Goal: Task Accomplishment & Management: Manage account settings

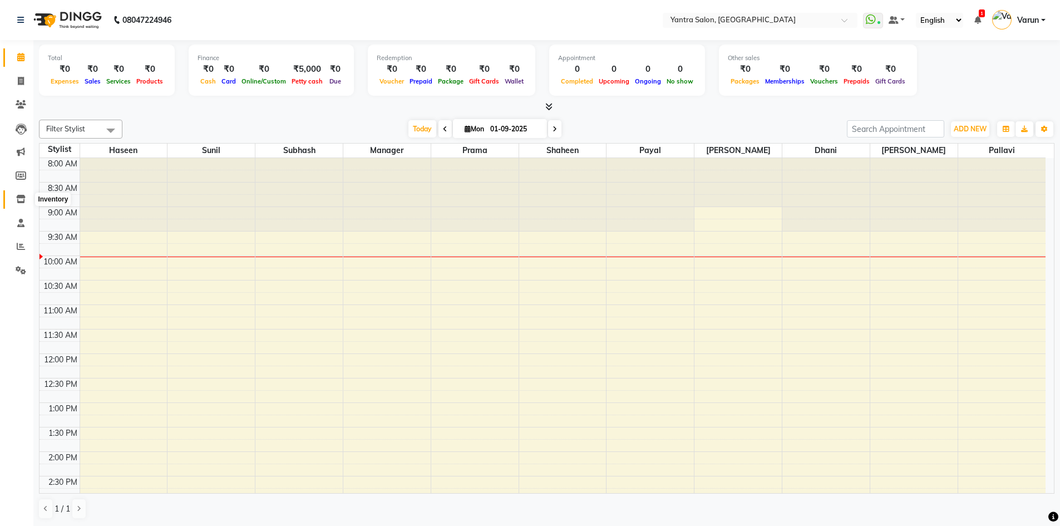
click at [20, 197] on icon at bounding box center [20, 199] width 9 height 8
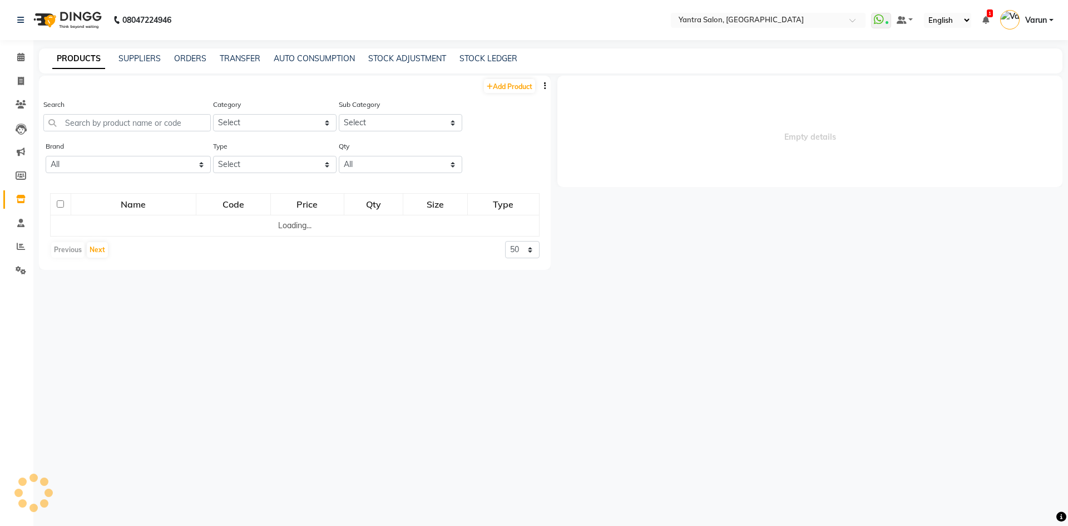
select select
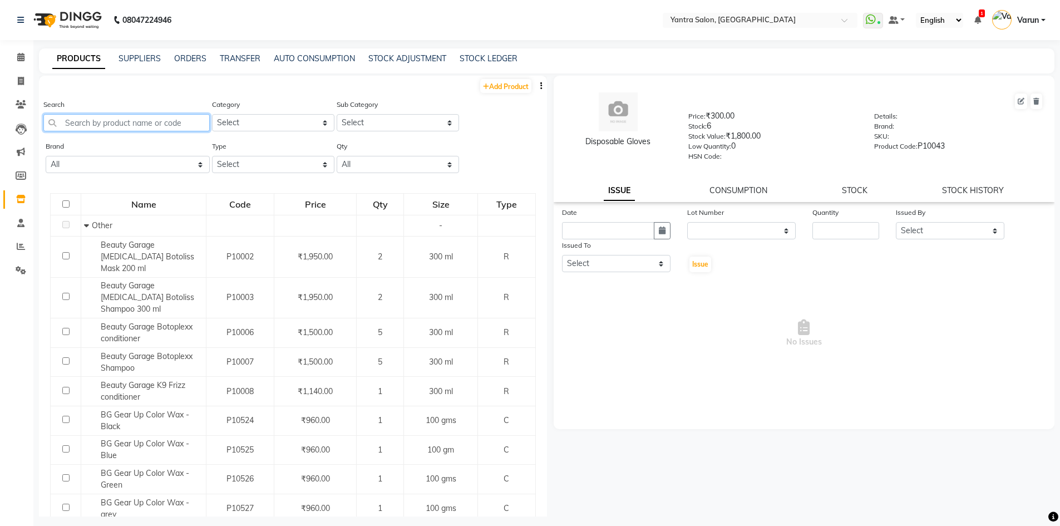
click at [70, 127] on input "text" at bounding box center [126, 122] width 166 height 17
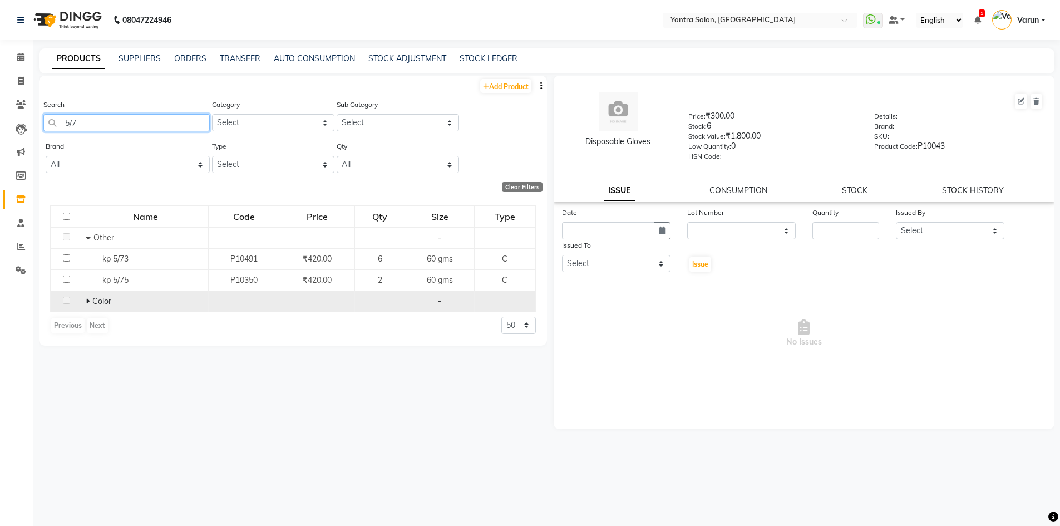
type input "5/7"
click at [90, 301] on span at bounding box center [89, 301] width 7 height 10
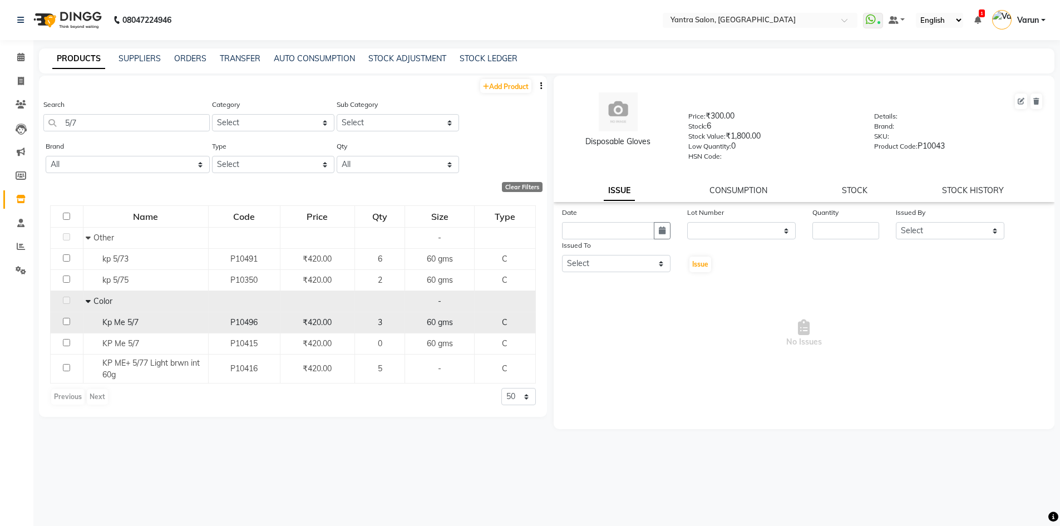
drag, startPoint x: 275, startPoint y: 326, endPoint x: 283, endPoint y: 319, distance: 10.6
click at [283, 319] on tr "Kp Me 5/7 P10496 ₹420.00 3 60 gms C" at bounding box center [293, 321] width 485 height 21
click at [135, 323] on span "Kp Me 5/7" at bounding box center [120, 322] width 36 height 10
select select
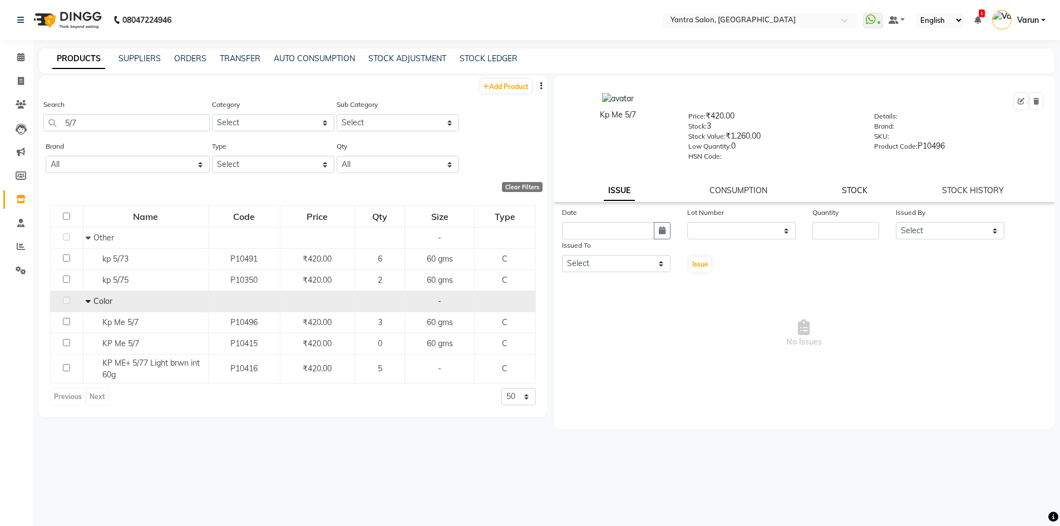
click at [858, 191] on link "STOCK" at bounding box center [855, 190] width 26 height 10
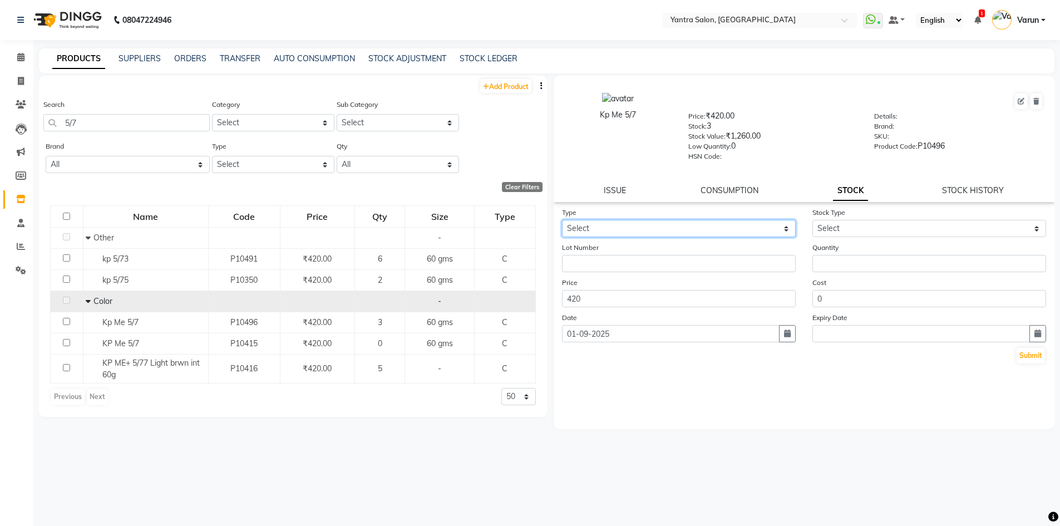
click at [658, 230] on select "Select In Out" at bounding box center [679, 228] width 234 height 17
select select "out"
click at [562, 220] on select "Select In Out" at bounding box center [679, 228] width 234 height 17
select select
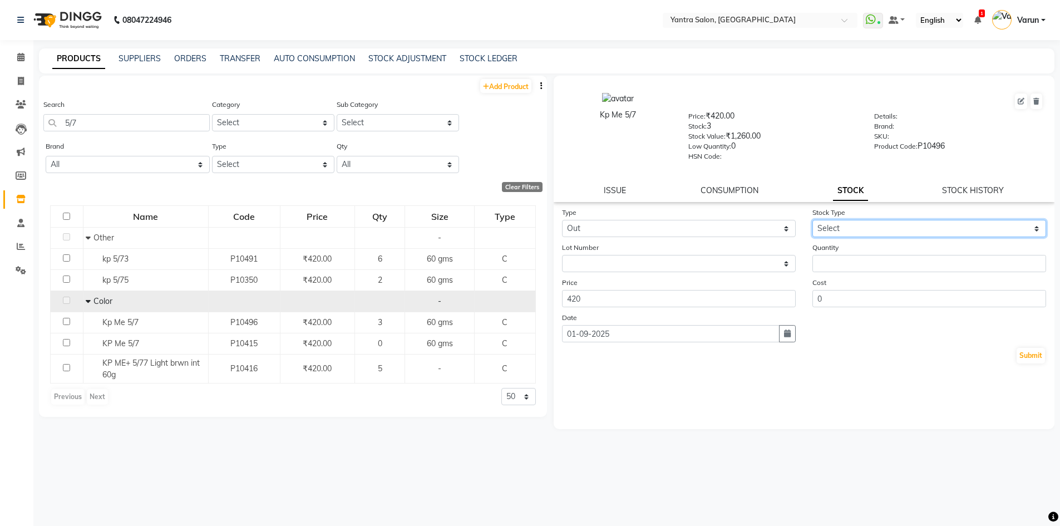
click at [843, 226] on select "Select Internal Use Damaged Expired Adjustment Return Other" at bounding box center [929, 228] width 234 height 17
select select "internal use"
click at [812, 220] on select "Select Internal Use Damaged Expired Adjustment Return Other" at bounding box center [929, 228] width 234 height 17
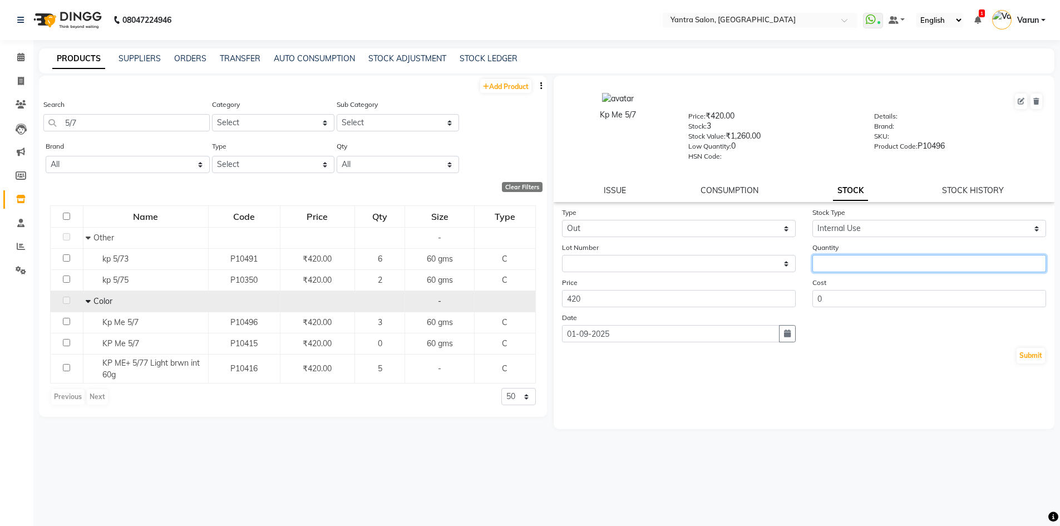
click at [835, 259] on input "number" at bounding box center [929, 263] width 234 height 17
type input "1"
click at [1027, 352] on button "Submit" at bounding box center [1030, 356] width 28 height 16
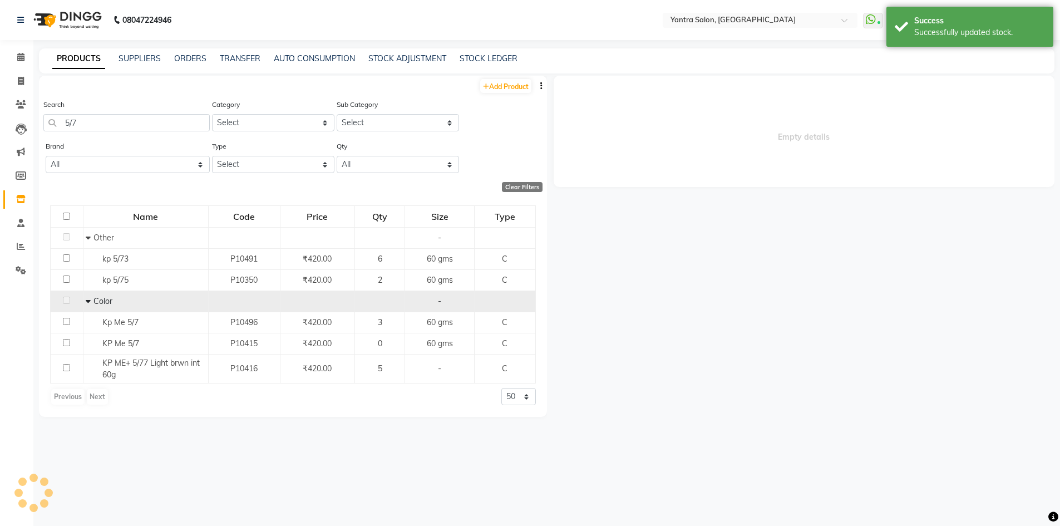
select select
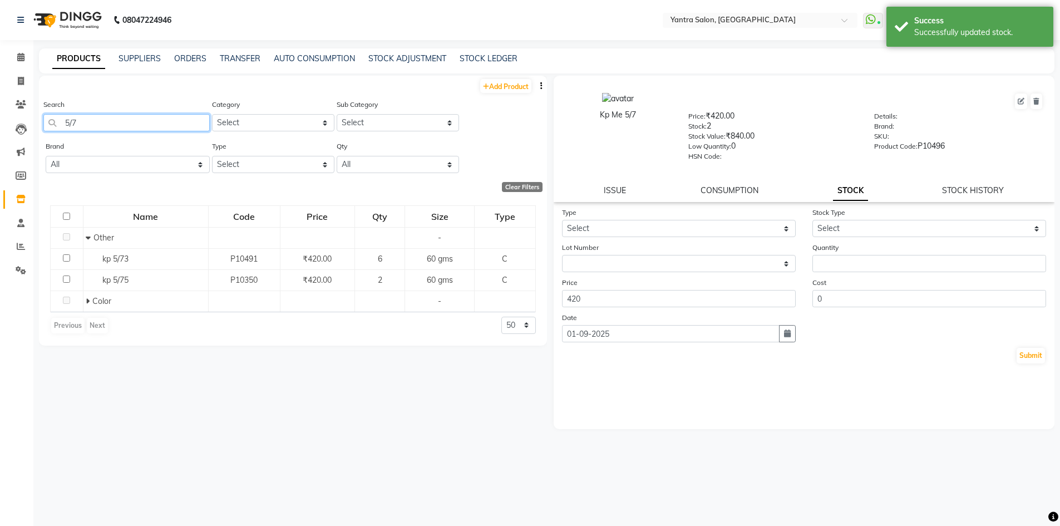
click at [76, 126] on input "5/7" at bounding box center [126, 122] width 166 height 17
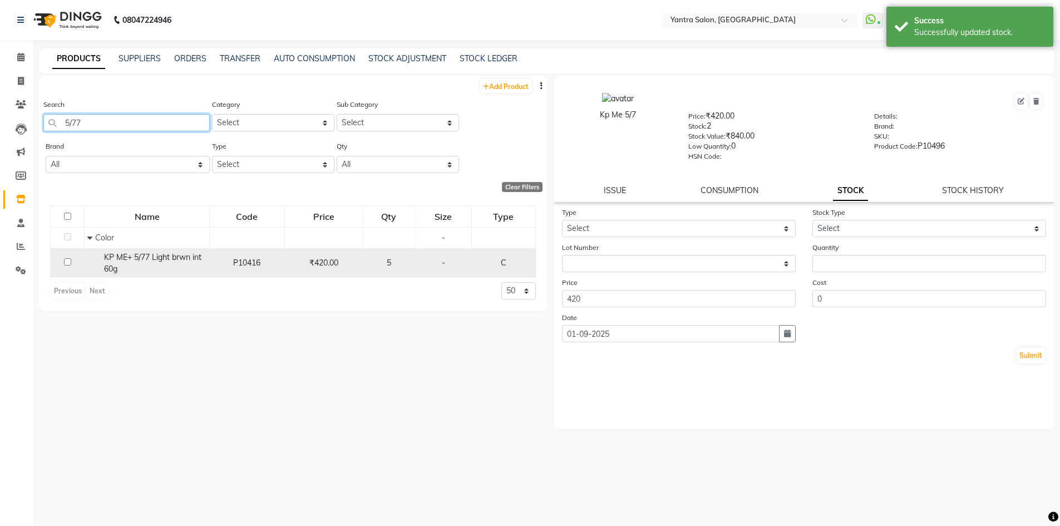
type input "5/77"
click at [113, 264] on span "KP ME+ 5/77 Light brwn int 60g" at bounding box center [152, 263] width 97 height 22
select select
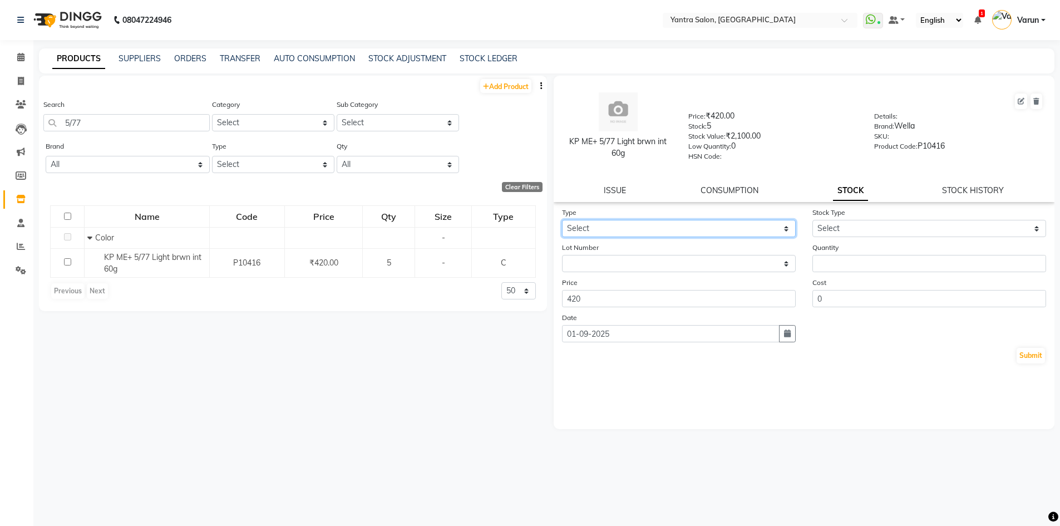
click at [620, 227] on select "Select In Out" at bounding box center [679, 228] width 234 height 17
select select "out"
click at [562, 220] on select "Select In Out" at bounding box center [679, 228] width 234 height 17
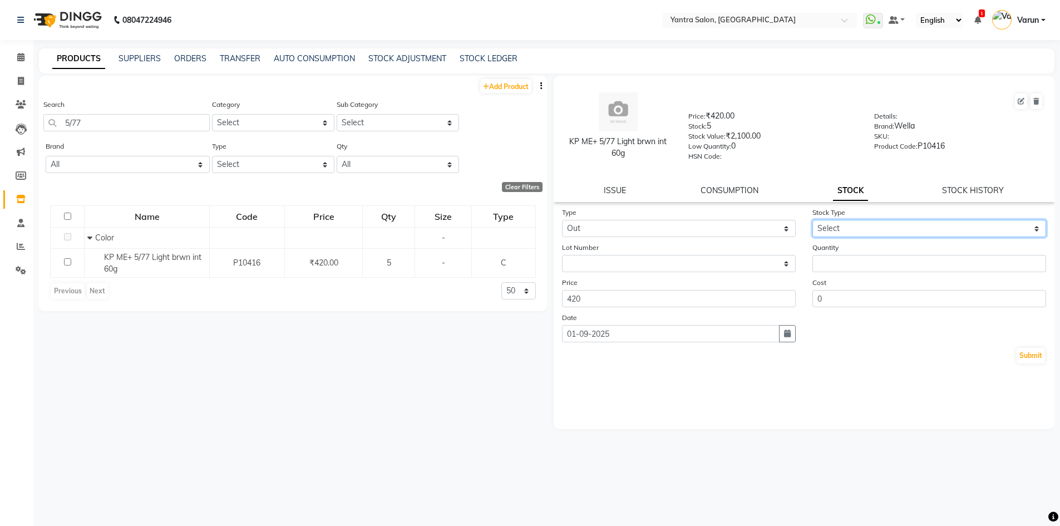
click at [864, 228] on select "Select Internal Use Damaged Expired Adjustment Return Other" at bounding box center [929, 228] width 234 height 17
select select "internal use"
click at [812, 220] on select "Select Internal Use Damaged Expired Adjustment Return Other" at bounding box center [929, 228] width 234 height 17
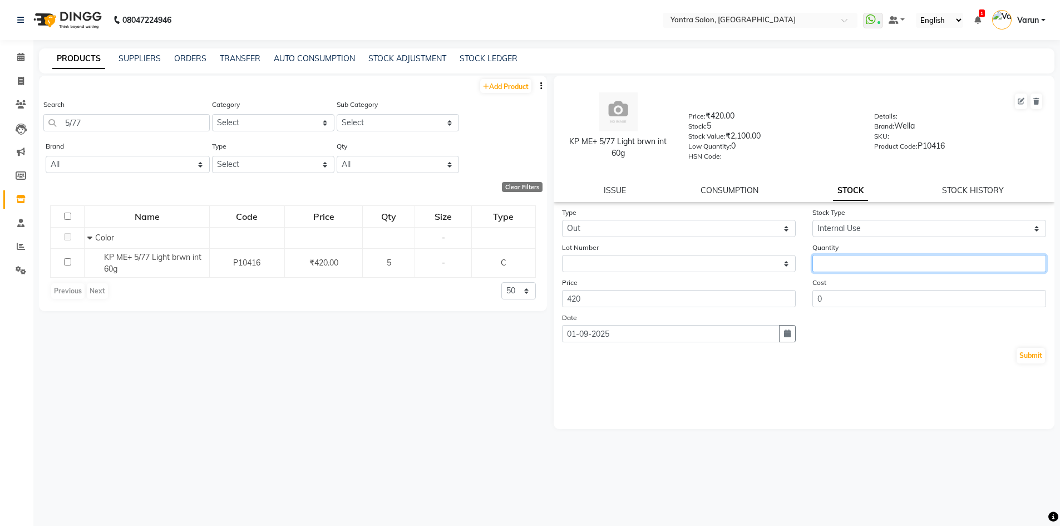
click at [827, 263] on input "number" at bounding box center [929, 263] width 234 height 17
type input "1"
click at [1032, 358] on button "Submit" at bounding box center [1030, 356] width 28 height 16
select select
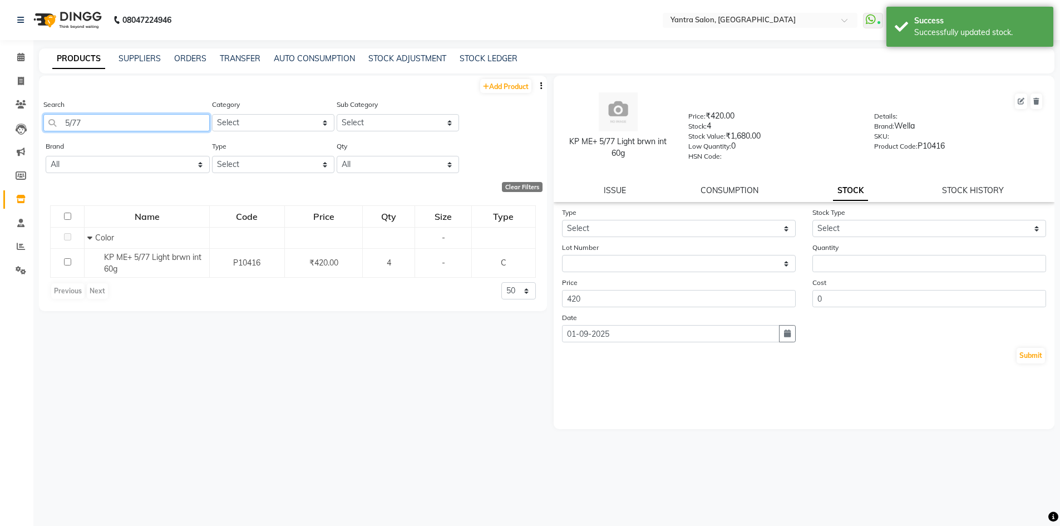
click at [83, 120] on input "5/77" at bounding box center [126, 122] width 166 height 17
type input "5"
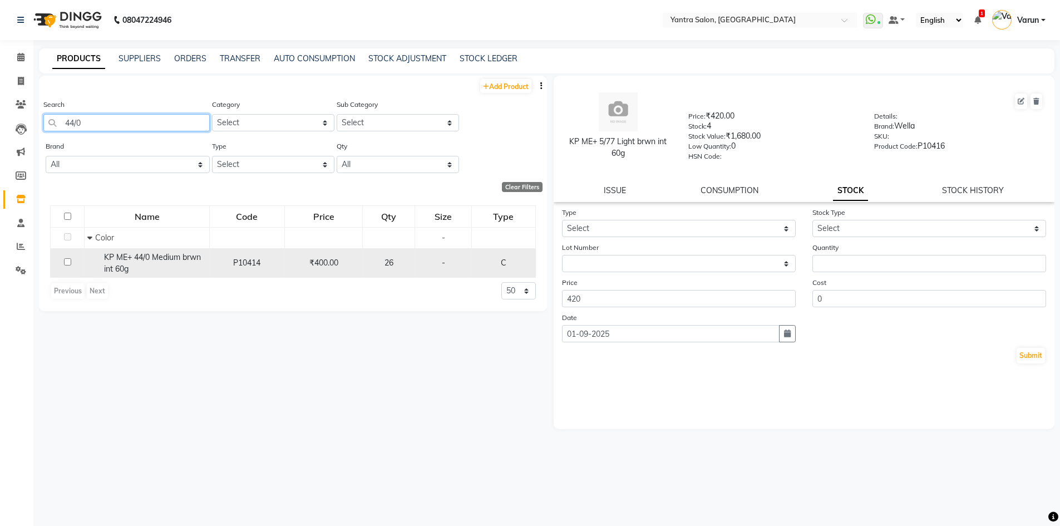
type input "44/0"
click at [131, 265] on div "KP ME+ 44/0 Medium brwn int 60g" at bounding box center [146, 262] width 119 height 23
select select
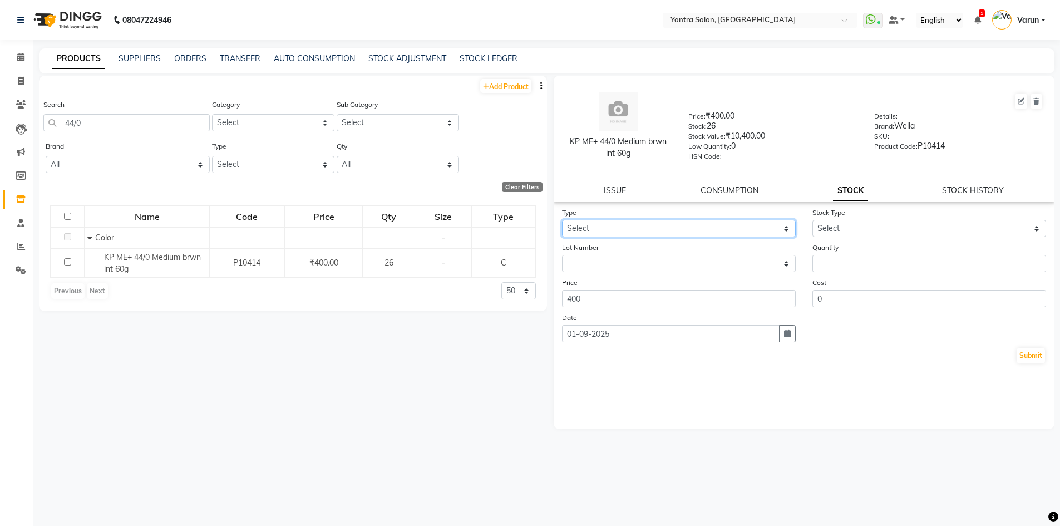
click at [635, 223] on select "Select In Out" at bounding box center [679, 228] width 234 height 17
select select "out"
click at [562, 220] on select "Select In Out" at bounding box center [679, 228] width 234 height 17
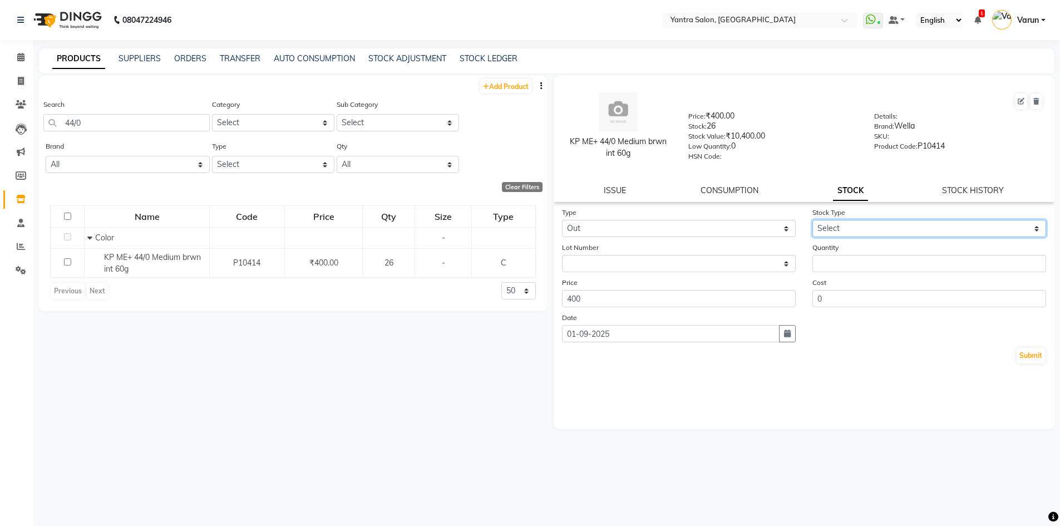
click at [847, 228] on select "Select Internal Use Damaged Expired Adjustment Return Other" at bounding box center [929, 228] width 234 height 17
select select "internal use"
click at [812, 220] on select "Select Internal Use Damaged Expired Adjustment Return Other" at bounding box center [929, 228] width 234 height 17
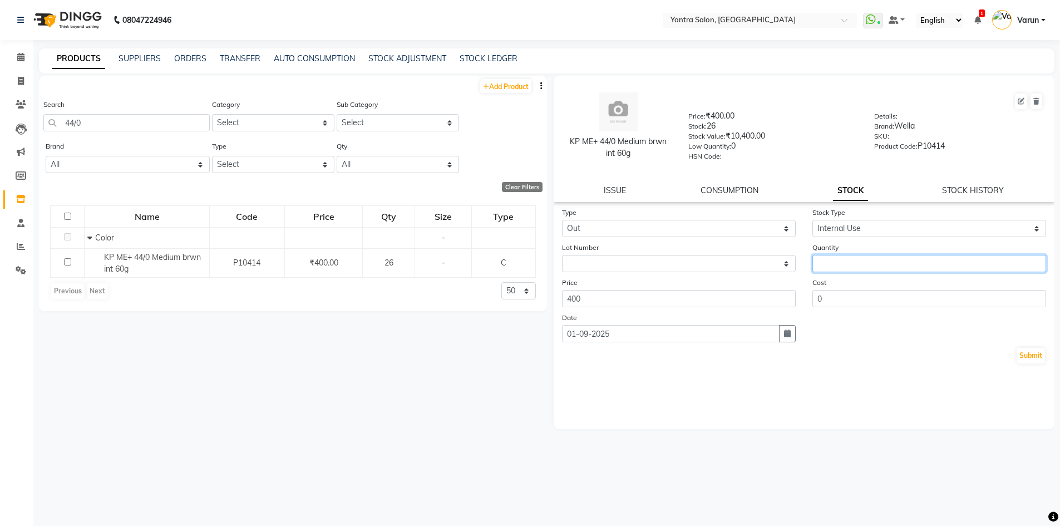
click at [842, 257] on input "number" at bounding box center [929, 263] width 234 height 17
type input "1"
click at [1033, 352] on button "Submit" at bounding box center [1030, 356] width 28 height 16
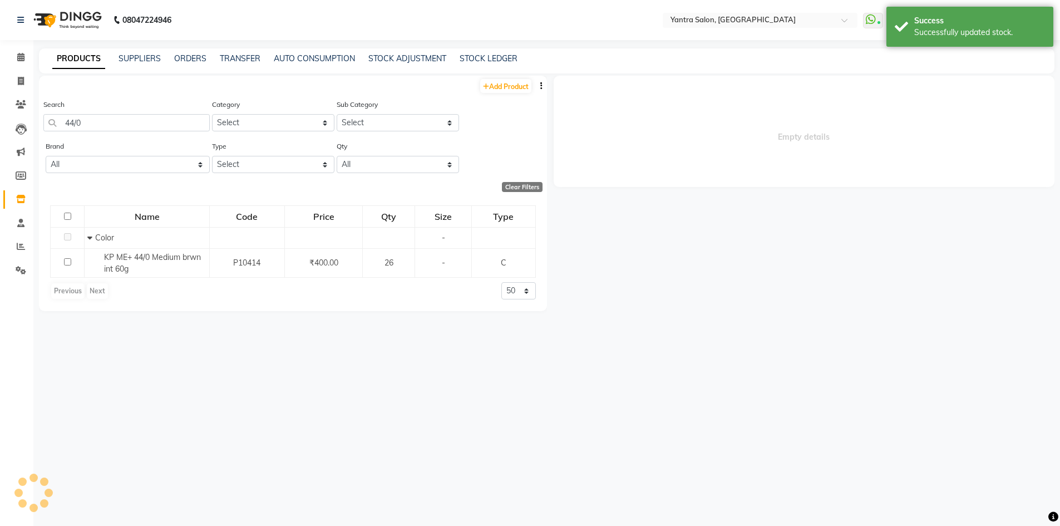
select select
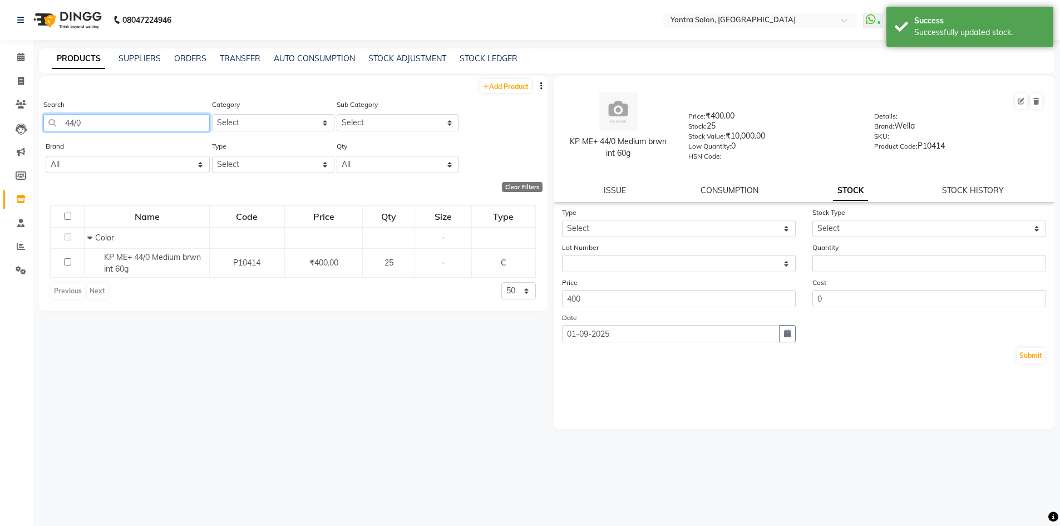
click at [83, 124] on input "44/0" at bounding box center [126, 122] width 166 height 17
type input "4"
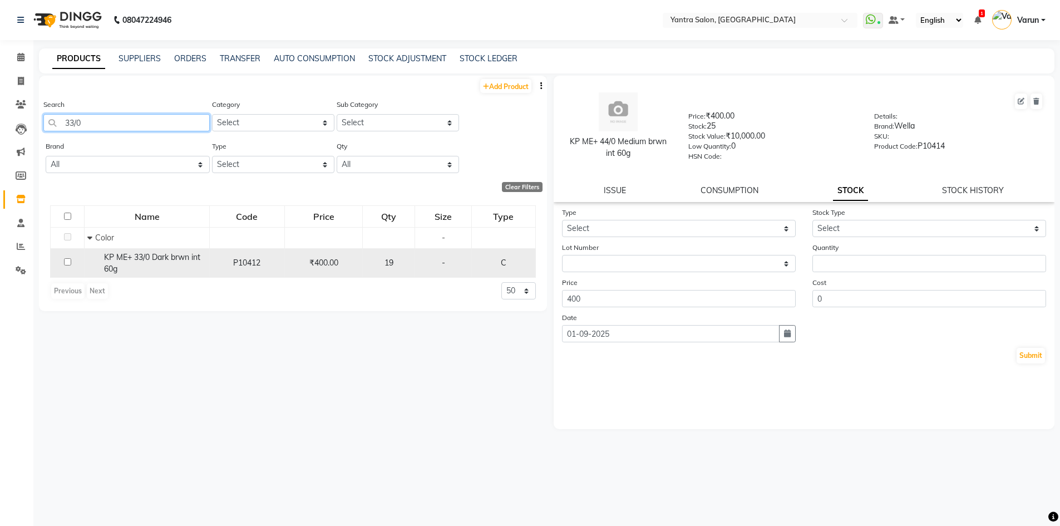
type input "33/0"
click at [133, 267] on div "KP ME+ 33/0 Dark brwn int 60g" at bounding box center [146, 262] width 119 height 23
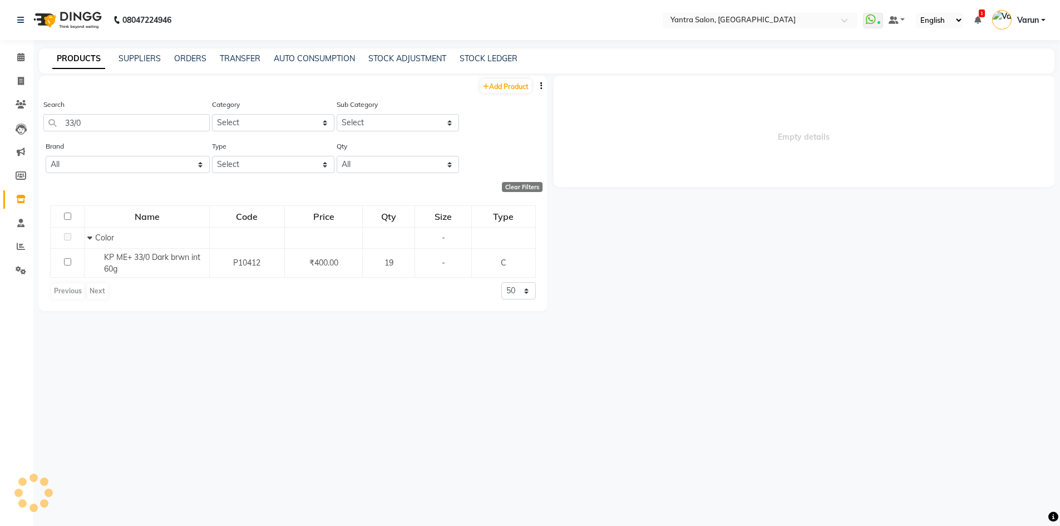
select select
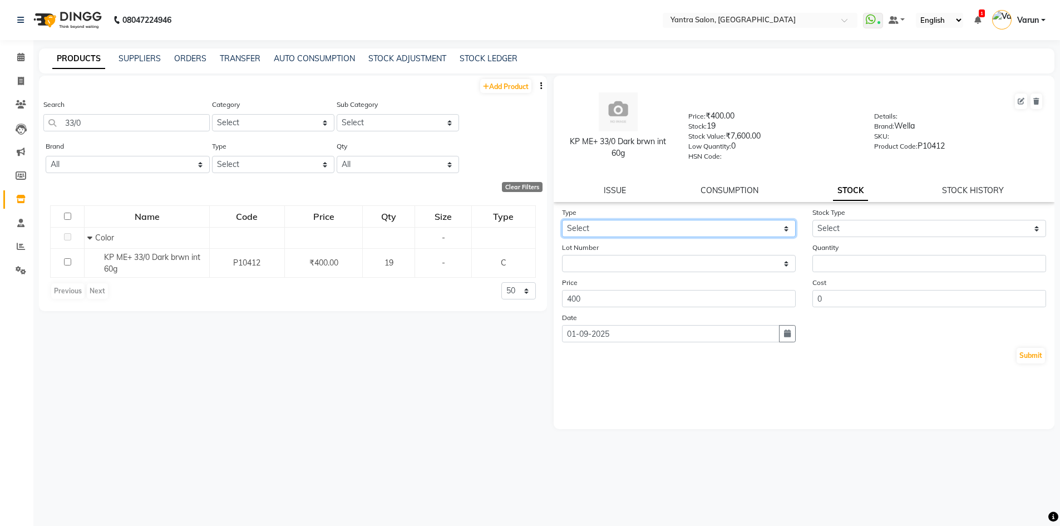
click at [612, 224] on select "Select In Out" at bounding box center [679, 228] width 234 height 17
select select "out"
click at [562, 220] on select "Select In Out" at bounding box center [679, 228] width 234 height 17
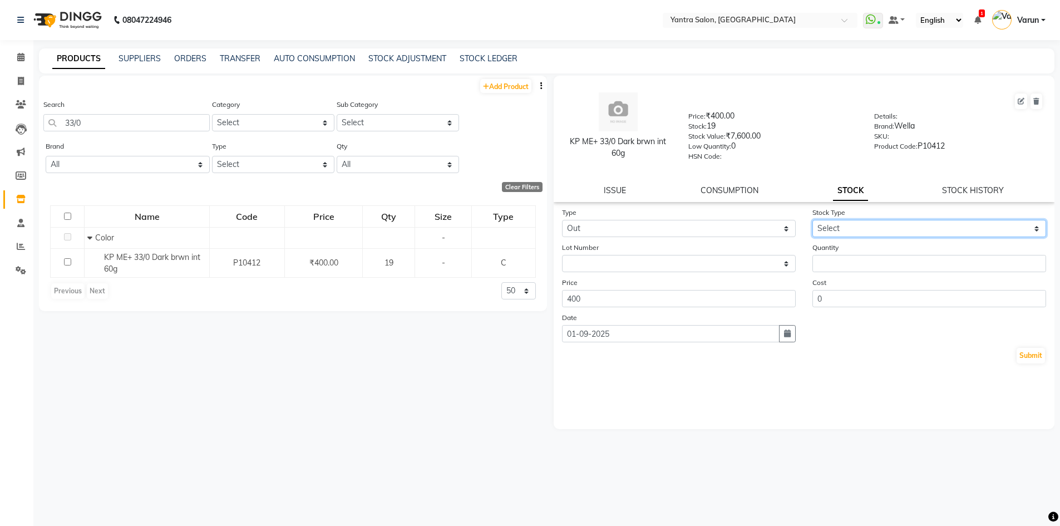
click at [822, 225] on select "Select Internal Use Damaged Expired Adjustment Return Other" at bounding box center [929, 228] width 234 height 17
select select "internal use"
click at [812, 220] on select "Select Internal Use Damaged Expired Adjustment Return Other" at bounding box center [929, 228] width 234 height 17
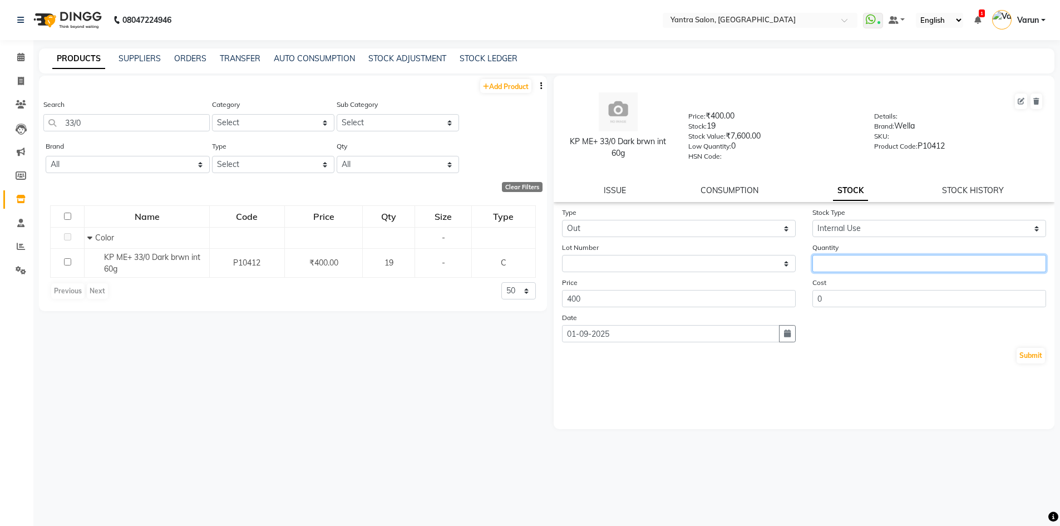
click at [834, 264] on input "number" at bounding box center [929, 263] width 234 height 17
type input "1"
click at [1038, 357] on button "Submit" at bounding box center [1030, 356] width 28 height 16
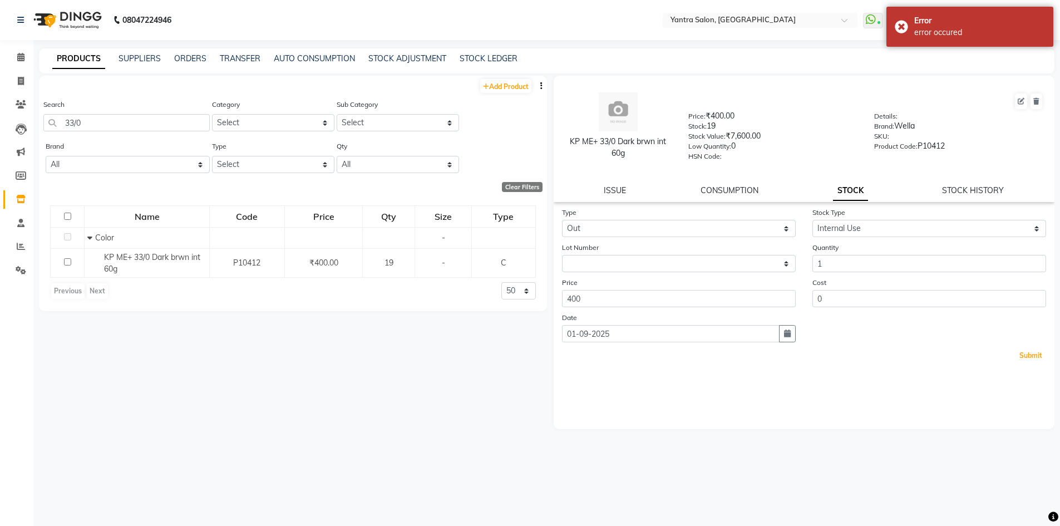
click at [1033, 355] on button "Submit" at bounding box center [1030, 356] width 28 height 16
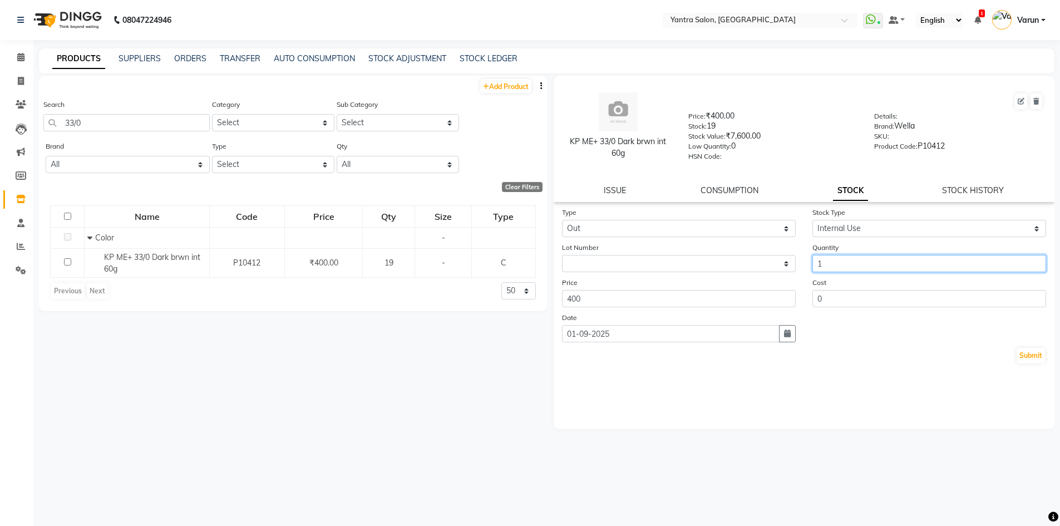
click at [814, 264] on input "1" at bounding box center [929, 263] width 234 height 17
click at [1035, 358] on button "Submit" at bounding box center [1030, 356] width 28 height 16
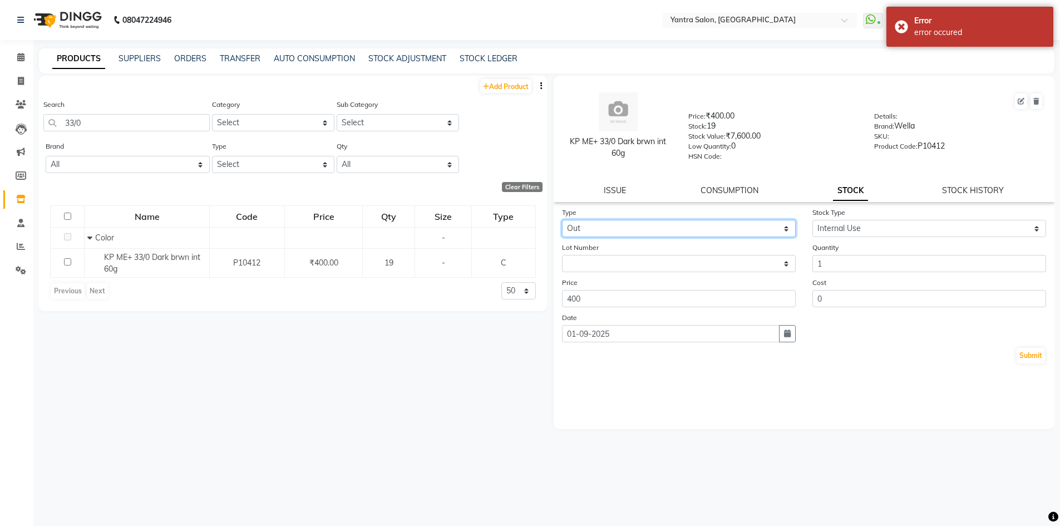
click at [590, 223] on select "Select In Out" at bounding box center [679, 228] width 234 height 17
click at [562, 220] on select "Select In Out" at bounding box center [679, 228] width 234 height 17
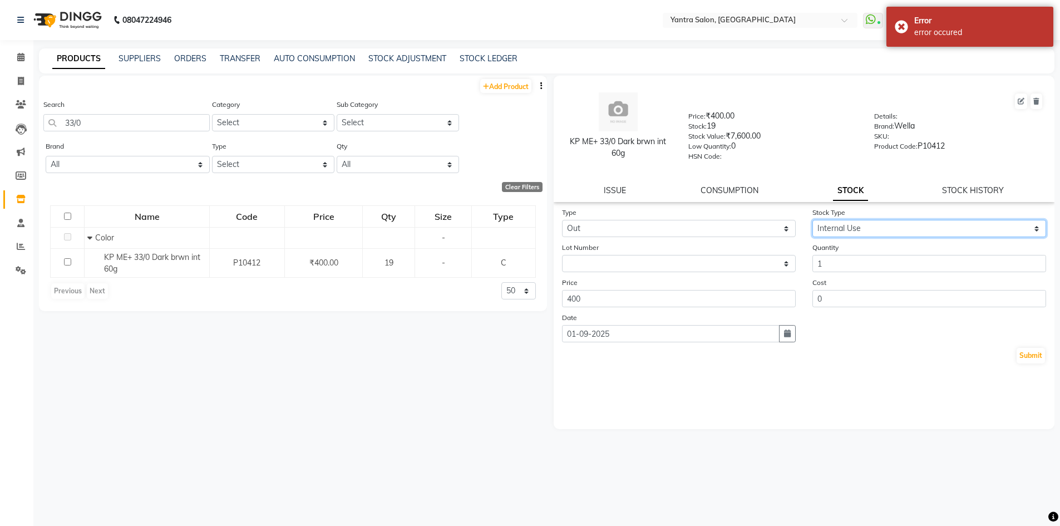
click at [875, 225] on select "Select Internal Use Damaged Expired Adjustment Return Other" at bounding box center [929, 228] width 234 height 17
click at [812, 220] on select "Select Internal Use Damaged Expired Adjustment Return Other" at bounding box center [929, 228] width 234 height 17
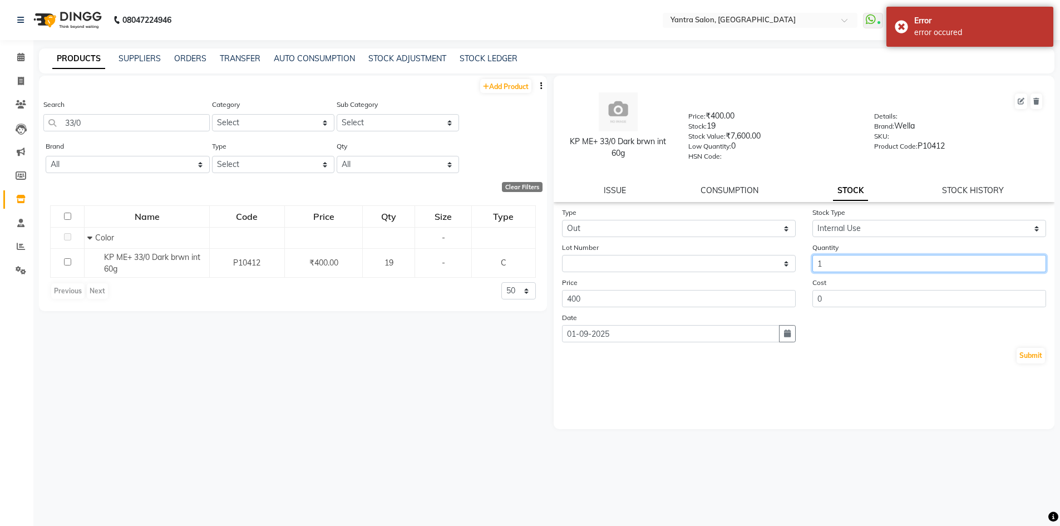
click at [819, 268] on input "1" at bounding box center [929, 263] width 234 height 17
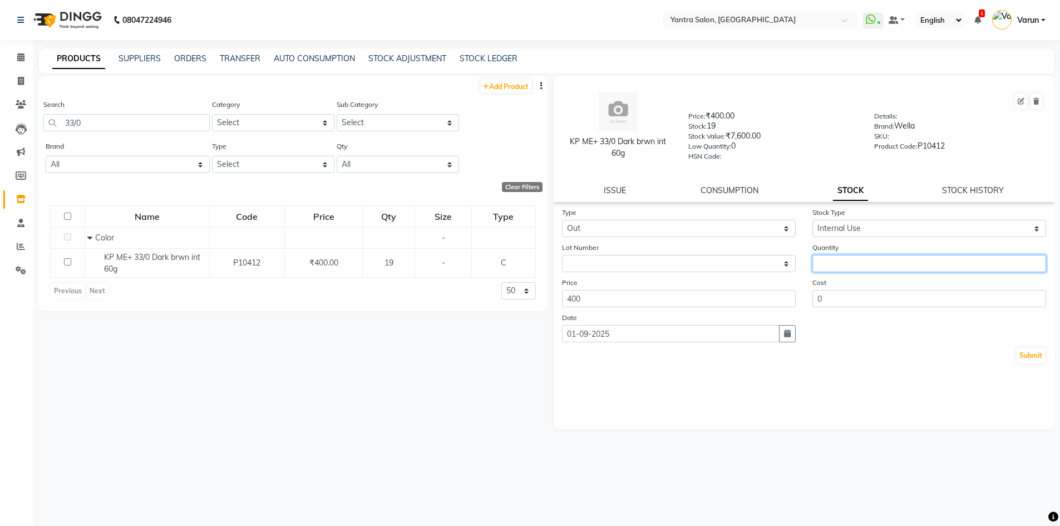
type input "4"
type input "1"
click at [1027, 352] on button "Submit" at bounding box center [1030, 356] width 28 height 16
click at [1028, 356] on div "Submit" at bounding box center [804, 356] width 484 height 18
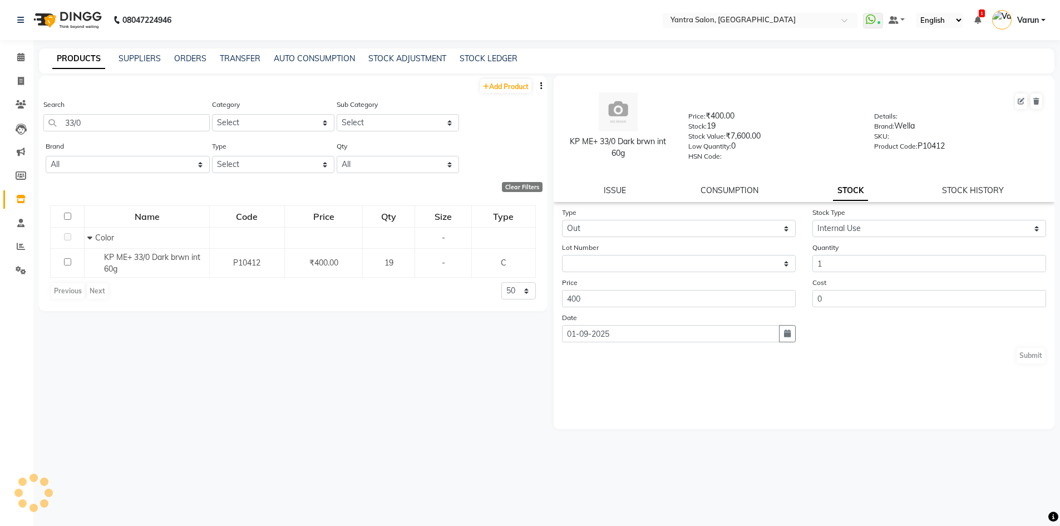
click at [1028, 356] on div "Submit" at bounding box center [804, 356] width 484 height 18
click at [1028, 355] on div "Submit" at bounding box center [804, 356] width 484 height 18
click at [827, 260] on input "1" at bounding box center [929, 263] width 234 height 17
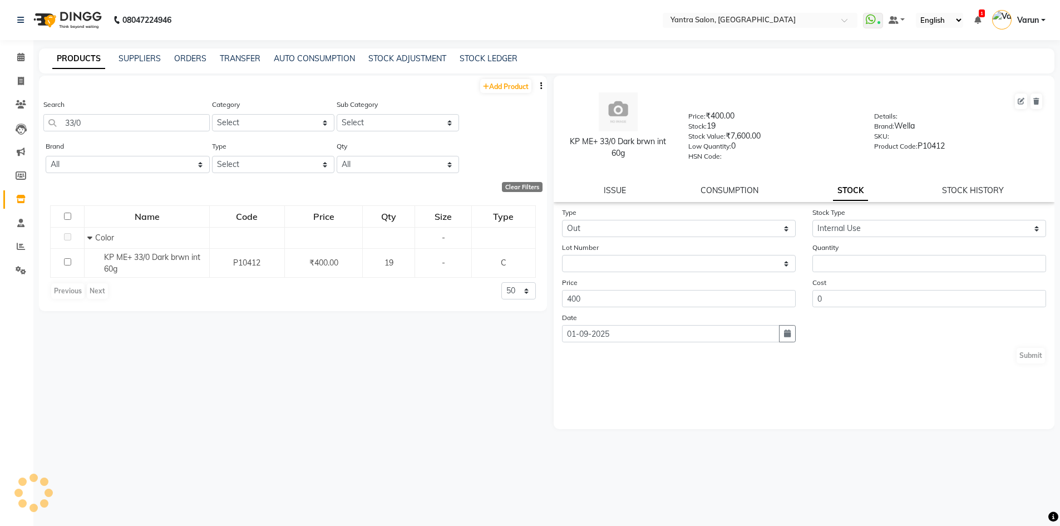
click at [1025, 355] on div "Submit" at bounding box center [804, 356] width 484 height 18
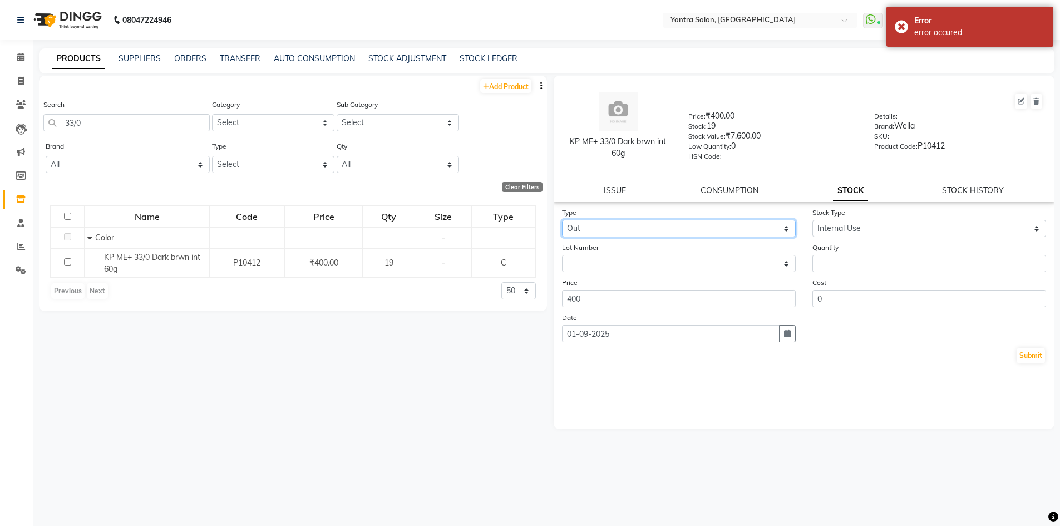
click at [601, 233] on select "Select In Out" at bounding box center [679, 228] width 234 height 17
click at [562, 220] on select "Select In Out" at bounding box center [679, 228] width 234 height 17
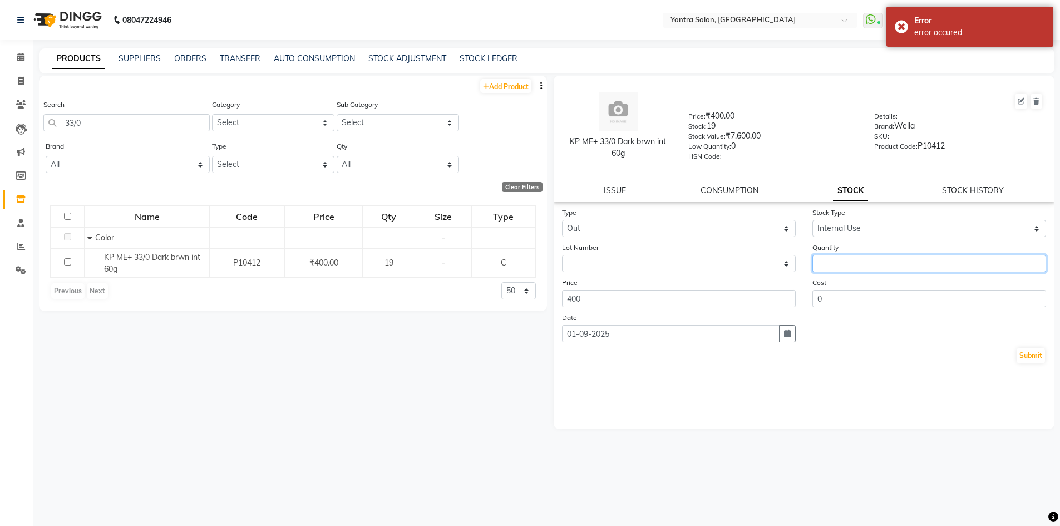
click at [840, 255] on input "number" at bounding box center [929, 263] width 234 height 17
type input "1"
click at [1031, 356] on button "Submit" at bounding box center [1030, 356] width 28 height 16
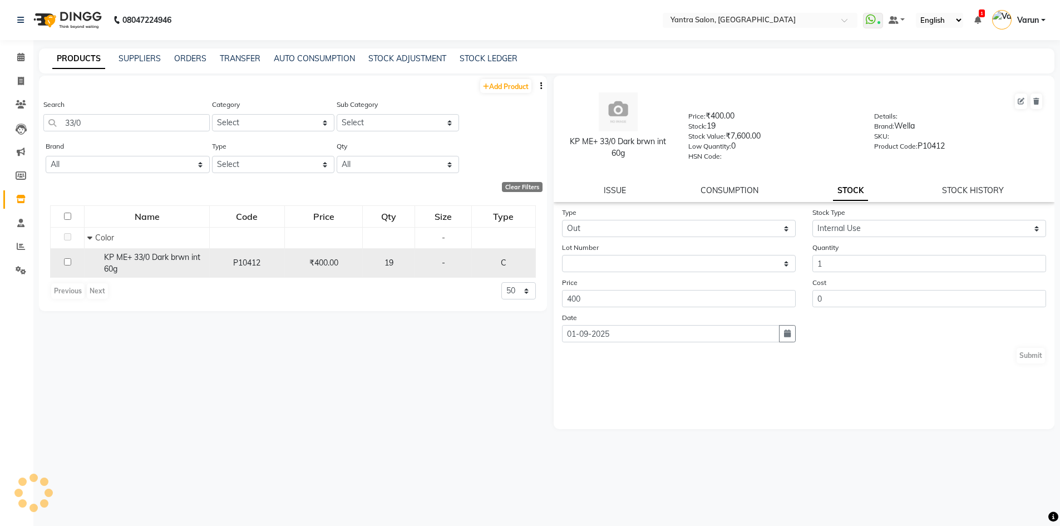
click at [165, 264] on div "KP ME+ 33/0 Dark brwn int 60g" at bounding box center [146, 262] width 119 height 23
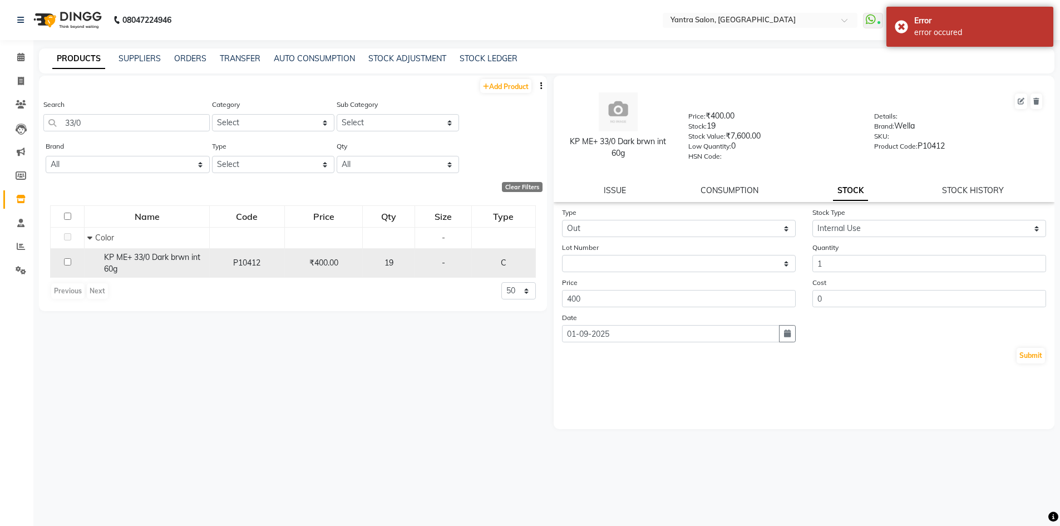
click at [165, 264] on div "KP ME+ 33/0 Dark brwn int 60g" at bounding box center [146, 262] width 119 height 23
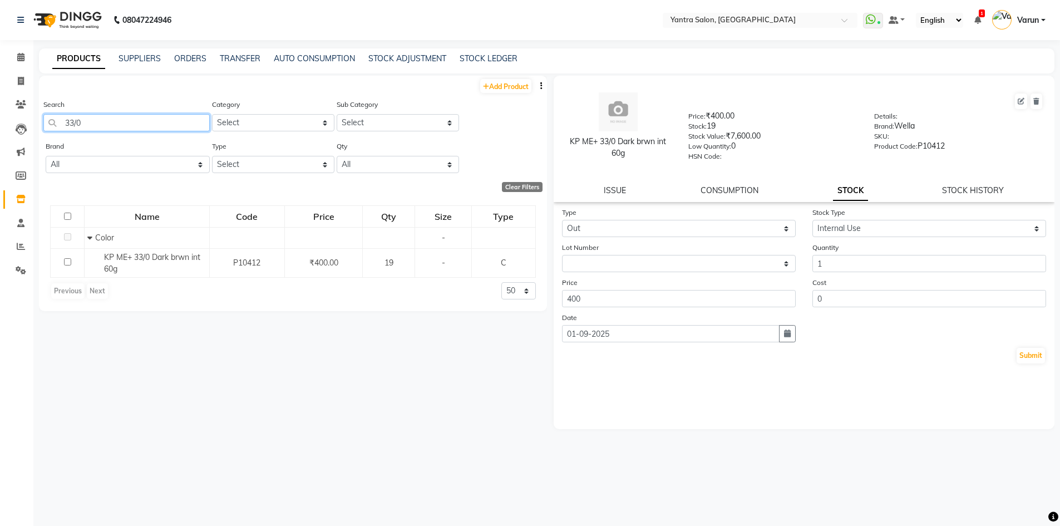
click at [102, 119] on input "33/0" at bounding box center [126, 122] width 166 height 17
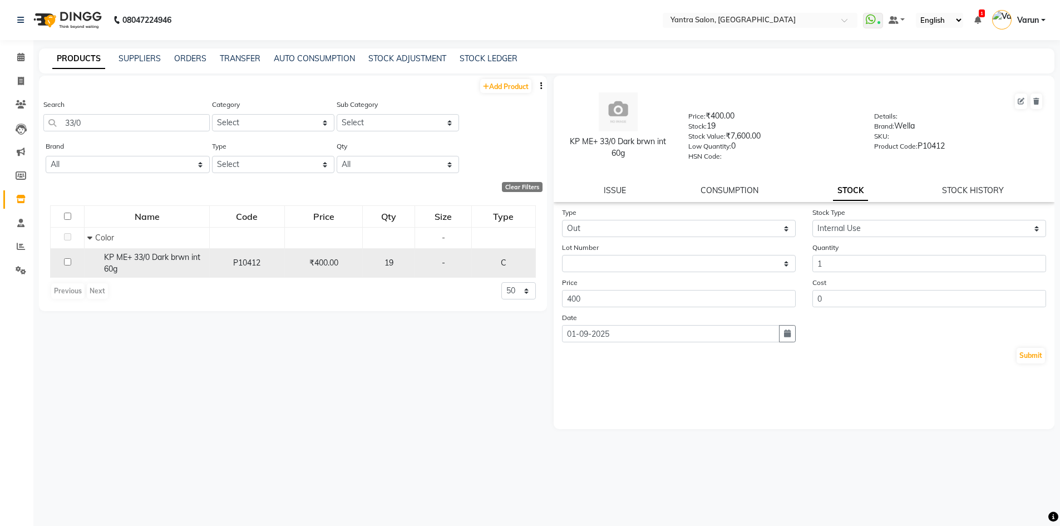
click at [112, 260] on span "KP ME+ 33/0 Dark brwn int 60g" at bounding box center [152, 263] width 96 height 22
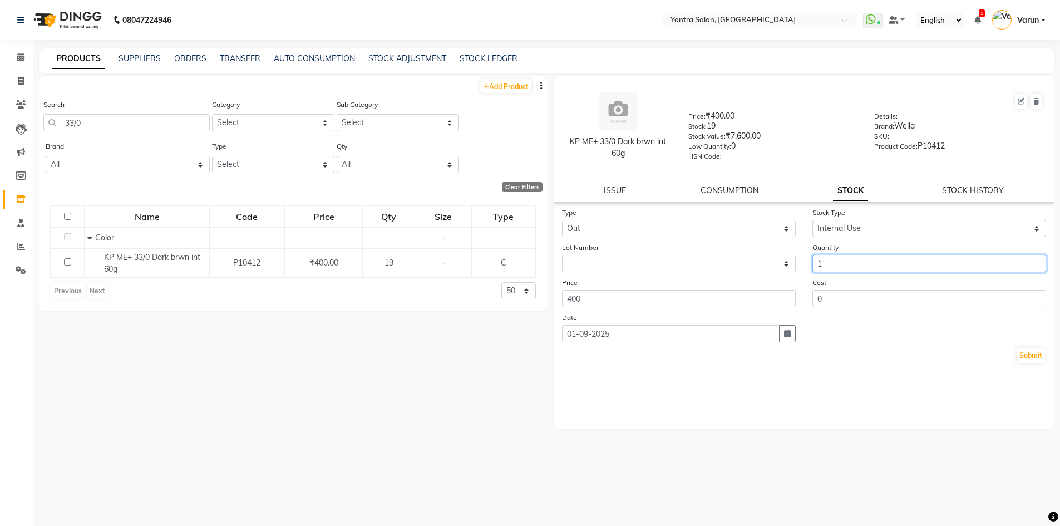
click at [832, 265] on input "1" at bounding box center [929, 263] width 234 height 17
type input "1"
click at [1037, 349] on button "Submit" at bounding box center [1030, 356] width 28 height 16
select select
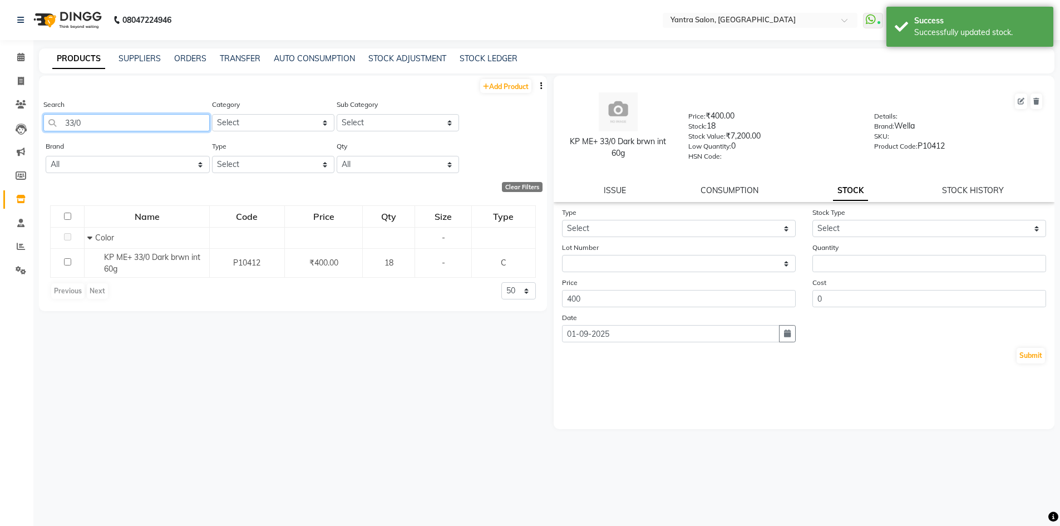
click at [85, 122] on input "33/0" at bounding box center [126, 122] width 166 height 17
type input "3"
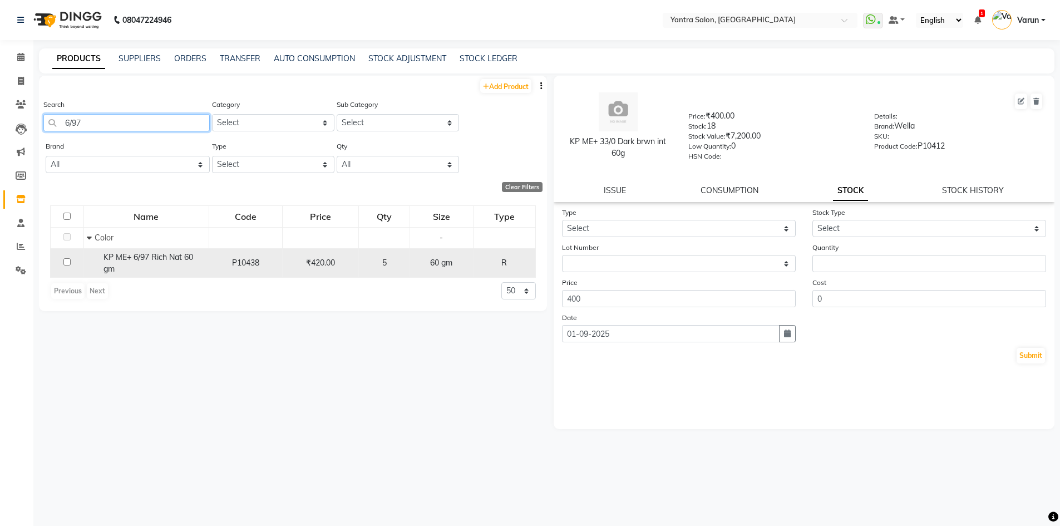
type input "6/97"
click at [126, 266] on div "KP ME+ 6/97 Rich Nat 60 gm" at bounding box center [146, 262] width 119 height 23
select select
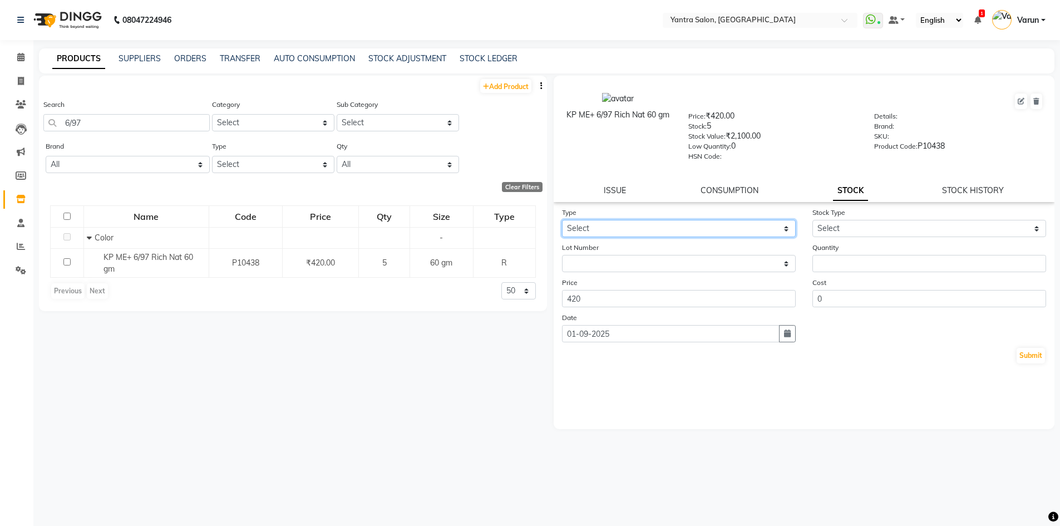
click at [589, 224] on select "Select In Out" at bounding box center [679, 228] width 234 height 17
select select "out"
click at [562, 220] on select "Select In Out" at bounding box center [679, 228] width 234 height 17
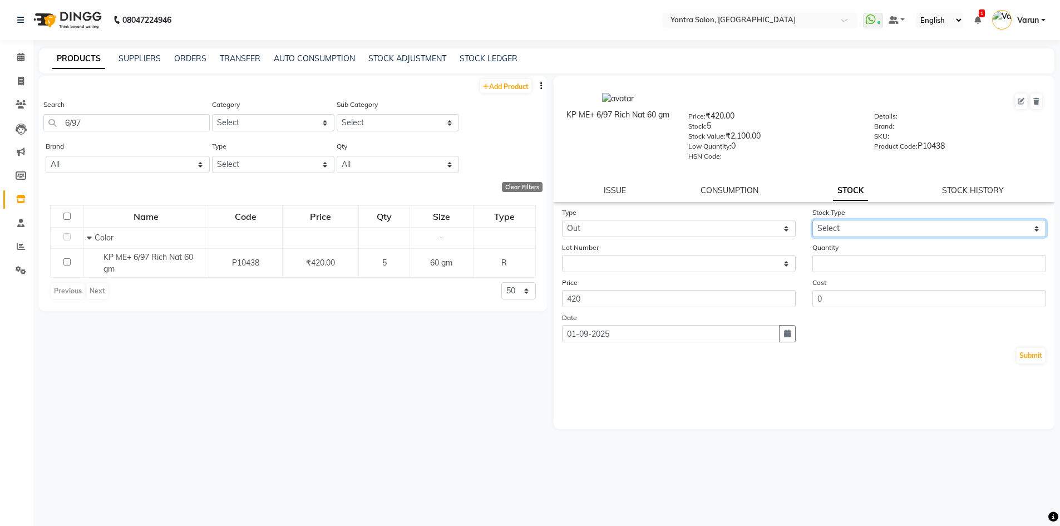
click at [852, 233] on select "Select Internal Use Damaged Expired Adjustment Return Other" at bounding box center [929, 228] width 234 height 17
select select "internal use"
click at [812, 220] on select "Select Internal Use Damaged Expired Adjustment Return Other" at bounding box center [929, 228] width 234 height 17
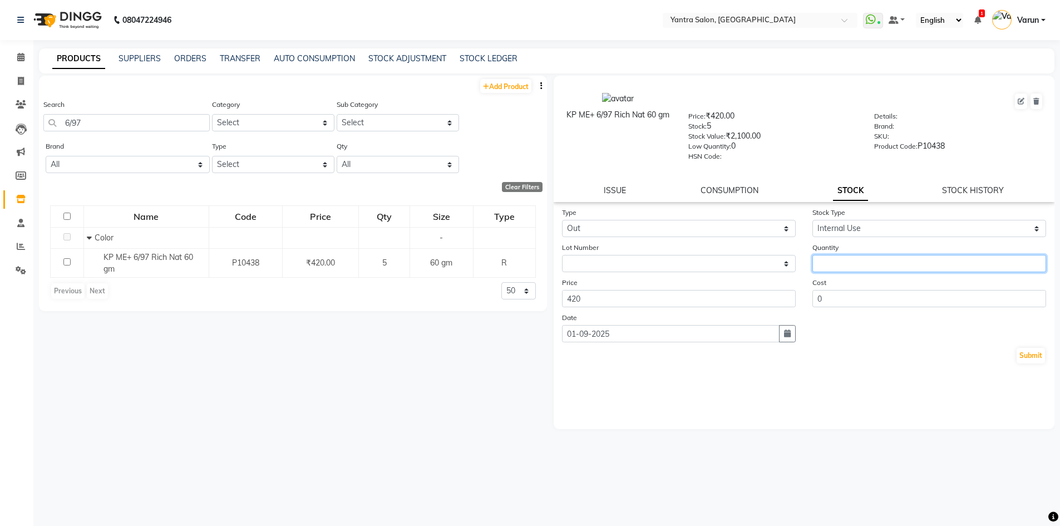
click at [845, 265] on input "number" at bounding box center [929, 263] width 234 height 17
type input "1"
click at [1030, 353] on button "Submit" at bounding box center [1030, 356] width 28 height 16
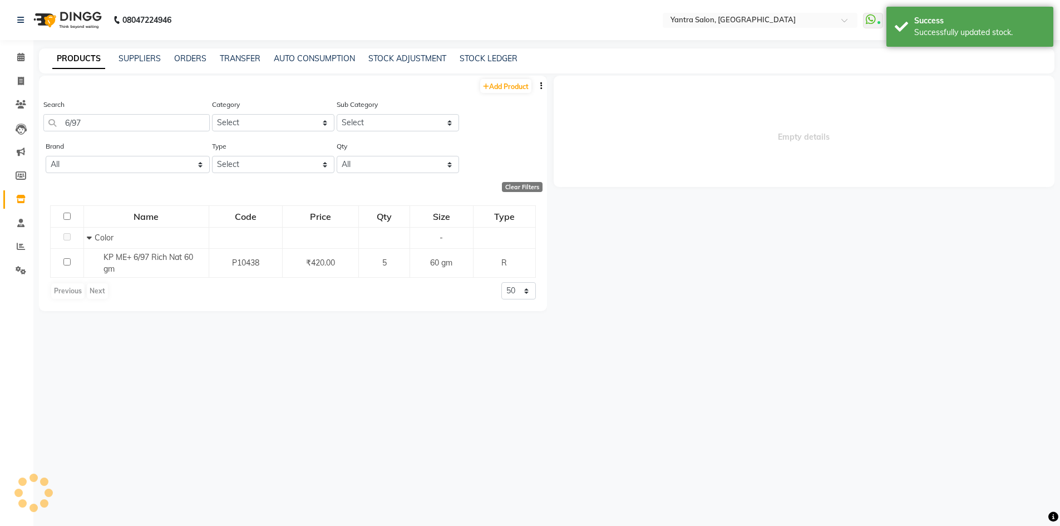
select select
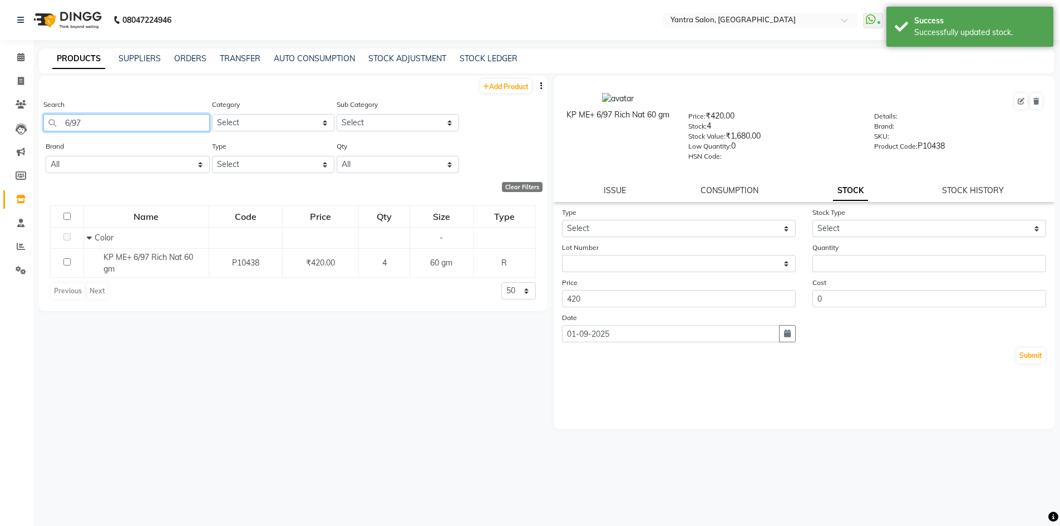
click at [82, 123] on input "6/97" at bounding box center [126, 122] width 166 height 17
type input "6"
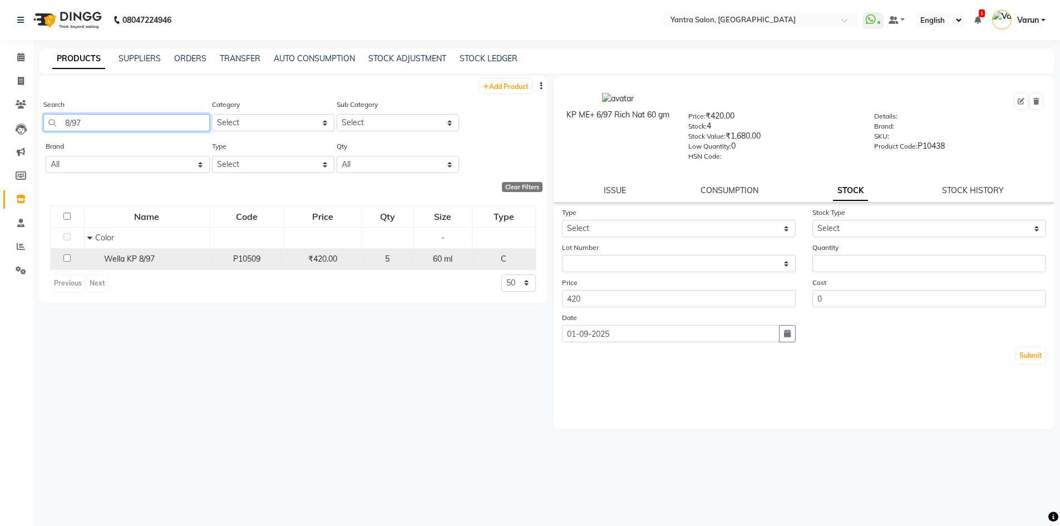
type input "8/97"
click at [113, 254] on span "Wella KP 8/97" at bounding box center [129, 259] width 51 height 10
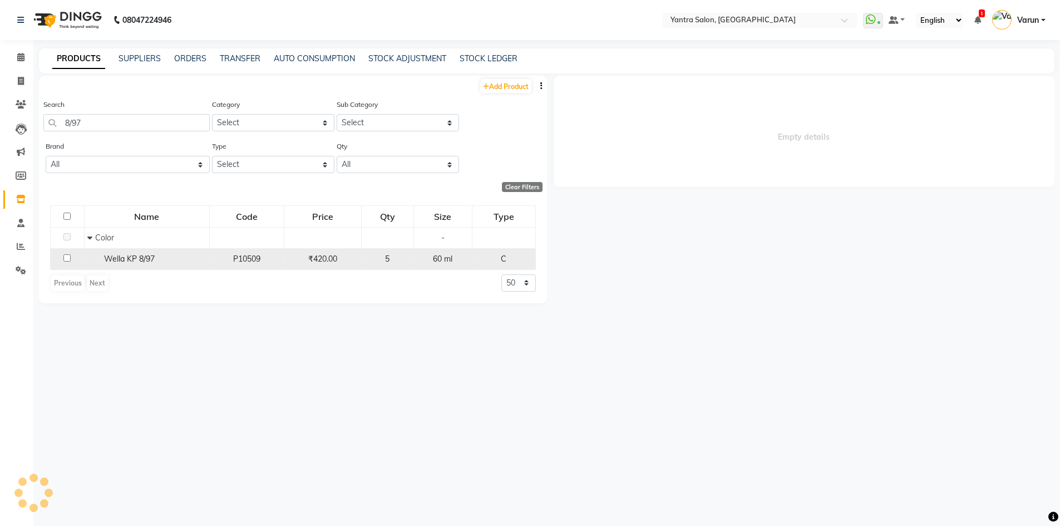
select select
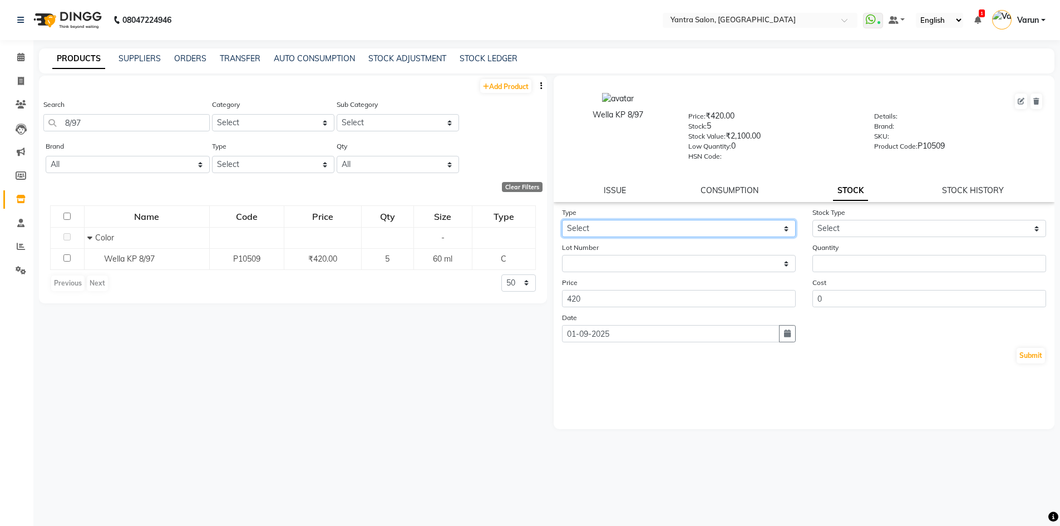
click at [580, 229] on select "Select In Out" at bounding box center [679, 228] width 234 height 17
select select "out"
click at [562, 220] on select "Select In Out" at bounding box center [679, 228] width 234 height 17
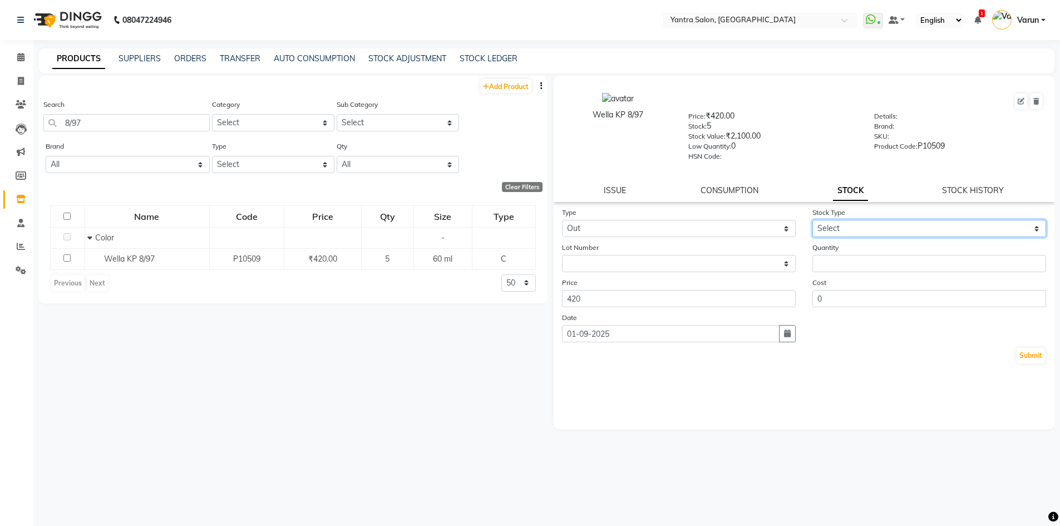
click at [858, 228] on select "Select Internal Use Damaged Expired Adjustment Return Other" at bounding box center [929, 228] width 234 height 17
select select "internal use"
click at [812, 220] on select "Select Internal Use Damaged Expired Adjustment Return Other" at bounding box center [929, 228] width 234 height 17
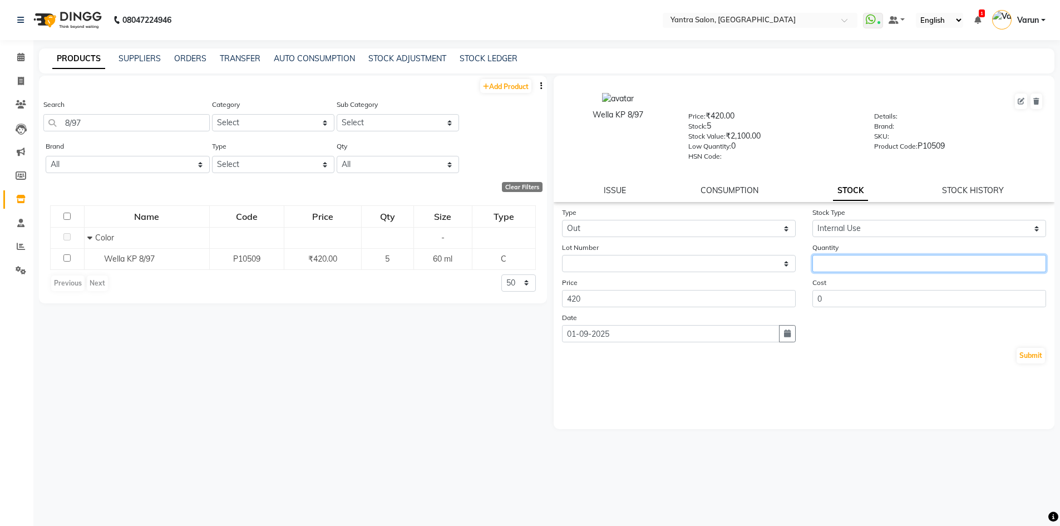
click at [844, 260] on input "number" at bounding box center [929, 263] width 234 height 17
type input "1"
click at [1038, 355] on button "Submit" at bounding box center [1030, 356] width 28 height 16
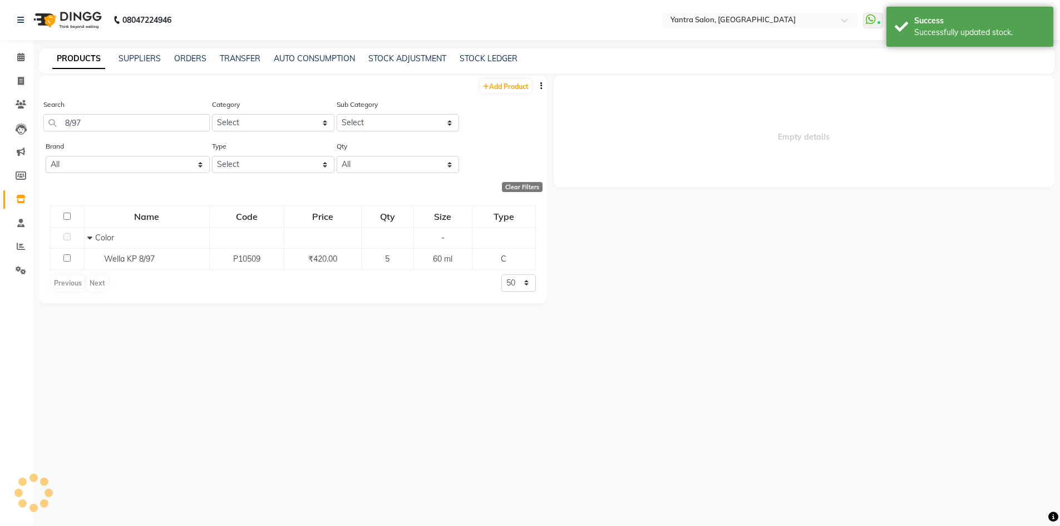
select select
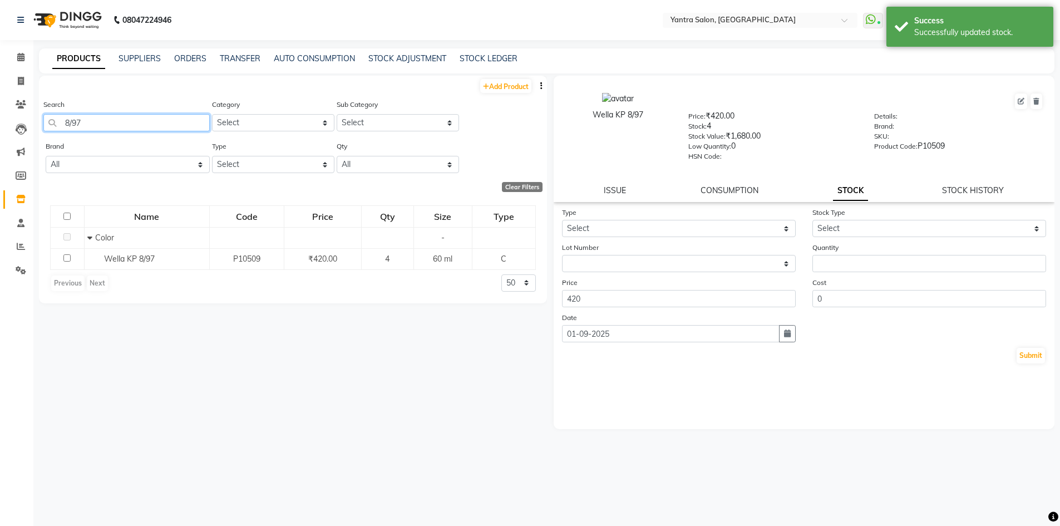
click at [81, 126] on input "8/97" at bounding box center [126, 122] width 166 height 17
type input "8"
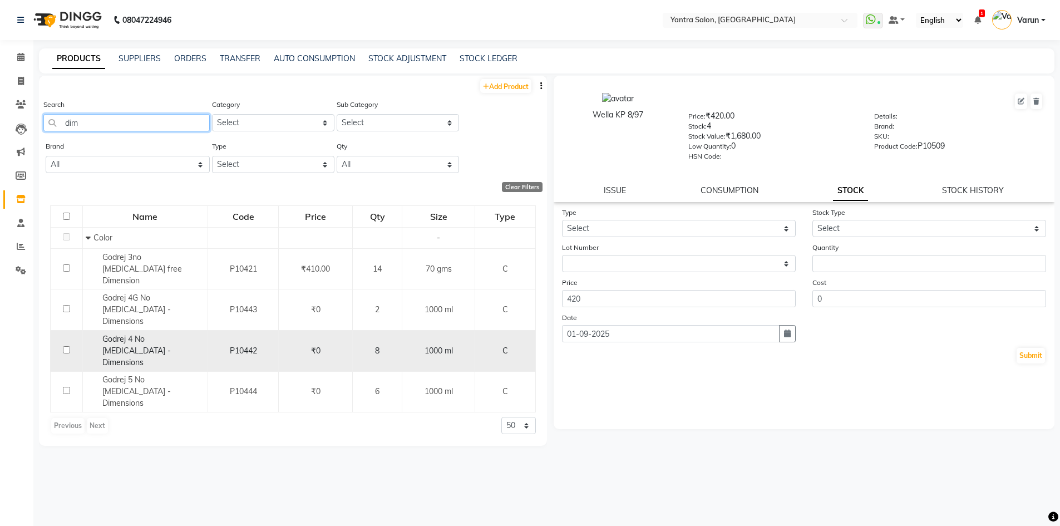
type input "dim"
click at [147, 333] on div "Godrej 4 No [MEDICAL_DATA] -Dimensions" at bounding box center [145, 350] width 119 height 35
select select
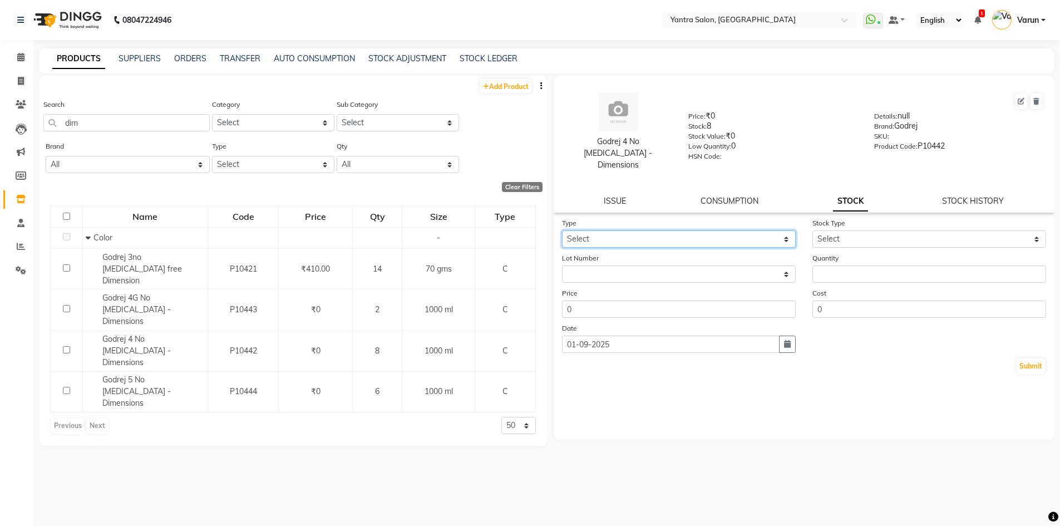
click at [586, 230] on select "Select In Out" at bounding box center [679, 238] width 234 height 17
select select "out"
click at [562, 230] on select "Select In Out" at bounding box center [679, 238] width 234 height 17
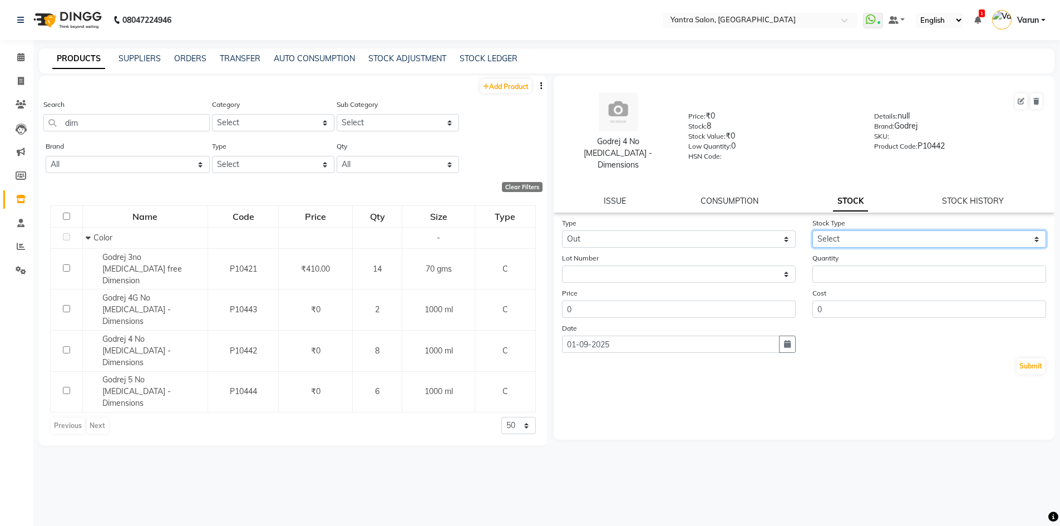
click at [838, 231] on select "Select Internal Use Damaged Expired Adjustment Return Other" at bounding box center [929, 238] width 234 height 17
select select "internal use"
click at [812, 230] on select "Select Internal Use Damaged Expired Adjustment Return Other" at bounding box center [929, 238] width 234 height 17
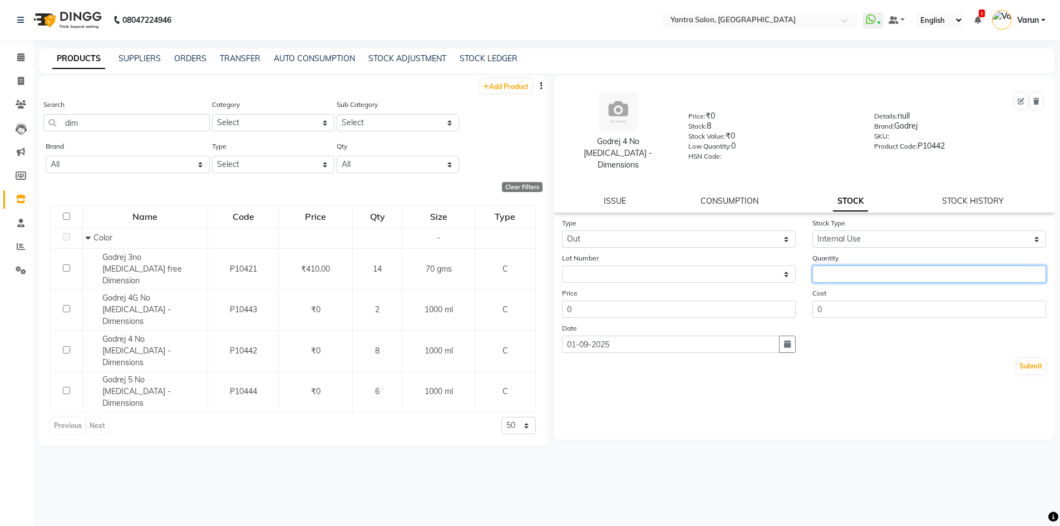
click at [843, 265] on input "number" at bounding box center [929, 273] width 234 height 17
type input "1"
click at [1030, 358] on button "Submit" at bounding box center [1030, 366] width 28 height 16
select select
click at [22, 61] on icon at bounding box center [20, 57] width 7 height 8
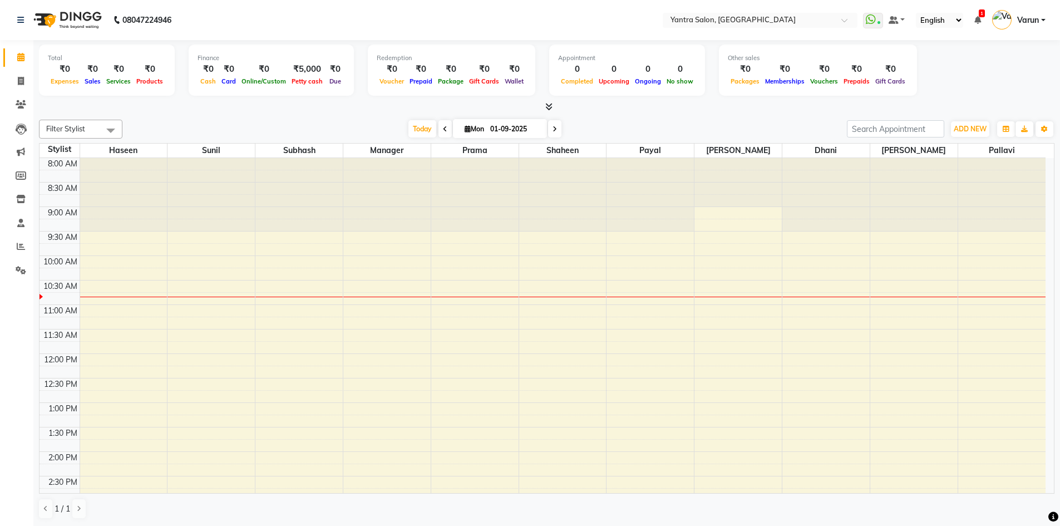
click at [470, 281] on div "8:00 AM 8:30 AM 9:00 AM 9:30 AM 10:00 AM 10:30 AM 11:00 AM 11:30 AM 12:00 PM 12…" at bounding box center [542, 476] width 1006 height 636
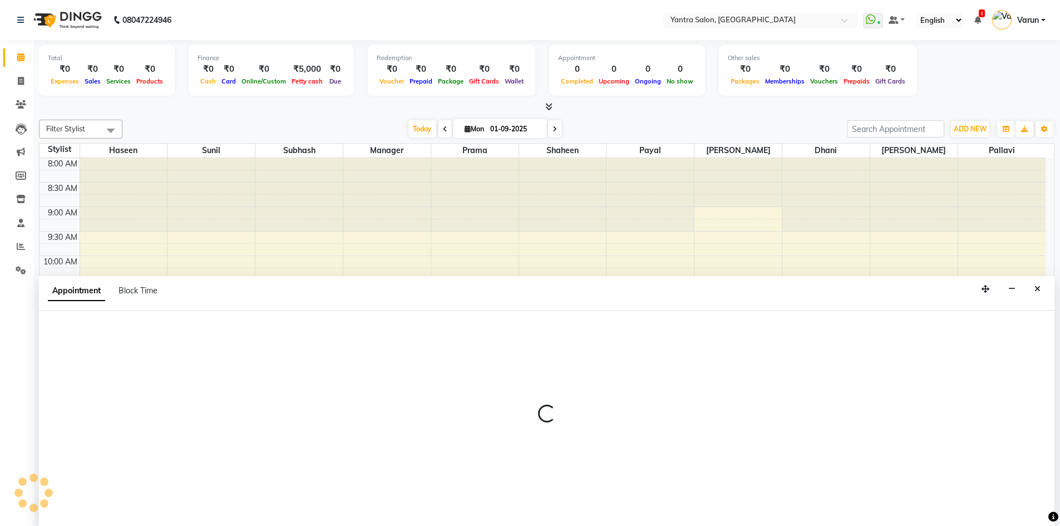
scroll to position [1, 0]
select select "73201"
select select "630"
select select "tentative"
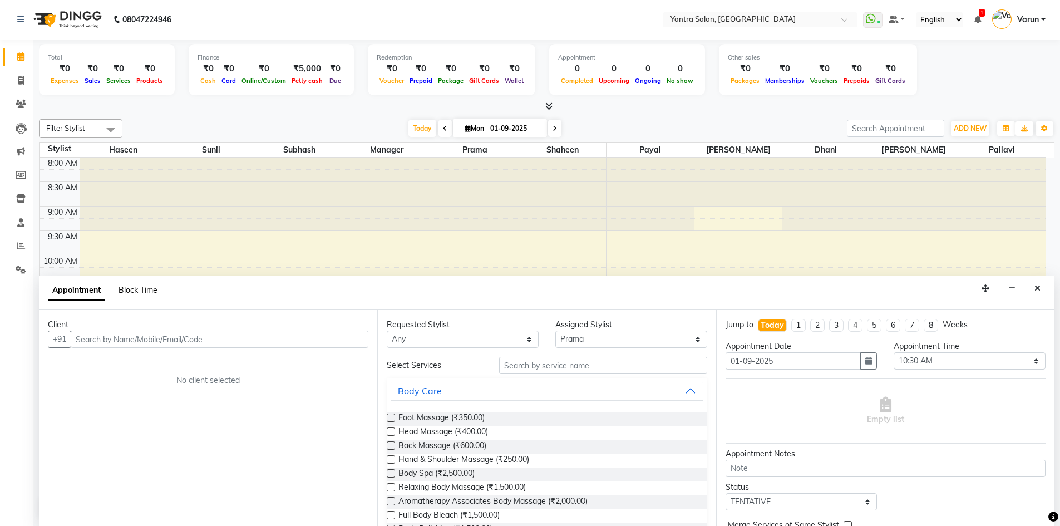
click at [133, 291] on span "Block Time" at bounding box center [137, 290] width 39 height 10
select select "73201"
select select "630"
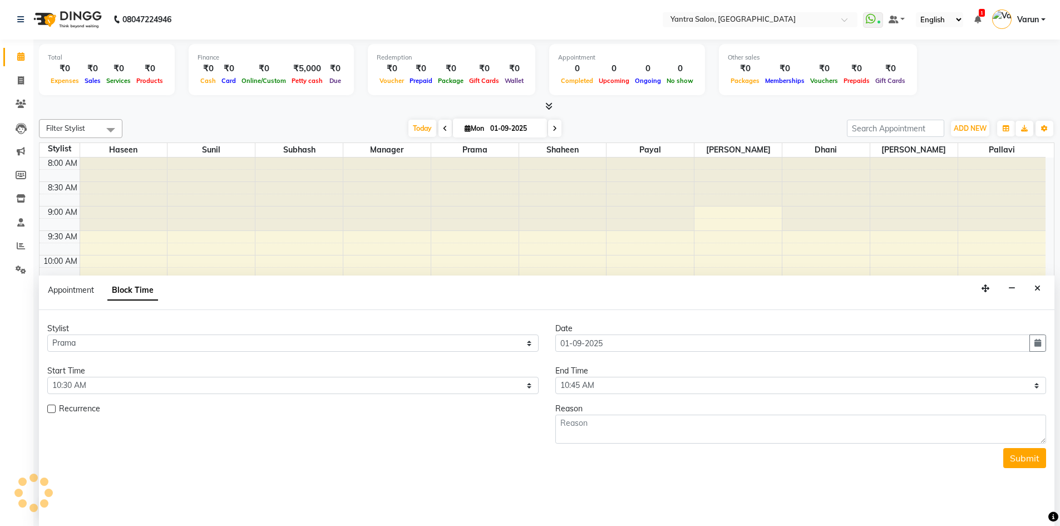
scroll to position [98, 0]
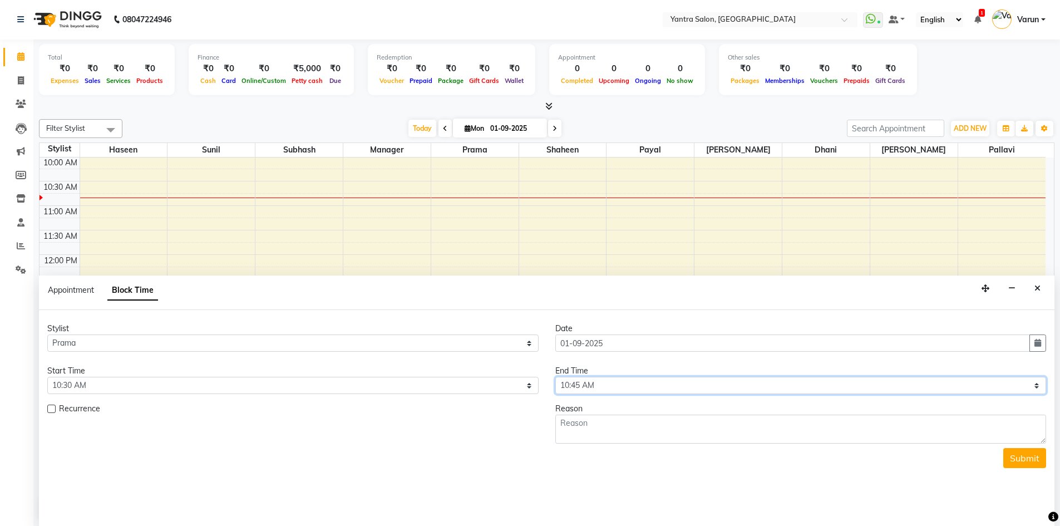
click at [576, 378] on select "Select 09:00 AM 09:15 AM 09:30 AM 09:45 AM 10:00 AM 10:15 AM 10:30 AM 10:45 AM …" at bounding box center [800, 385] width 491 height 17
select select "1200"
click at [555, 377] on select "Select 09:00 AM 09:15 AM 09:30 AM 09:45 AM 10:00 AM 10:15 AM 10:30 AM 10:45 AM …" at bounding box center [800, 385] width 491 height 17
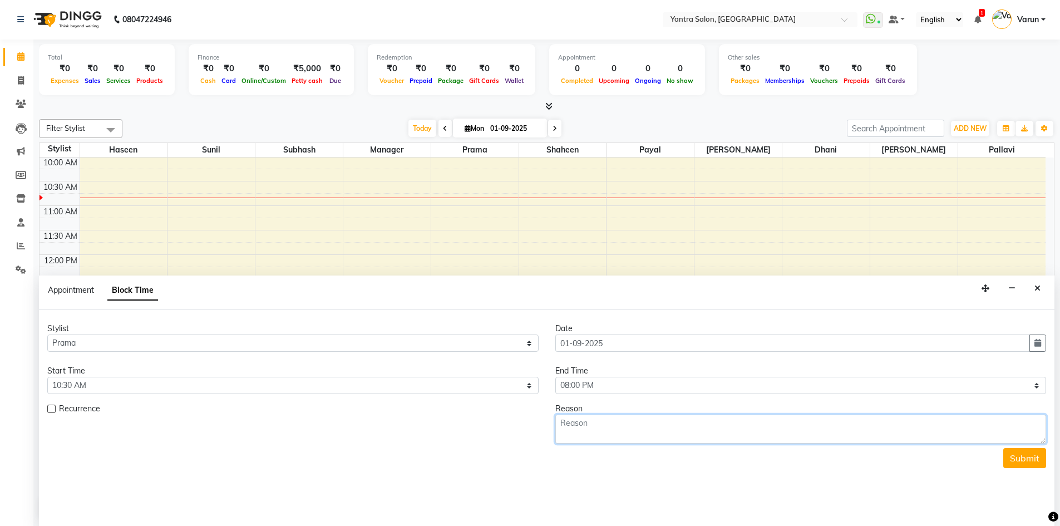
click at [571, 422] on textarea at bounding box center [800, 428] width 491 height 29
type textarea "lieve"
click at [1007, 462] on button "Submit" at bounding box center [1024, 458] width 43 height 20
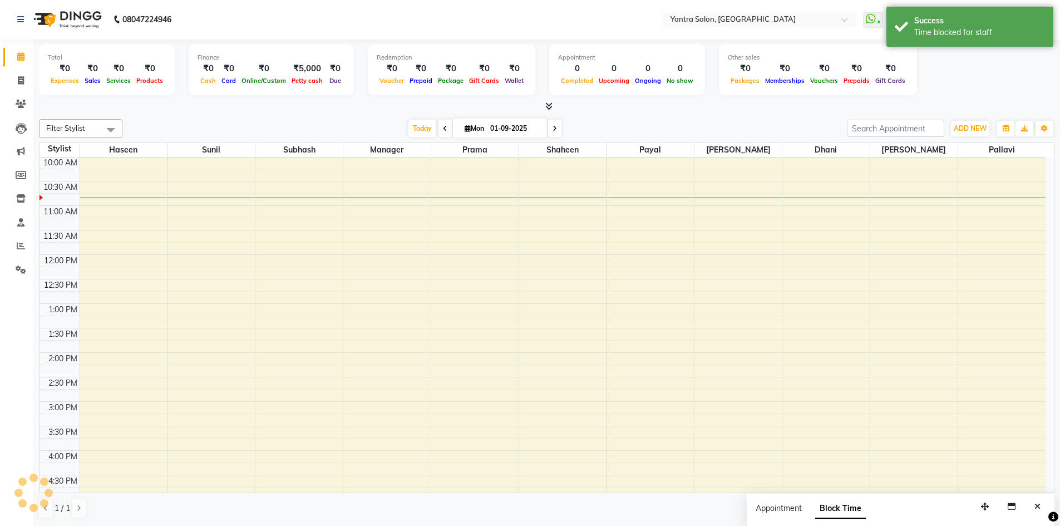
scroll to position [0, 0]
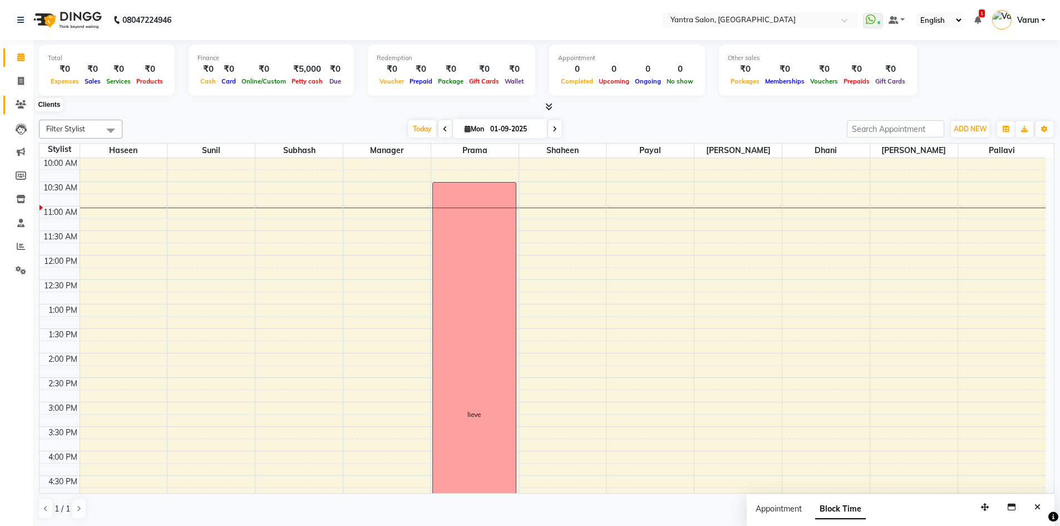
click at [16, 100] on span at bounding box center [20, 104] width 19 height 13
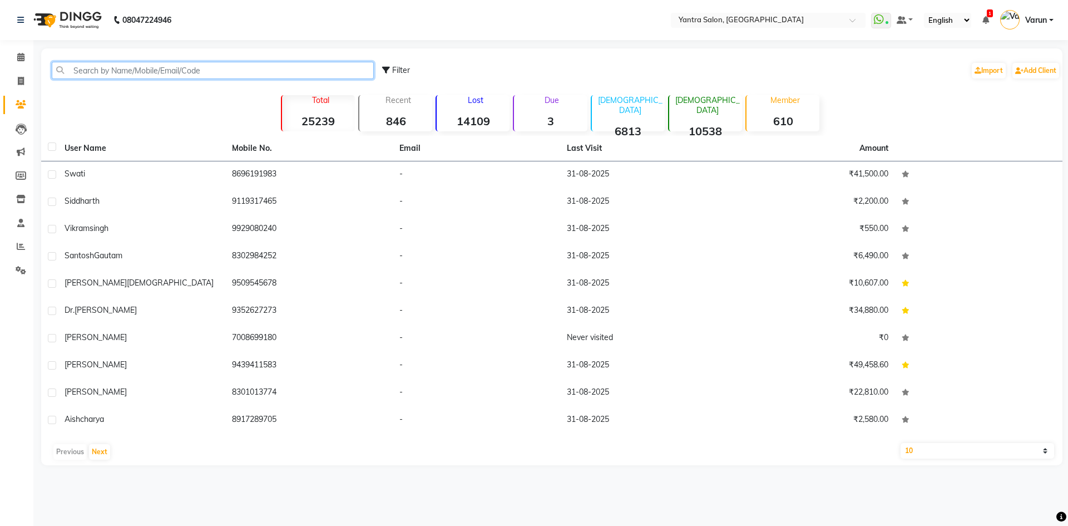
click at [186, 76] on input "text" at bounding box center [213, 70] width 322 height 17
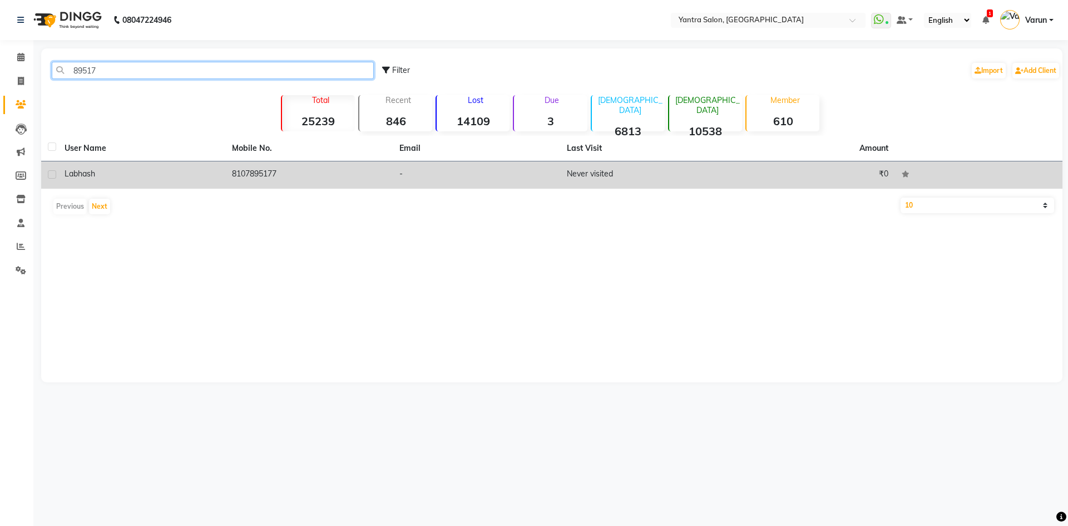
type input "89517"
click at [361, 181] on td "8107895177" at bounding box center [308, 174] width 167 height 27
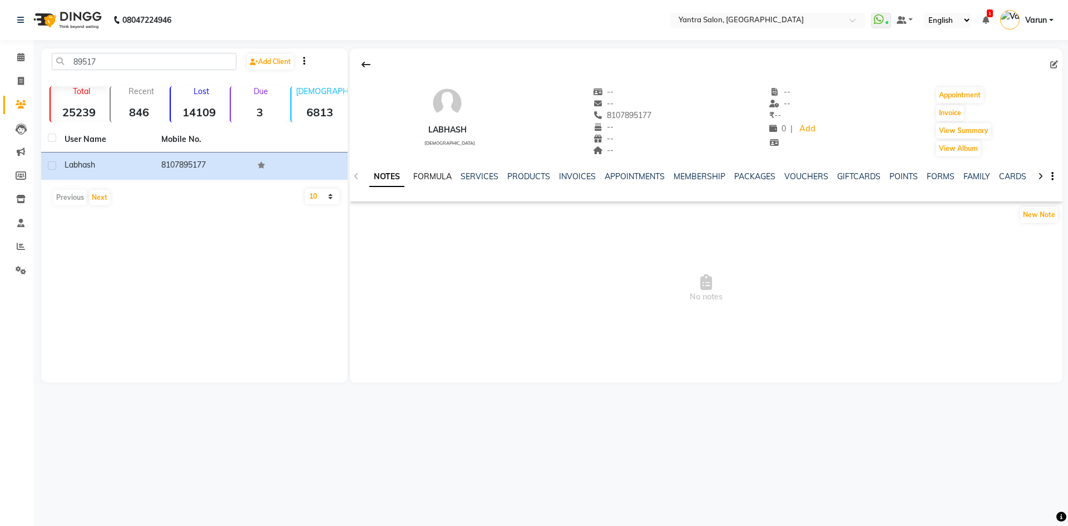
click at [447, 177] on link "FORMULA" at bounding box center [432, 176] width 38 height 10
click at [474, 172] on link "SERVICES" at bounding box center [478, 176] width 38 height 10
click at [23, 59] on icon at bounding box center [20, 57] width 7 height 8
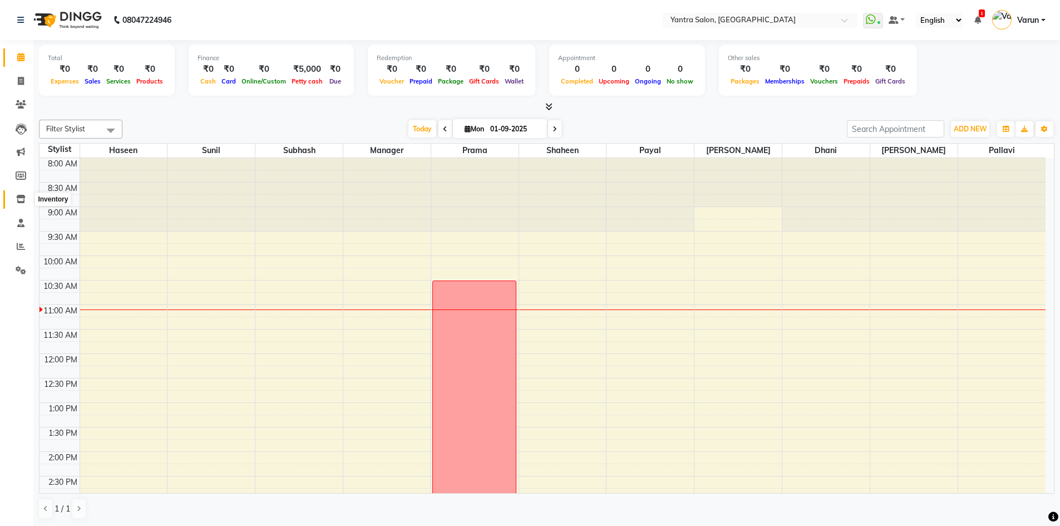
click at [28, 197] on span at bounding box center [20, 199] width 19 height 13
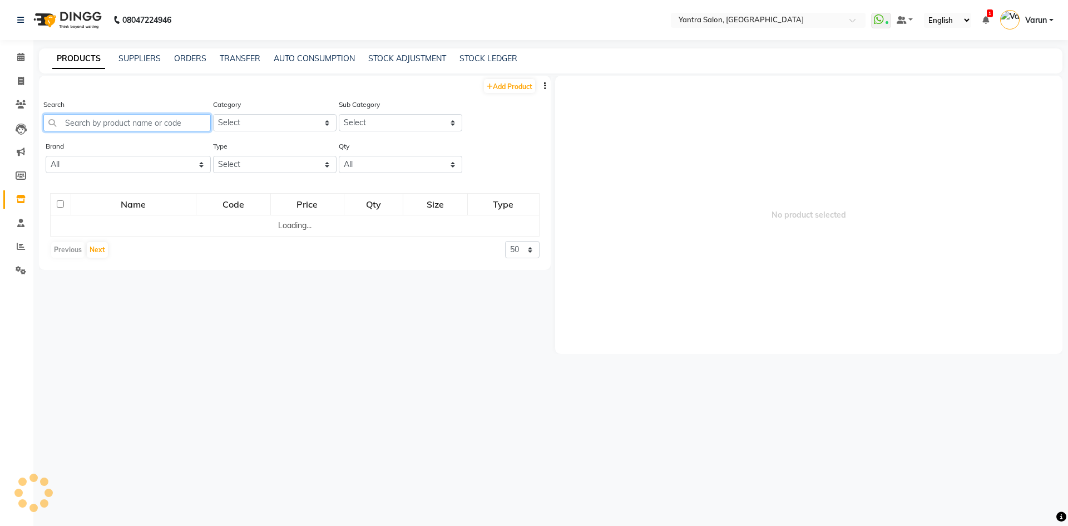
click at [147, 127] on input "text" at bounding box center [126, 122] width 167 height 17
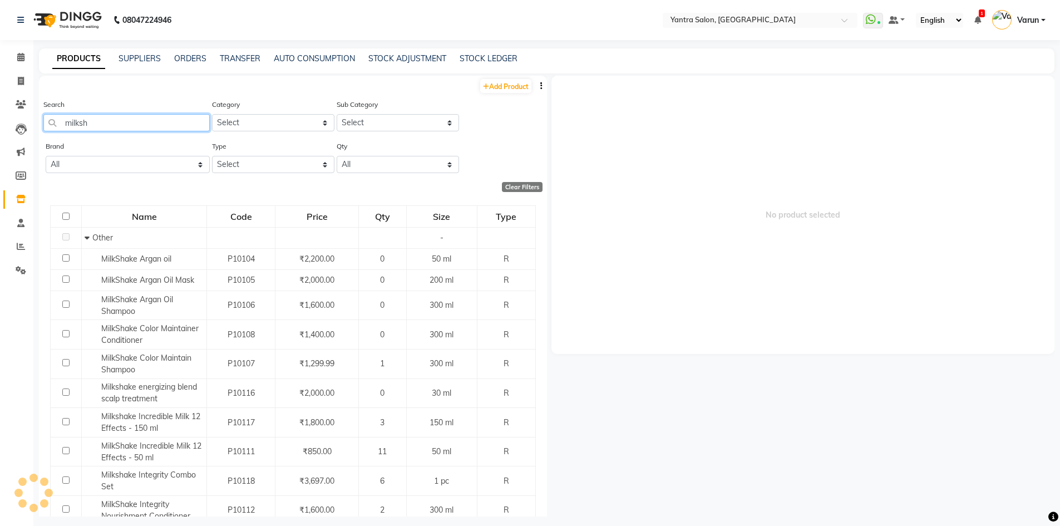
type input "milksh"
drag, startPoint x: 305, startPoint y: 162, endPoint x: 304, endPoint y: 169, distance: 6.9
click at [305, 162] on select "Select Both Retail Consumable" at bounding box center [273, 164] width 122 height 17
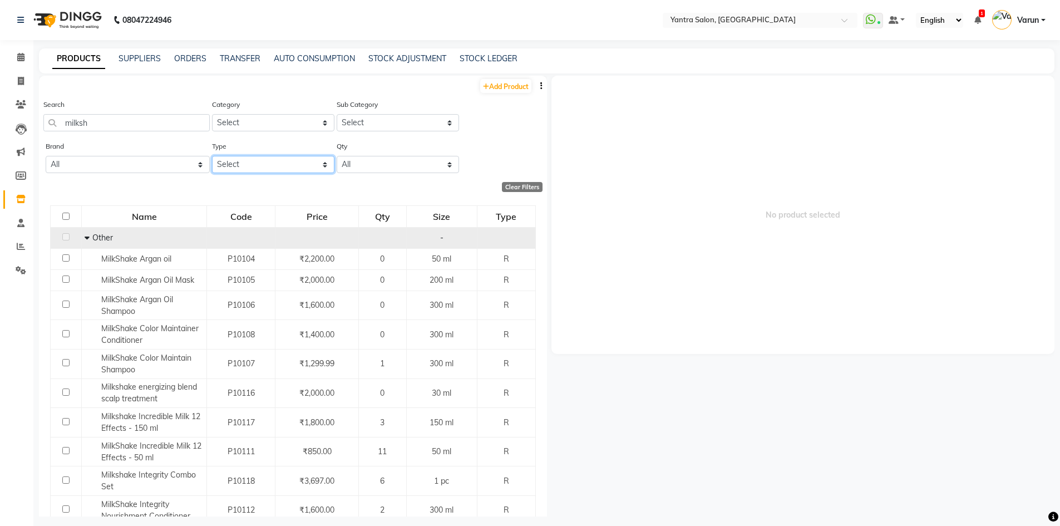
select select "R"
click at [212, 156] on select "Select Both Retail Consumable" at bounding box center [273, 164] width 122 height 17
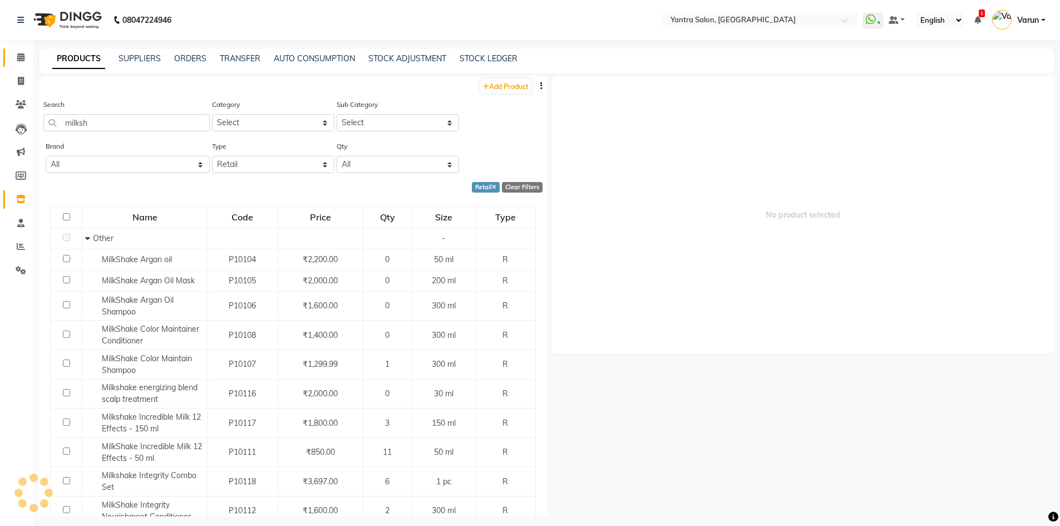
drag, startPoint x: 29, startPoint y: 51, endPoint x: 128, endPoint y: 30, distance: 101.1
click at [28, 51] on link "Calendar" at bounding box center [16, 57] width 27 height 18
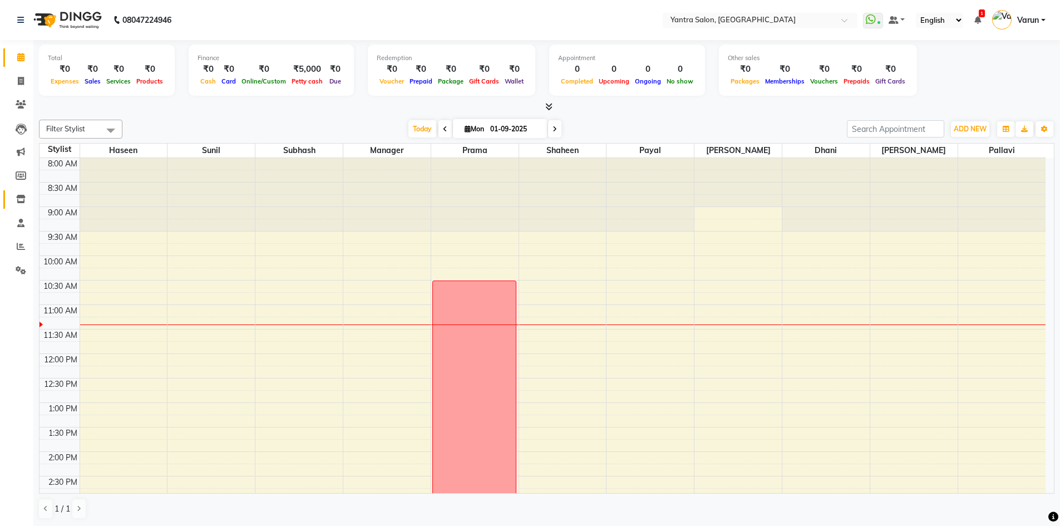
drag, startPoint x: 23, startPoint y: 206, endPoint x: 27, endPoint y: 201, distance: 6.3
click at [23, 206] on link "Inventory" at bounding box center [16, 199] width 27 height 18
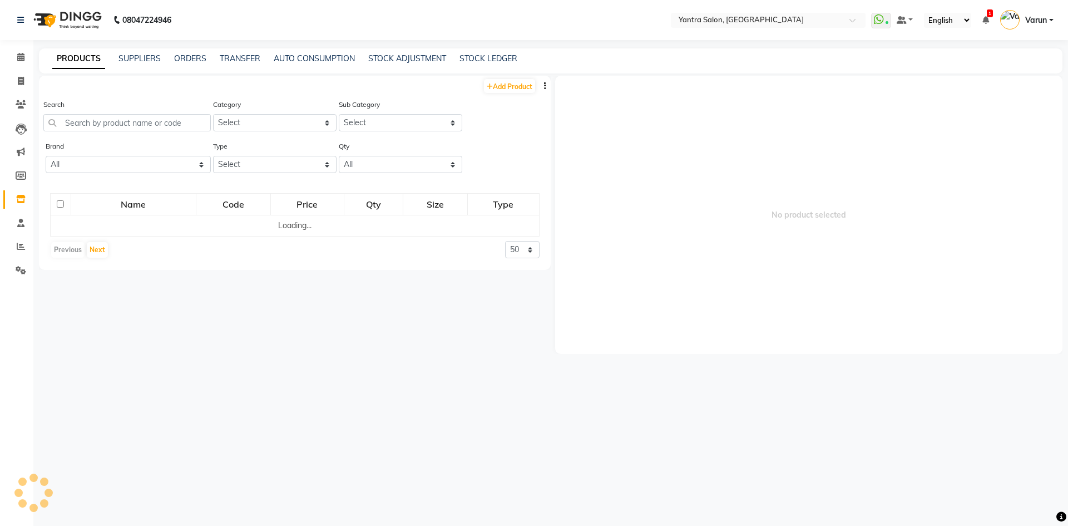
click at [149, 111] on div "Search" at bounding box center [126, 114] width 167 height 33
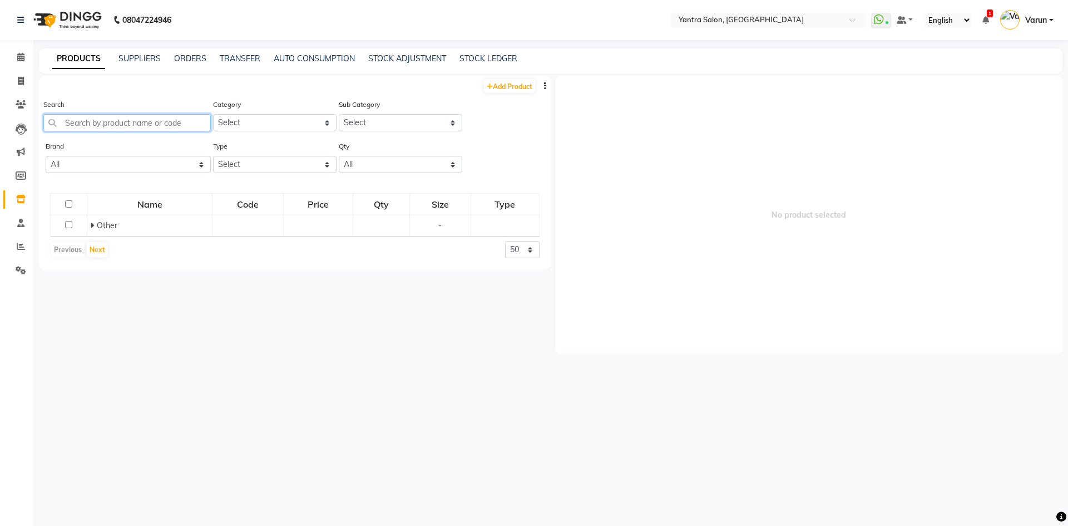
click at [147, 115] on input "text" at bounding box center [126, 122] width 167 height 17
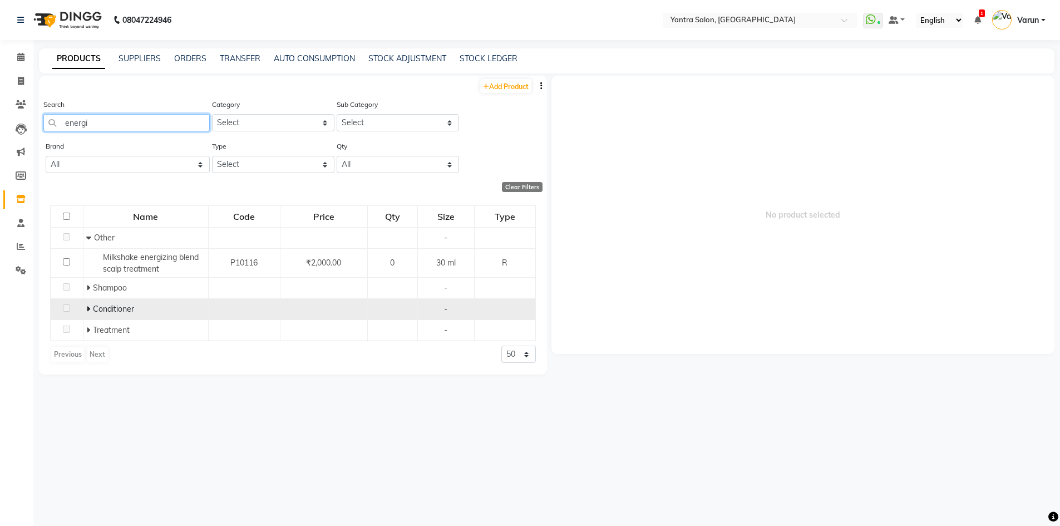
type input "energi"
click at [87, 311] on icon at bounding box center [88, 309] width 4 height 8
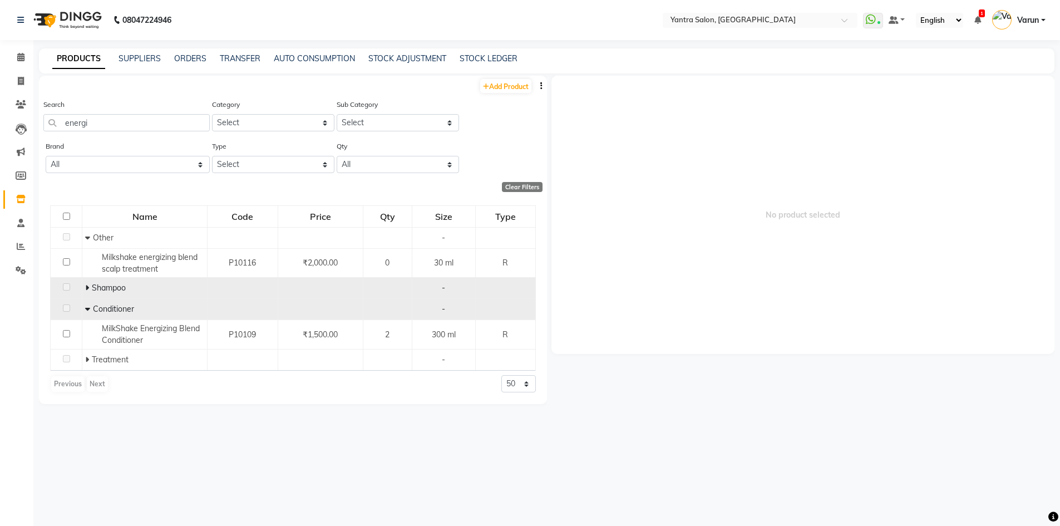
click at [88, 290] on icon at bounding box center [87, 288] width 4 height 8
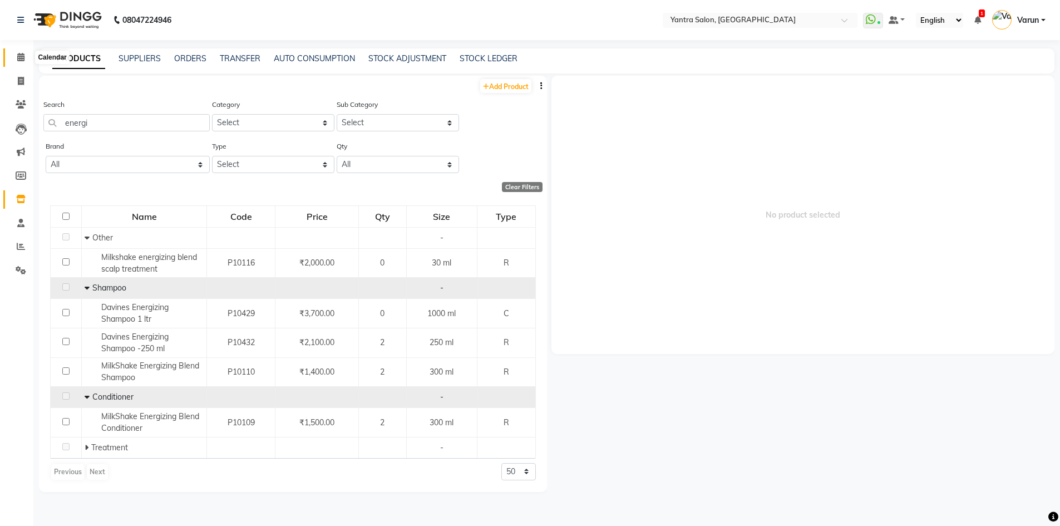
click at [17, 60] on icon at bounding box center [20, 57] width 7 height 8
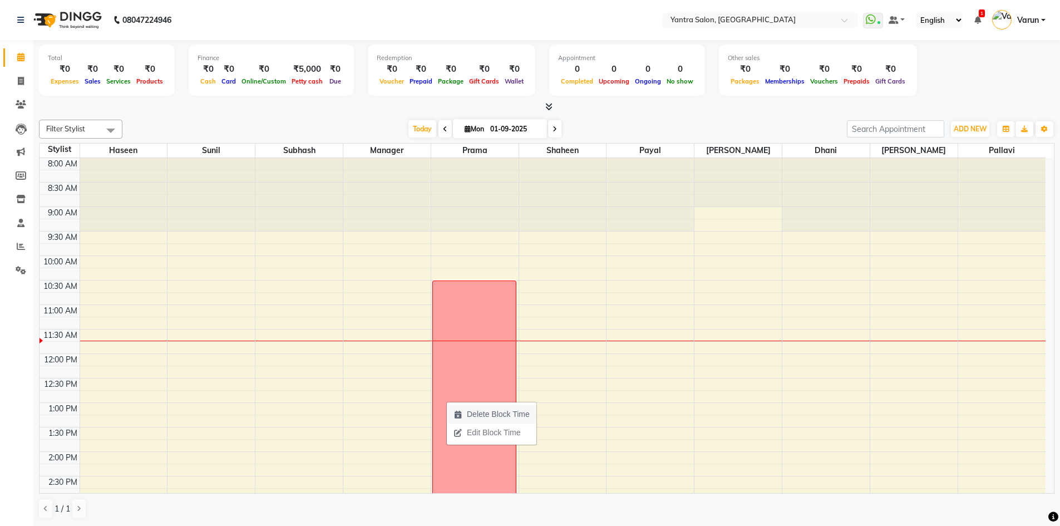
click at [487, 413] on span "Delete Block Time" at bounding box center [498, 414] width 63 height 12
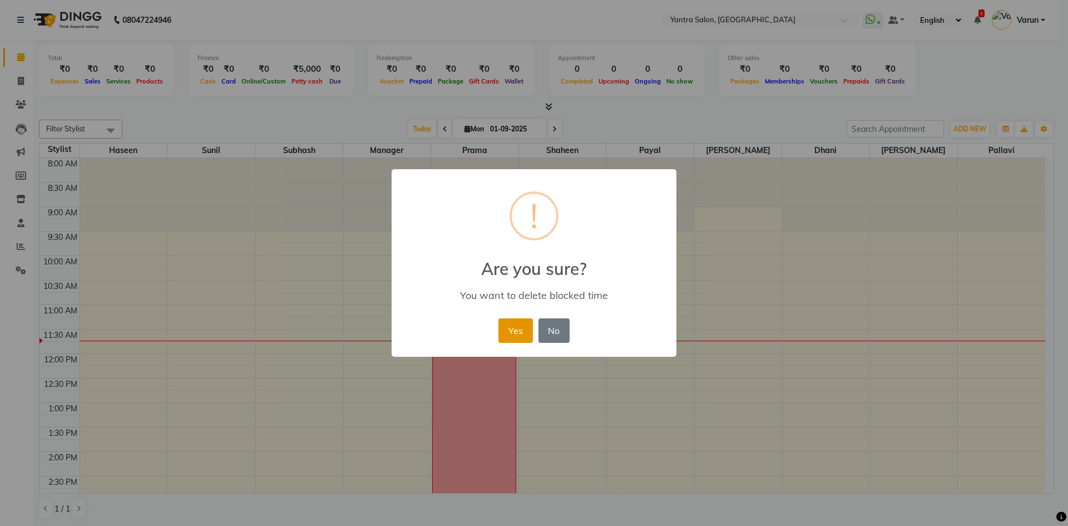
click at [520, 325] on button "Yes" at bounding box center [515, 330] width 34 height 24
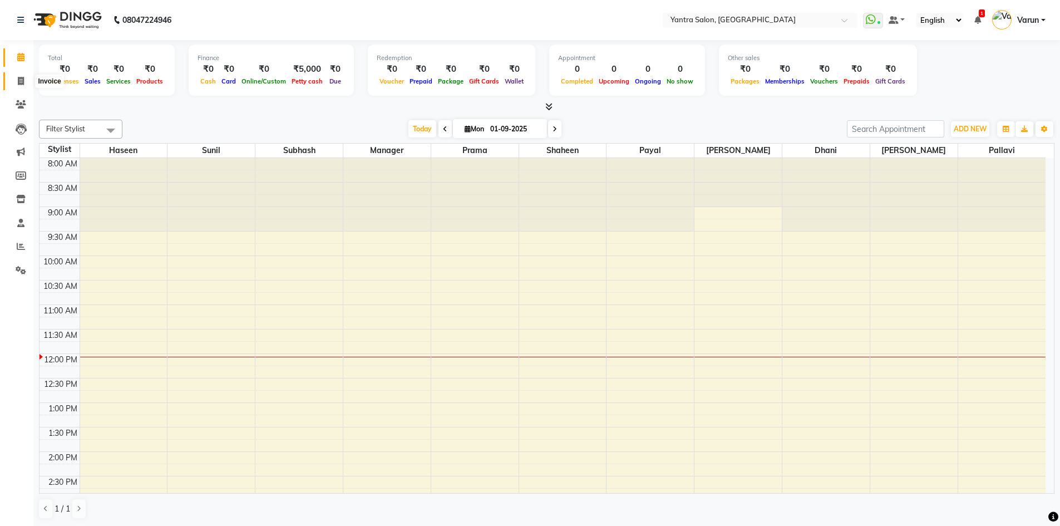
click at [21, 77] on icon at bounding box center [21, 81] width 6 height 8
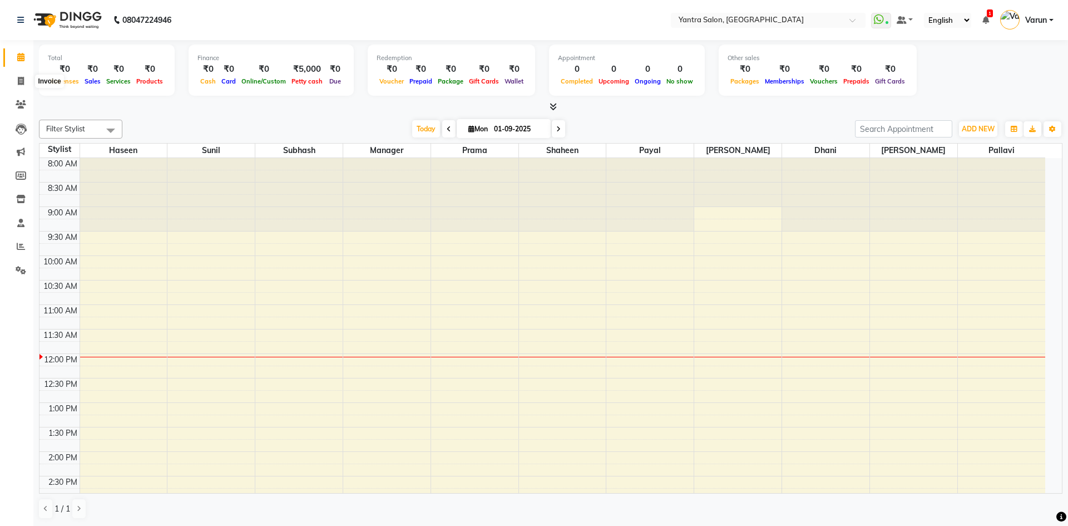
select select "6253"
select select "service"
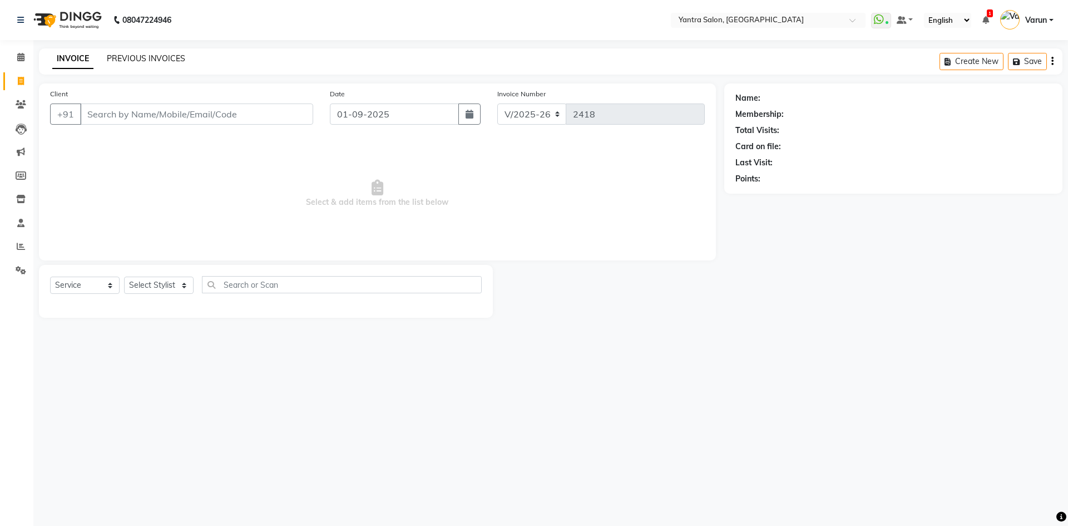
click at [143, 56] on link "PREVIOUS INVOICES" at bounding box center [146, 58] width 78 height 10
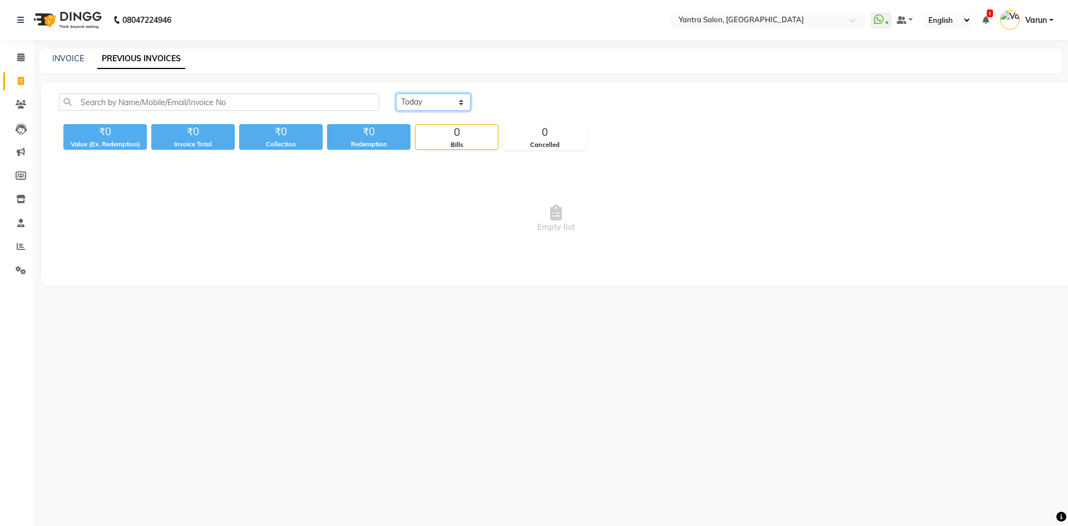
click at [459, 103] on select "Today Yesterday Custom Range" at bounding box center [433, 101] width 75 height 17
select select "yesterday"
click at [396, 93] on select "Today Yesterday Custom Range" at bounding box center [433, 101] width 75 height 17
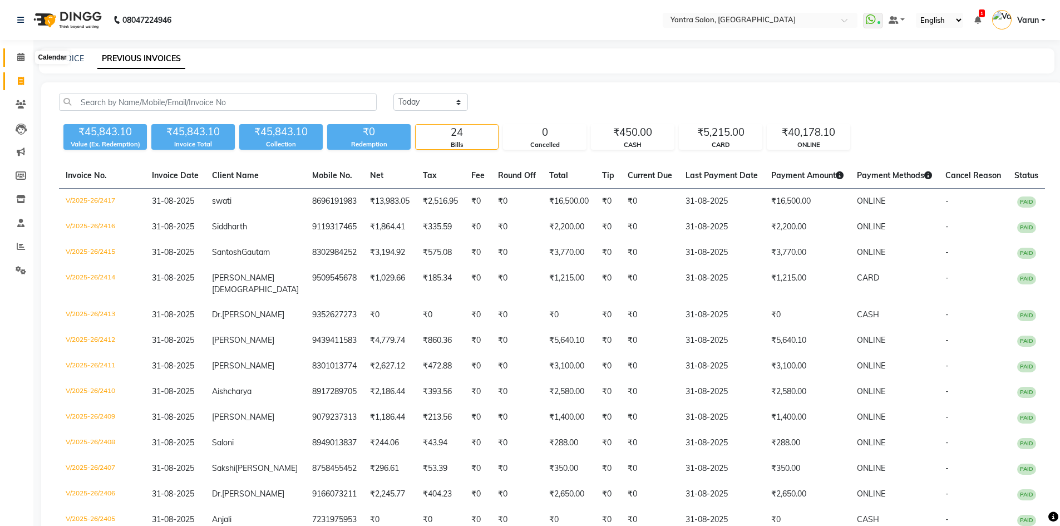
click at [21, 60] on icon at bounding box center [20, 57] width 7 height 8
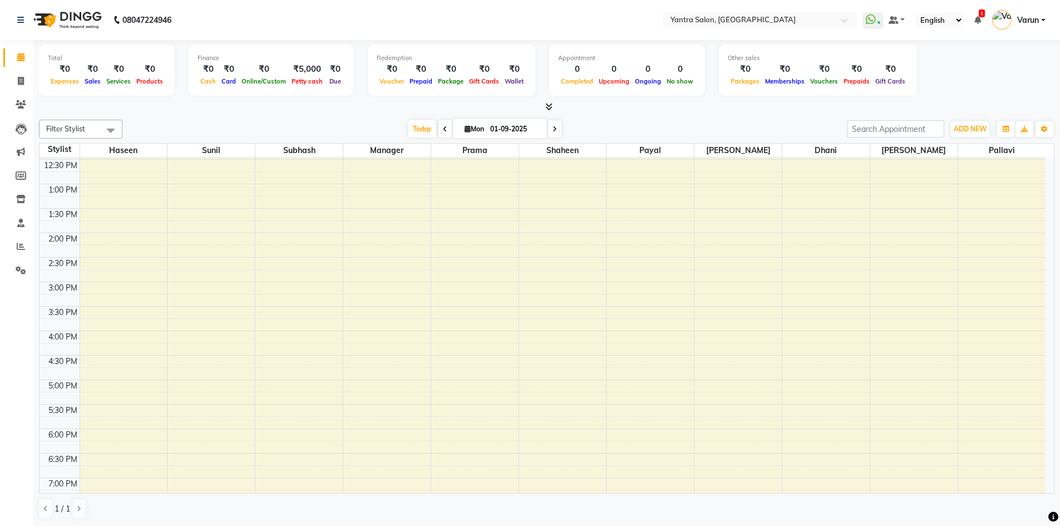
scroll to position [222, 0]
click at [156, 354] on div "8:00 AM 8:30 AM 9:00 AM 9:30 AM 10:00 AM 10:30 AM 11:00 AM 11:30 AM 12:00 PM 12…" at bounding box center [542, 253] width 1006 height 636
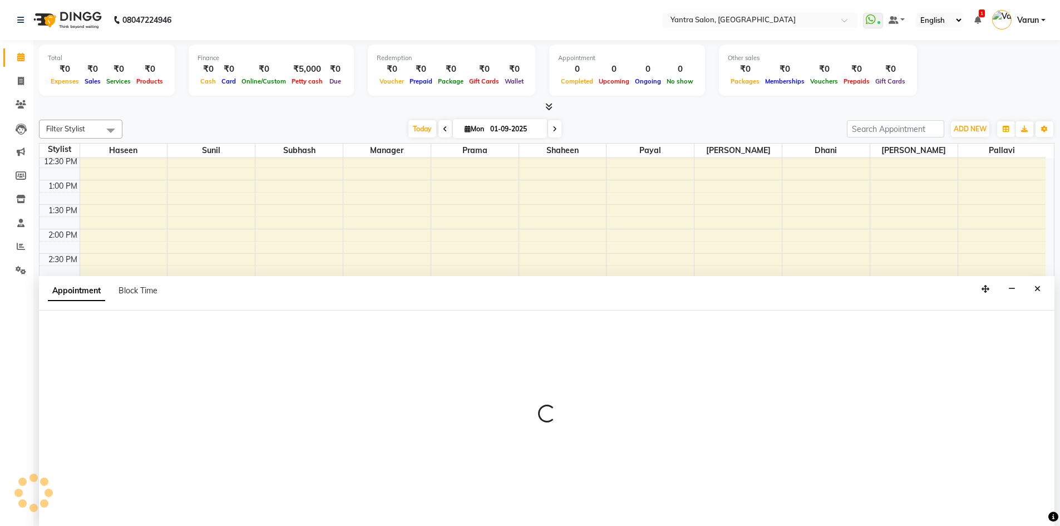
scroll to position [1, 0]
select select "75926"
select select "tentative"
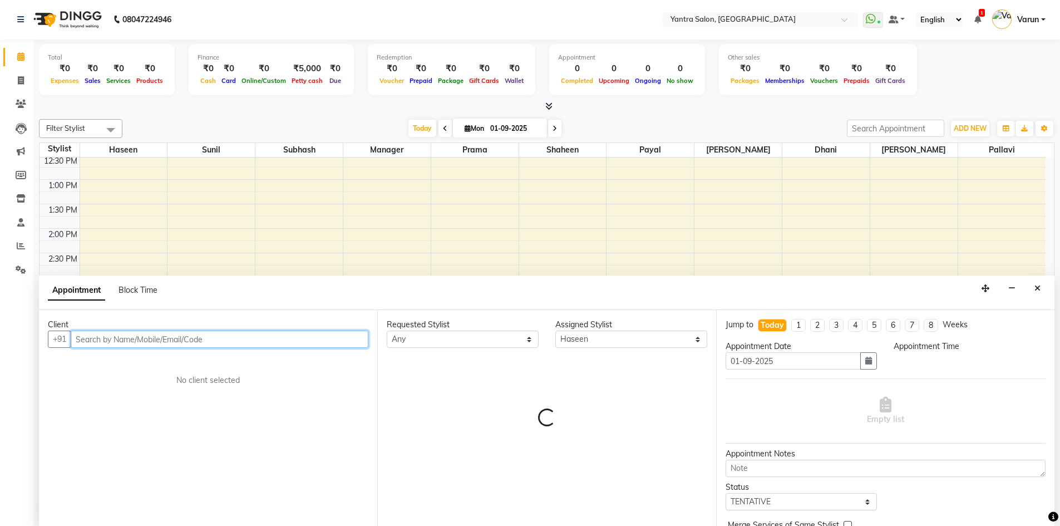
select select "990"
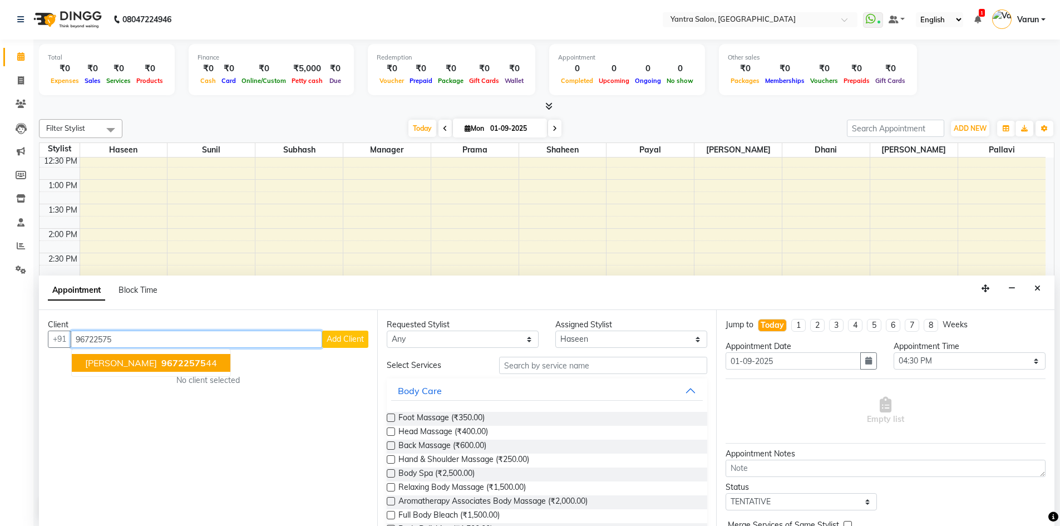
click at [161, 360] on span "96722575" at bounding box center [183, 362] width 44 height 11
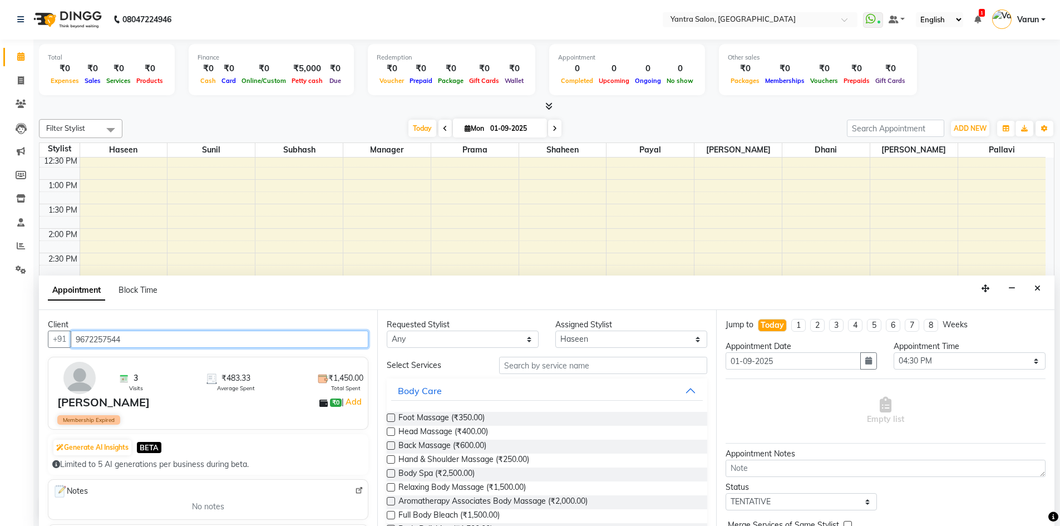
type input "9672257544"
click at [991, 359] on select "Select 09:00 AM 09:15 AM 09:30 AM 09:45 AM 10:00 AM 10:15 AM 10:30 AM 10:45 AM …" at bounding box center [969, 360] width 152 height 17
select select "975"
click at [893, 352] on select "Select 09:00 AM 09:15 AM 09:30 AM 09:45 AM 10:00 AM 10:15 AM 10:30 AM 10:45 AM …" at bounding box center [969, 360] width 152 height 17
click at [627, 362] on input "text" at bounding box center [603, 365] width 208 height 17
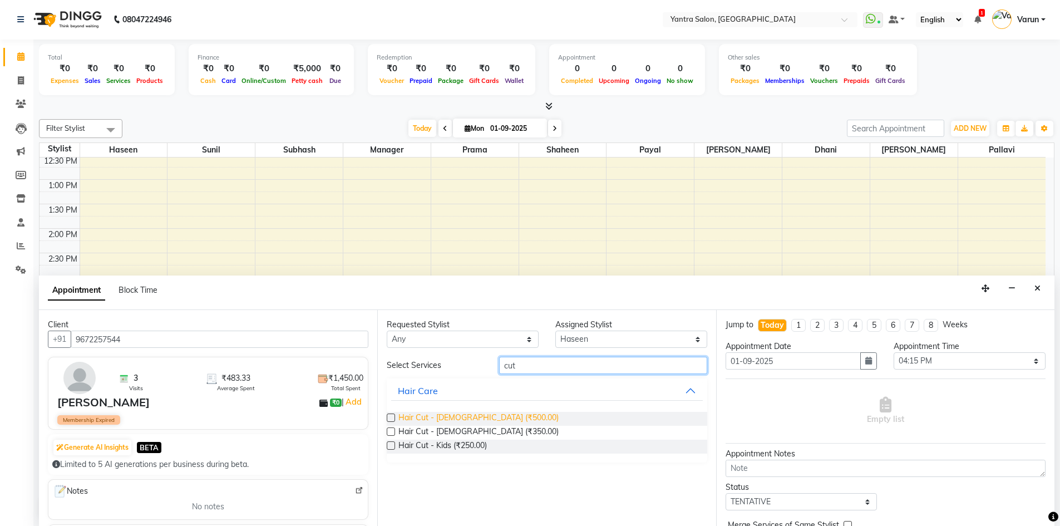
type input "cut"
click at [430, 413] on span "Hair Cut - [DEMOGRAPHIC_DATA] (₹500.00)" at bounding box center [478, 419] width 160 height 14
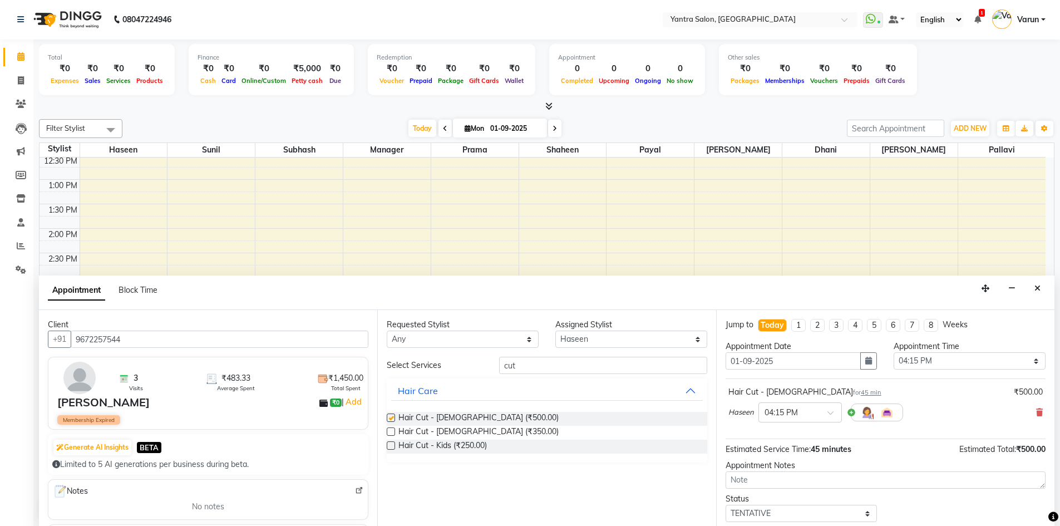
checkbox input "false"
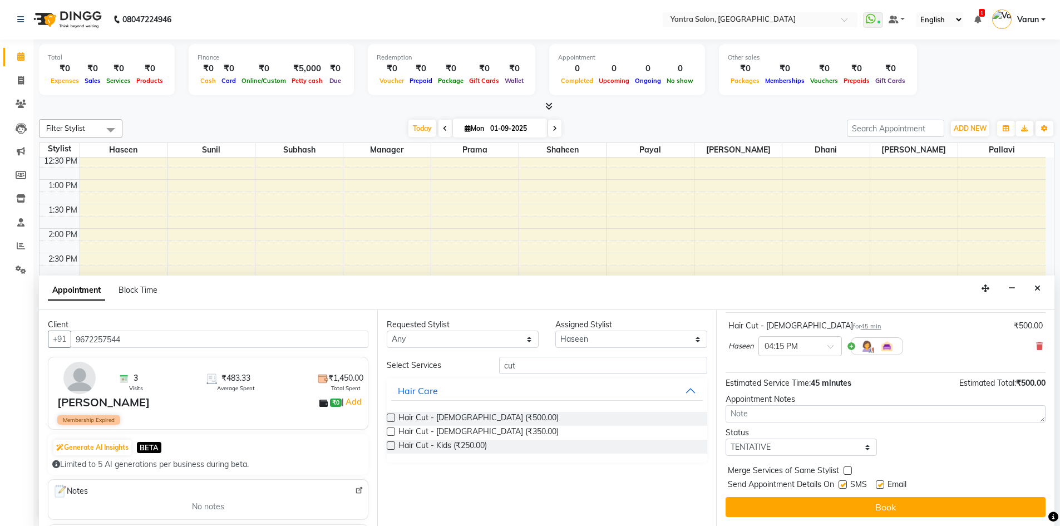
click at [882, 504] on button "Book" at bounding box center [885, 507] width 320 height 20
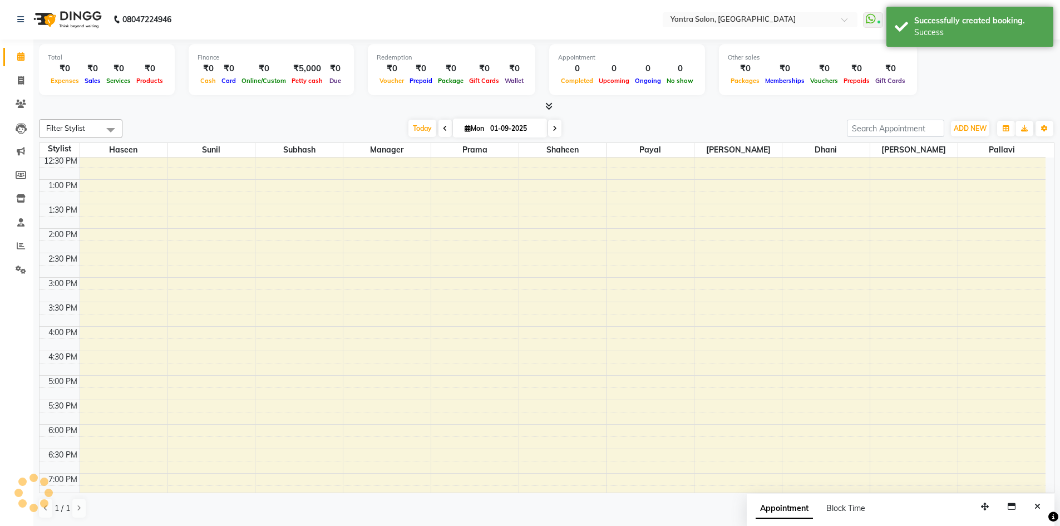
scroll to position [0, 0]
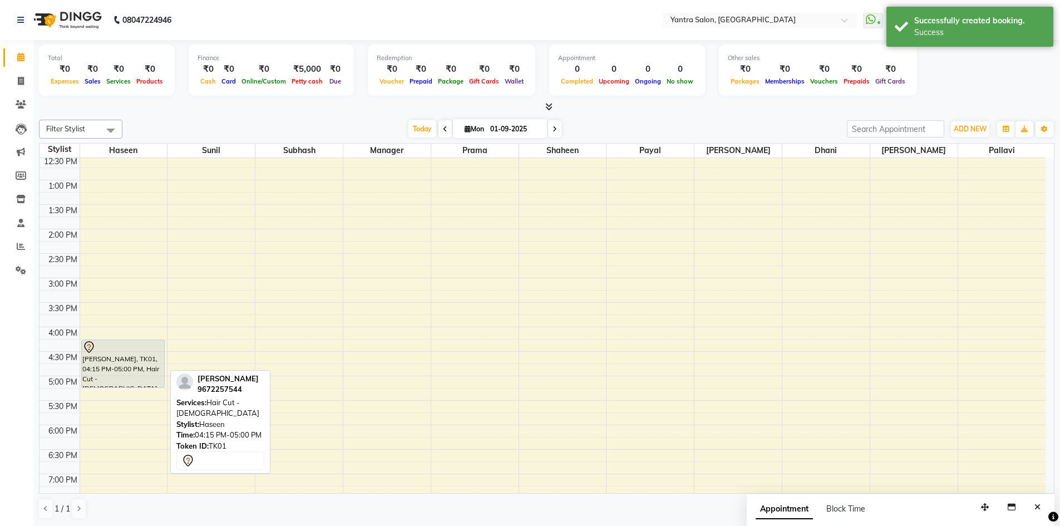
drag, startPoint x: 136, startPoint y: 372, endPoint x: 136, endPoint y: 389, distance: 17.2
click at [136, 389] on div "Tanya, TK01, 04:15 PM-05:00 PM, Hair Cut - Female Tanya, TK01, 04:15 PM-05:00 P…" at bounding box center [123, 253] width 87 height 636
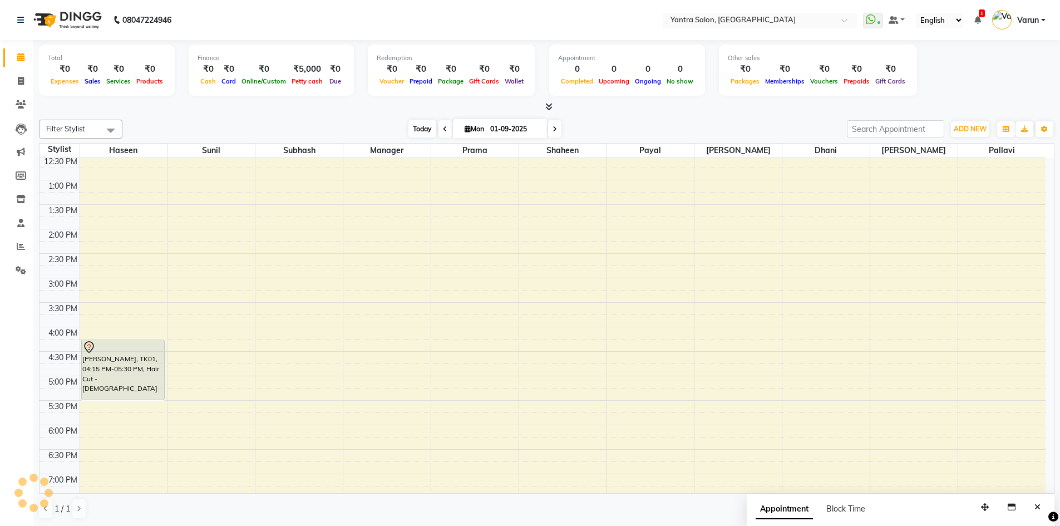
click at [425, 128] on span "Today" at bounding box center [422, 128] width 28 height 17
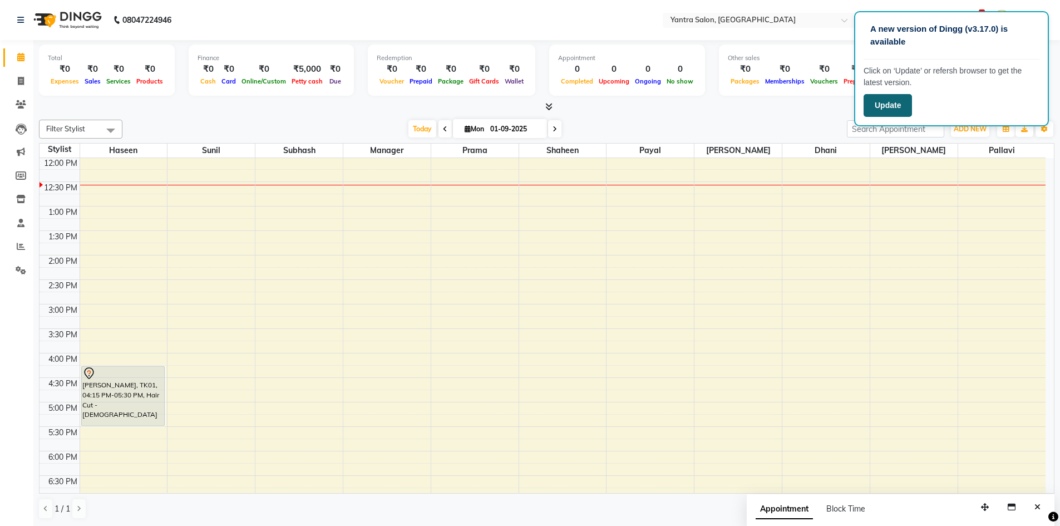
click at [905, 103] on button "Update" at bounding box center [887, 105] width 48 height 23
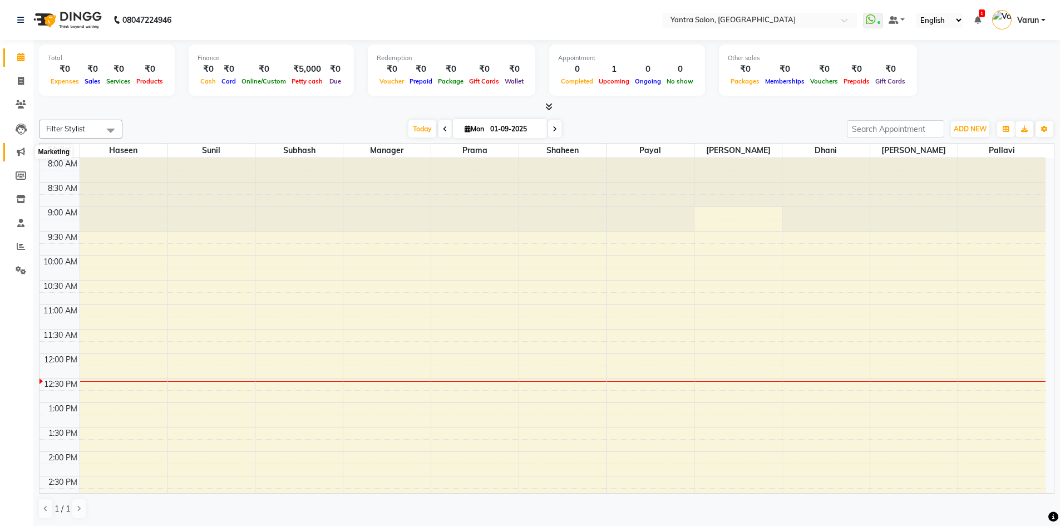
click at [26, 154] on span at bounding box center [20, 152] width 19 height 13
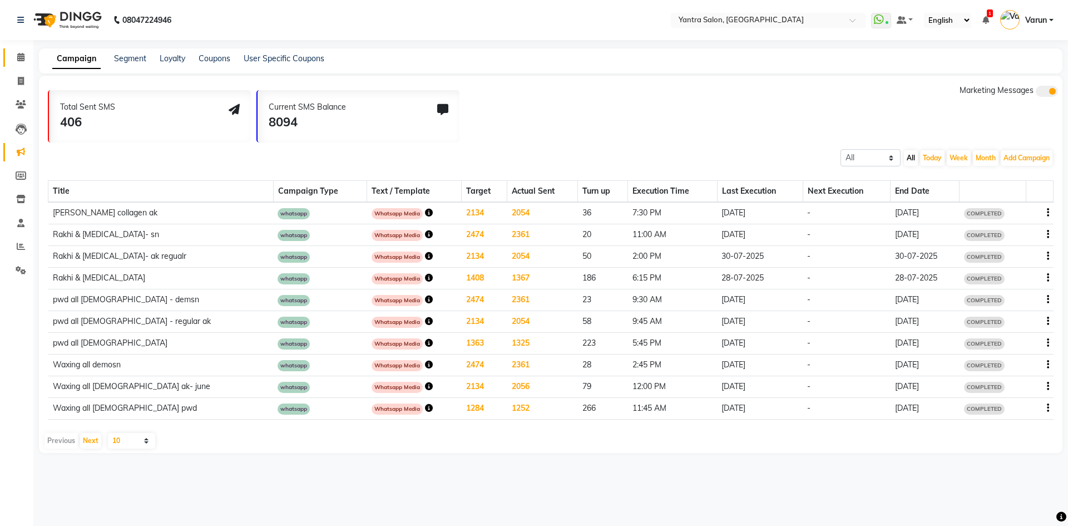
drag, startPoint x: 16, startPoint y: 50, endPoint x: 32, endPoint y: 56, distance: 17.6
click at [16, 50] on link "Calendar" at bounding box center [16, 57] width 27 height 18
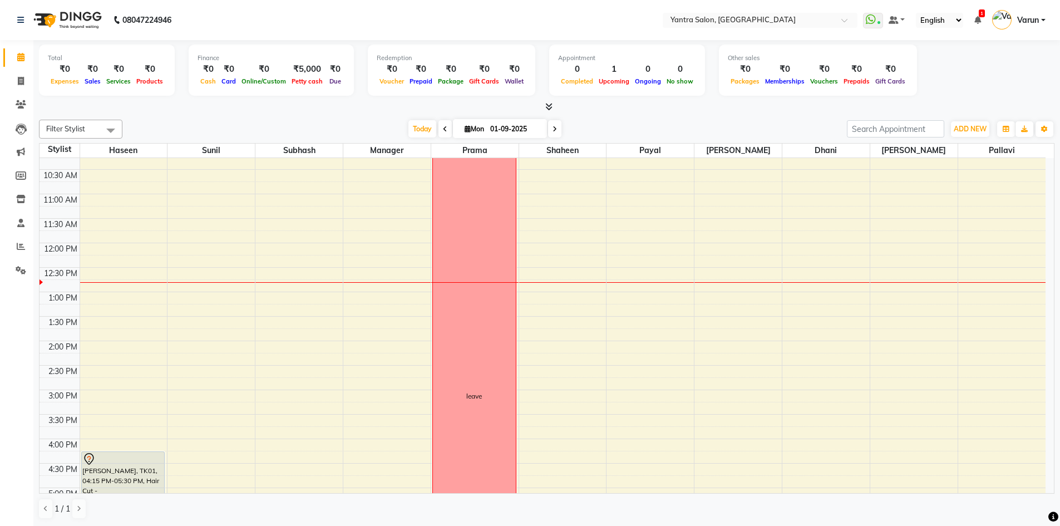
scroll to position [111, 0]
click at [186, 368] on div "8:00 AM 8:30 AM 9:00 AM 9:30 AM 10:00 AM 10:30 AM 11:00 AM 11:30 AM 12:00 PM 12…" at bounding box center [542, 365] width 1006 height 636
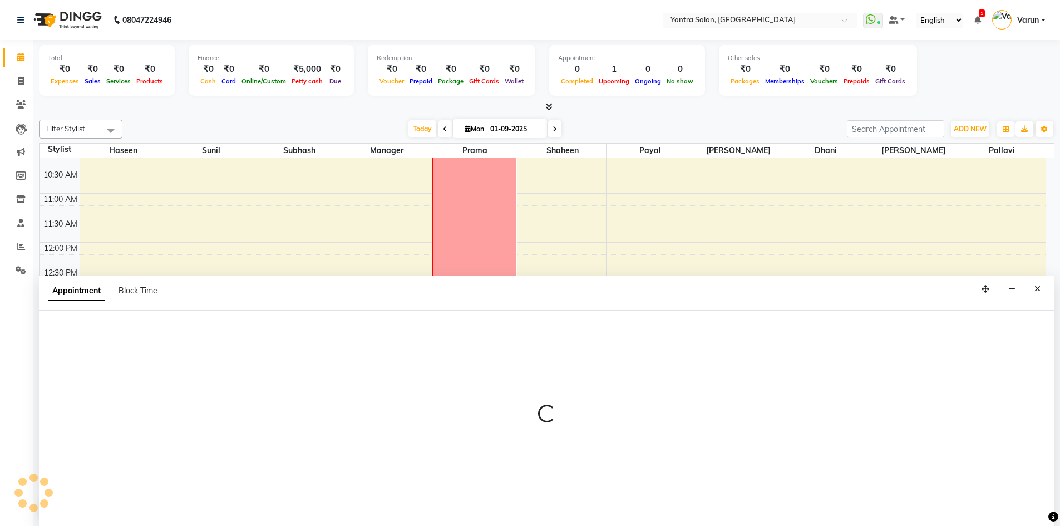
scroll to position [1, 0]
select select "76999"
select select "870"
select select "tentative"
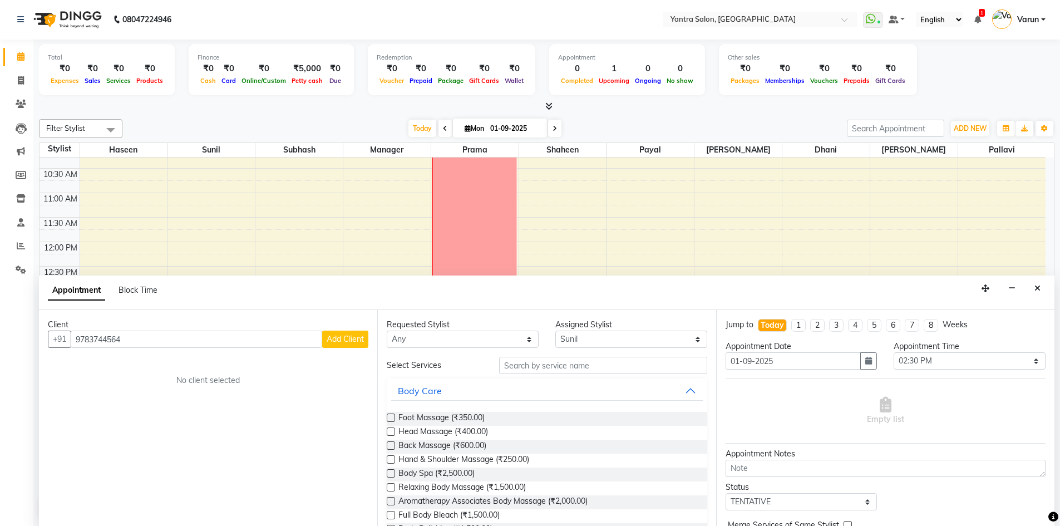
type input "9783744564"
click at [354, 338] on span "Add Client" at bounding box center [345, 339] width 37 height 10
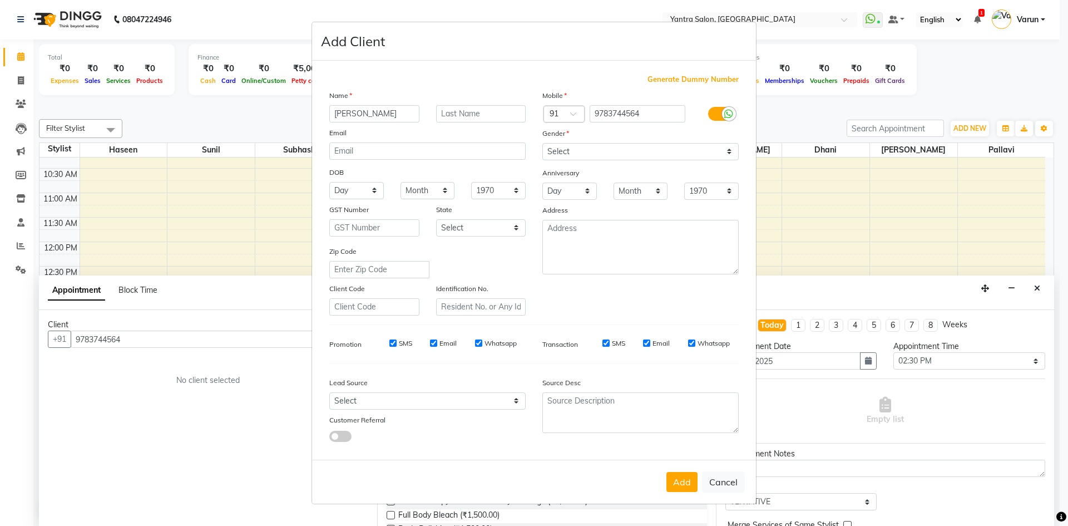
type input "[PERSON_NAME]"
click at [700, 155] on select "Select [DEMOGRAPHIC_DATA] [DEMOGRAPHIC_DATA] Other Prefer Not To Say" at bounding box center [640, 151] width 196 height 17
select select "[DEMOGRAPHIC_DATA]"
click at [542, 143] on select "Select [DEMOGRAPHIC_DATA] [DEMOGRAPHIC_DATA] Other Prefer Not To Say" at bounding box center [640, 151] width 196 height 17
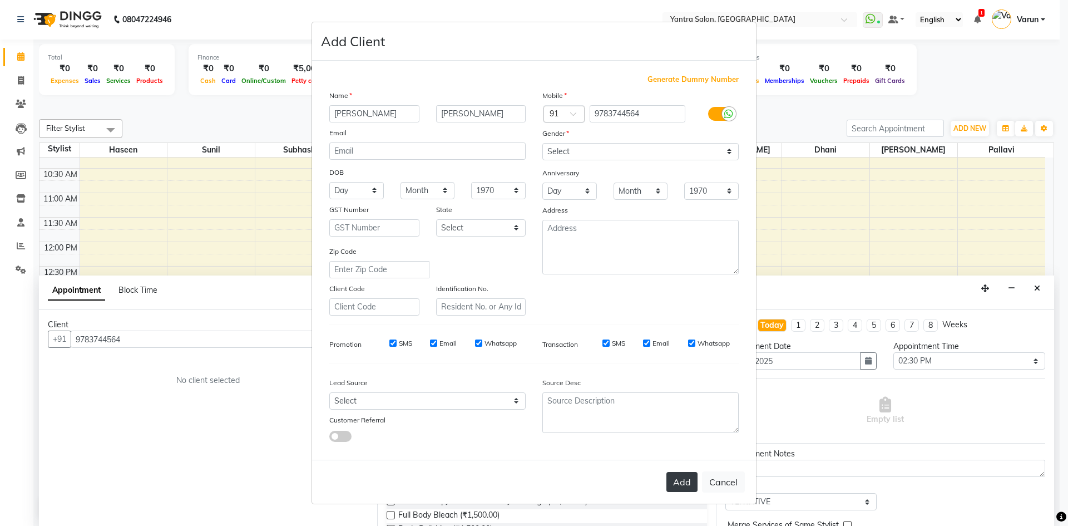
click at [682, 482] on button "Add" at bounding box center [681, 482] width 31 height 20
select select
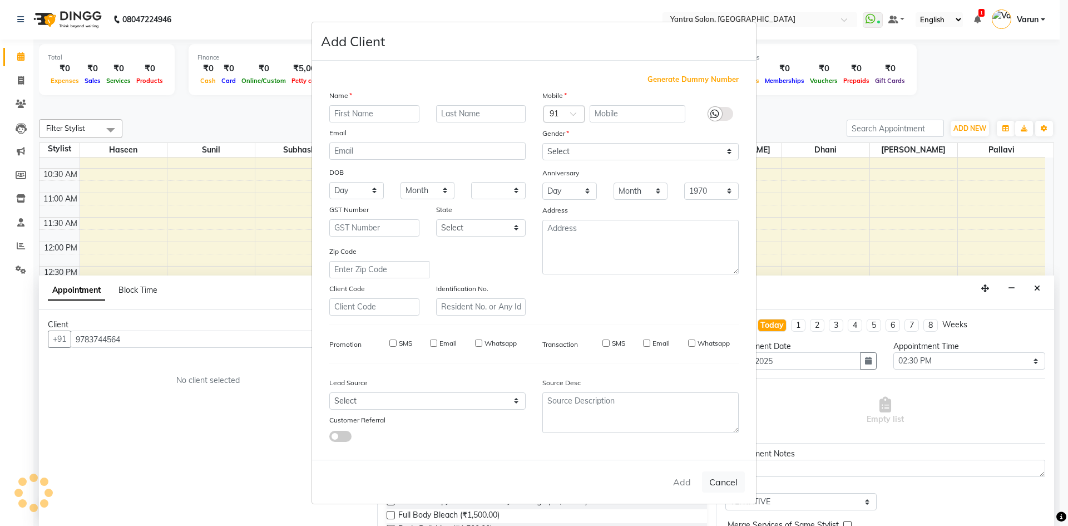
select select
checkbox input "false"
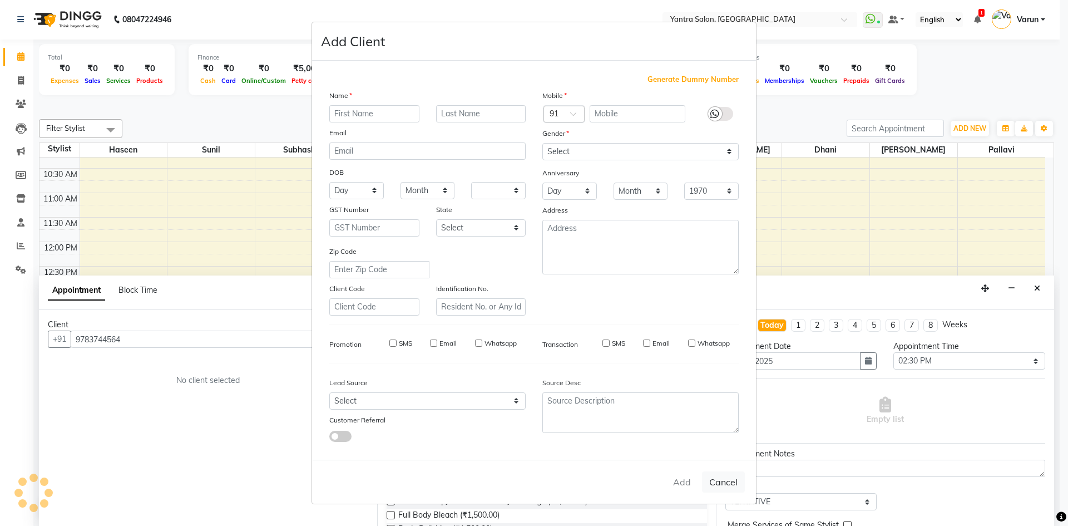
checkbox input "false"
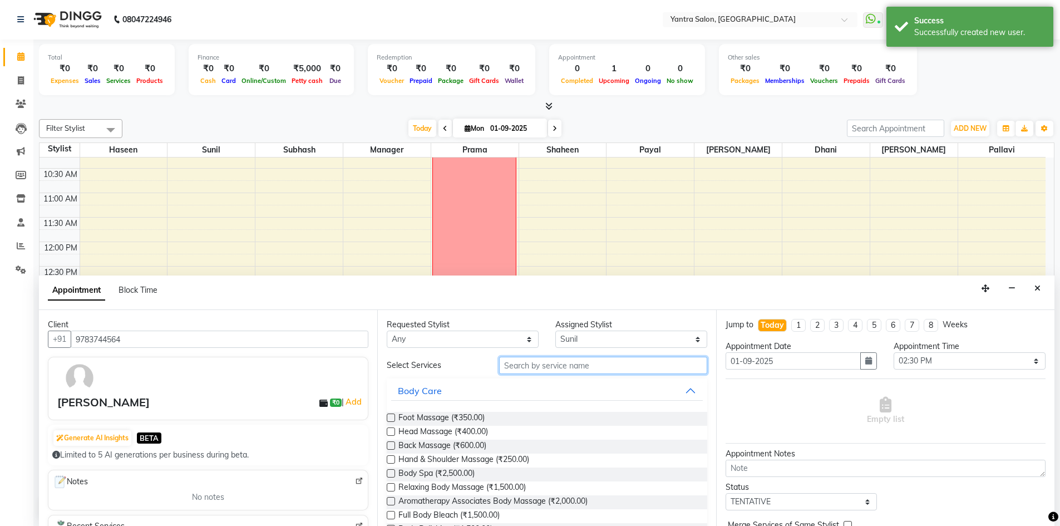
click at [578, 363] on input "text" at bounding box center [603, 365] width 208 height 17
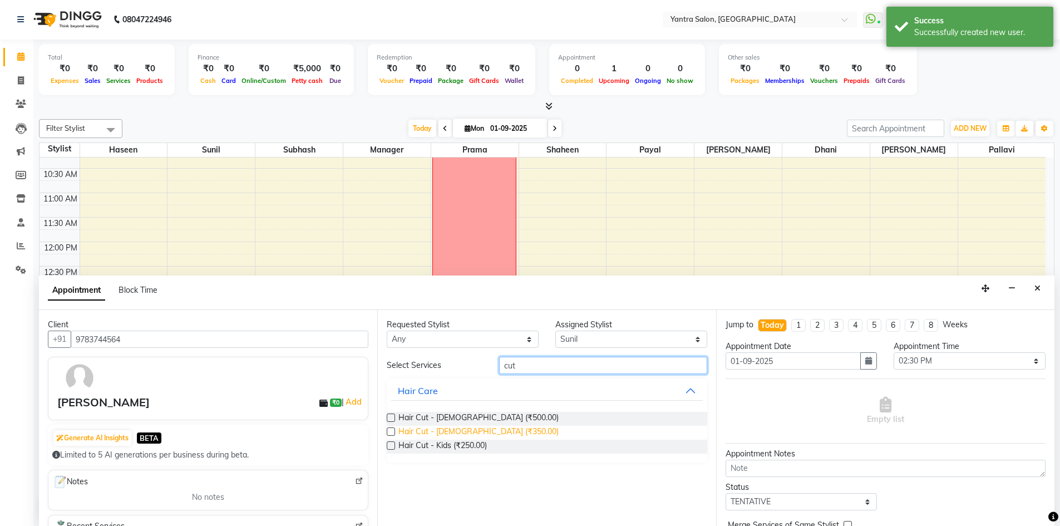
type input "cut"
click at [461, 429] on span "Hair Cut - [DEMOGRAPHIC_DATA] (₹350.00)" at bounding box center [478, 433] width 160 height 14
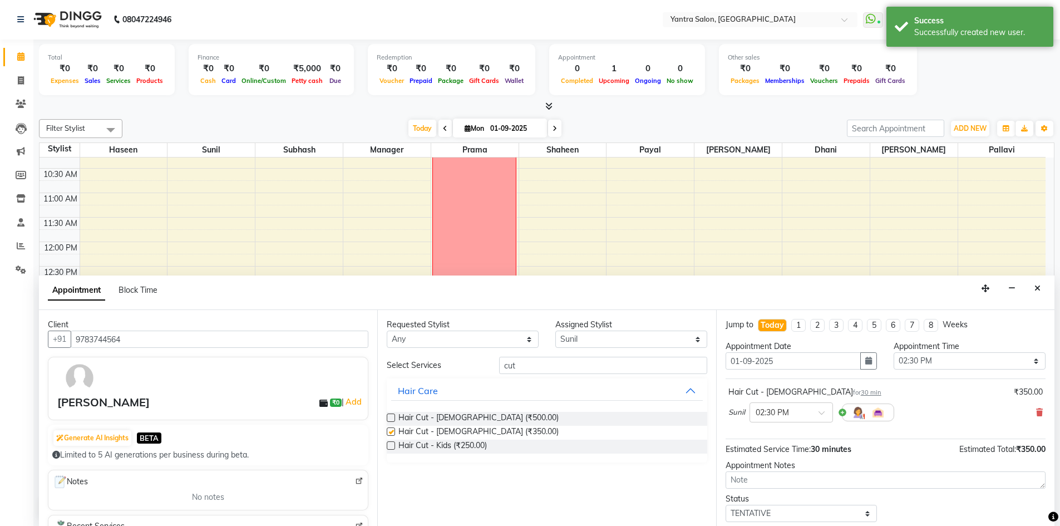
checkbox input "false"
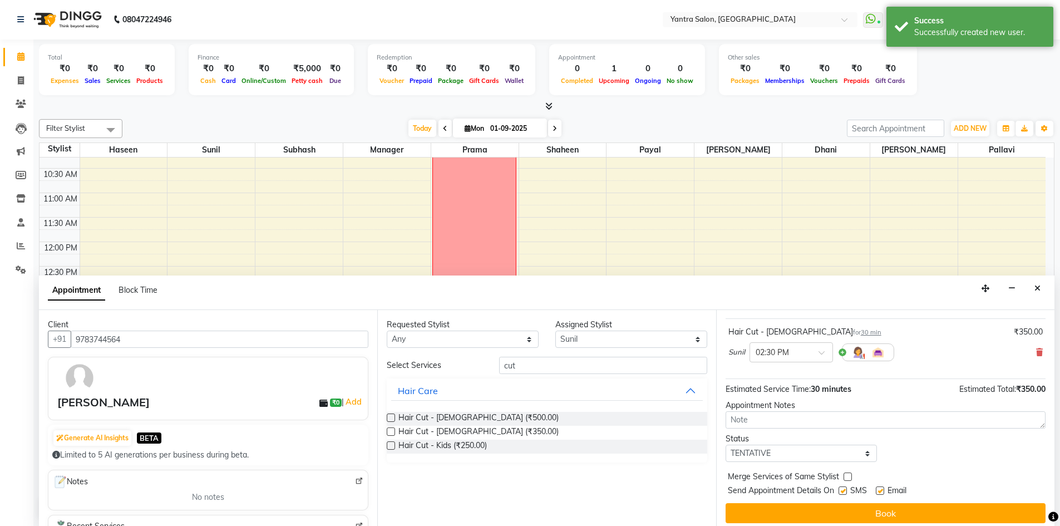
scroll to position [66, 0]
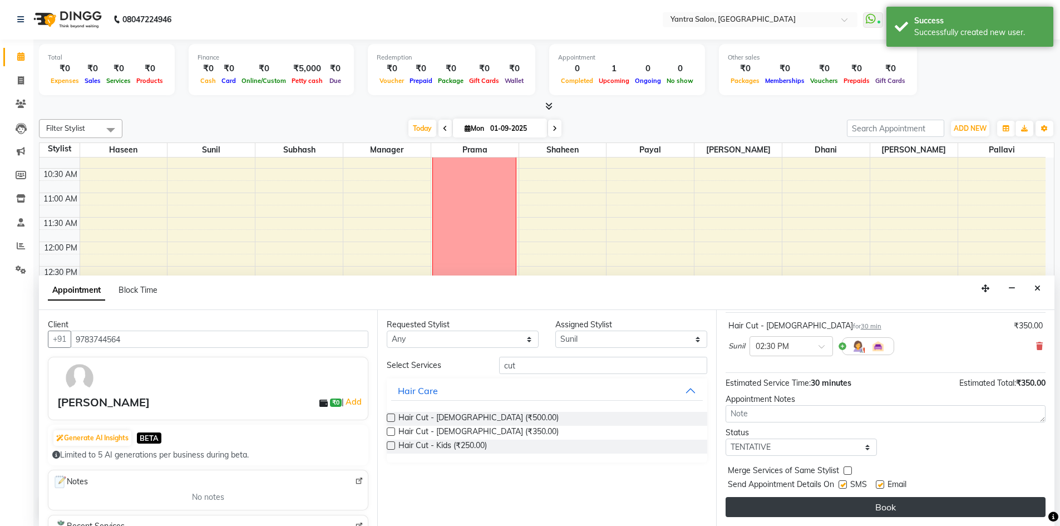
click at [887, 502] on button "Book" at bounding box center [885, 507] width 320 height 20
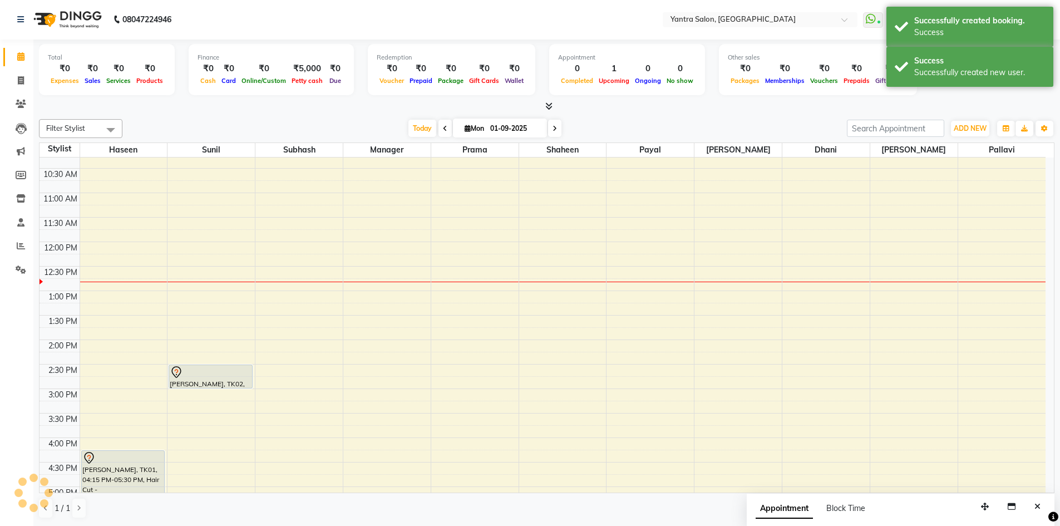
scroll to position [0, 0]
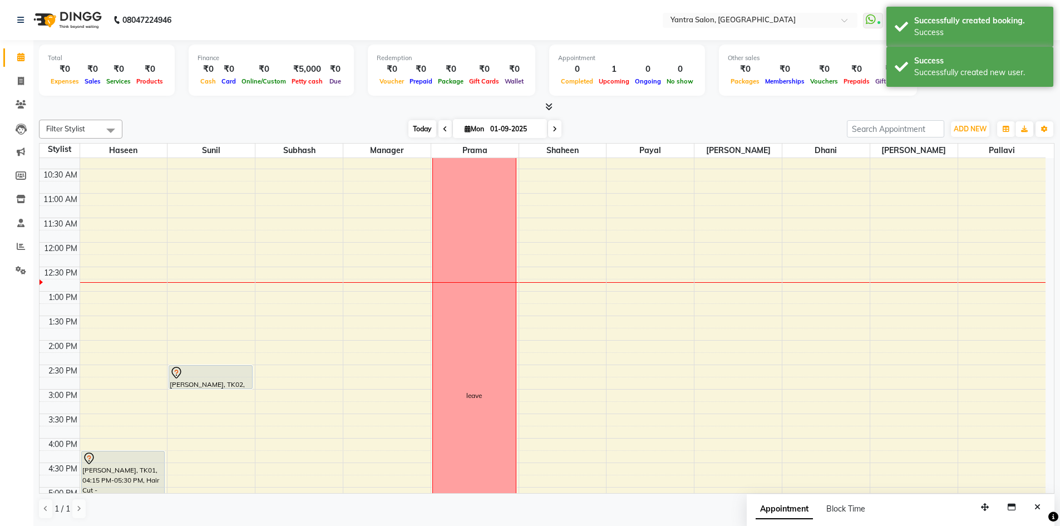
click at [422, 126] on span "Today" at bounding box center [422, 128] width 28 height 17
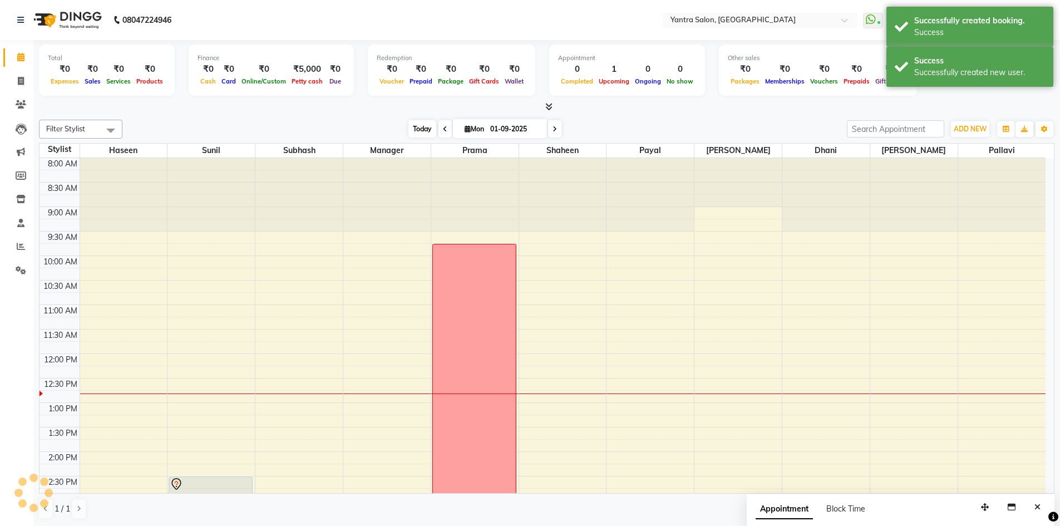
scroll to position [196, 0]
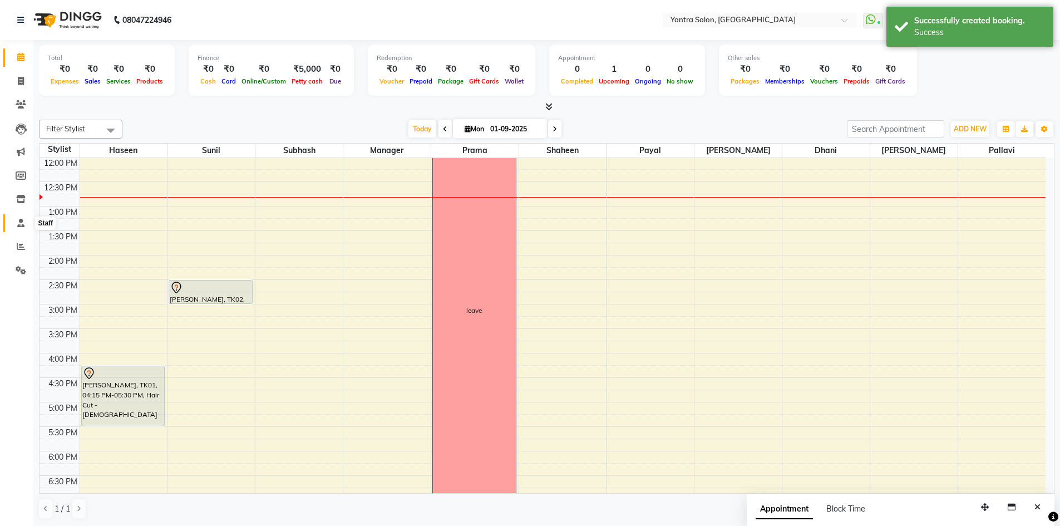
click at [19, 226] on icon at bounding box center [20, 223] width 7 height 8
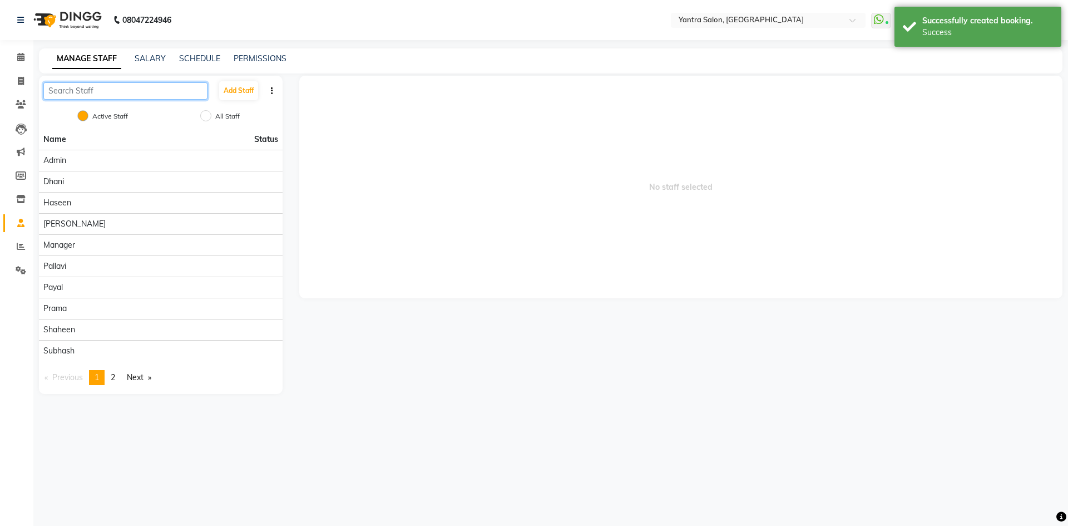
click at [144, 92] on input "text" at bounding box center [125, 90] width 164 height 17
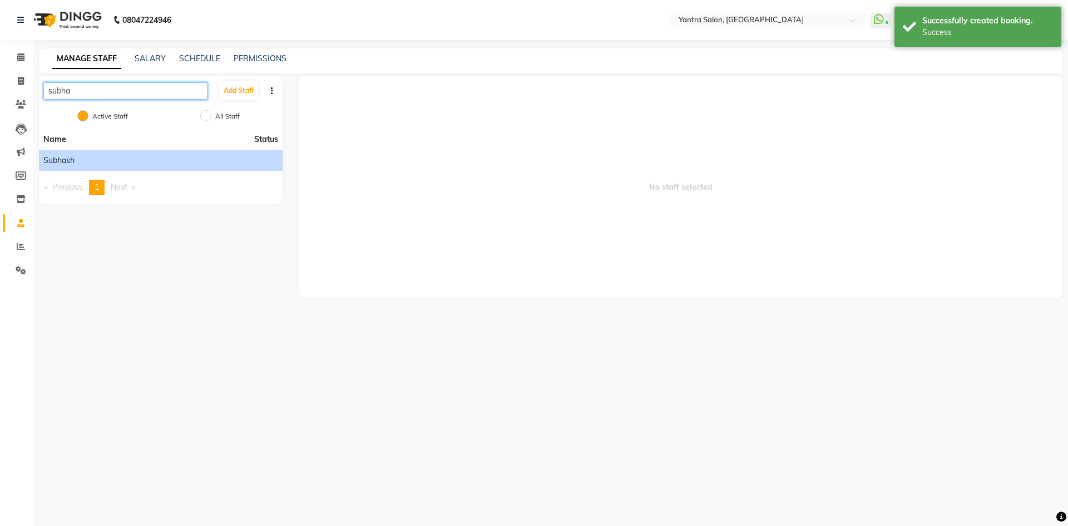
type input "subha"
click at [163, 164] on div "Subhash" at bounding box center [160, 161] width 235 height 12
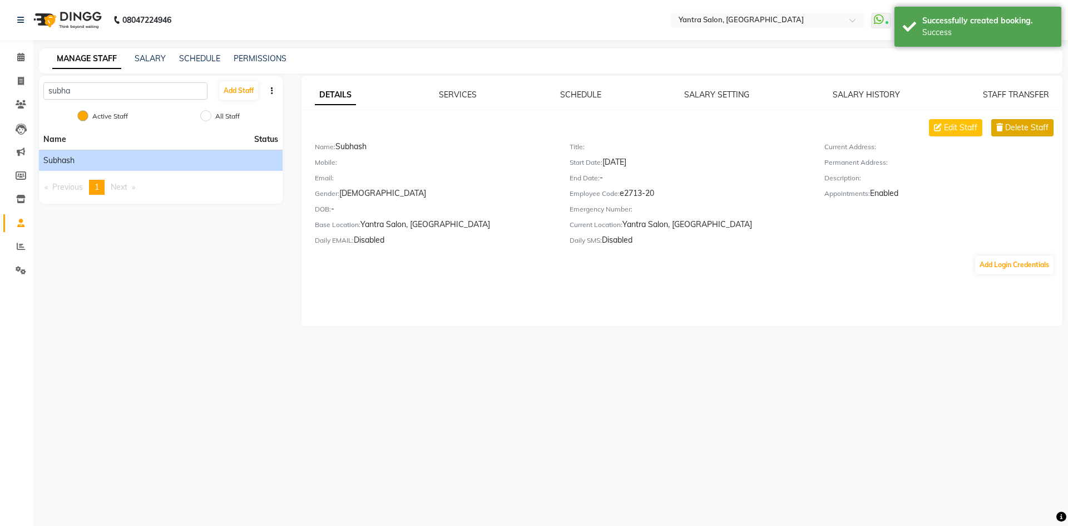
click at [1010, 128] on span "Delete Staff" at bounding box center [1026, 128] width 43 height 12
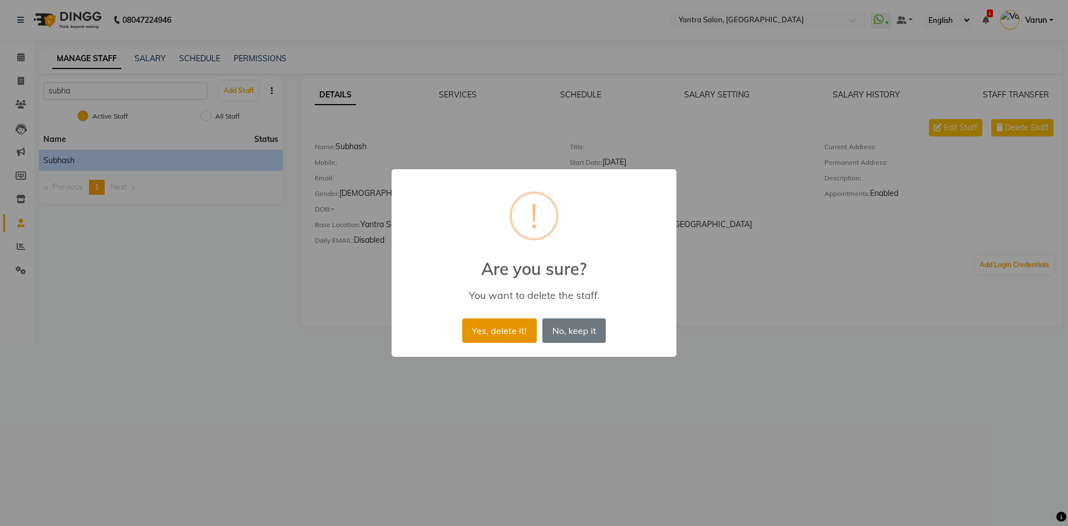
click at [525, 325] on button "Yes, delete it!" at bounding box center [499, 330] width 75 height 24
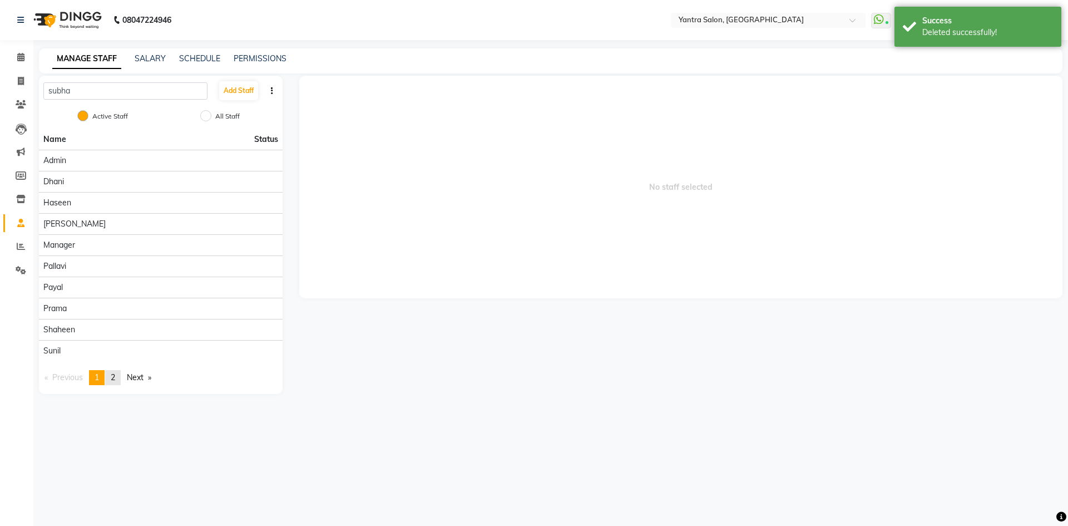
click at [115, 382] on span "2" at bounding box center [113, 377] width 4 height 10
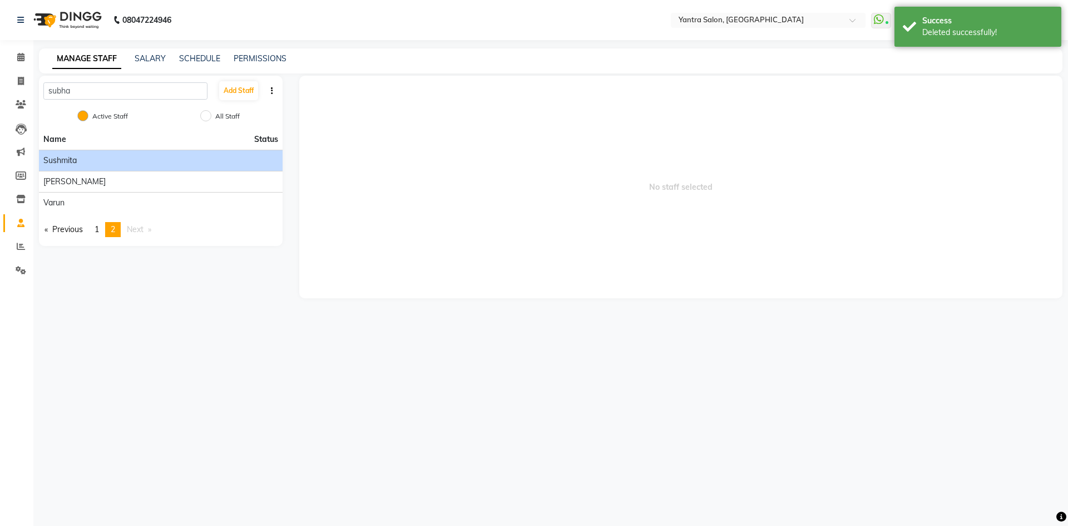
click at [68, 156] on span "Sushmita" at bounding box center [59, 161] width 33 height 12
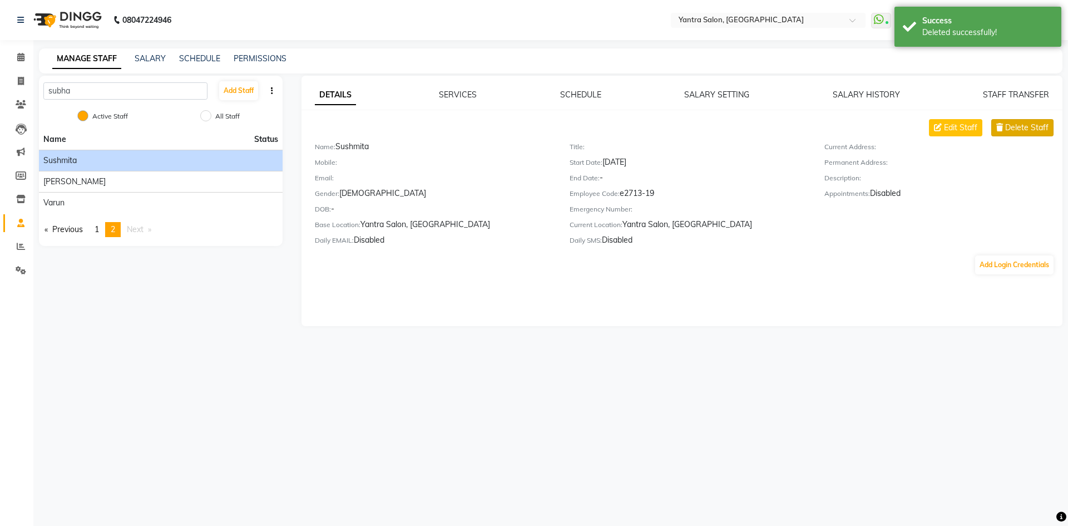
click at [1011, 130] on span "Delete Staff" at bounding box center [1026, 128] width 43 height 12
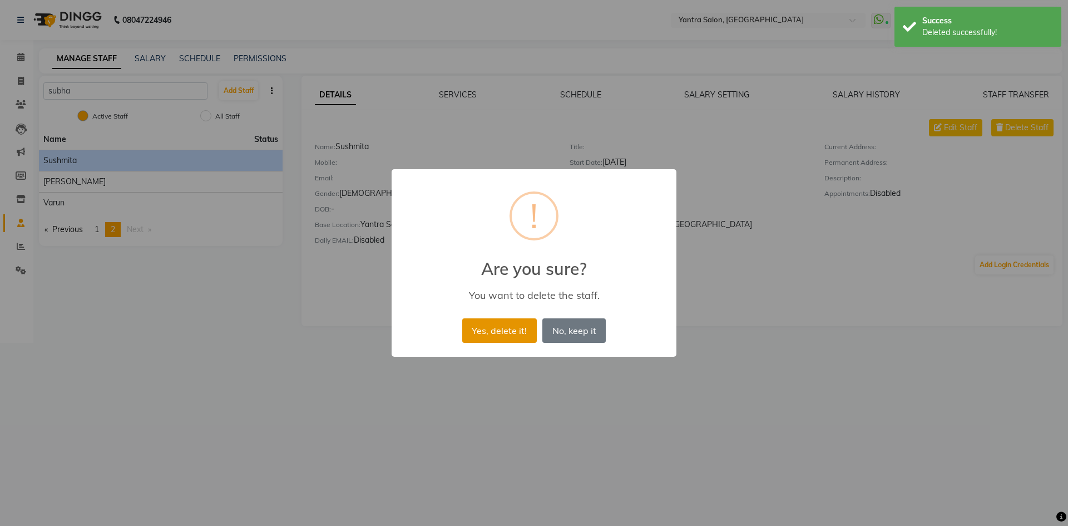
click at [498, 335] on button "Yes, delete it!" at bounding box center [499, 330] width 75 height 24
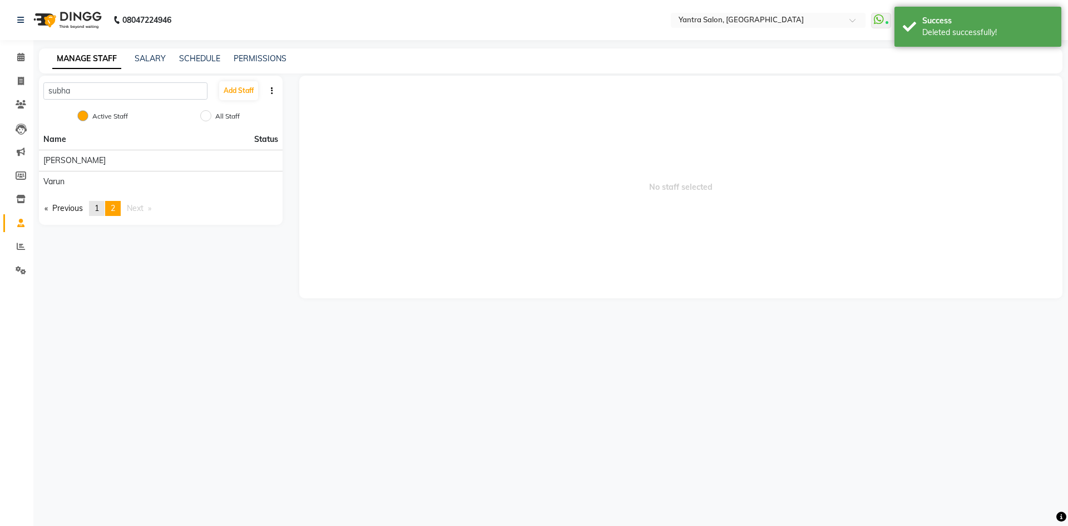
click at [99, 212] on span "1" at bounding box center [97, 208] width 4 height 10
click at [21, 57] on icon at bounding box center [20, 57] width 7 height 8
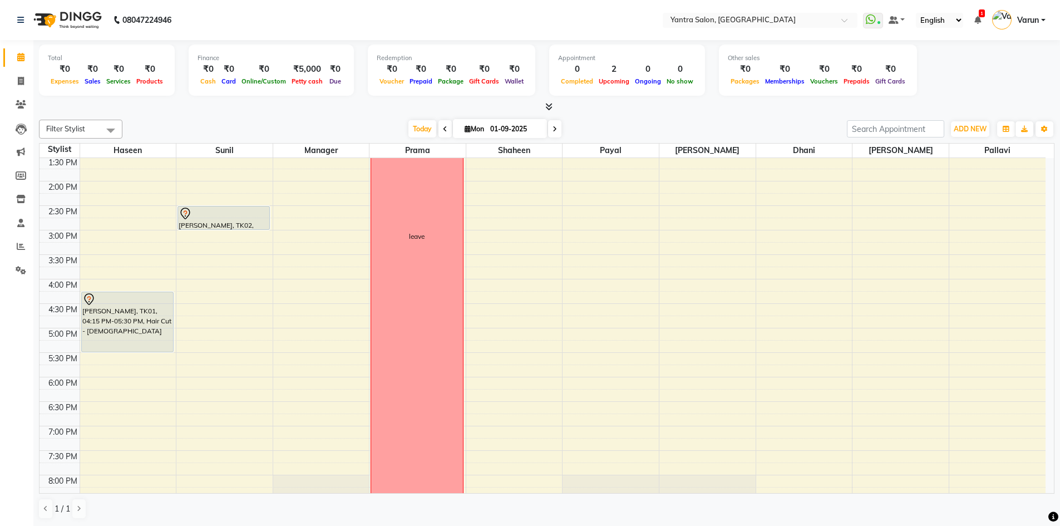
scroll to position [278, 0]
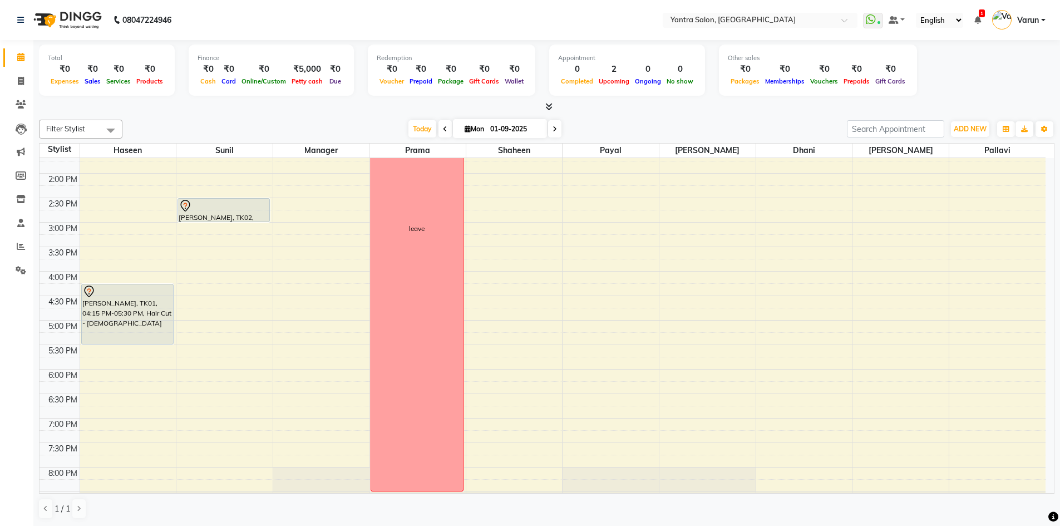
click at [3, 48] on link "Calendar" at bounding box center [16, 57] width 27 height 18
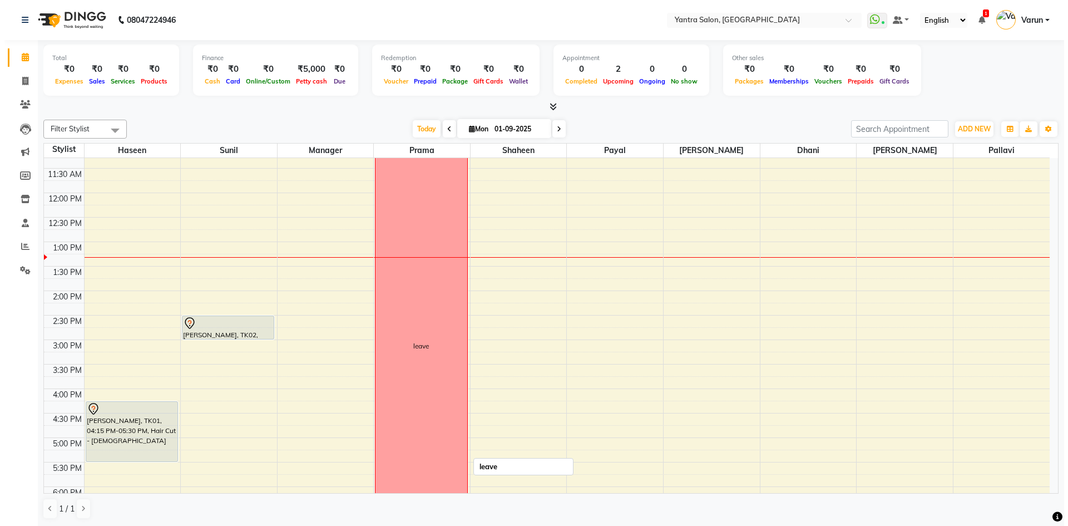
scroll to position [167, 0]
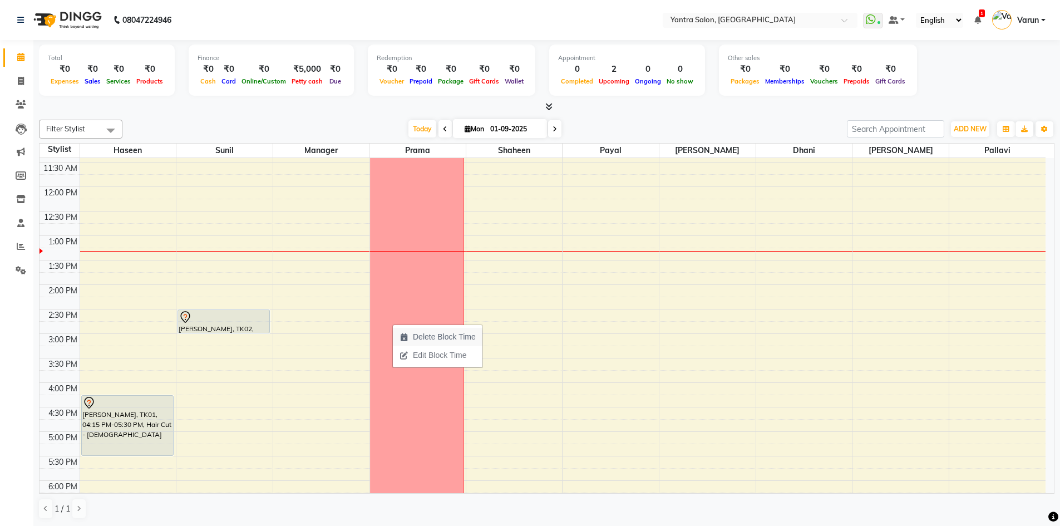
click at [446, 337] on span "Delete Block Time" at bounding box center [444, 337] width 63 height 12
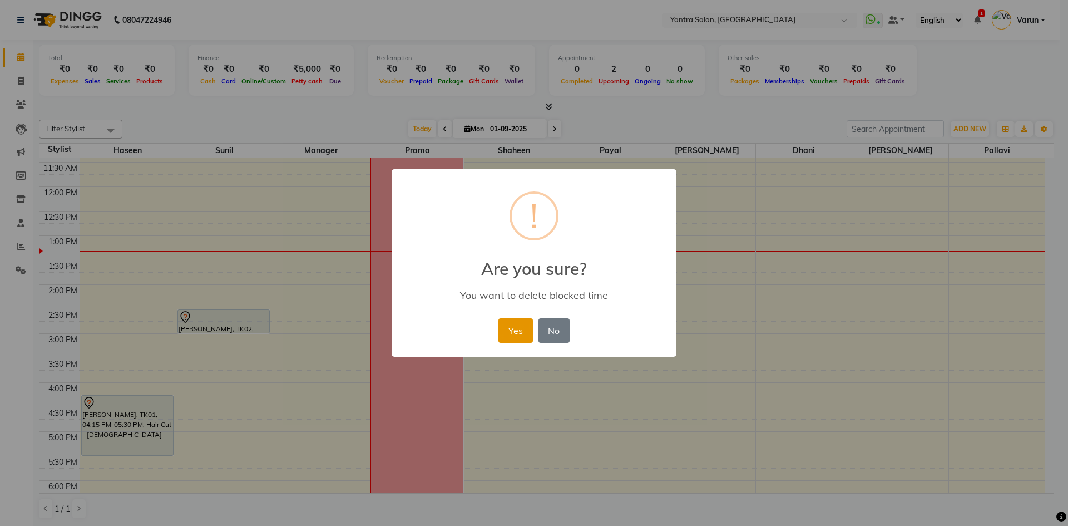
click at [517, 338] on button "Yes" at bounding box center [515, 330] width 34 height 24
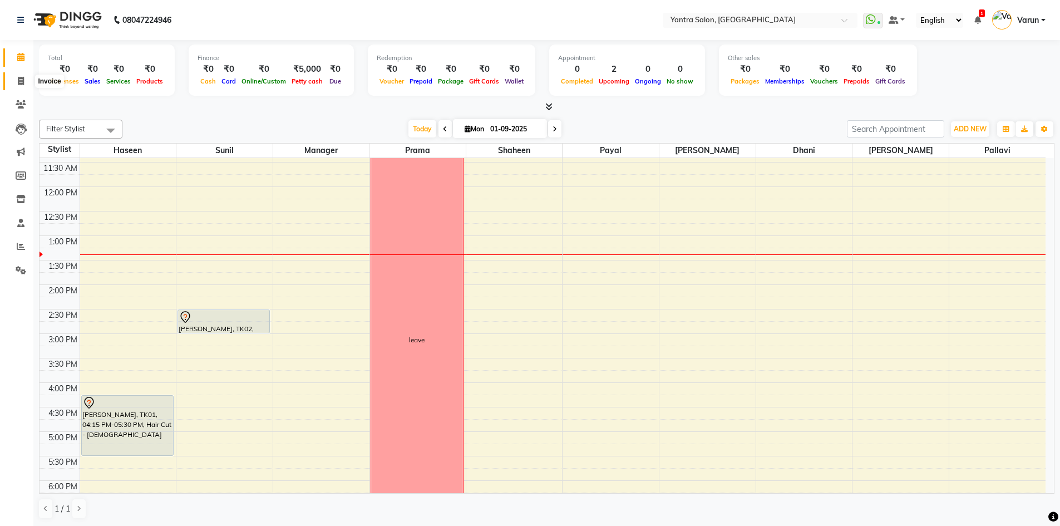
click at [21, 81] on icon at bounding box center [21, 81] width 6 height 8
select select "service"
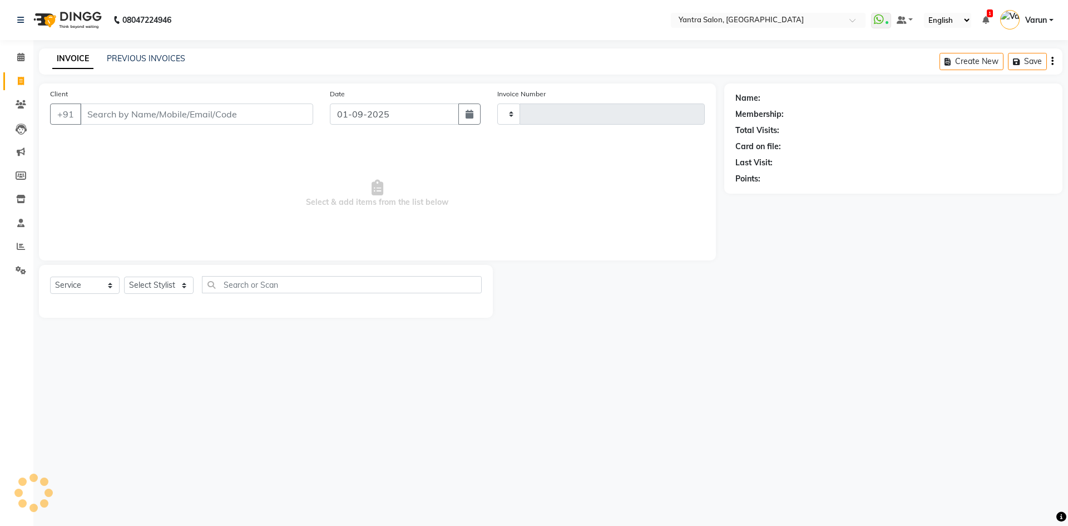
type input "2418"
select select "6253"
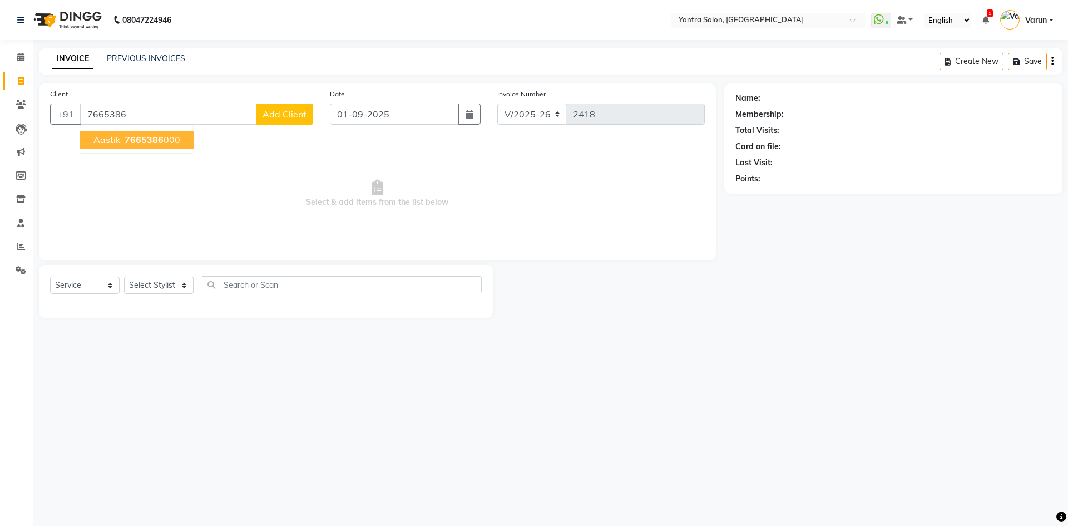
click at [123, 135] on ngb-highlight "7665386 000" at bounding box center [151, 139] width 58 height 11
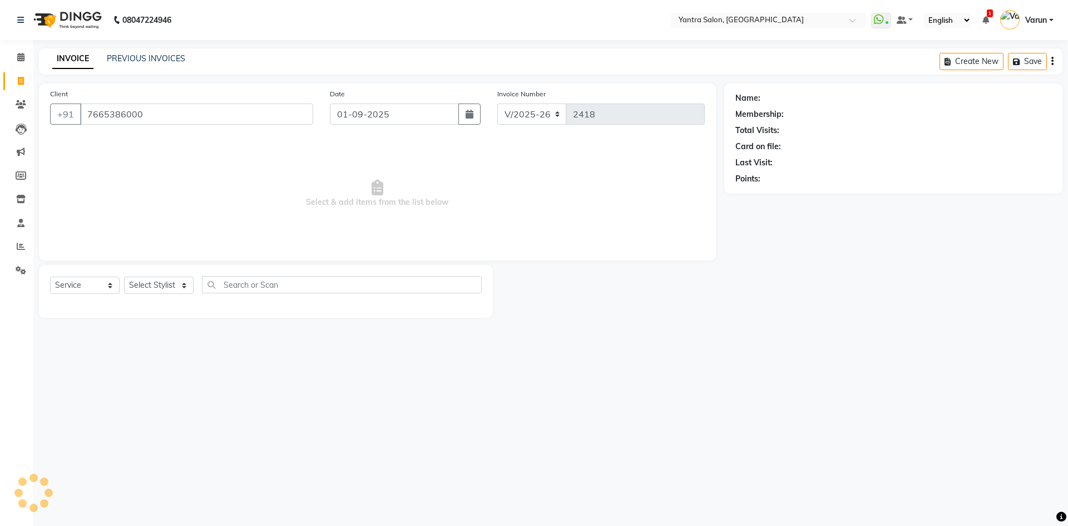
type input "7665386000"
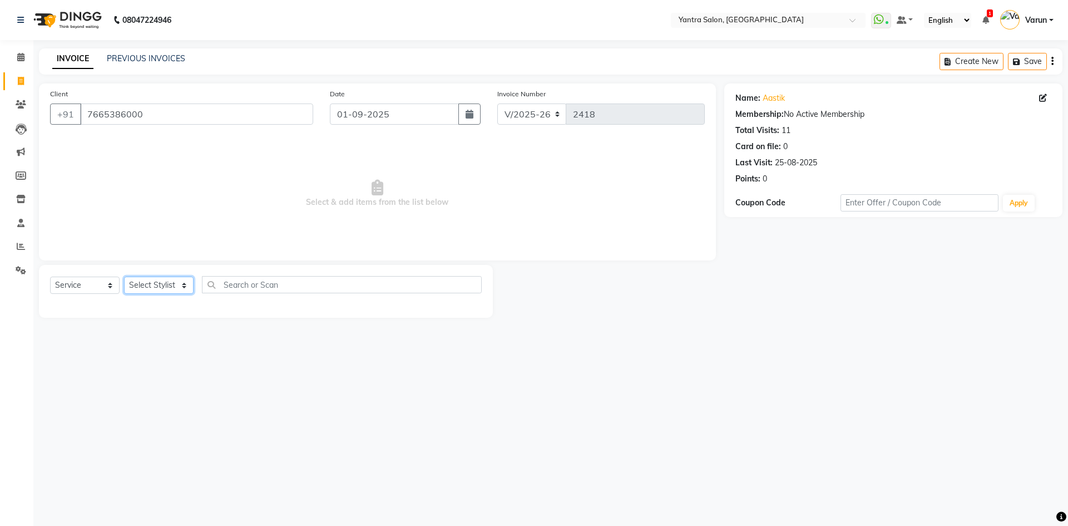
click at [141, 288] on select "Select Stylist admin [PERSON_NAME] Manager [PERSON_NAME] Prama [PERSON_NAME] [P…" at bounding box center [159, 284] width 70 height 17
select select "76999"
click at [124, 276] on select "Select Stylist admin [PERSON_NAME] Manager [PERSON_NAME] Prama [PERSON_NAME] [P…" at bounding box center [159, 284] width 70 height 17
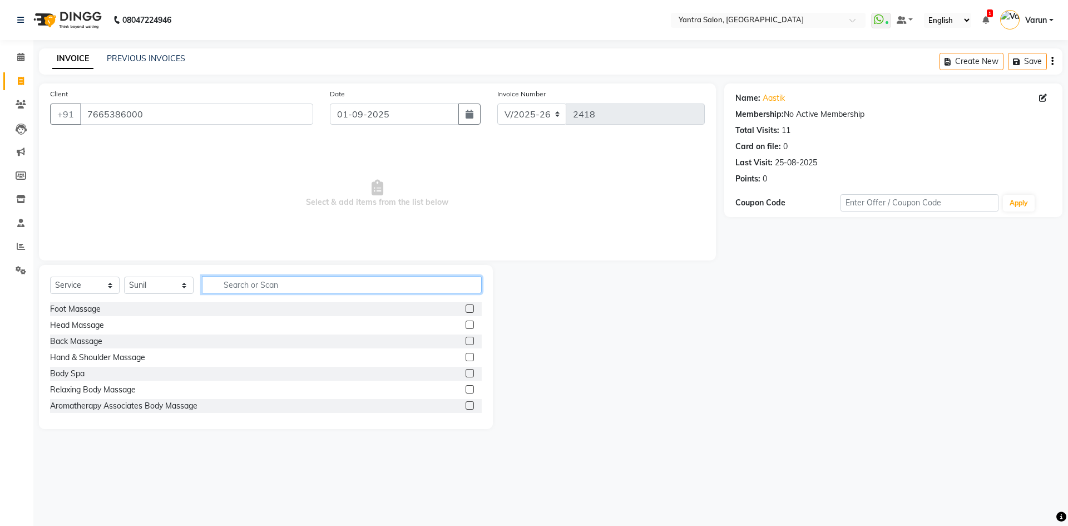
click at [234, 287] on input "text" at bounding box center [342, 284] width 280 height 17
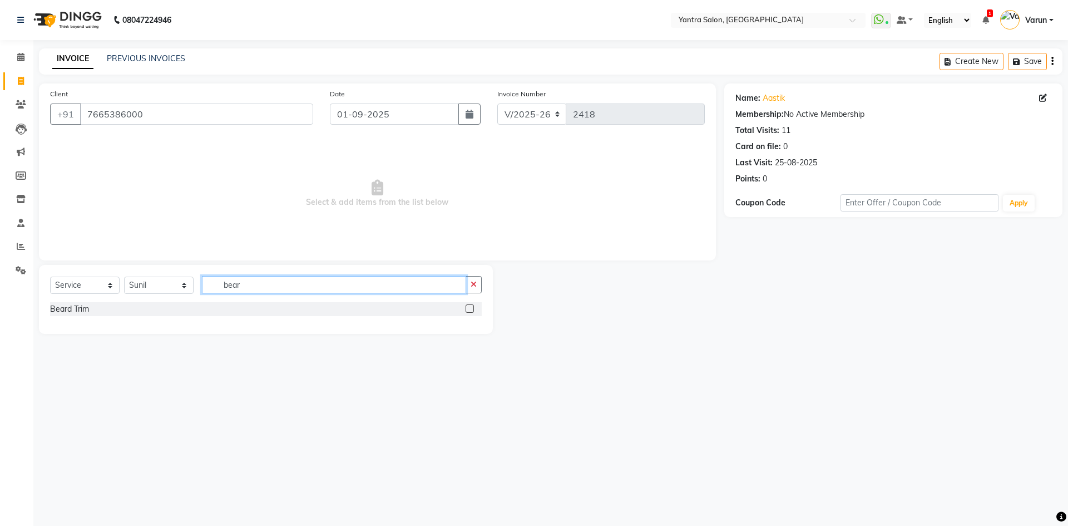
type input "bear"
click at [472, 313] on div at bounding box center [469, 310] width 7 height 12
click at [472, 308] on label at bounding box center [470, 308] width 8 height 8
click at [472, 308] on input "checkbox" at bounding box center [469, 308] width 7 height 7
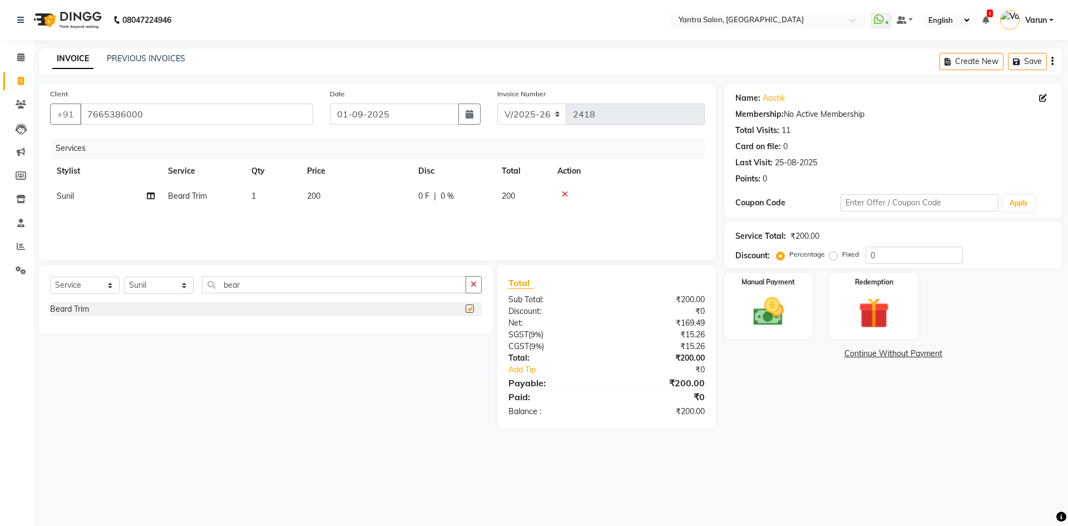
checkbox input "false"
click at [773, 318] on img at bounding box center [769, 311] width 52 height 37
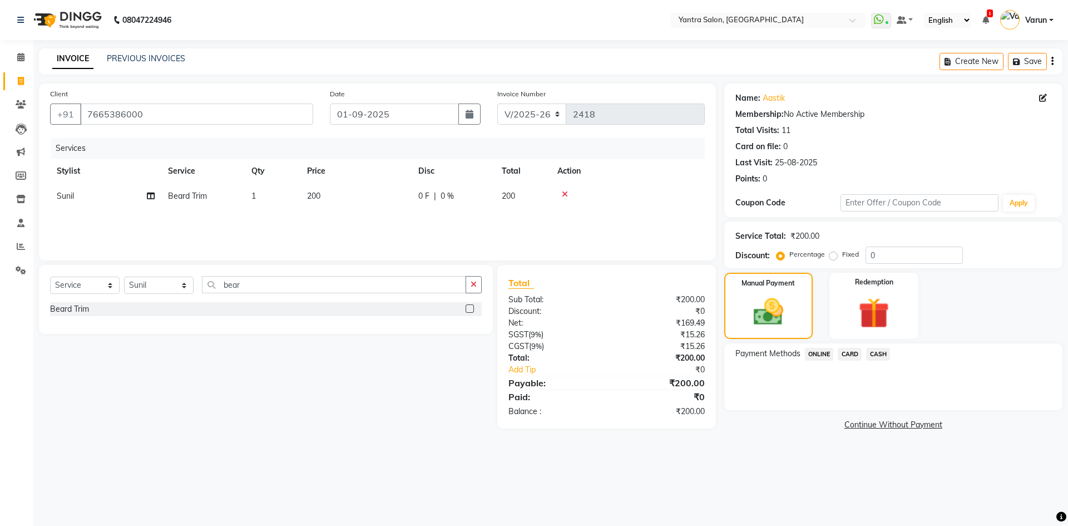
click at [824, 353] on span "ONLINE" at bounding box center [819, 354] width 29 height 13
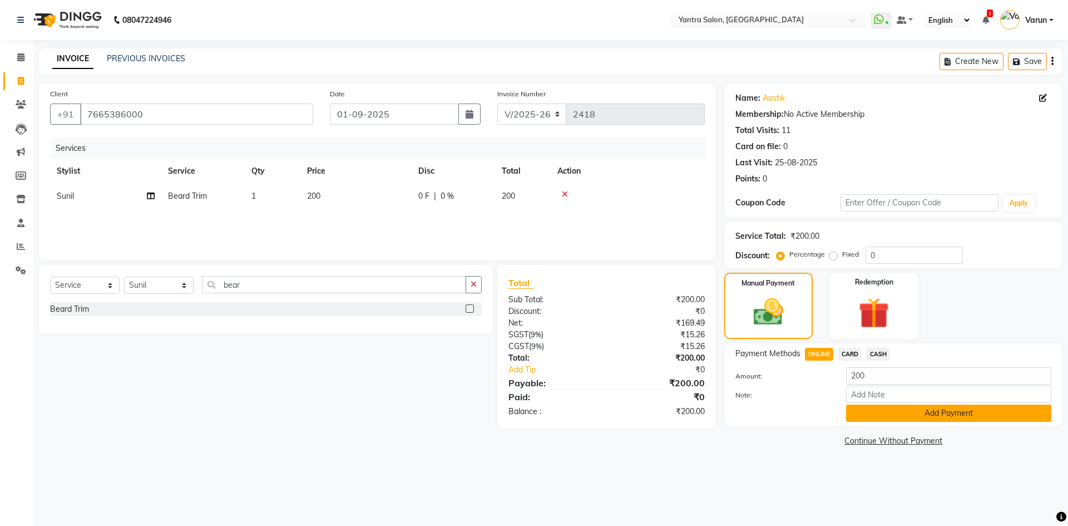
click at [875, 413] on button "Add Payment" at bounding box center [948, 412] width 205 height 17
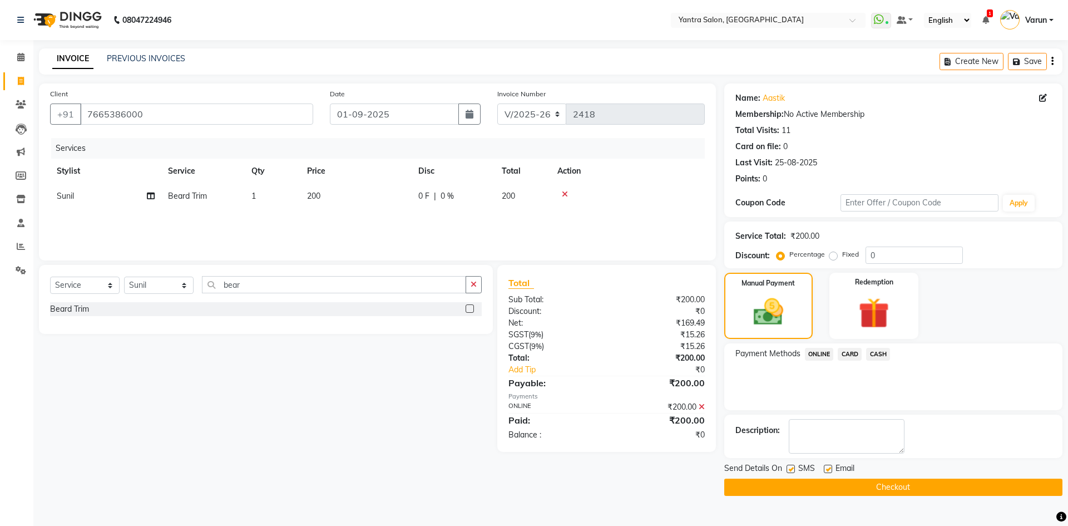
click at [863, 487] on button "Checkout" at bounding box center [893, 486] width 338 height 17
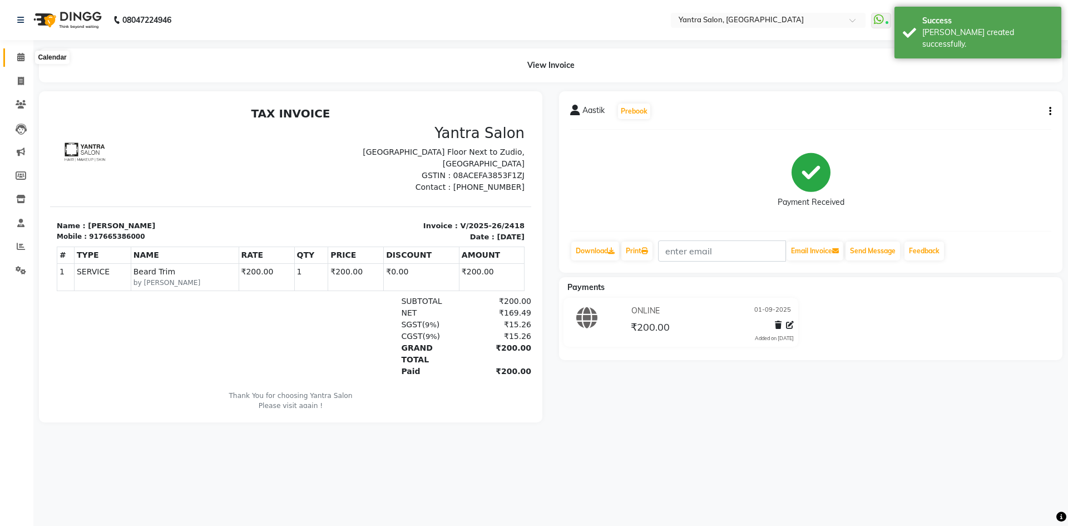
click at [19, 59] on icon at bounding box center [20, 57] width 7 height 8
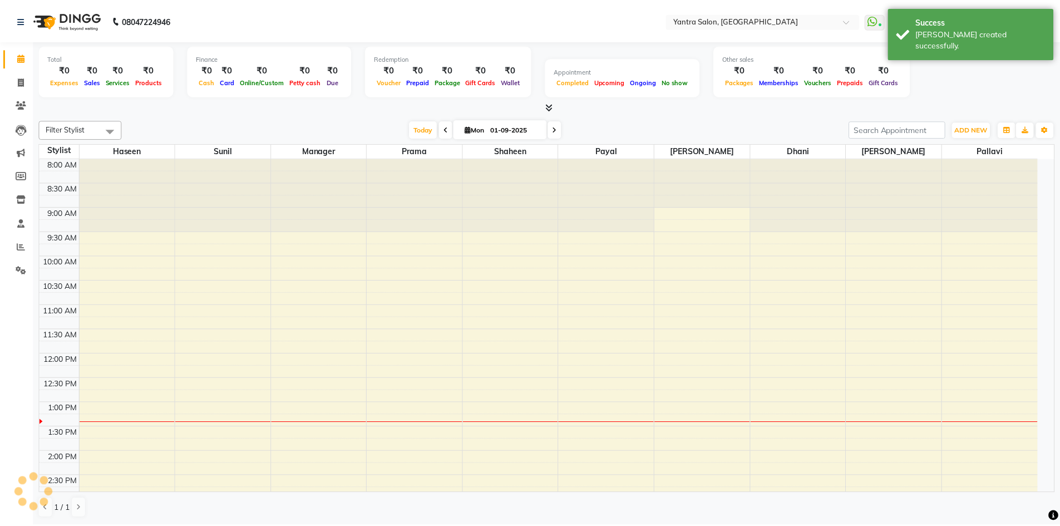
scroll to position [245, 0]
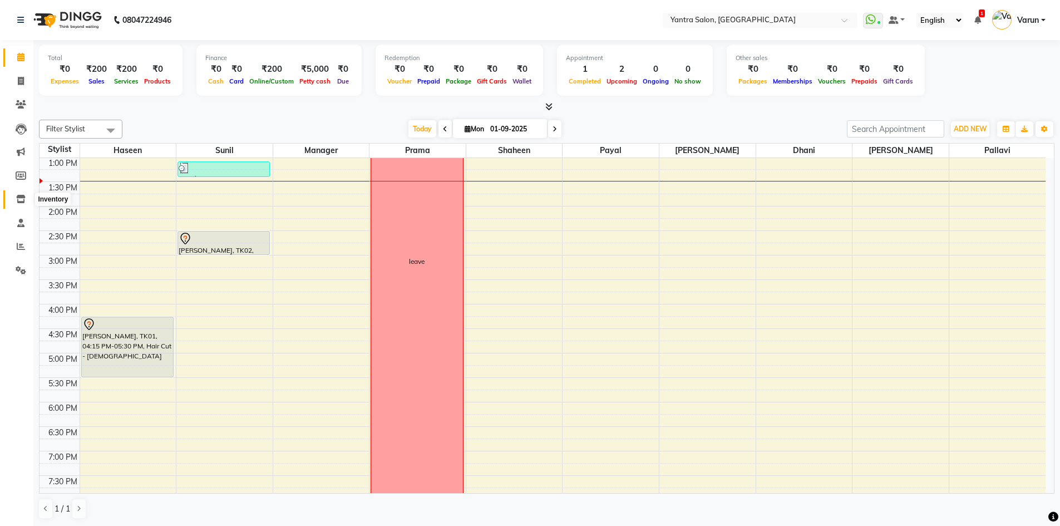
click at [17, 198] on icon at bounding box center [20, 199] width 9 height 8
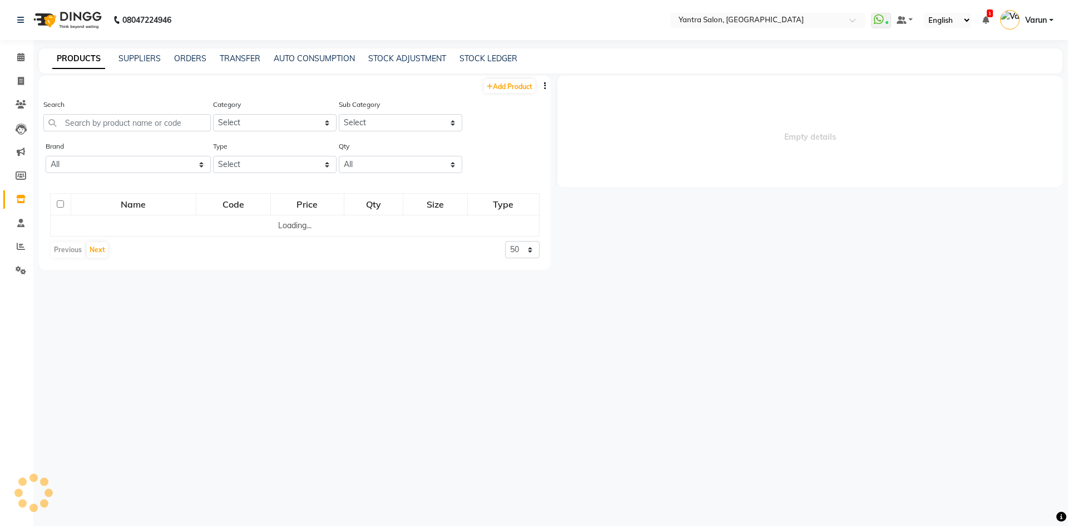
select select
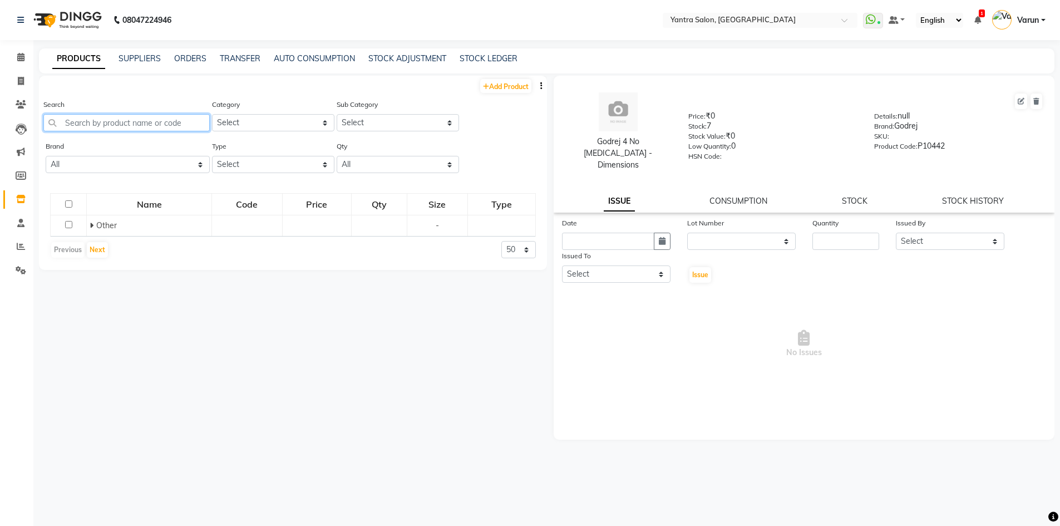
click at [98, 120] on input "text" at bounding box center [126, 122] width 166 height 17
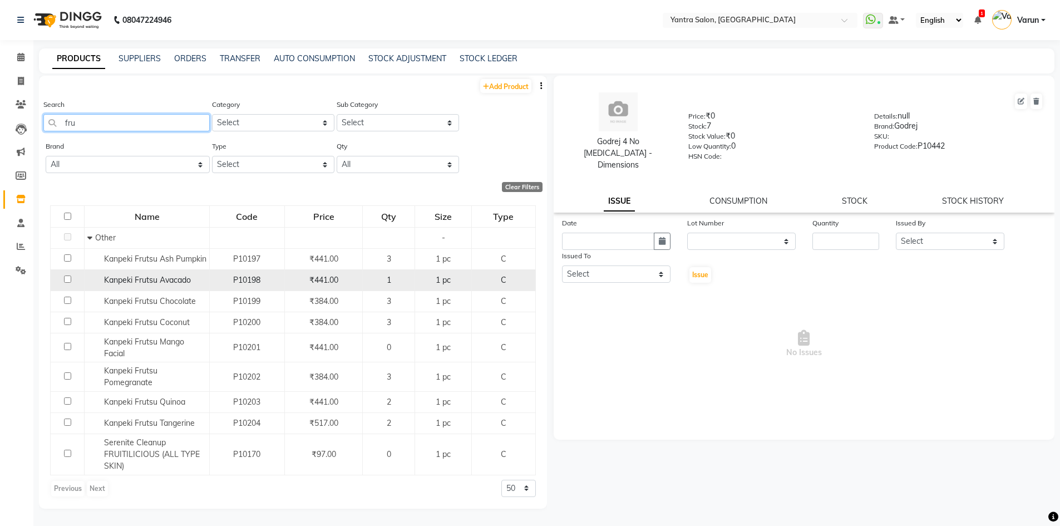
type input "fru"
click at [170, 285] on span "Kanpeki Frutsu Avacado" at bounding box center [147, 280] width 87 height 10
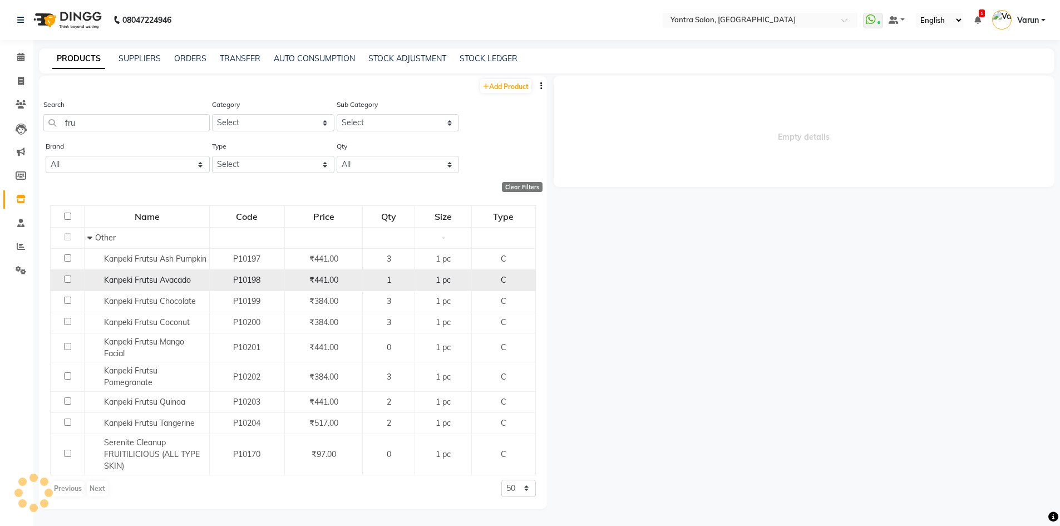
select select
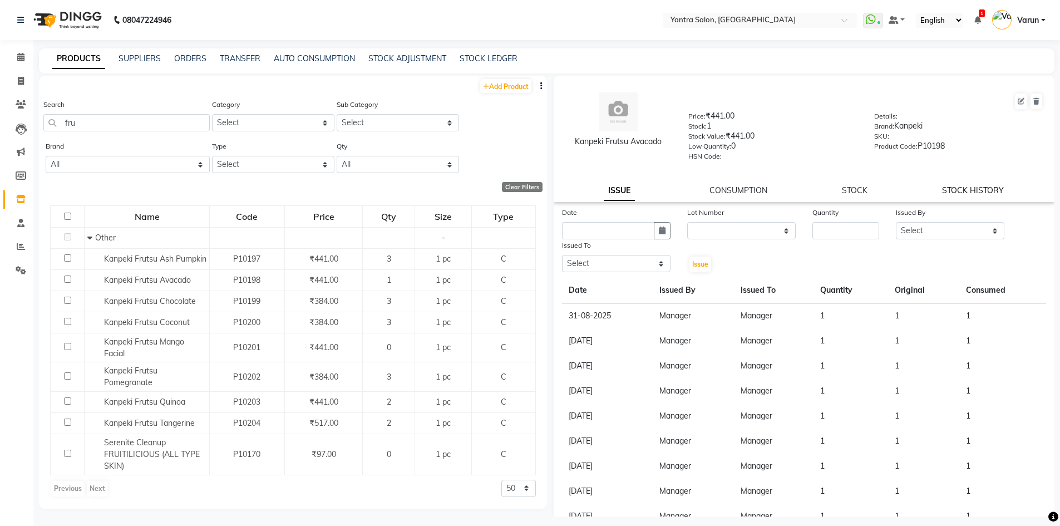
click at [955, 189] on link "STOCK HISTORY" at bounding box center [973, 190] width 62 height 10
select select "all"
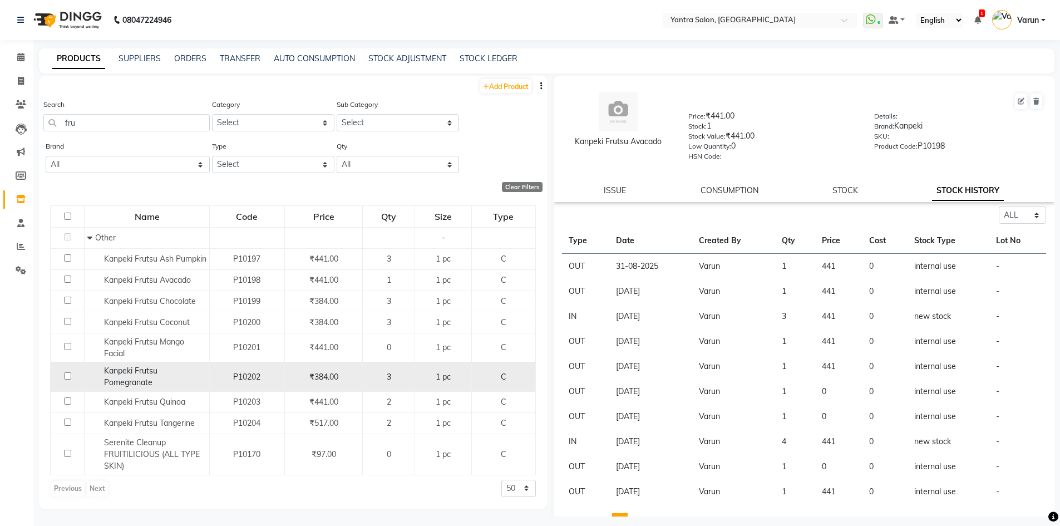
click at [141, 387] on span "Kanpeki Frutsu Pomegranate" at bounding box center [130, 376] width 53 height 22
select select "all"
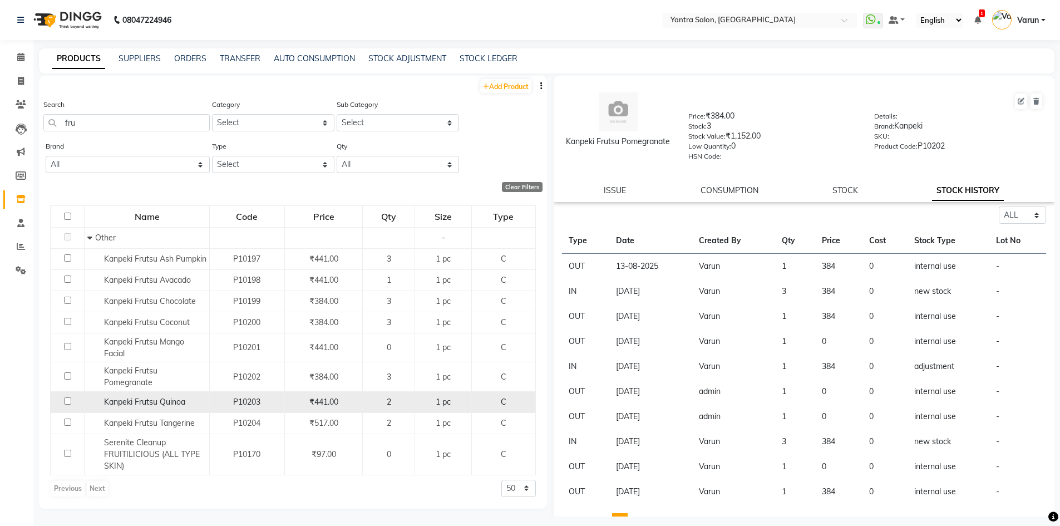
click at [156, 407] on span "Kanpeki Frutsu Quinoa" at bounding box center [144, 402] width 81 height 10
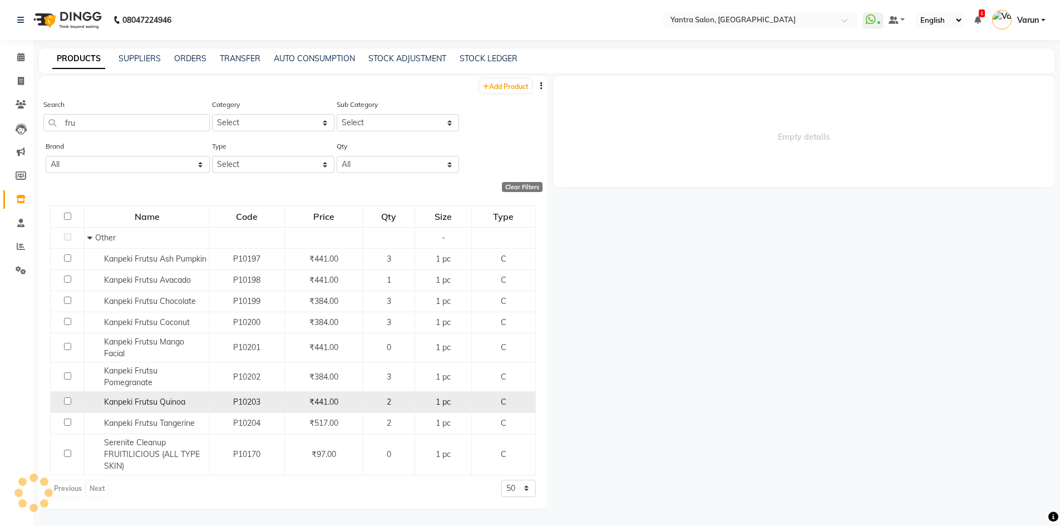
select select "all"
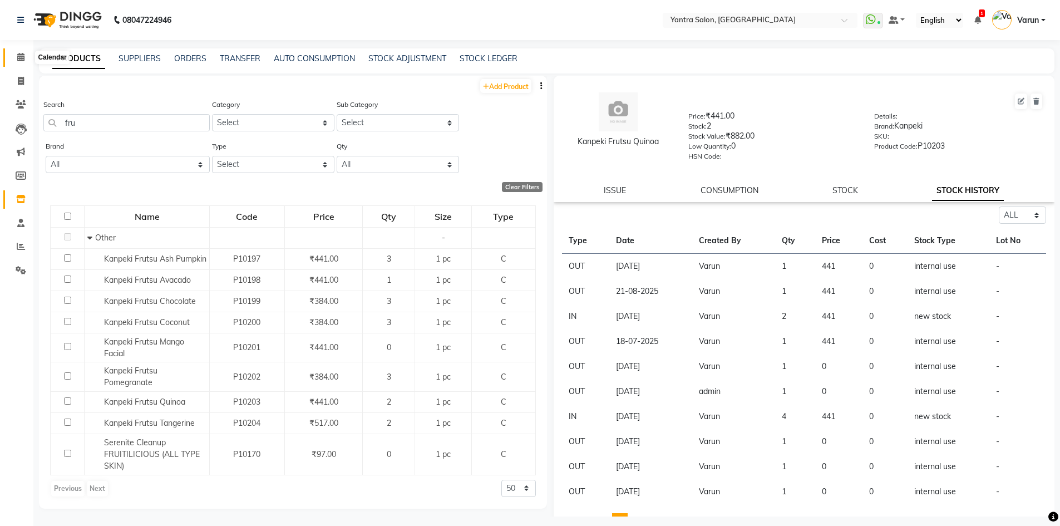
click at [18, 55] on icon at bounding box center [20, 57] width 7 height 8
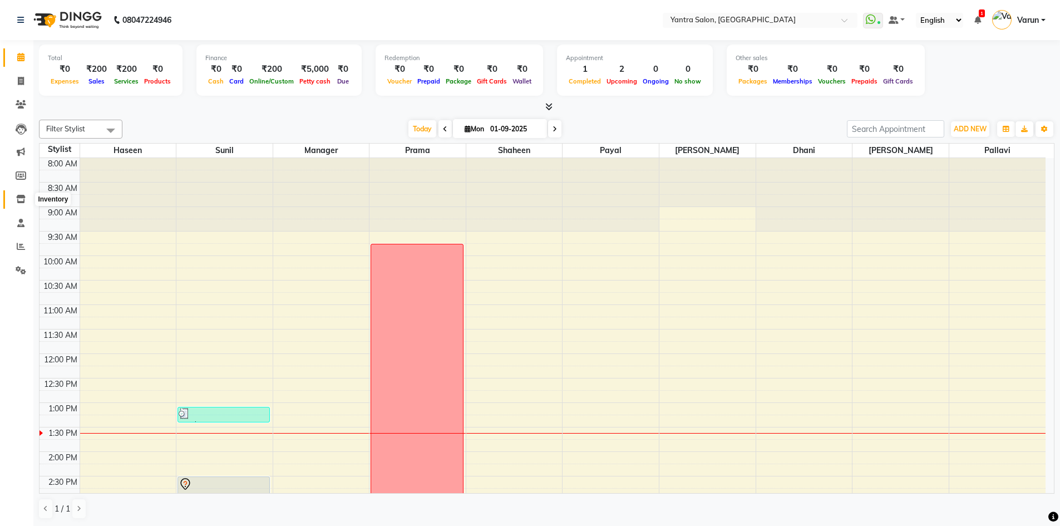
click at [20, 201] on icon at bounding box center [20, 199] width 9 height 8
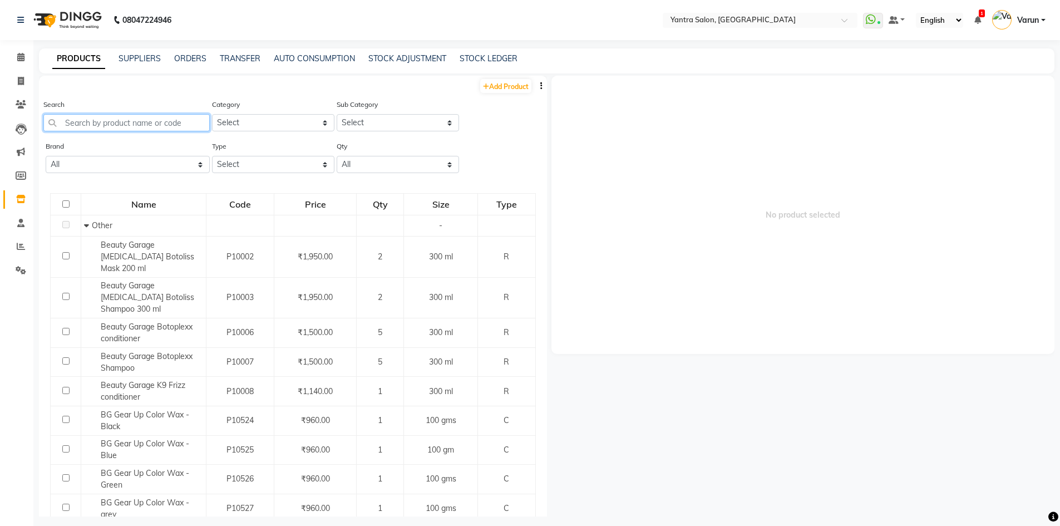
click at [72, 119] on input "text" at bounding box center [126, 122] width 166 height 17
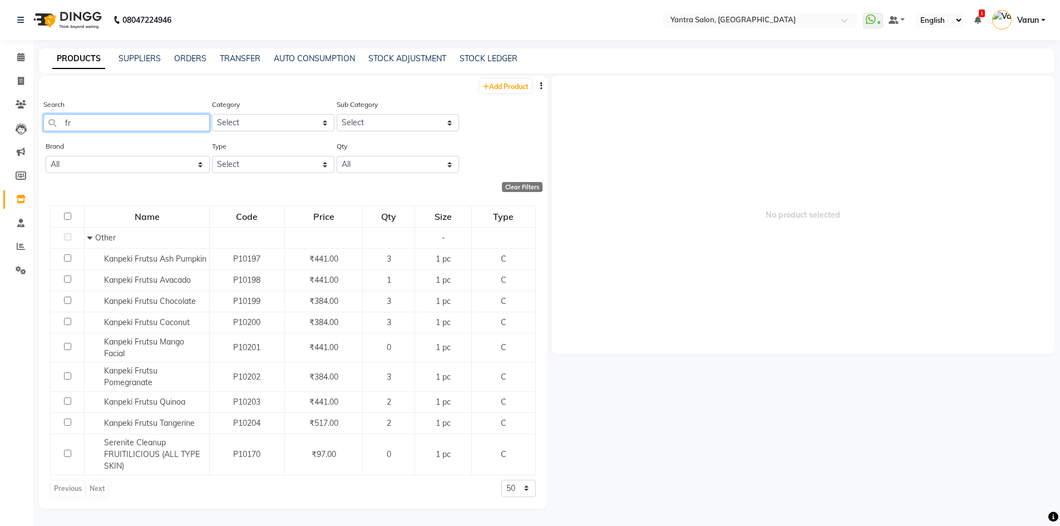
type input "f"
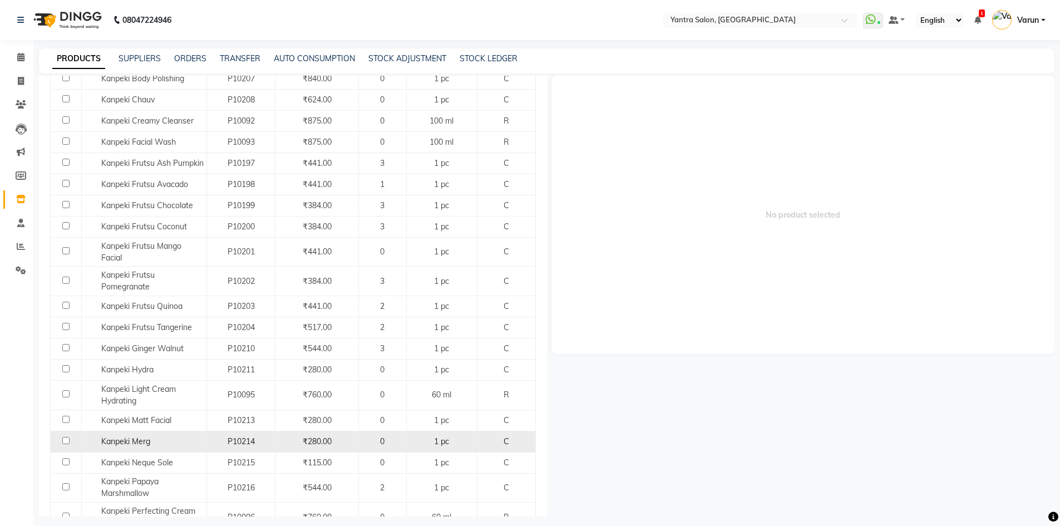
scroll to position [278, 0]
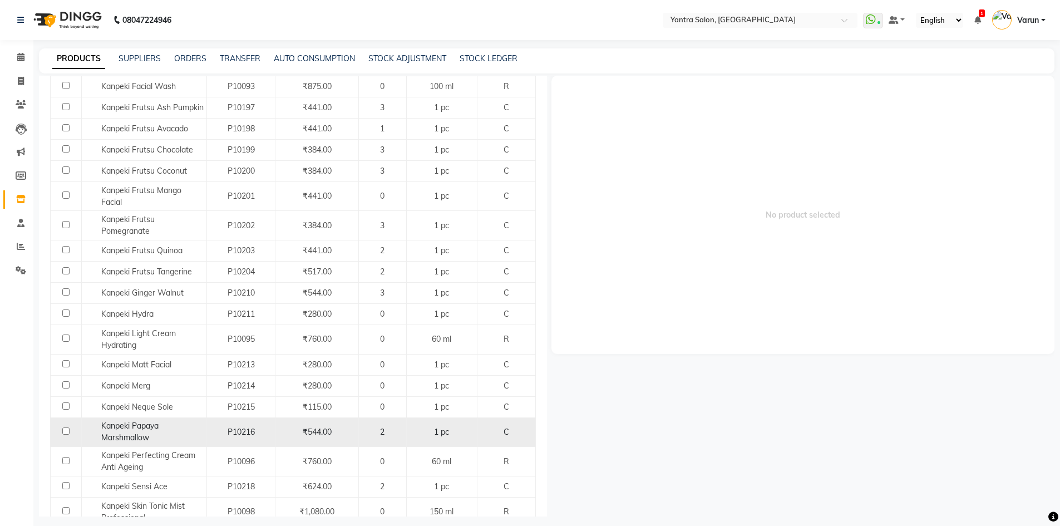
type input "kanpeki"
click at [154, 443] on div "Kanpeki Papaya Marshmallow" at bounding box center [144, 431] width 119 height 23
select select
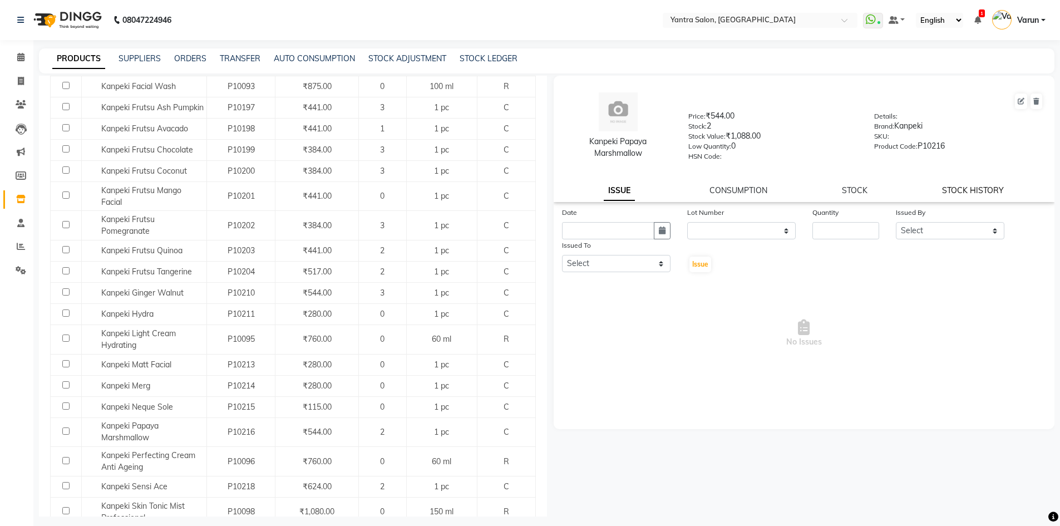
click at [957, 190] on link "STOCK HISTORY" at bounding box center [973, 190] width 62 height 10
select select "all"
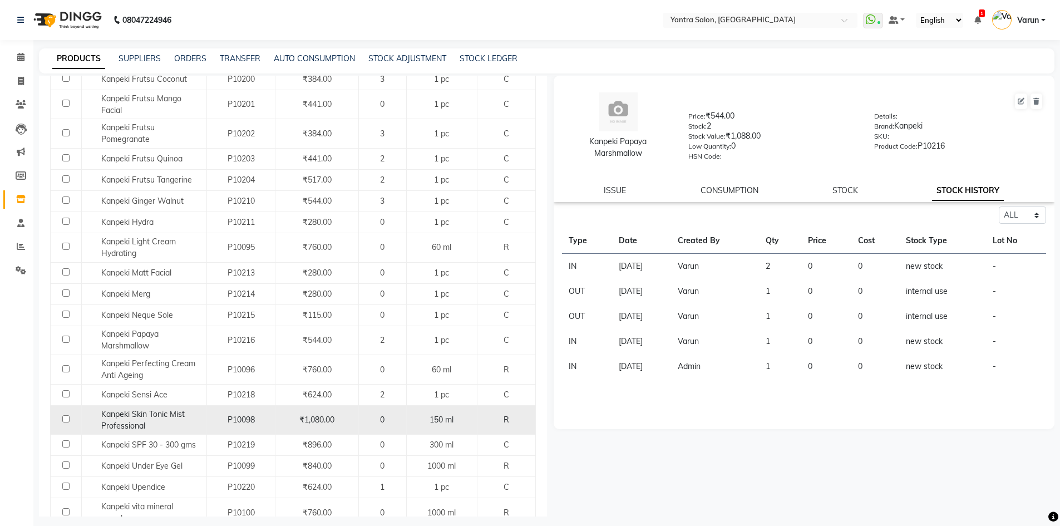
scroll to position [389, 0]
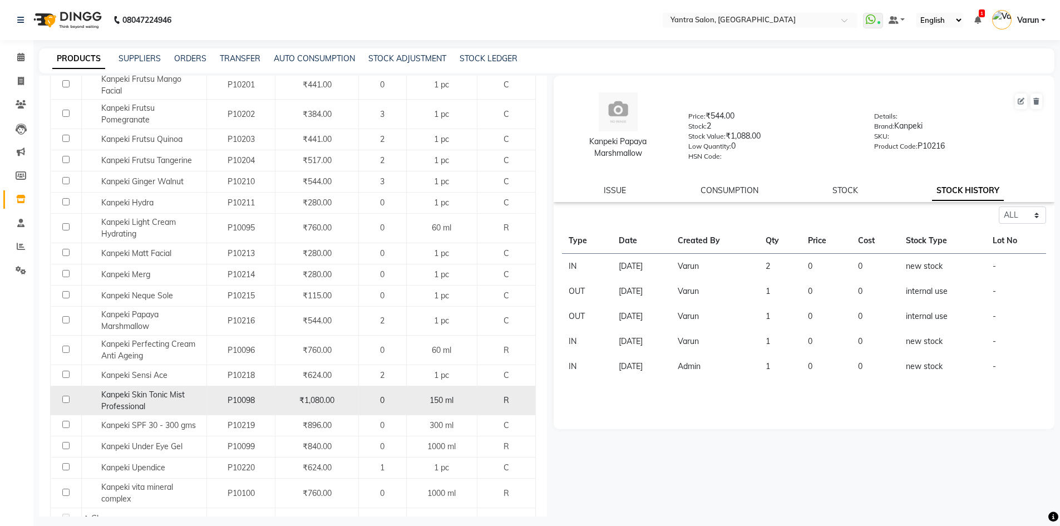
click at [192, 473] on div "Kanpeki Upendice" at bounding box center [144, 468] width 119 height 12
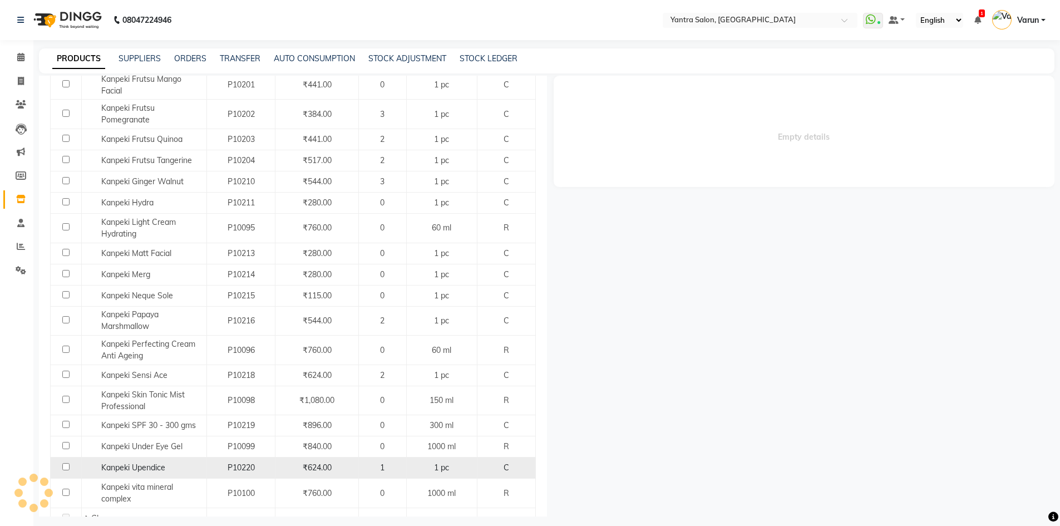
select select "all"
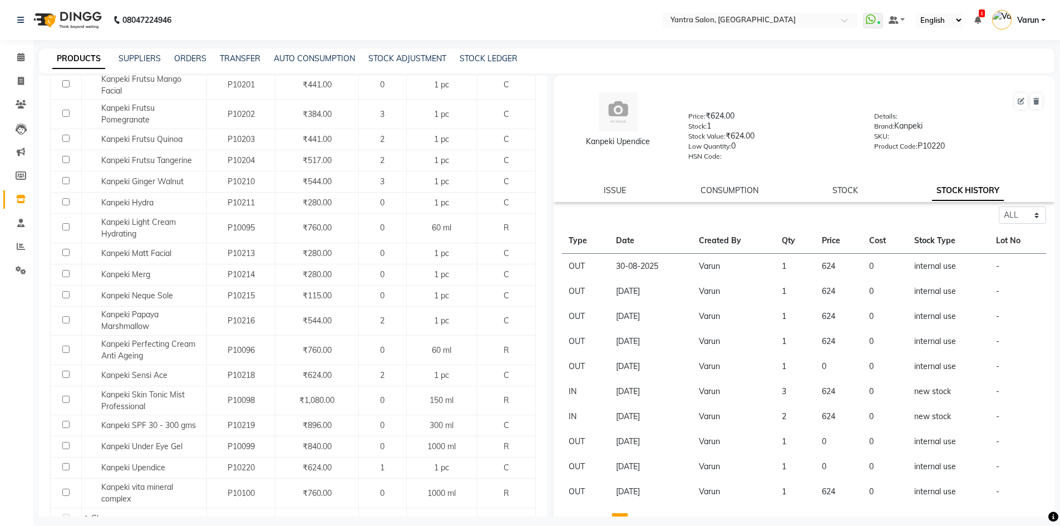
click at [952, 189] on link "STOCK HISTORY" at bounding box center [968, 191] width 72 height 20
click at [22, 59] on icon at bounding box center [20, 57] width 7 height 8
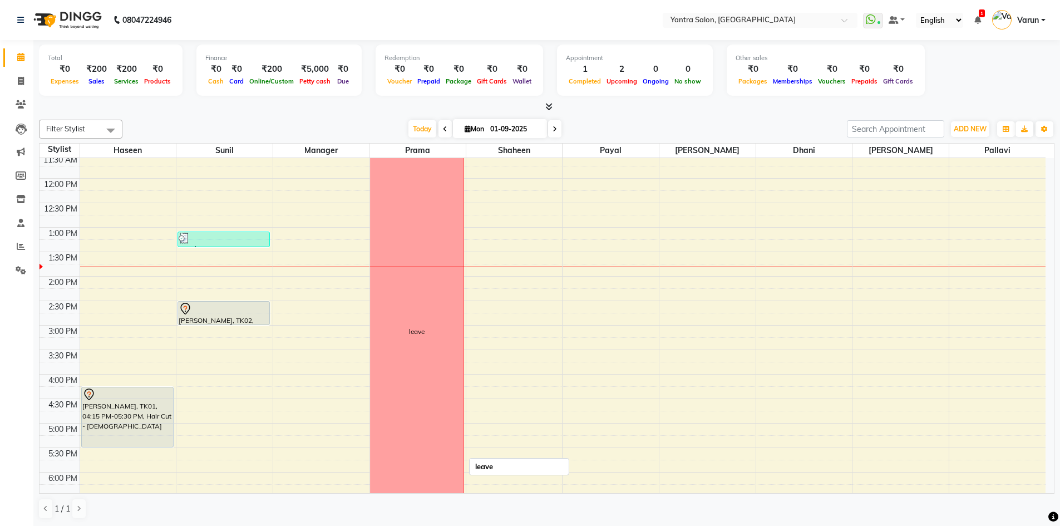
scroll to position [222, 0]
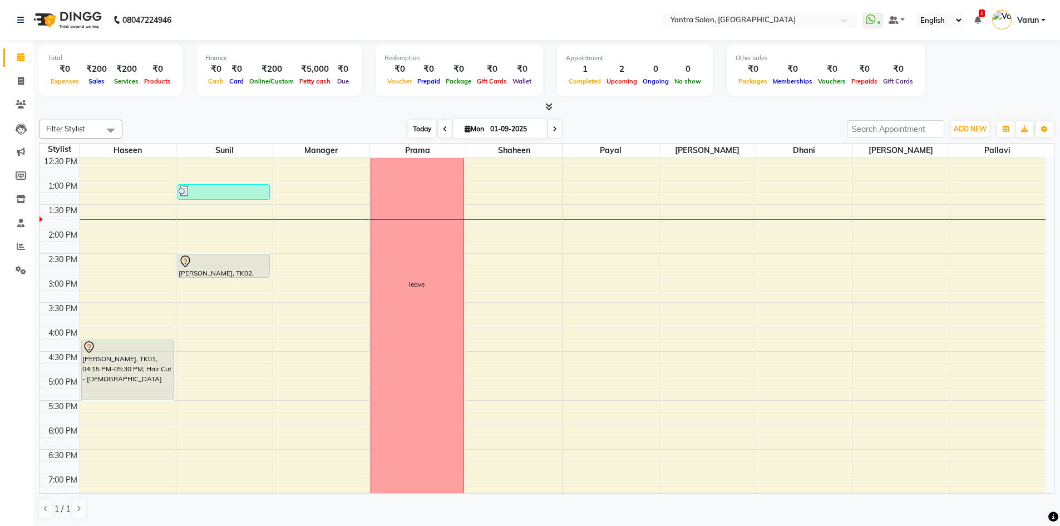
click at [414, 126] on span "Today" at bounding box center [422, 128] width 28 height 17
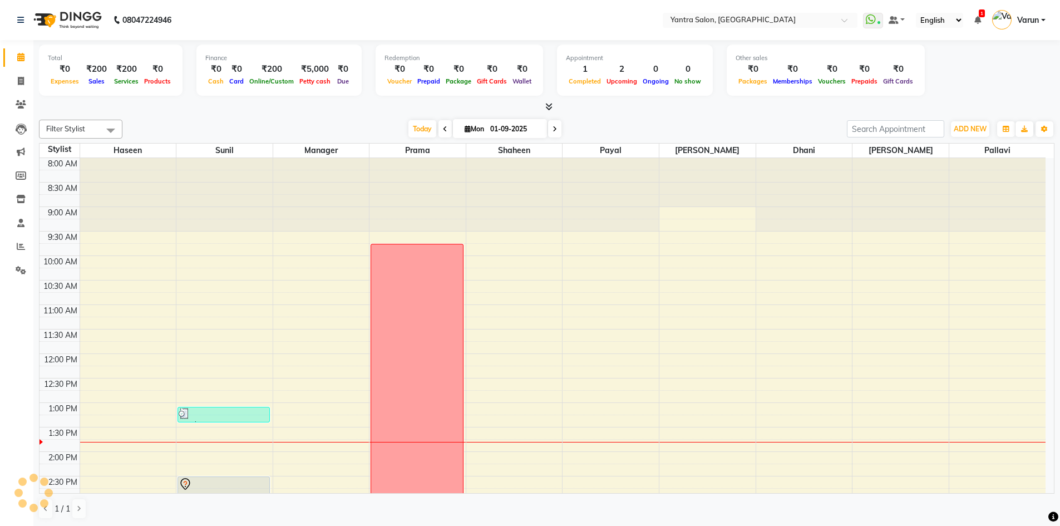
scroll to position [245, 0]
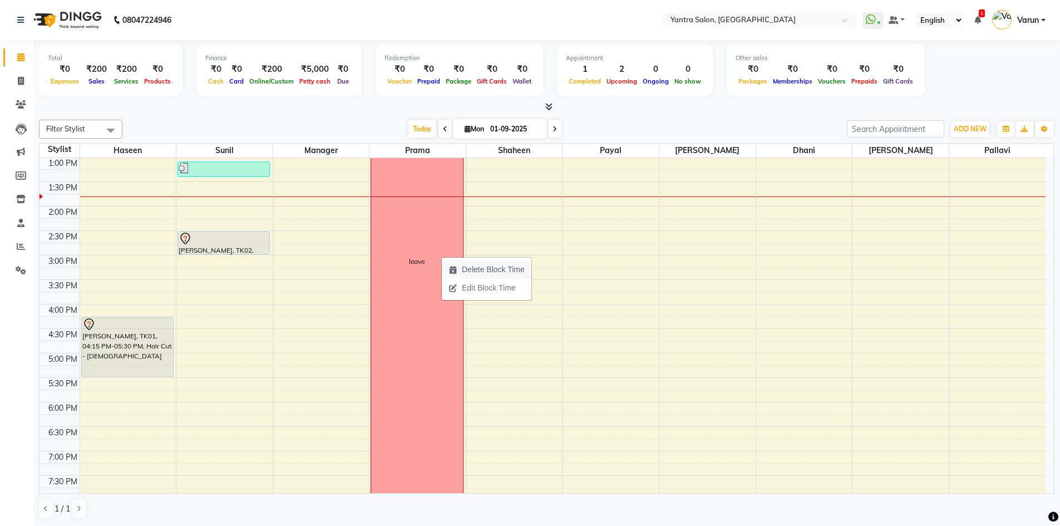
click at [456, 270] on icon "button" at bounding box center [452, 270] width 9 height 8
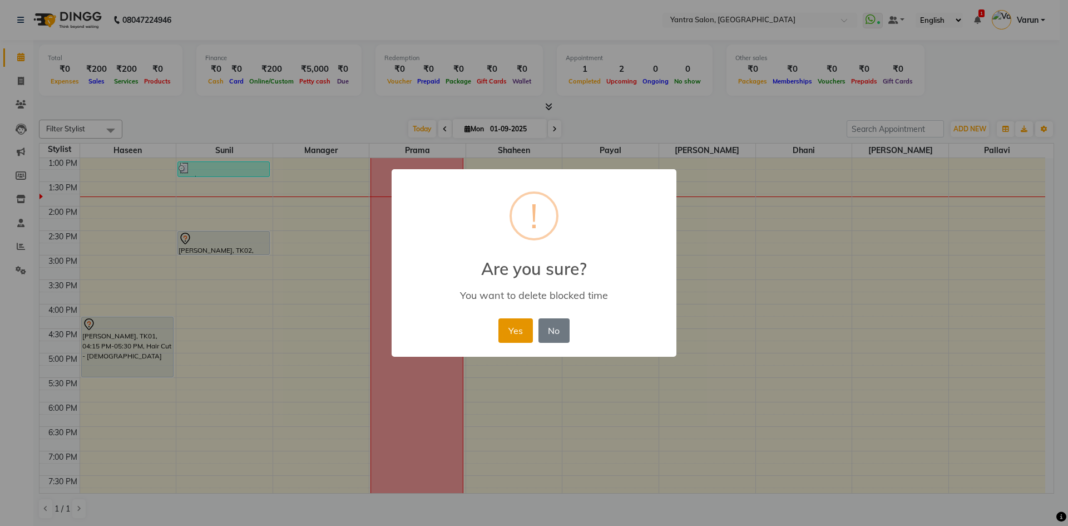
click at [511, 333] on button "Yes" at bounding box center [515, 330] width 34 height 24
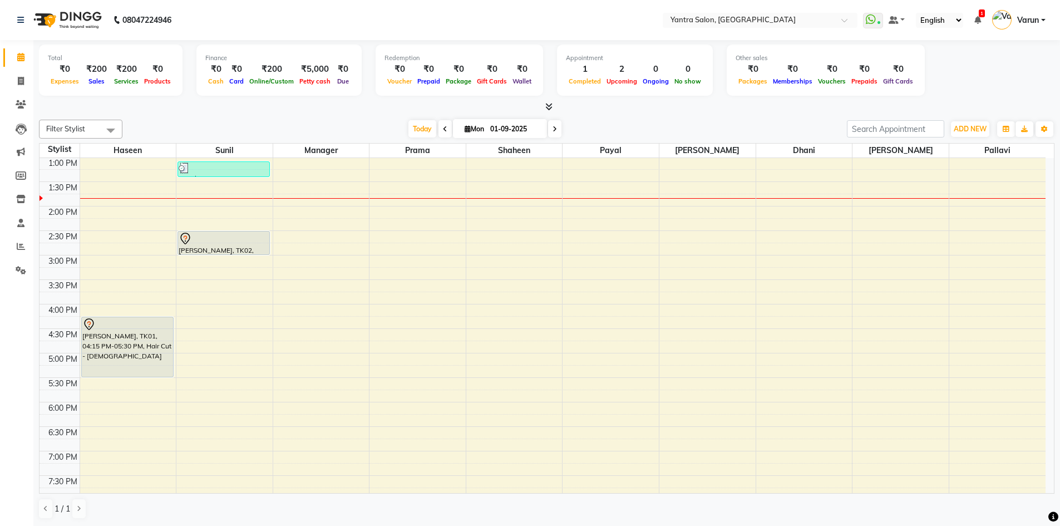
click at [217, 206] on div "8:00 AM 8:30 AM 9:00 AM 9:30 AM 10:00 AM 10:30 AM 11:00 AM 11:30 AM 12:00 PM 12…" at bounding box center [542, 231] width 1006 height 636
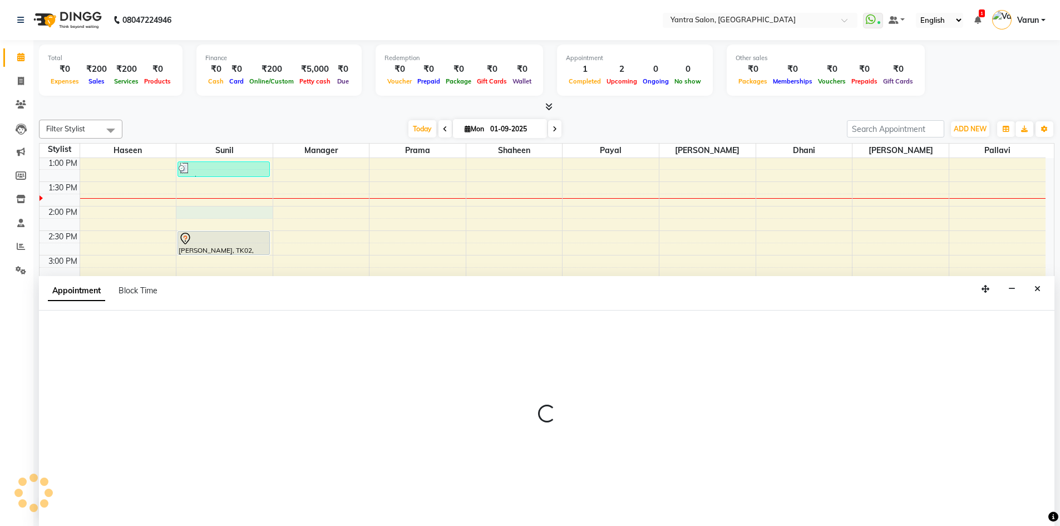
scroll to position [1, 0]
select select "76999"
select select "840"
select select "tentative"
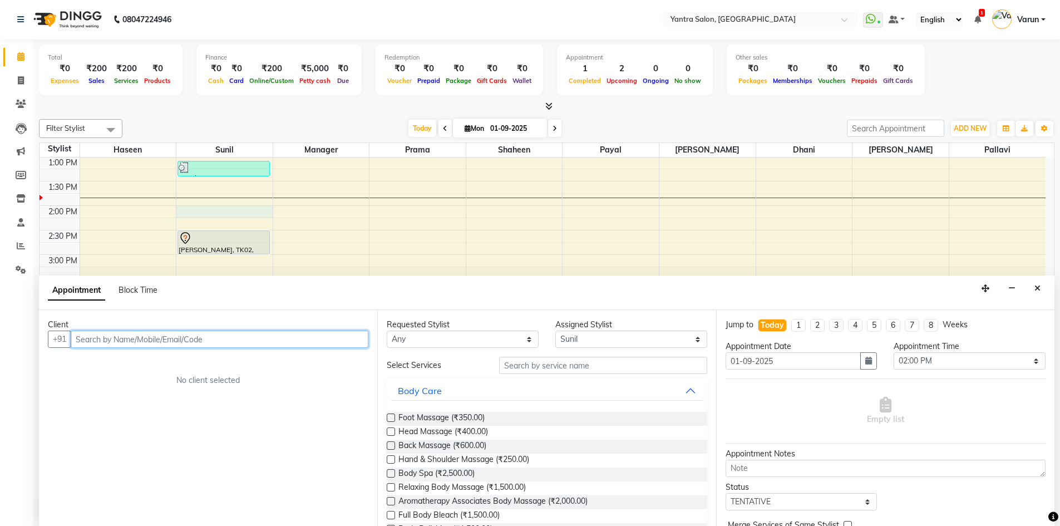
paste input "[PHONE_NUMBER]"
type input "9983538795"
click at [337, 338] on span "Add Client" at bounding box center [345, 339] width 37 height 10
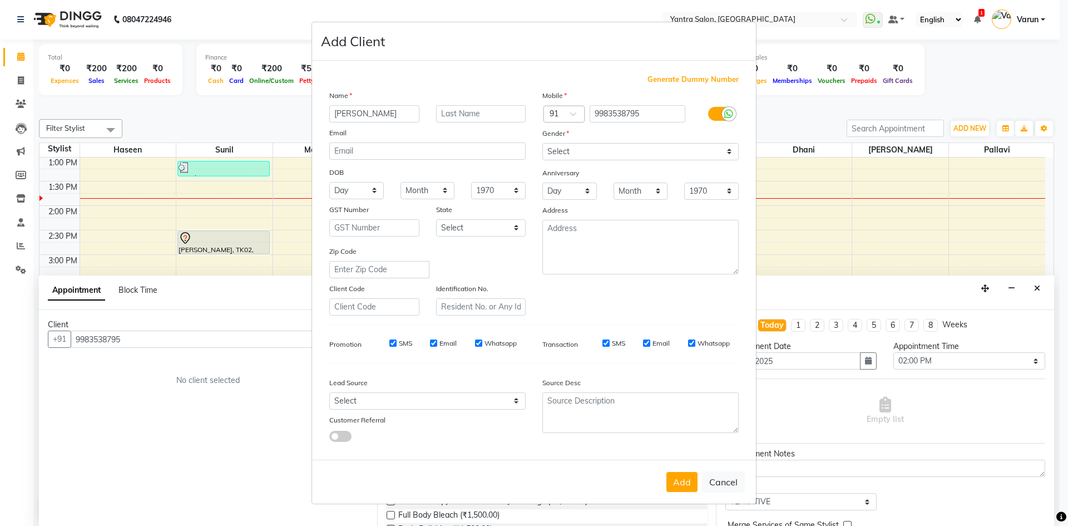
type input "[PERSON_NAME]"
click at [636, 152] on select "Select [DEMOGRAPHIC_DATA] [DEMOGRAPHIC_DATA] Other Prefer Not To Say" at bounding box center [640, 151] width 196 height 17
click at [542, 143] on select "Select [DEMOGRAPHIC_DATA] [DEMOGRAPHIC_DATA] Other Prefer Not To Say" at bounding box center [640, 151] width 196 height 17
click at [624, 152] on select "Select [DEMOGRAPHIC_DATA] [DEMOGRAPHIC_DATA] Other Prefer Not To Say" at bounding box center [640, 151] width 196 height 17
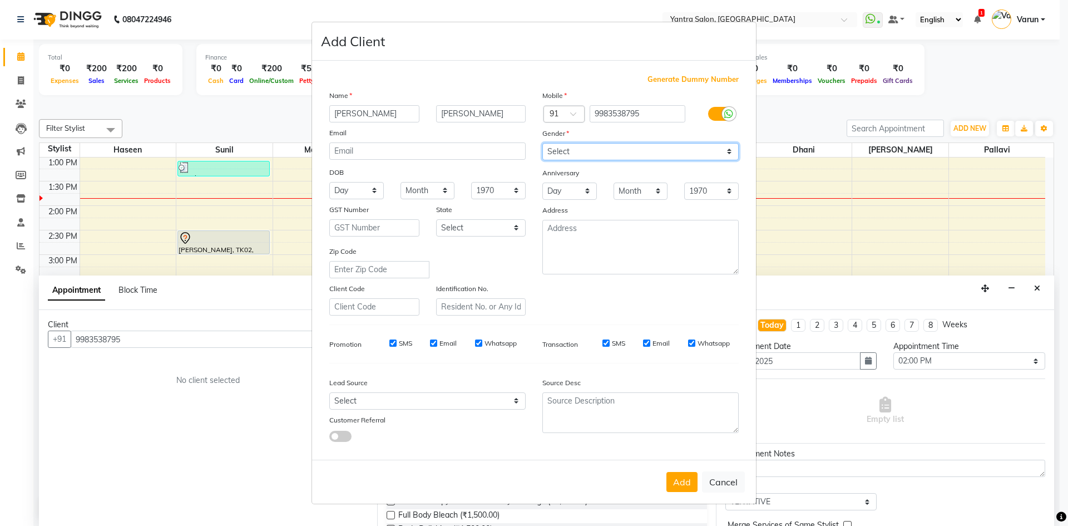
select select "[DEMOGRAPHIC_DATA]"
click at [542, 143] on select "Select [DEMOGRAPHIC_DATA] [DEMOGRAPHIC_DATA] Other Prefer Not To Say" at bounding box center [640, 151] width 196 height 17
click at [695, 484] on button "Add" at bounding box center [681, 482] width 31 height 20
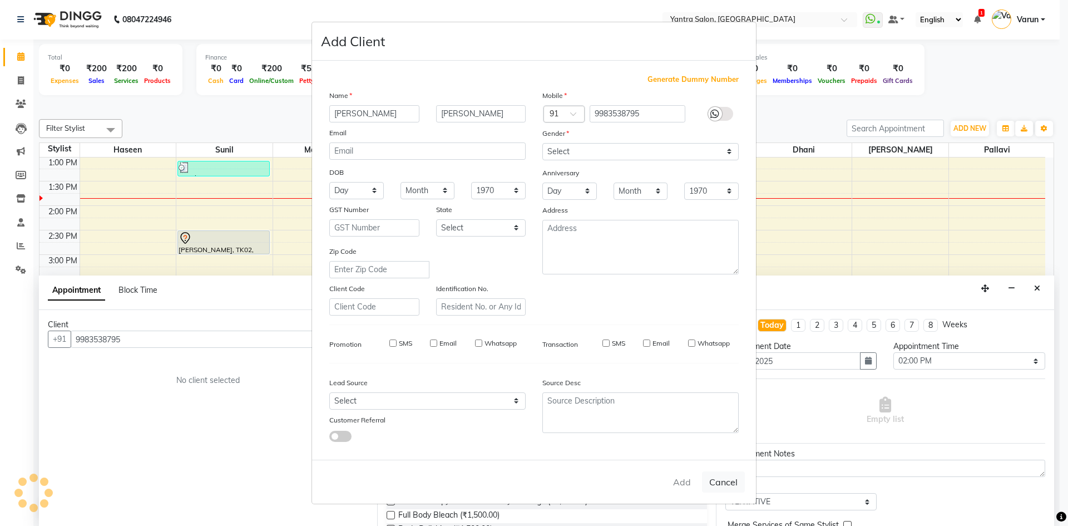
select select
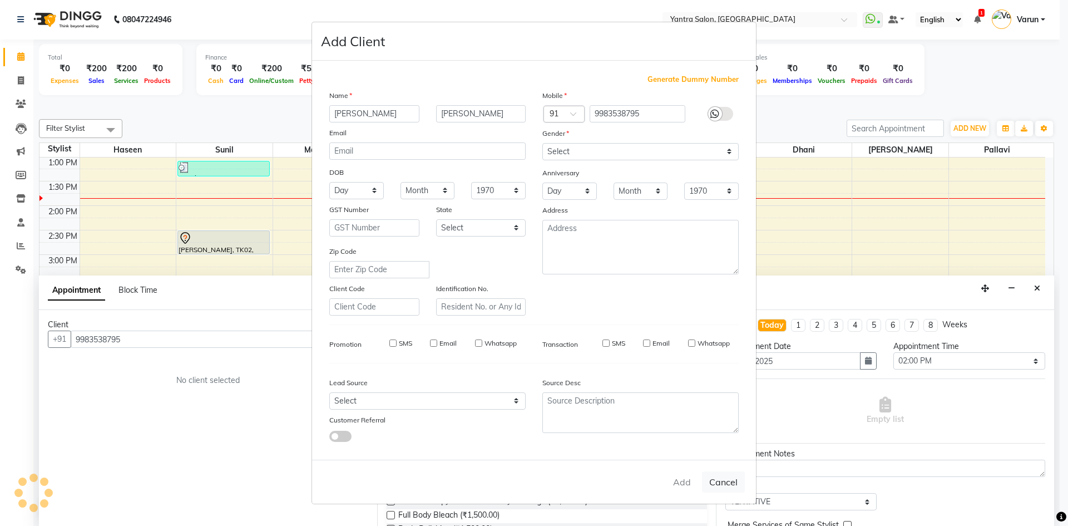
select select
checkbox input "false"
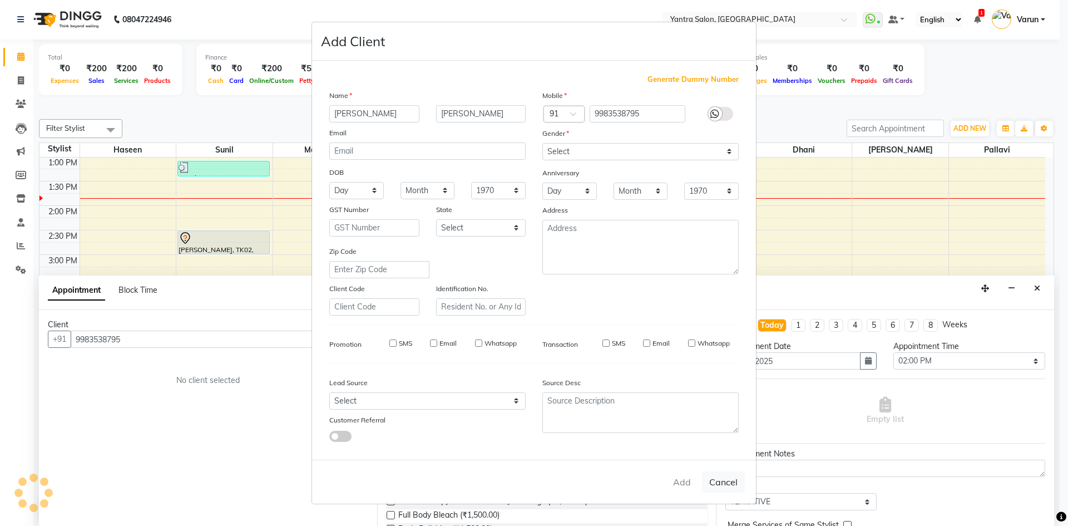
checkbox input "false"
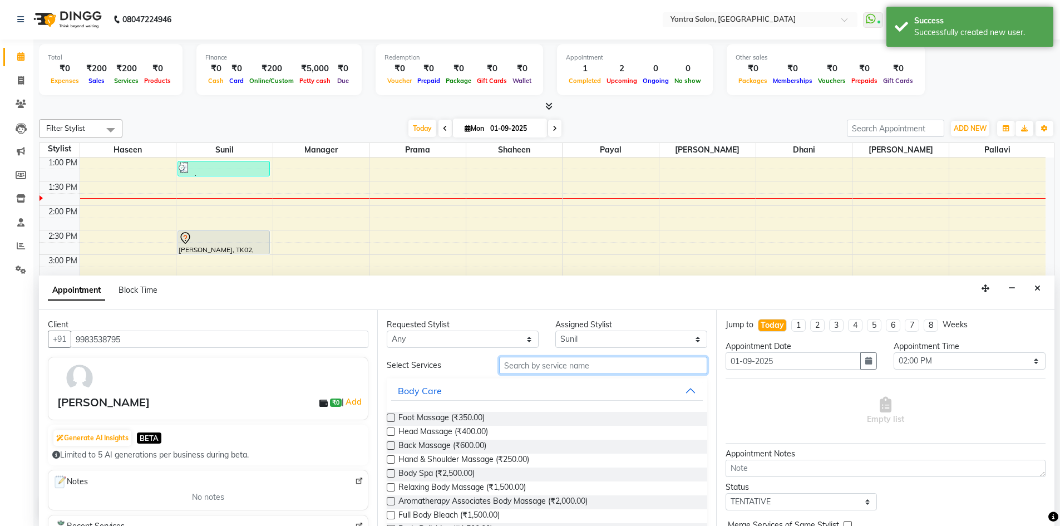
click at [573, 370] on input "text" at bounding box center [603, 365] width 208 height 17
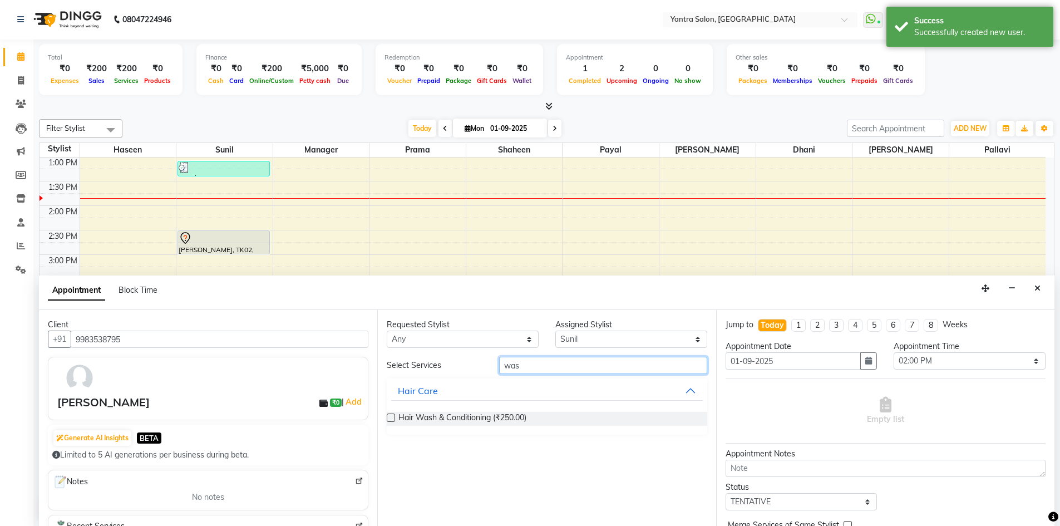
type input "was"
click at [434, 422] on span "Hair Wash & Conditioning (₹250.00)" at bounding box center [462, 419] width 128 height 14
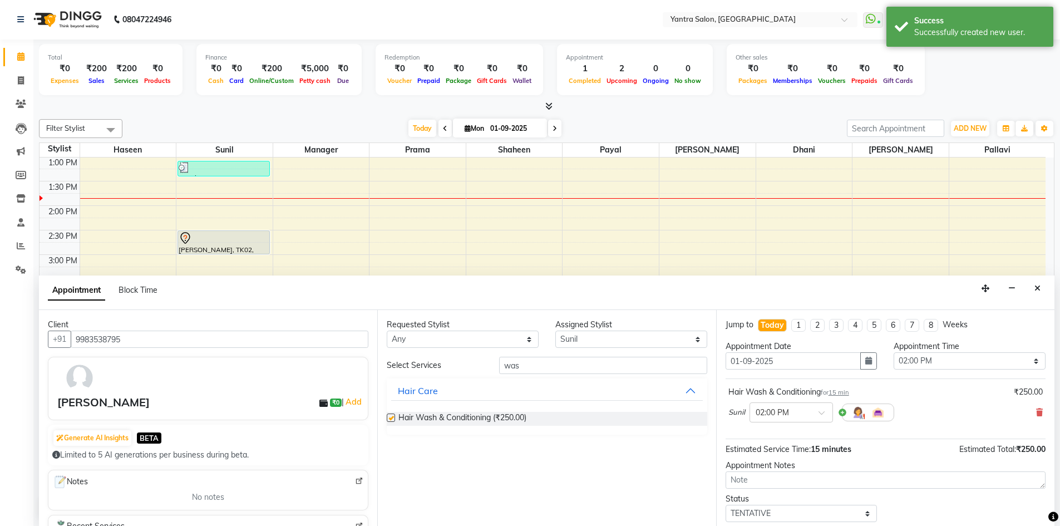
checkbox input "false"
click at [548, 360] on input "was" at bounding box center [603, 365] width 208 height 17
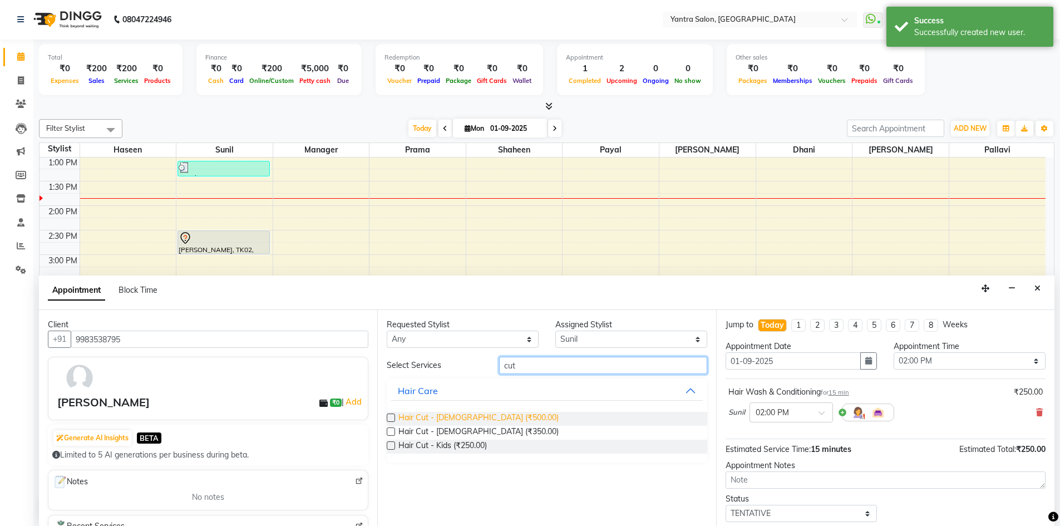
type input "cut"
click at [471, 415] on span "Hair Cut - [DEMOGRAPHIC_DATA] (₹500.00)" at bounding box center [478, 419] width 160 height 14
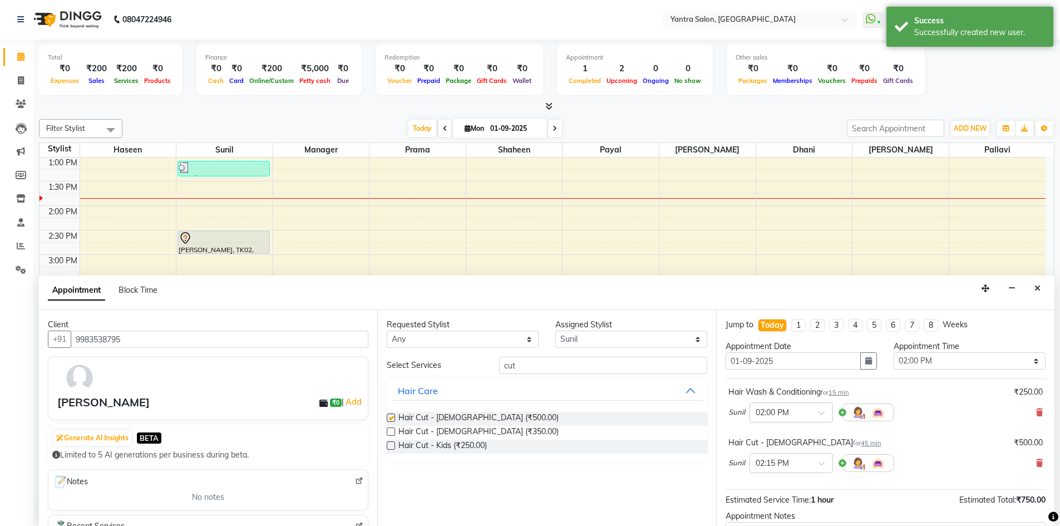
checkbox input "false"
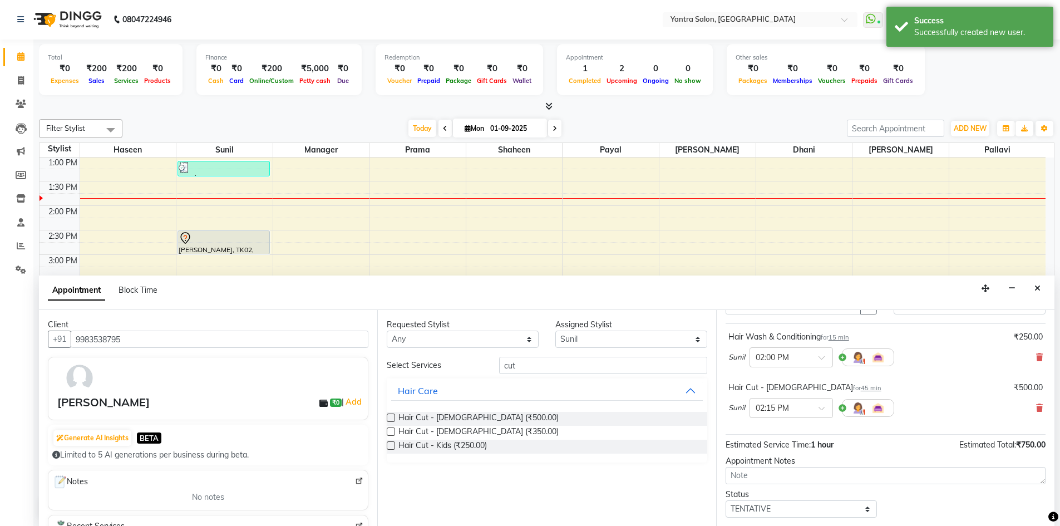
scroll to position [117, 0]
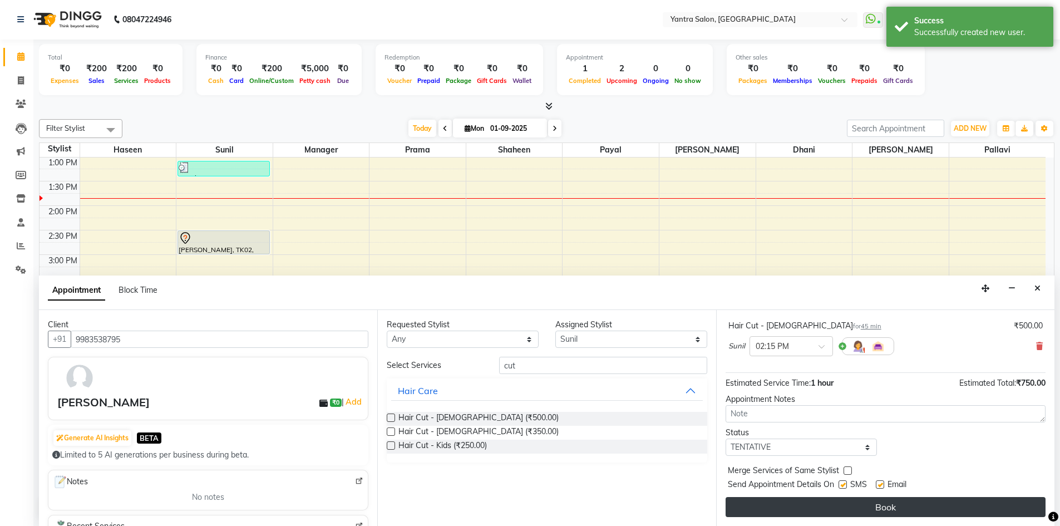
click at [913, 499] on button "Book" at bounding box center [885, 507] width 320 height 20
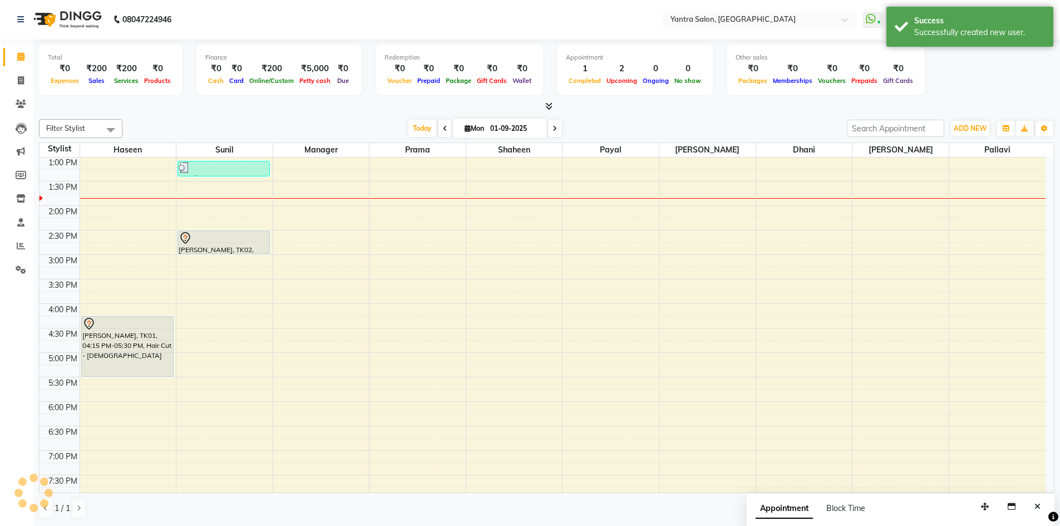
scroll to position [0, 0]
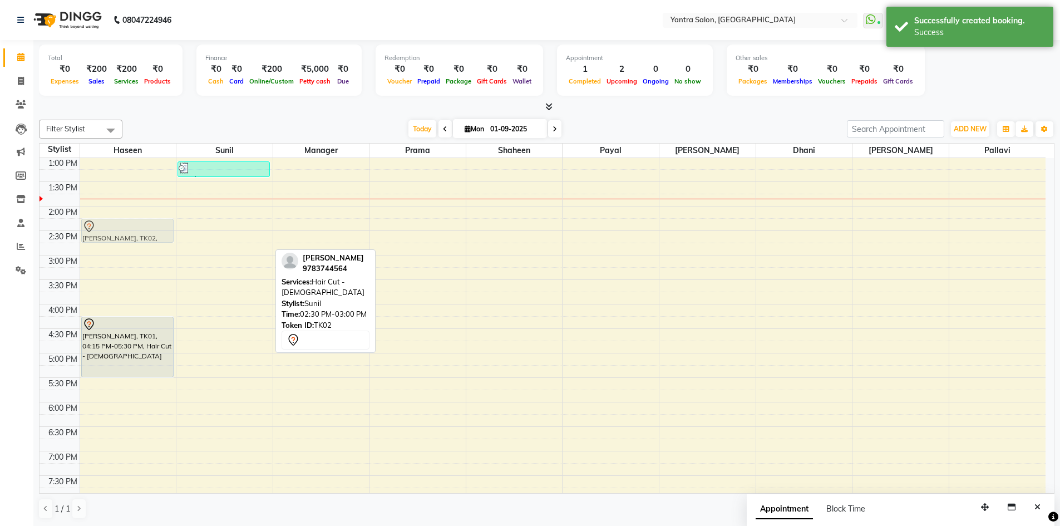
drag, startPoint x: 230, startPoint y: 248, endPoint x: 169, endPoint y: 244, distance: 60.8
click at [145, 240] on tr "[PERSON_NAME], TK01, 04:15 PM-05:30 PM, Hair Cut - [DEMOGRAPHIC_DATA] [PERSON_N…" at bounding box center [542, 231] width 1006 height 636
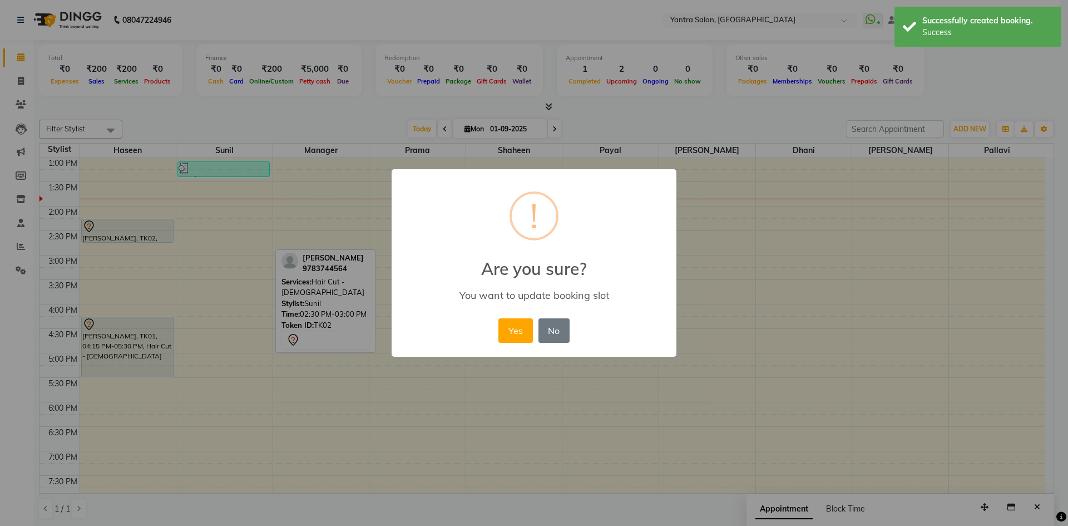
click at [145, 240] on div "× ! Are you sure? You want to update booking slot Yes No No" at bounding box center [534, 263] width 1068 height 526
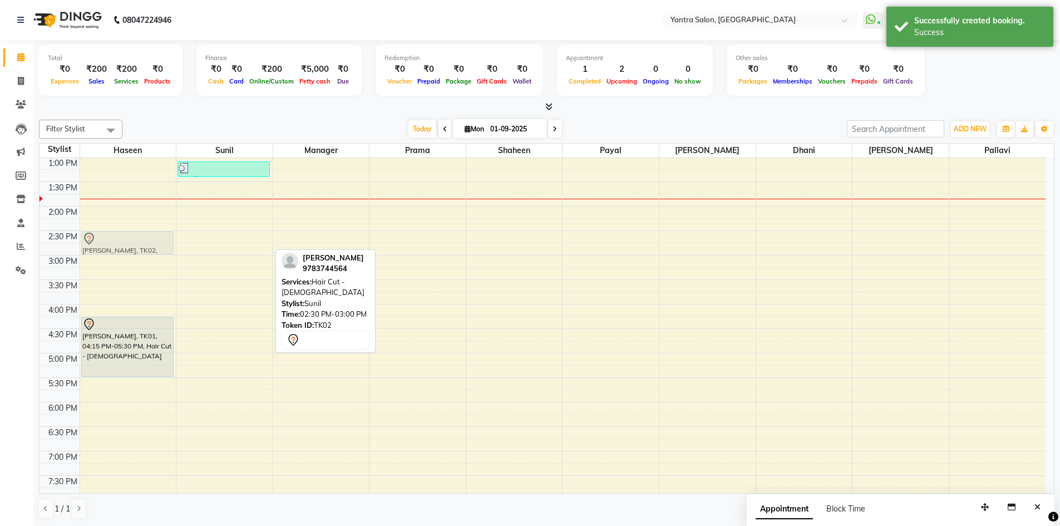
drag, startPoint x: 243, startPoint y: 244, endPoint x: 181, endPoint y: 244, distance: 61.2
click at [149, 244] on tr "[PERSON_NAME], TK01, 04:15 PM-05:30 PM, Hair Cut - [DEMOGRAPHIC_DATA] [PERSON_N…" at bounding box center [542, 231] width 1006 height 636
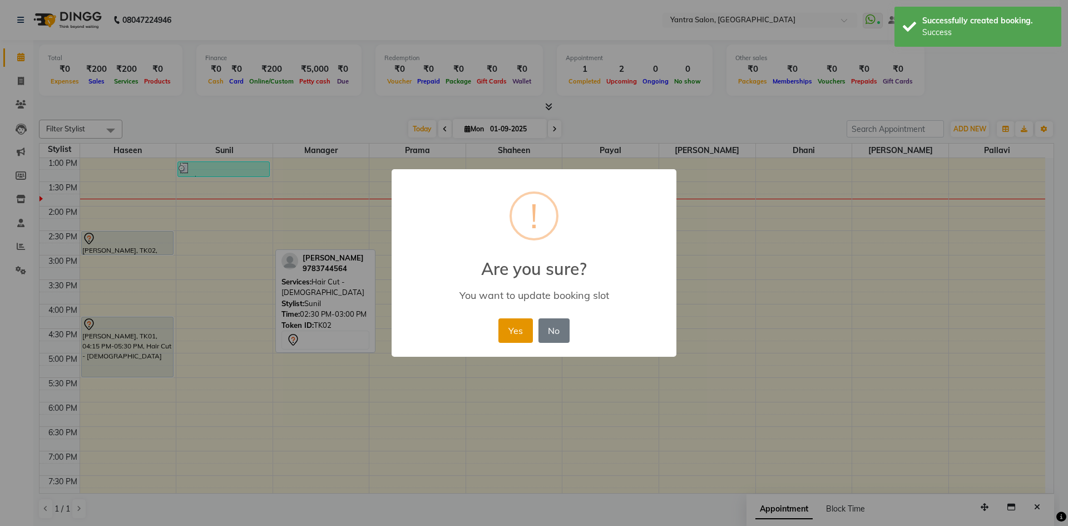
click at [508, 329] on button "Yes" at bounding box center [515, 330] width 34 height 24
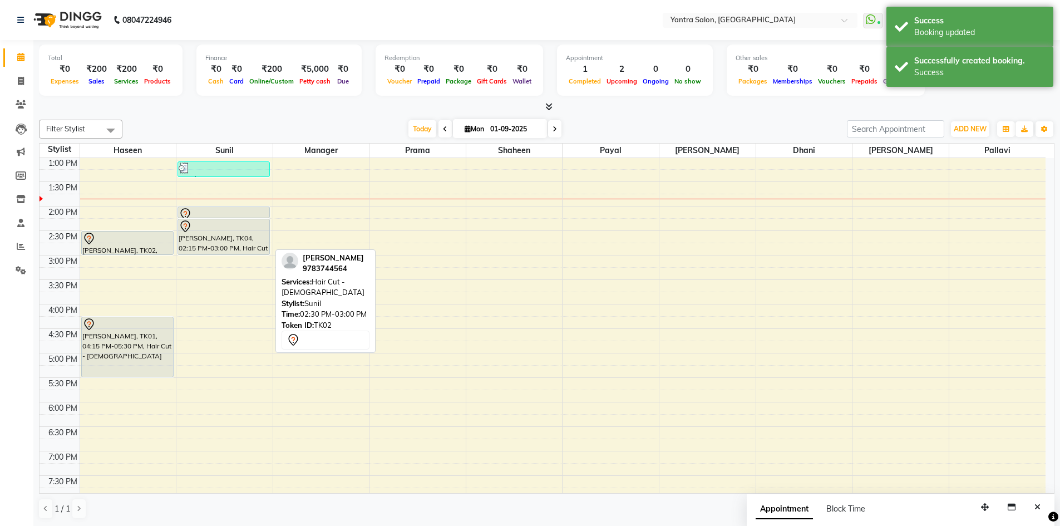
click at [403, 118] on div "Filter Stylist Select All Haseen Sunil Manager [PERSON_NAME] [PERSON_NAME] [PER…" at bounding box center [546, 319] width 1015 height 408
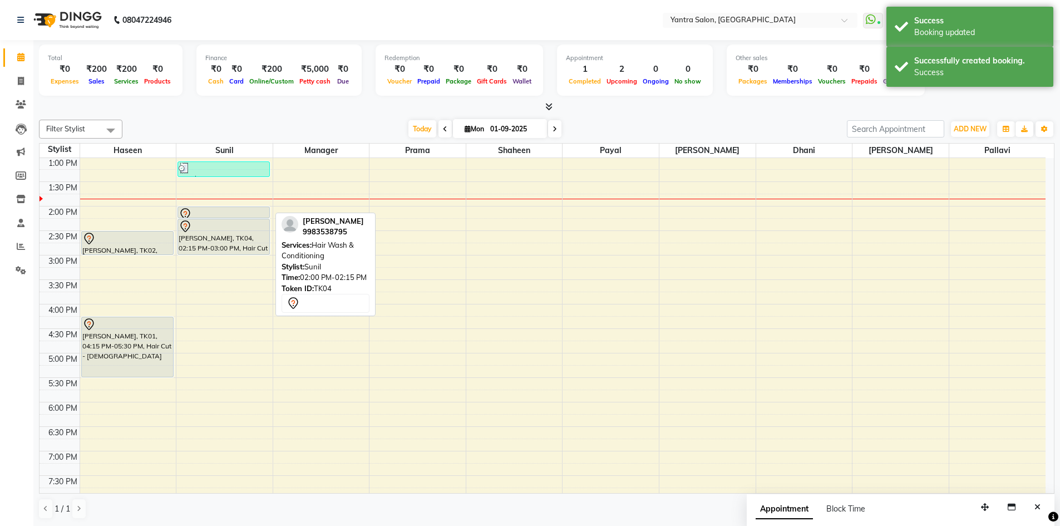
click at [231, 214] on div at bounding box center [224, 213] width 90 height 13
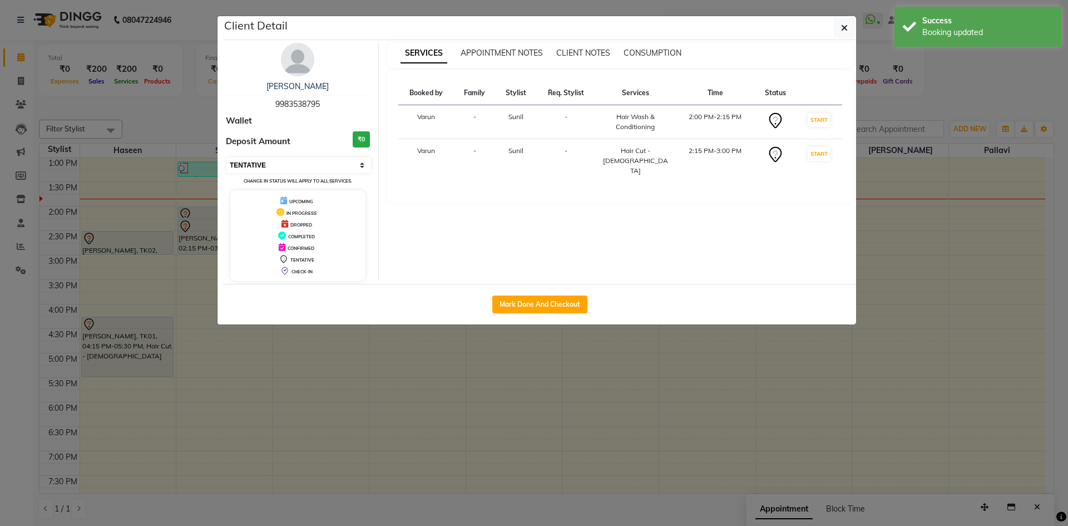
drag, startPoint x: 308, startPoint y: 158, endPoint x: 310, endPoint y: 166, distance: 8.6
click at [308, 158] on select "Select IN SERVICE CONFIRMED TENTATIVE CHECK IN MARK DONE DROPPED UPCOMING" at bounding box center [299, 165] width 144 height 16
select select "1"
click at [227, 157] on select "Select IN SERVICE CONFIRMED TENTATIVE CHECK IN MARK DONE DROPPED UPCOMING" at bounding box center [299, 165] width 144 height 16
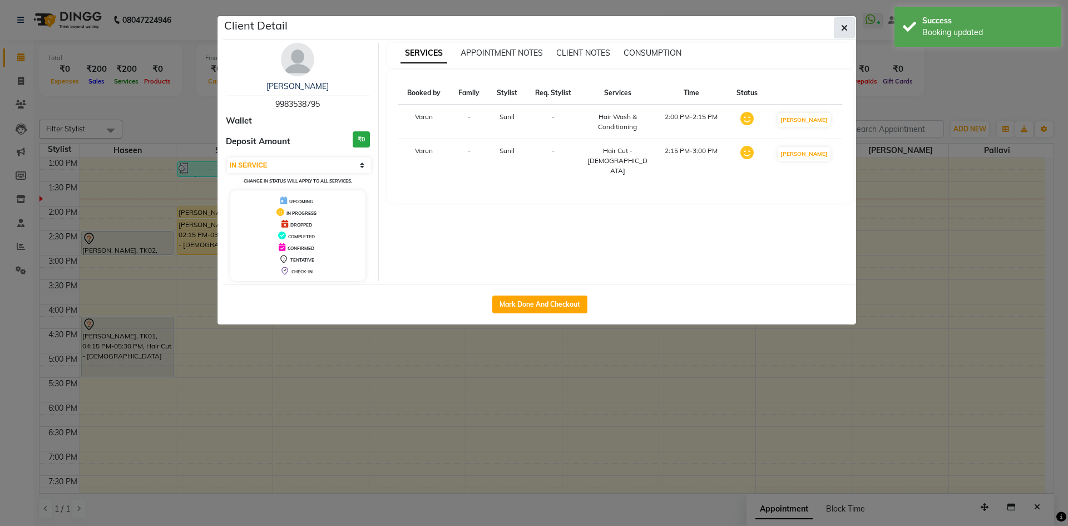
click at [843, 32] on icon "button" at bounding box center [844, 27] width 7 height 9
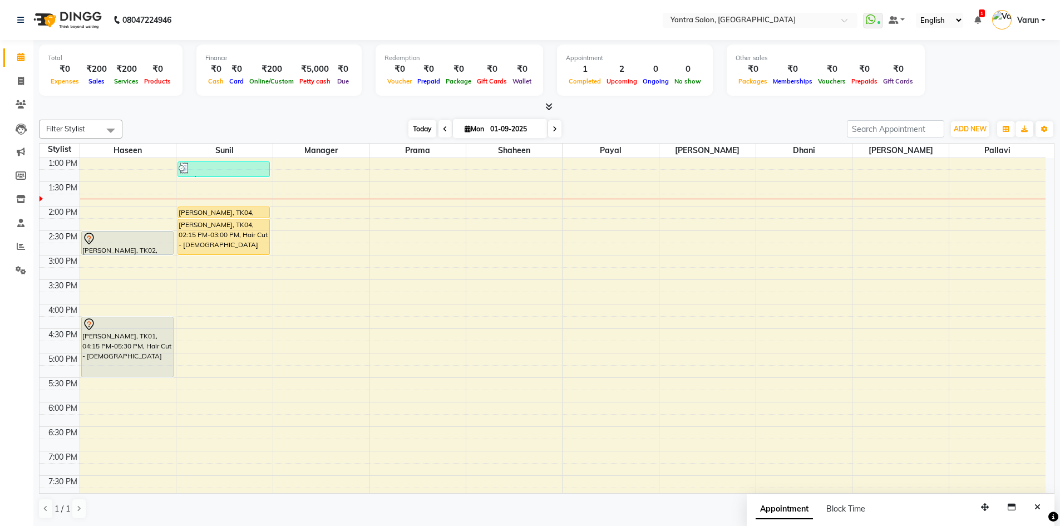
click at [429, 127] on span "Today" at bounding box center [422, 128] width 28 height 17
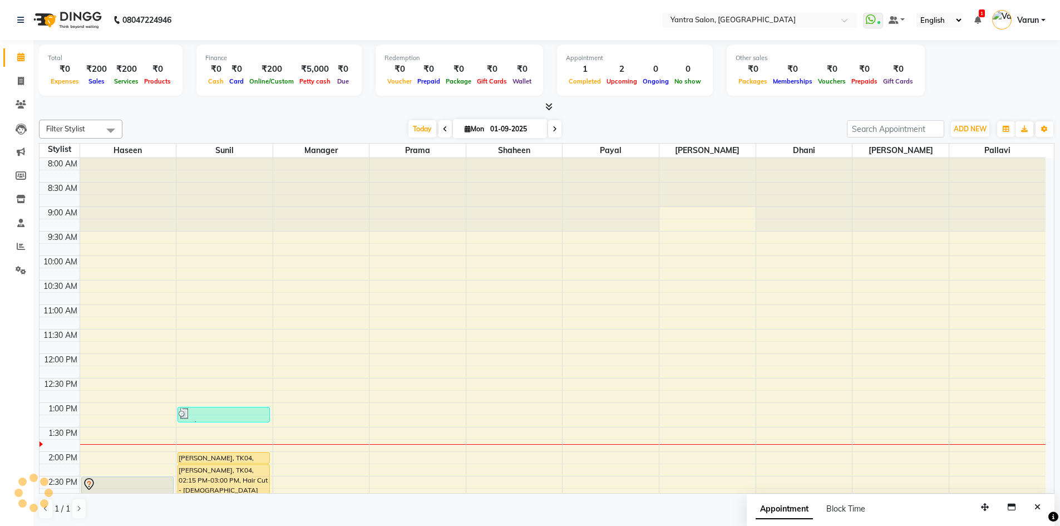
scroll to position [245, 0]
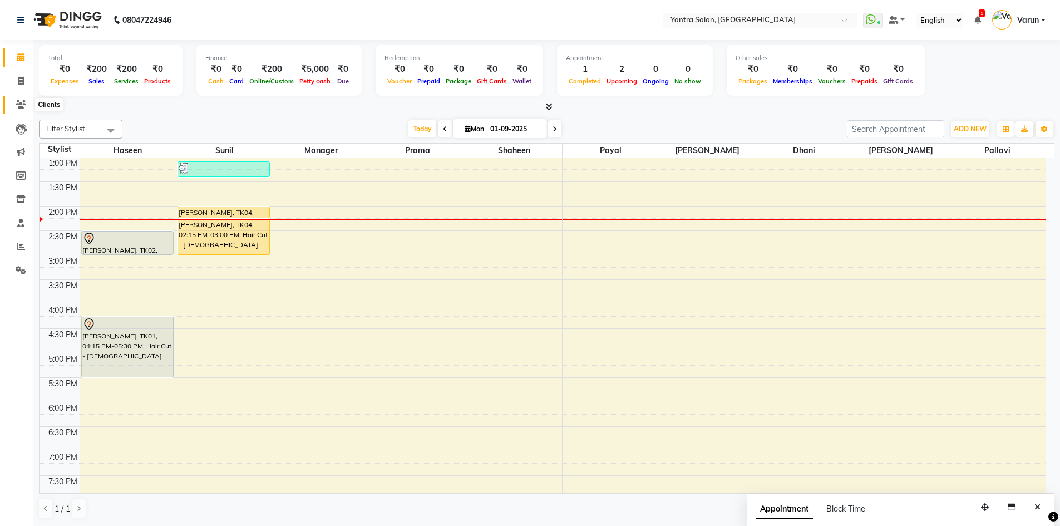
click at [22, 98] on span at bounding box center [20, 104] width 19 height 13
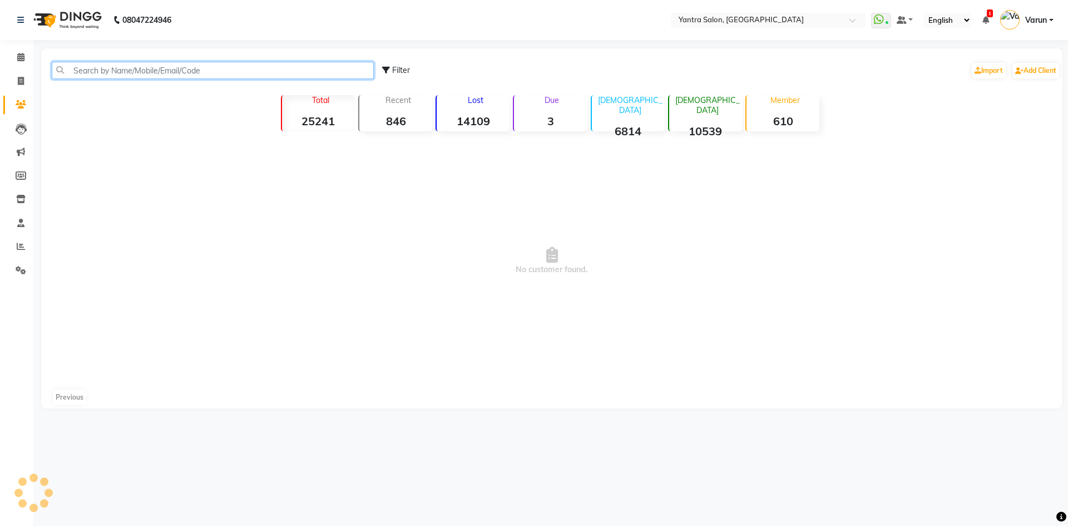
click at [125, 69] on input "text" at bounding box center [213, 70] width 322 height 17
paste input "[PHONE_NUMBER]"
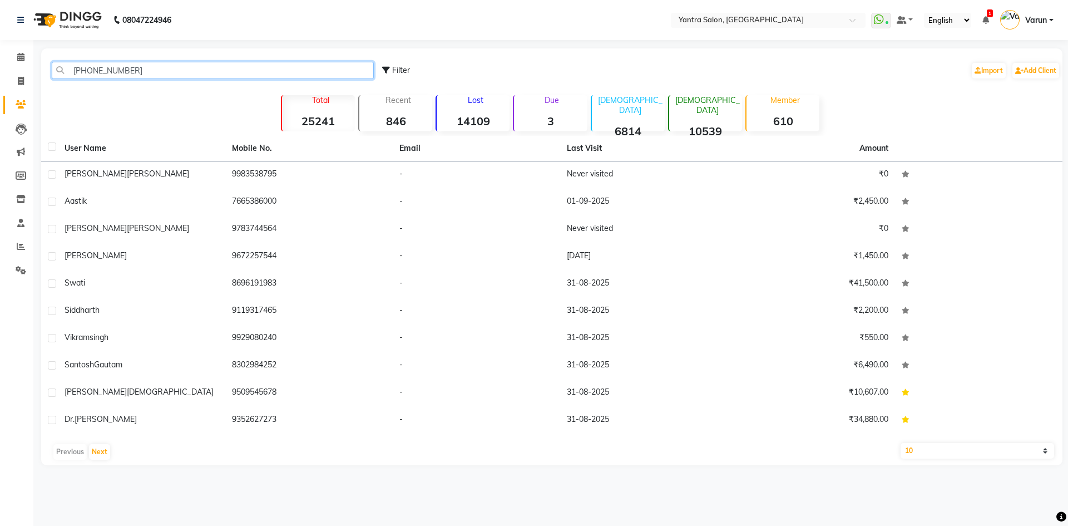
click at [123, 72] on input "[PHONE_NUMBER]" at bounding box center [213, 70] width 322 height 17
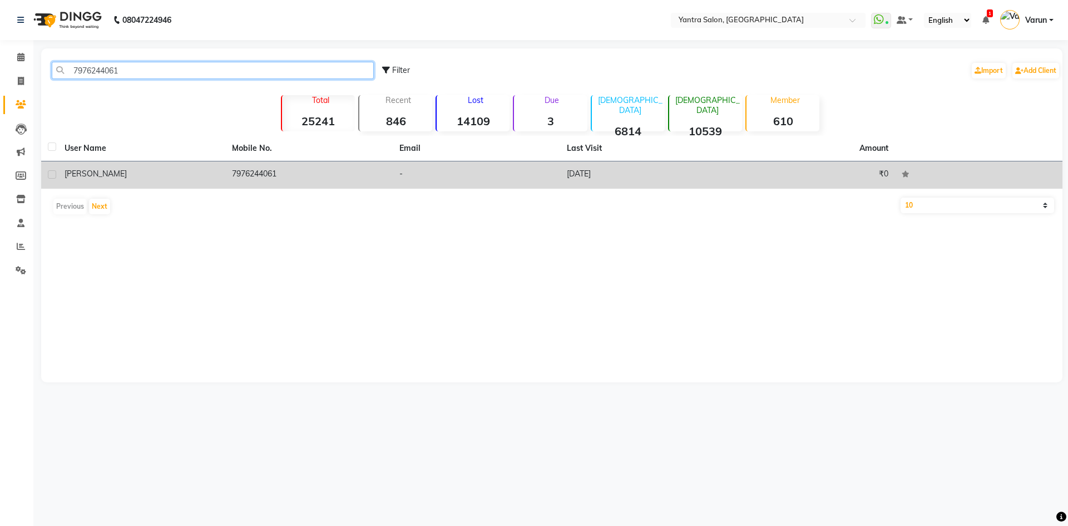
type input "7976244061"
click at [735, 180] on td "₹0" at bounding box center [811, 174] width 167 height 27
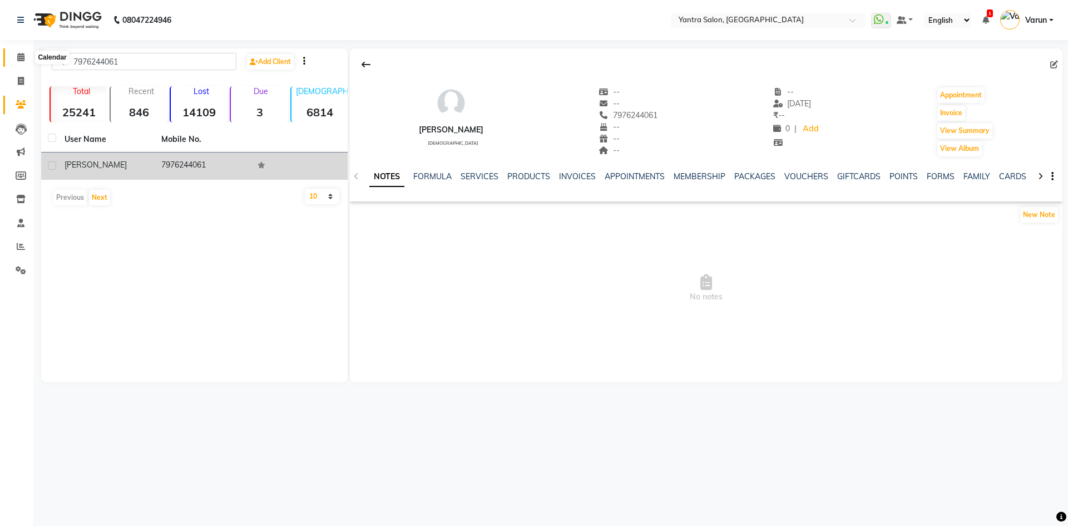
click at [14, 55] on span at bounding box center [20, 57] width 19 height 13
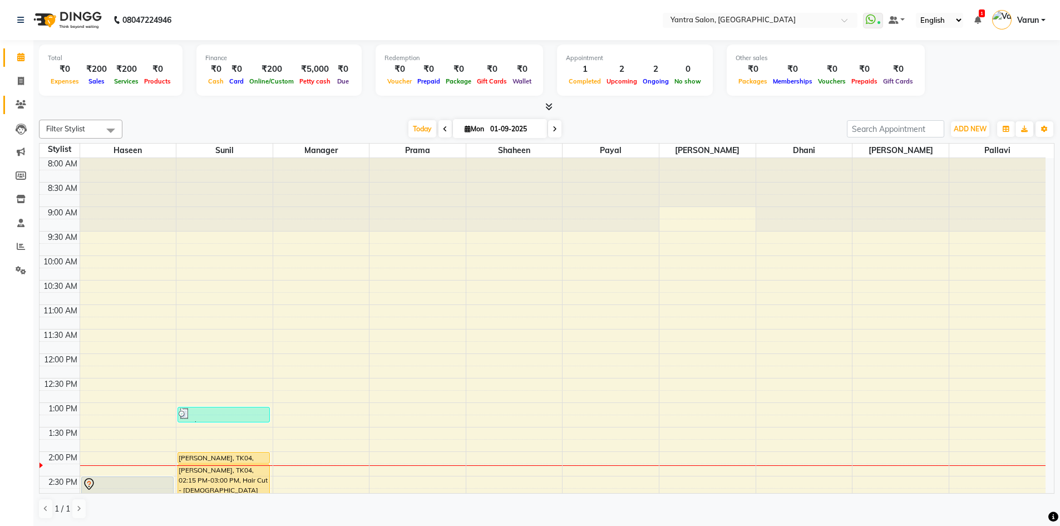
click at [23, 96] on link "Clients" at bounding box center [16, 105] width 27 height 18
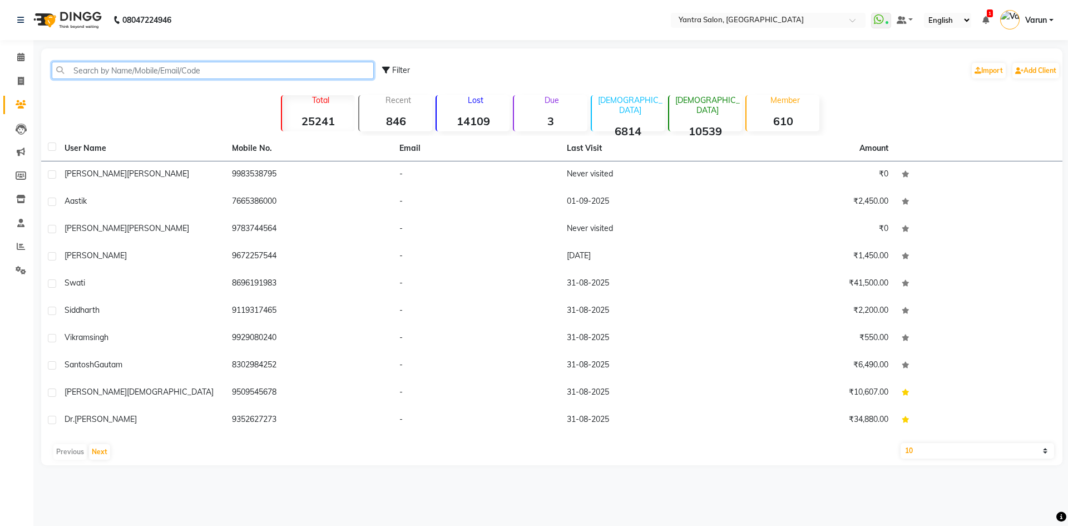
drag, startPoint x: 116, startPoint y: 71, endPoint x: 120, endPoint y: 65, distance: 7.6
click at [116, 71] on input "text" at bounding box center [213, 70] width 322 height 17
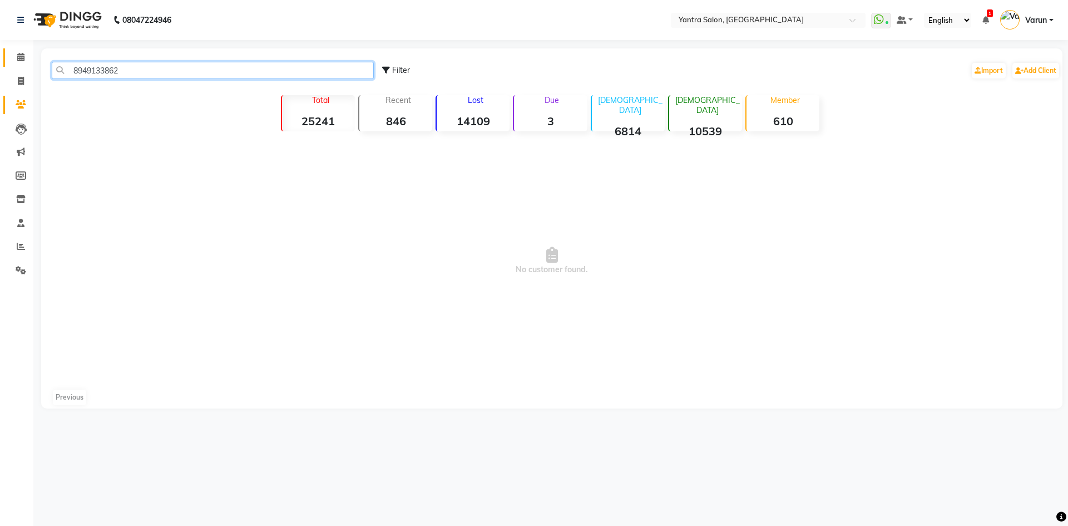
type input "8949133862"
click at [16, 61] on span at bounding box center [20, 57] width 19 height 13
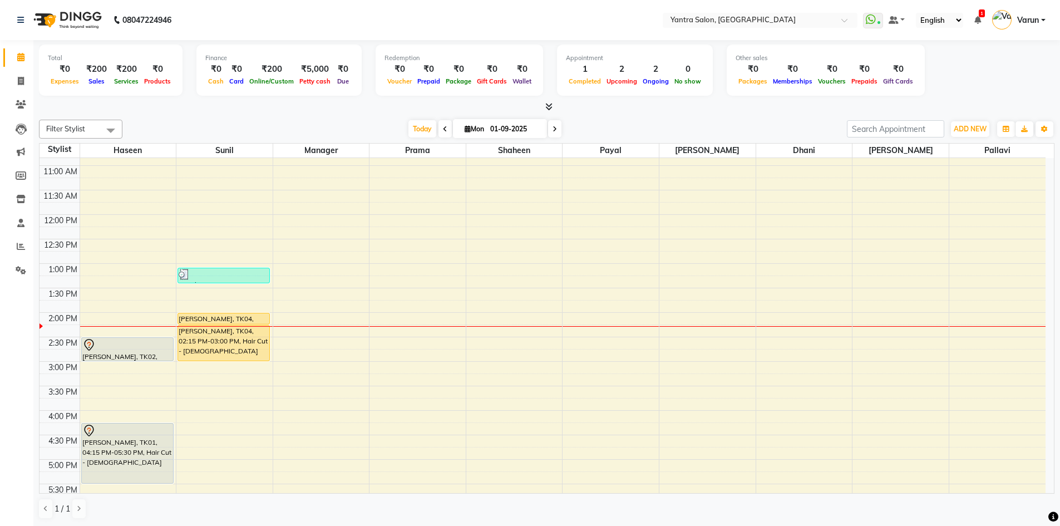
scroll to position [222, 0]
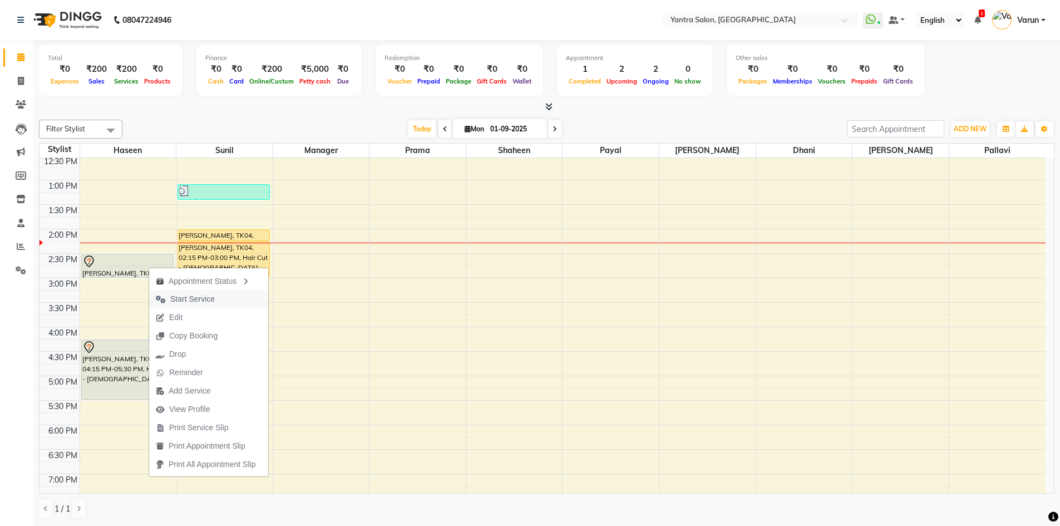
click at [186, 297] on span "Start Service" at bounding box center [192, 299] width 44 height 12
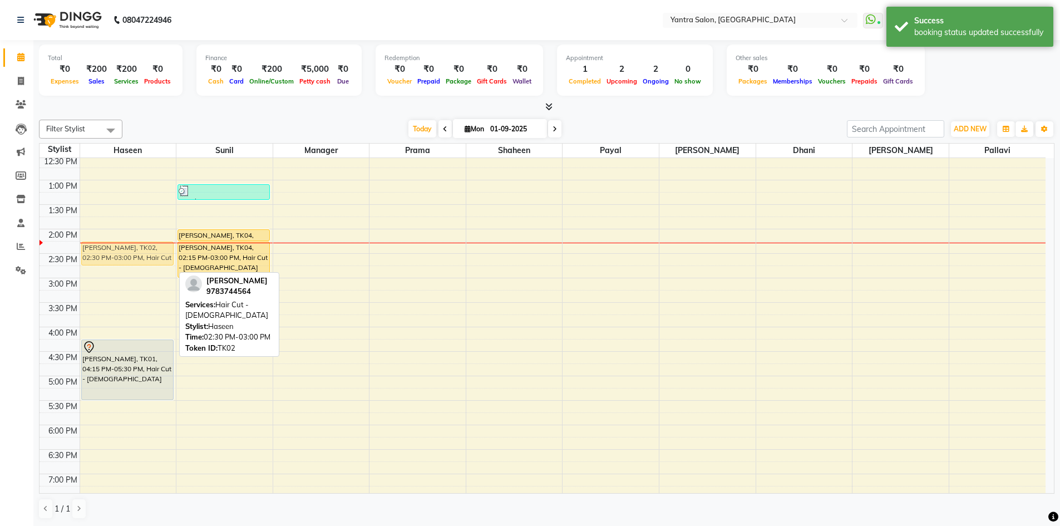
click at [142, 259] on div "[PERSON_NAME], TK02, 02:30 PM-03:00 PM, Hair Cut - [DEMOGRAPHIC_DATA] [PERSON_N…" at bounding box center [128, 253] width 96 height 636
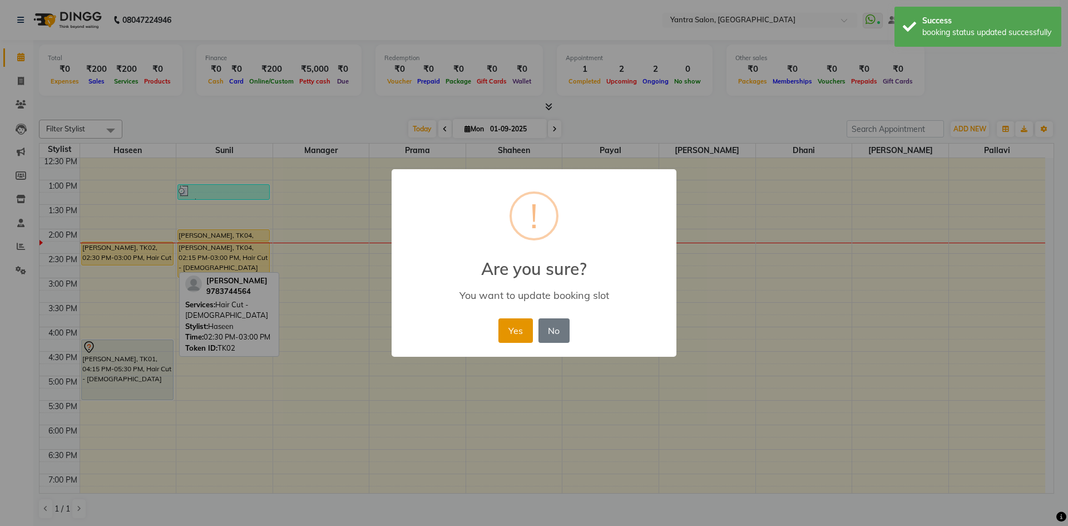
click at [519, 334] on button "Yes" at bounding box center [515, 330] width 34 height 24
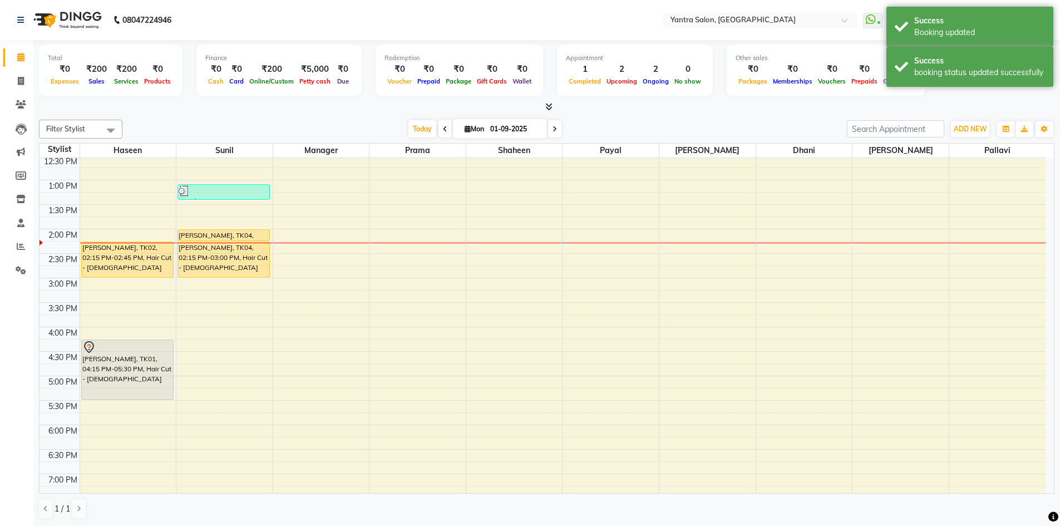
click at [117, 276] on div "[PERSON_NAME], TK02, 02:15 PM-02:45 PM, Hair Cut - [DEMOGRAPHIC_DATA] [PERSON_N…" at bounding box center [128, 253] width 96 height 636
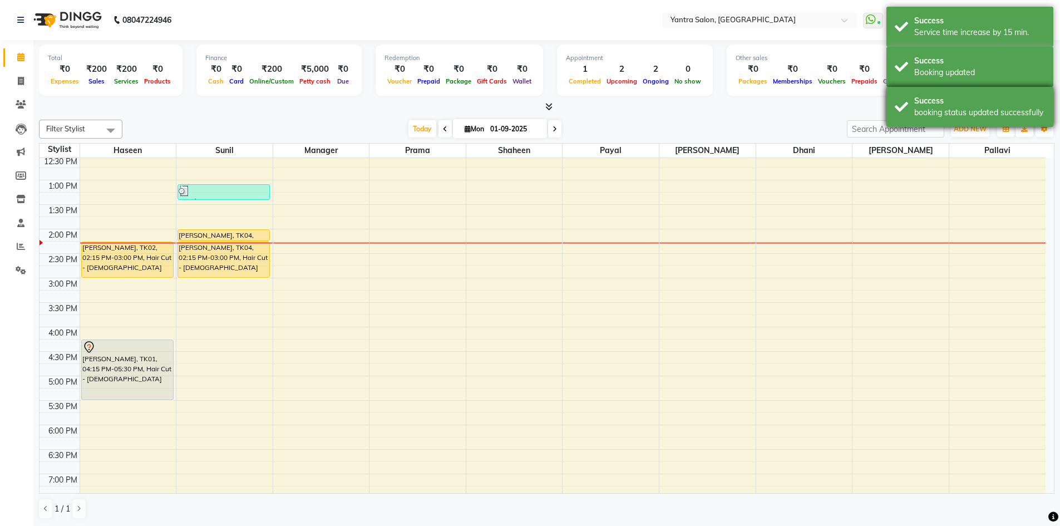
click at [950, 93] on div "Success booking status updated successfully" at bounding box center [969, 107] width 167 height 40
click at [950, 78] on div "Success Booking updated" at bounding box center [969, 67] width 167 height 40
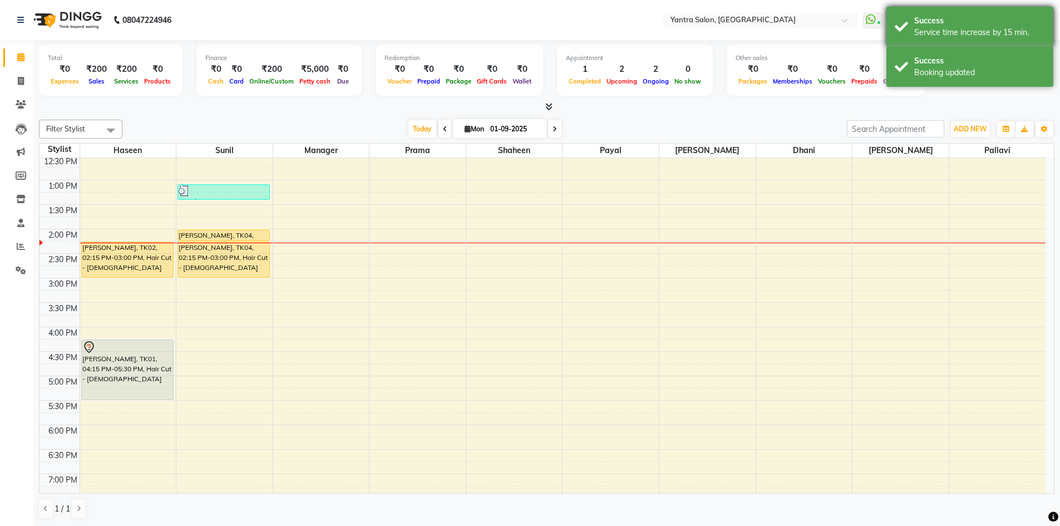
click at [939, 17] on div "Success" at bounding box center [979, 21] width 131 height 12
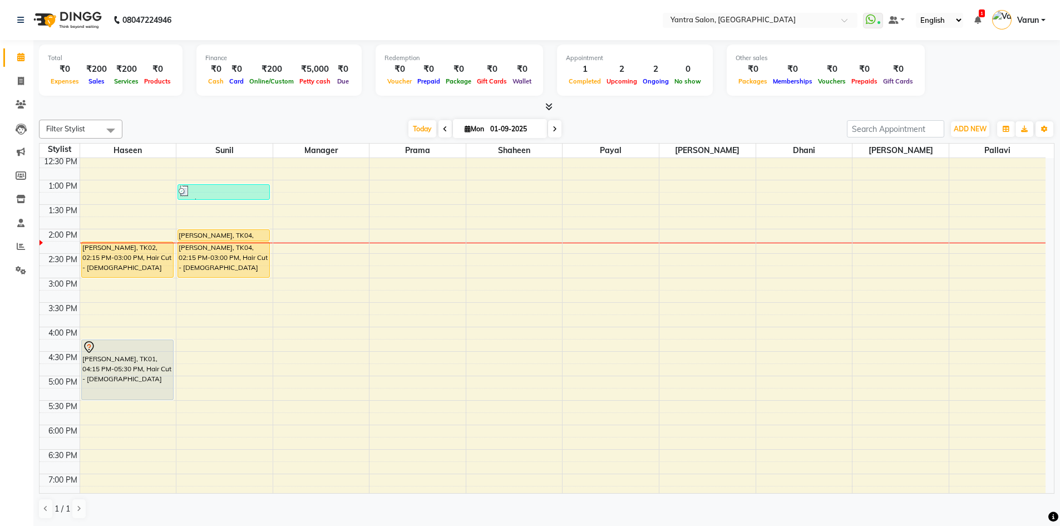
click at [974, 19] on icon at bounding box center [977, 20] width 7 height 8
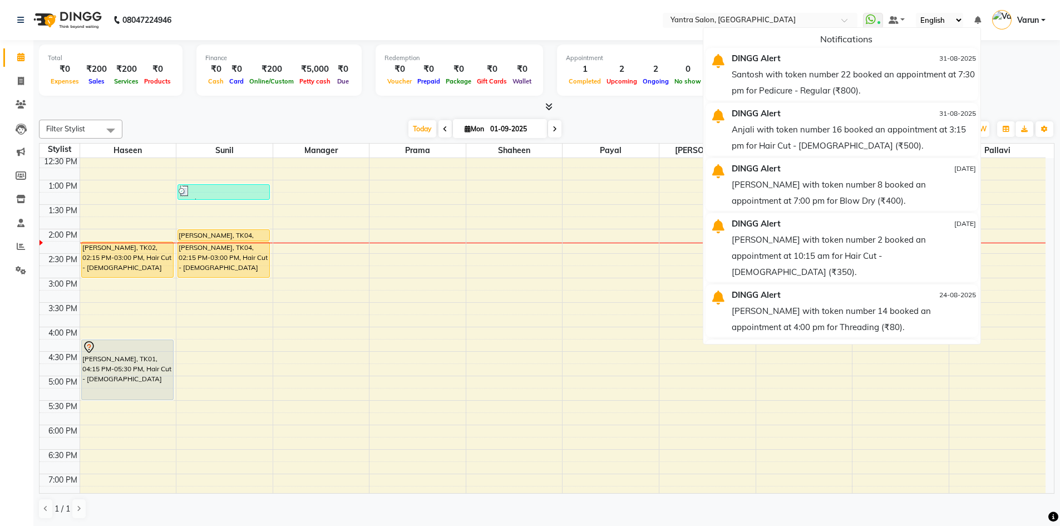
click at [627, 124] on div "[DATE] [DATE]" at bounding box center [484, 129] width 713 height 17
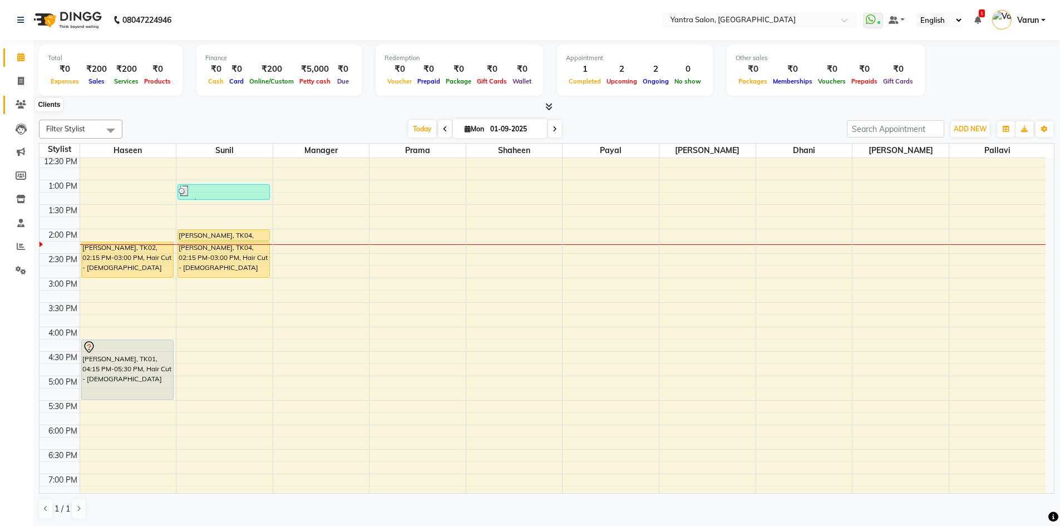
click at [21, 100] on icon at bounding box center [21, 104] width 11 height 8
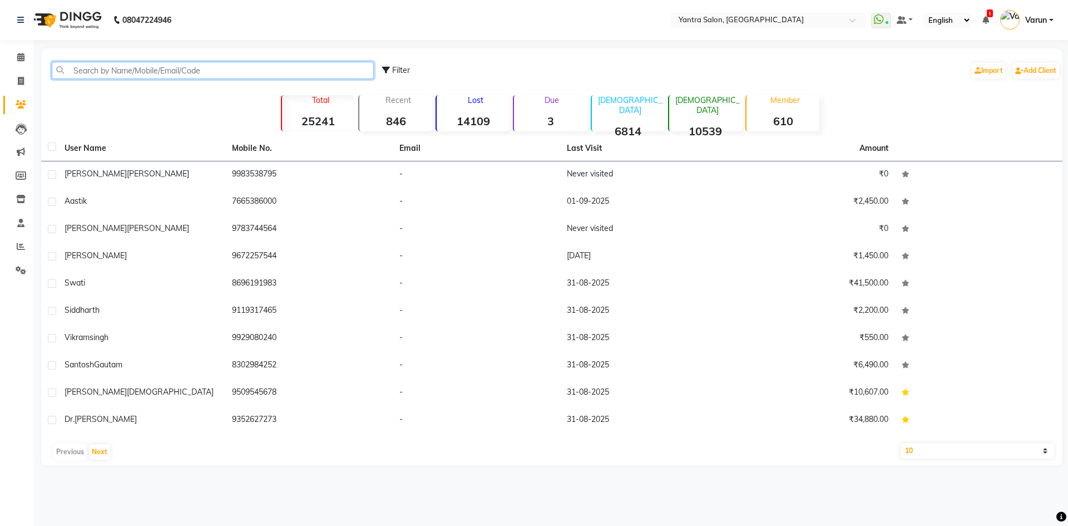
click at [187, 77] on input "text" at bounding box center [213, 70] width 322 height 17
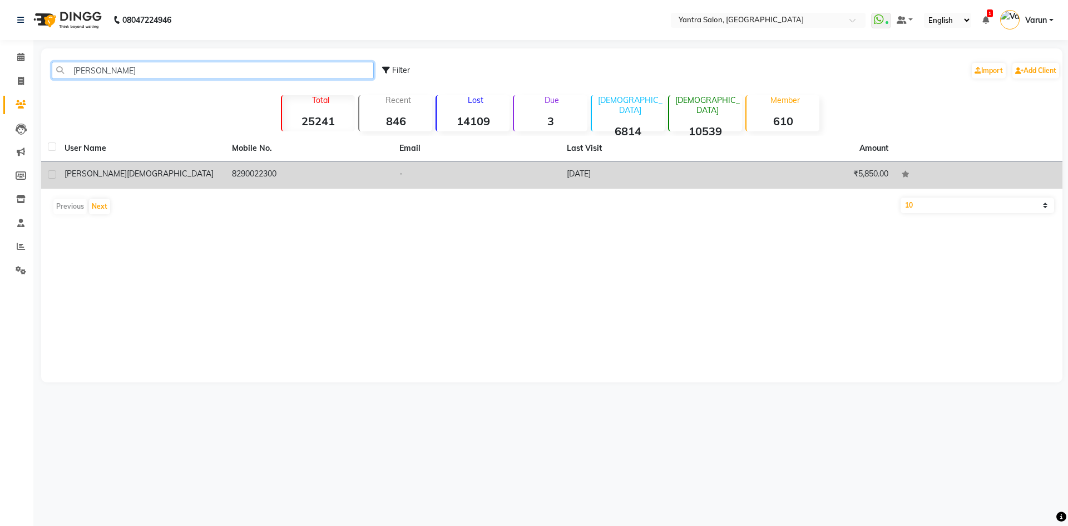
type input "[PERSON_NAME]"
click at [527, 180] on td "-" at bounding box center [476, 174] width 167 height 27
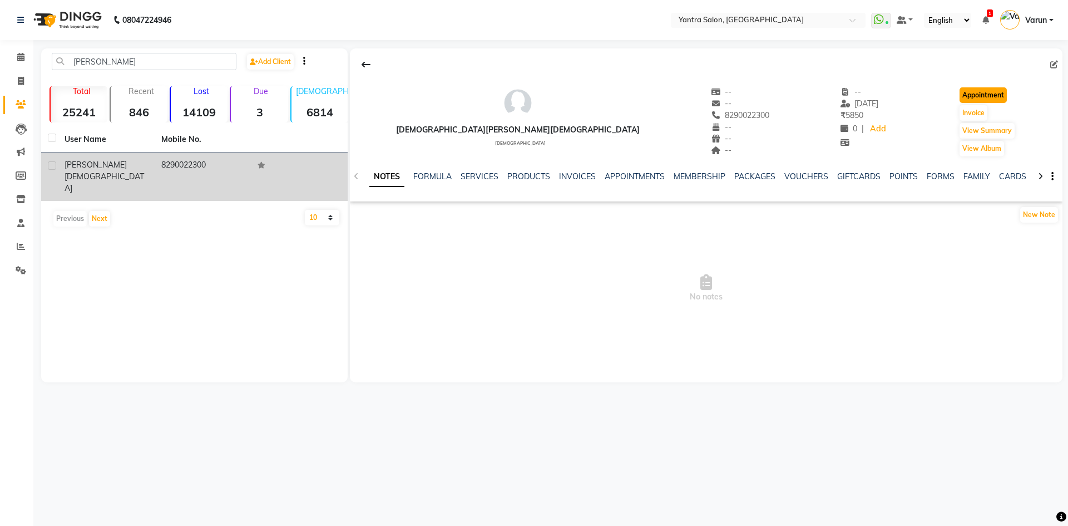
click at [959, 98] on button "Appointment" at bounding box center [982, 95] width 47 height 16
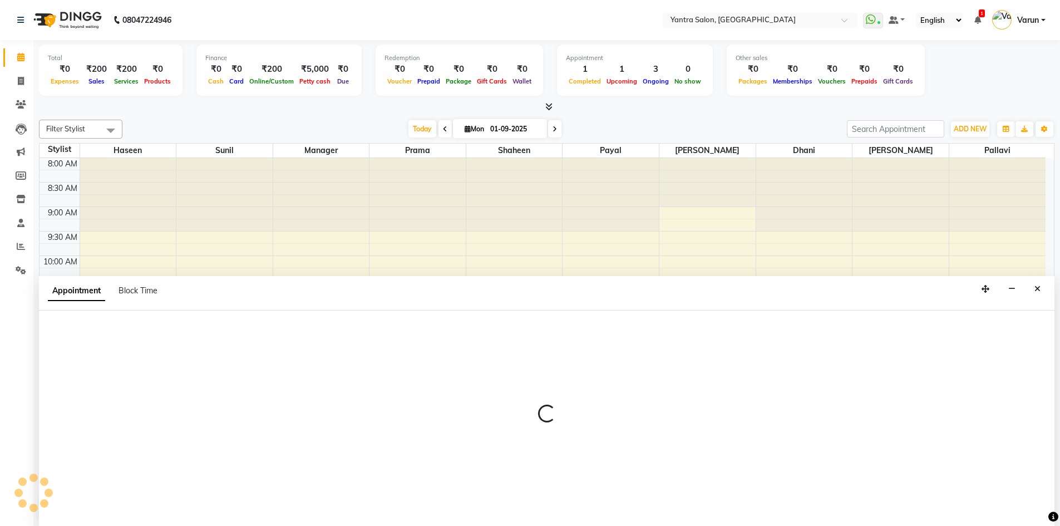
scroll to position [1, 0]
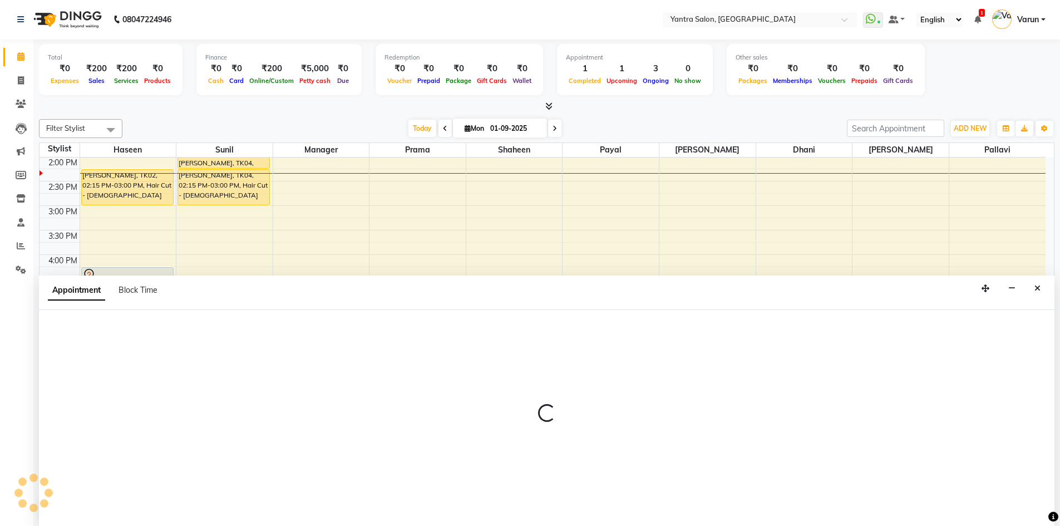
select select "tentative"
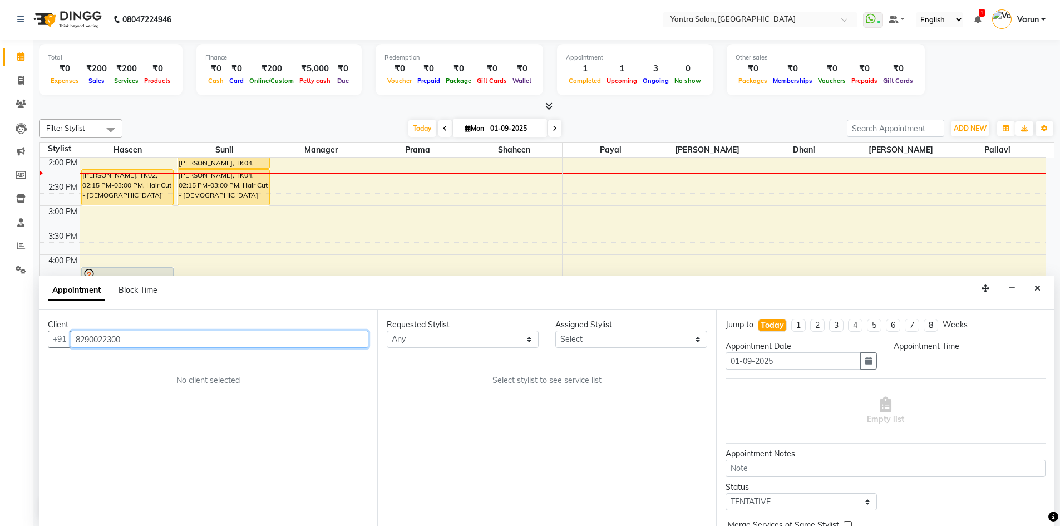
select select "540"
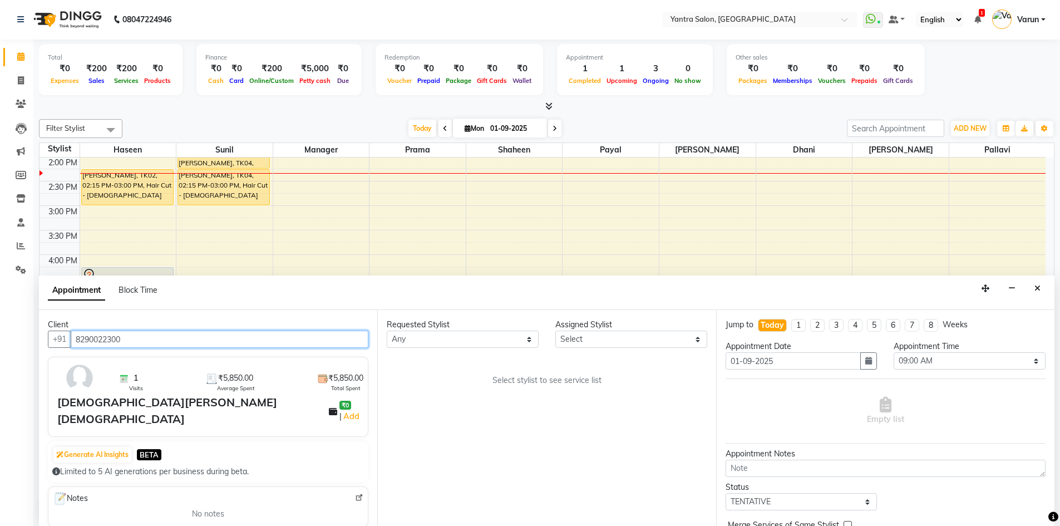
scroll to position [294, 0]
click at [597, 341] on select "Select [PERSON_NAME] Manager [PERSON_NAME] Prama [PERSON_NAME] [PERSON_NAME]" at bounding box center [631, 338] width 152 height 17
select select "75926"
click at [555, 330] on select "Select [PERSON_NAME] Manager [PERSON_NAME] Prama [PERSON_NAME] [PERSON_NAME]" at bounding box center [631, 338] width 152 height 17
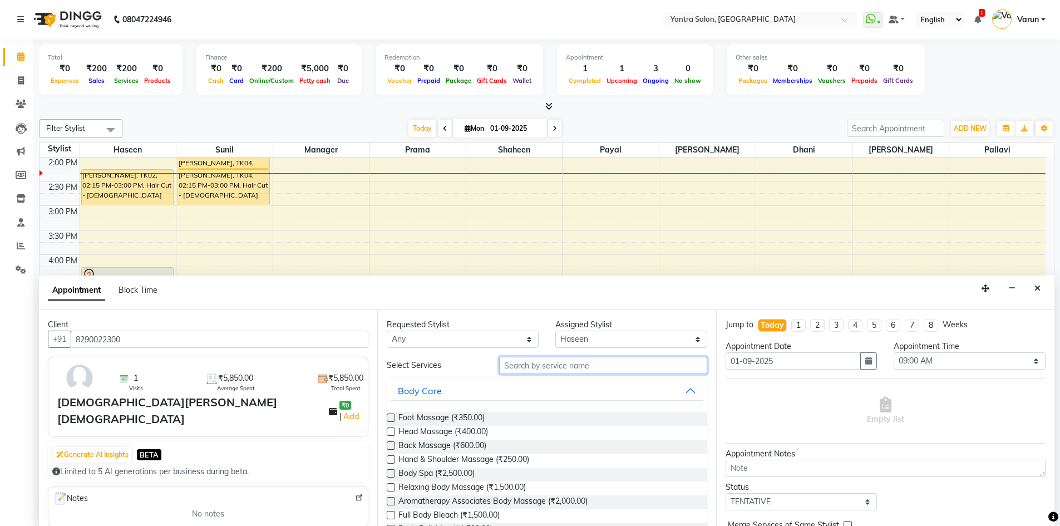
click at [593, 364] on input "text" at bounding box center [603, 365] width 208 height 17
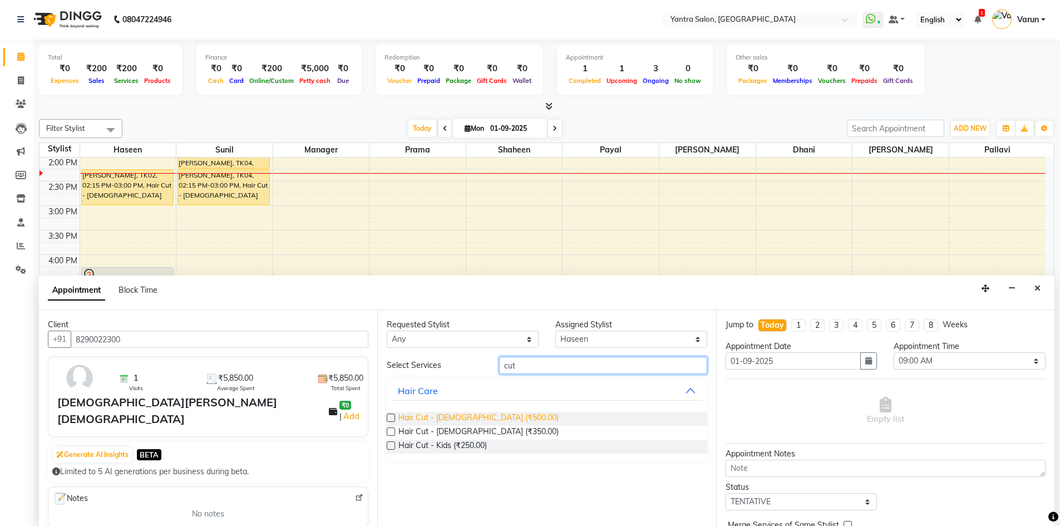
type input "cut"
click at [455, 418] on span "Hair Cut - [DEMOGRAPHIC_DATA] (₹500.00)" at bounding box center [478, 419] width 160 height 14
checkbox input "false"
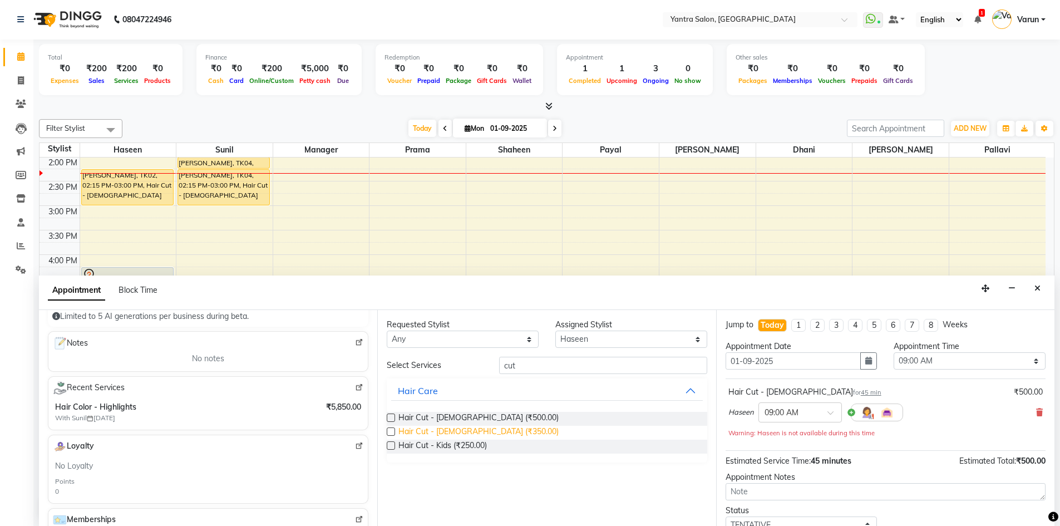
scroll to position [222, 0]
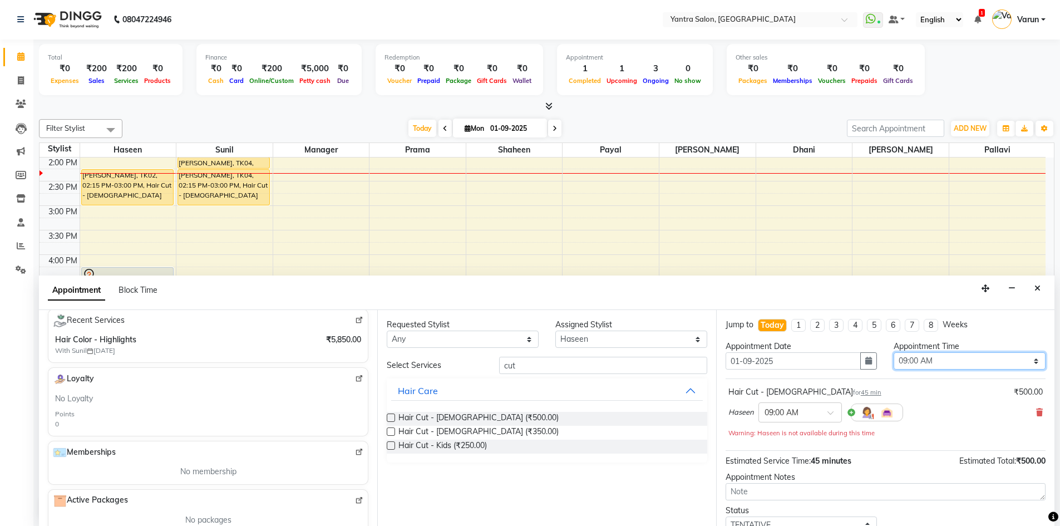
click at [947, 361] on select "Select 09:00 AM 09:15 AM 09:30 AM 09:45 AM 10:00 AM 10:15 AM 10:30 AM 10:45 AM …" at bounding box center [969, 360] width 152 height 17
select select "900"
click at [893, 352] on select "Select 09:00 AM 09:15 AM 09:30 AM 09:45 AM 10:00 AM 10:15 AM 10:30 AM 10:45 AM …" at bounding box center [969, 360] width 152 height 17
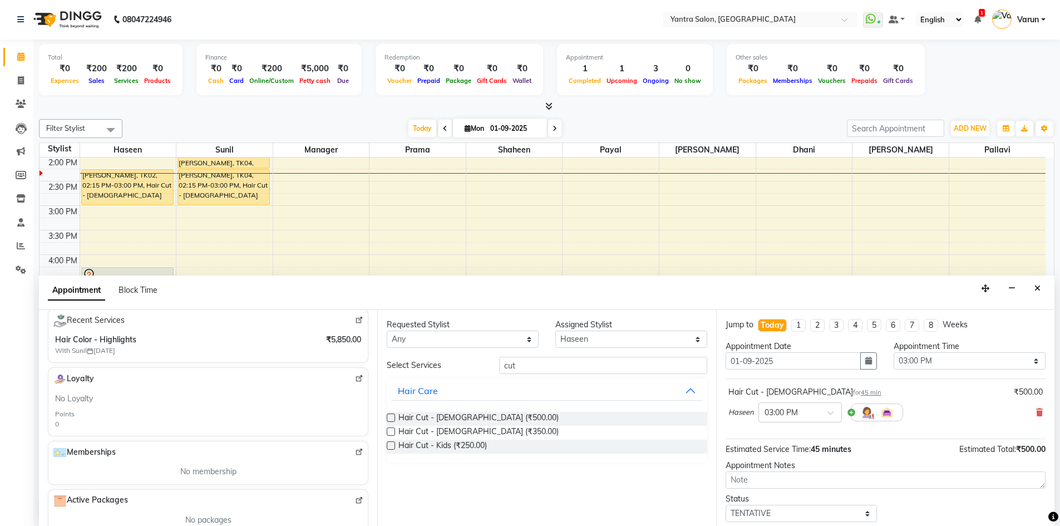
click at [949, 402] on div "Haseen × 03:00 PM" at bounding box center [885, 412] width 314 height 29
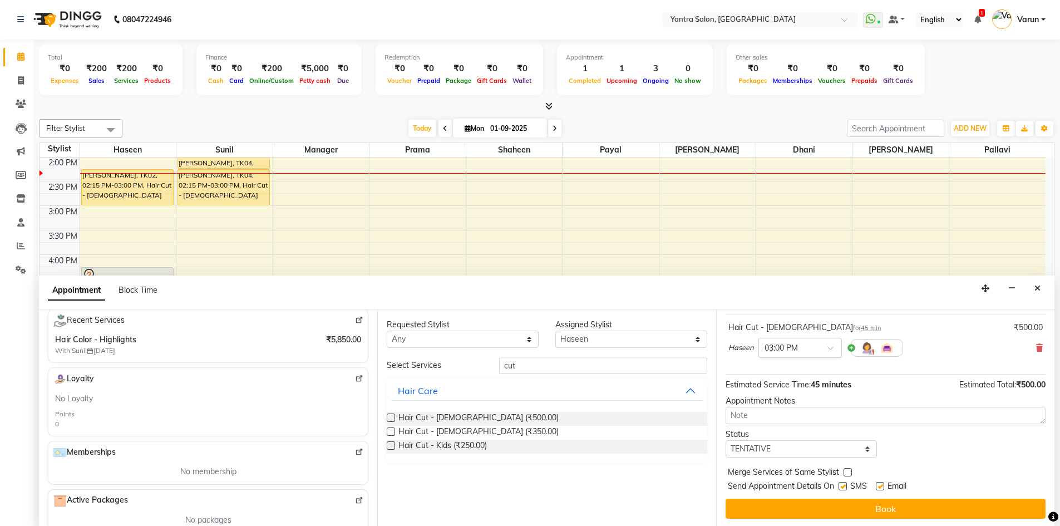
scroll to position [66, 0]
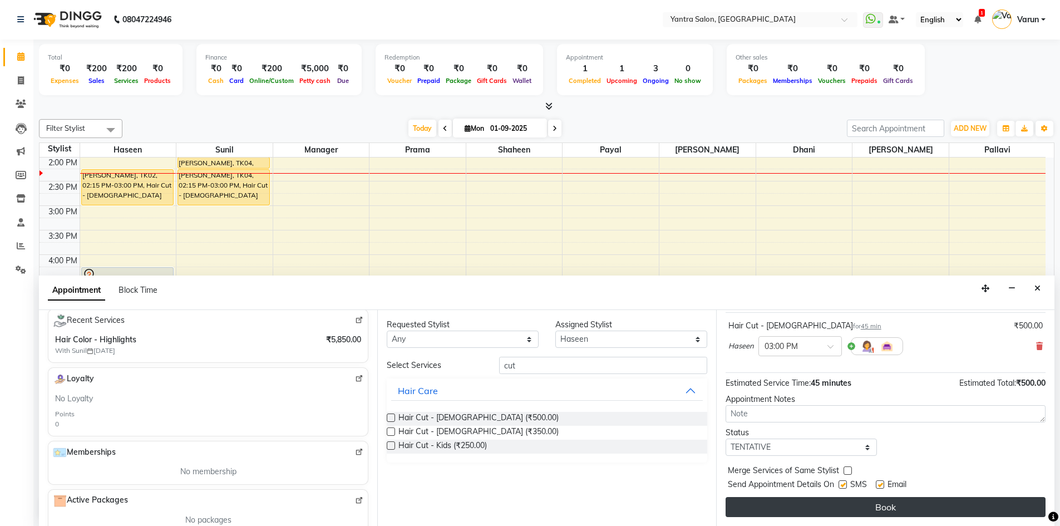
click at [844, 504] on button "Book" at bounding box center [885, 507] width 320 height 20
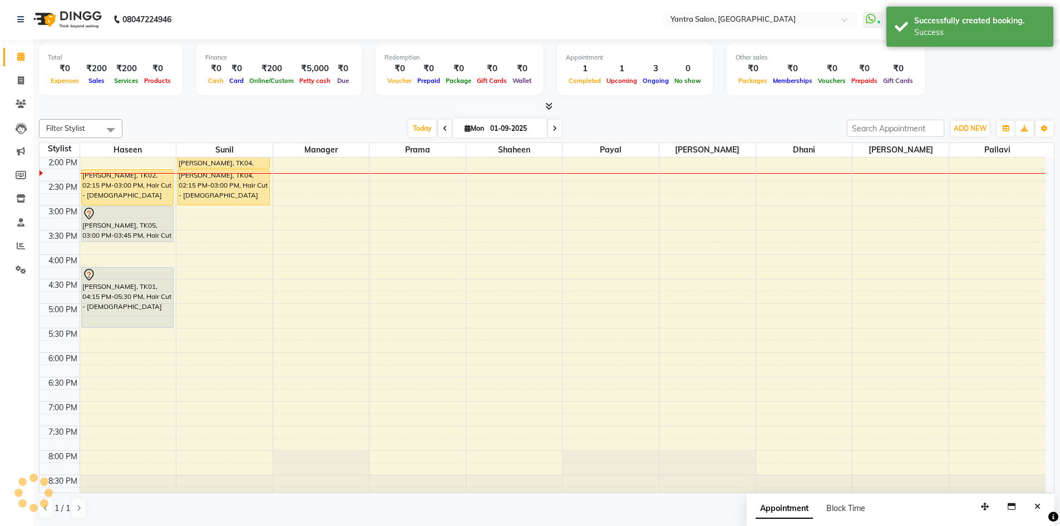
scroll to position [0, 0]
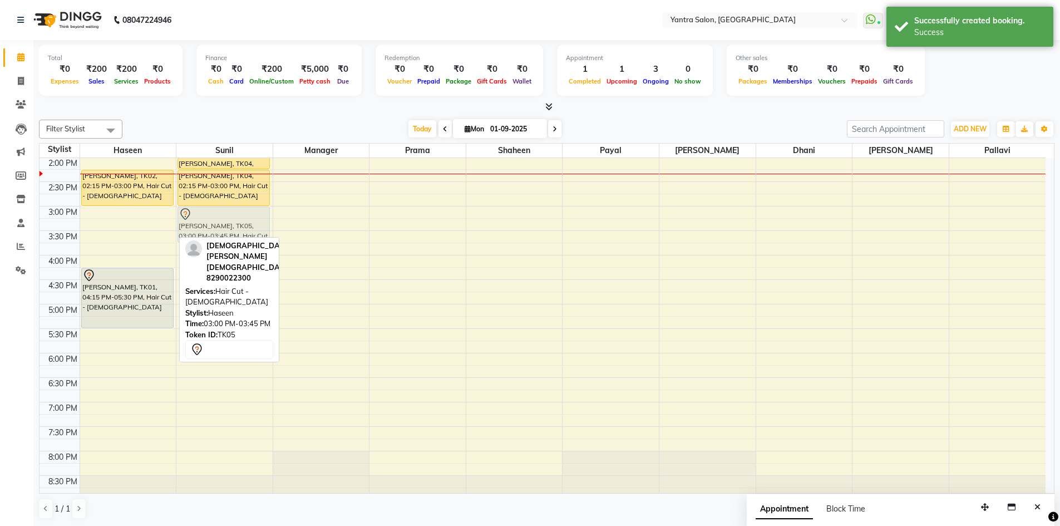
drag, startPoint x: 114, startPoint y: 225, endPoint x: 211, endPoint y: 224, distance: 96.8
click at [211, 224] on tr "[PERSON_NAME], TK02, 02:15 PM-03:00 PM, Hair Cut - [DEMOGRAPHIC_DATA] [PERSON_N…" at bounding box center [542, 182] width 1006 height 636
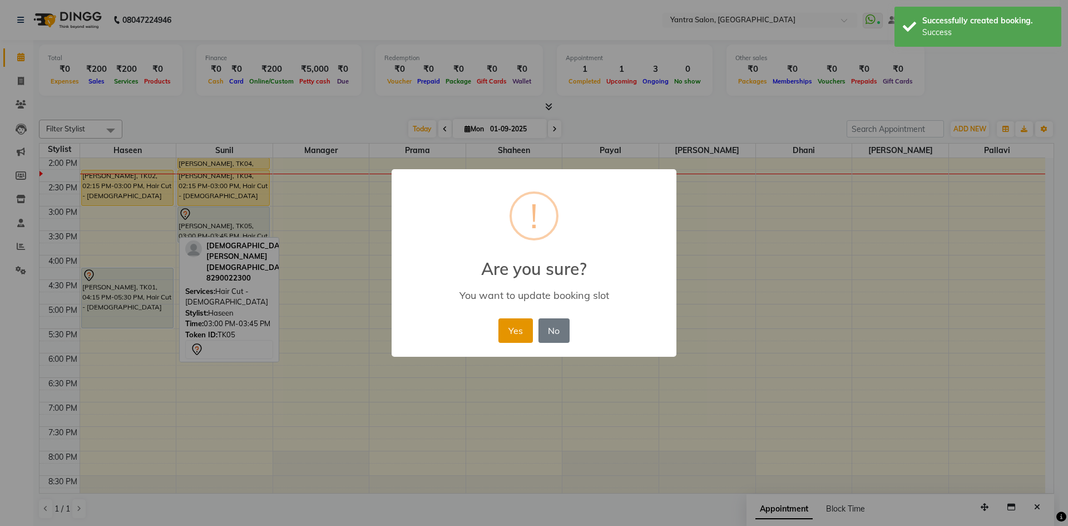
click at [523, 334] on button "Yes" at bounding box center [515, 330] width 34 height 24
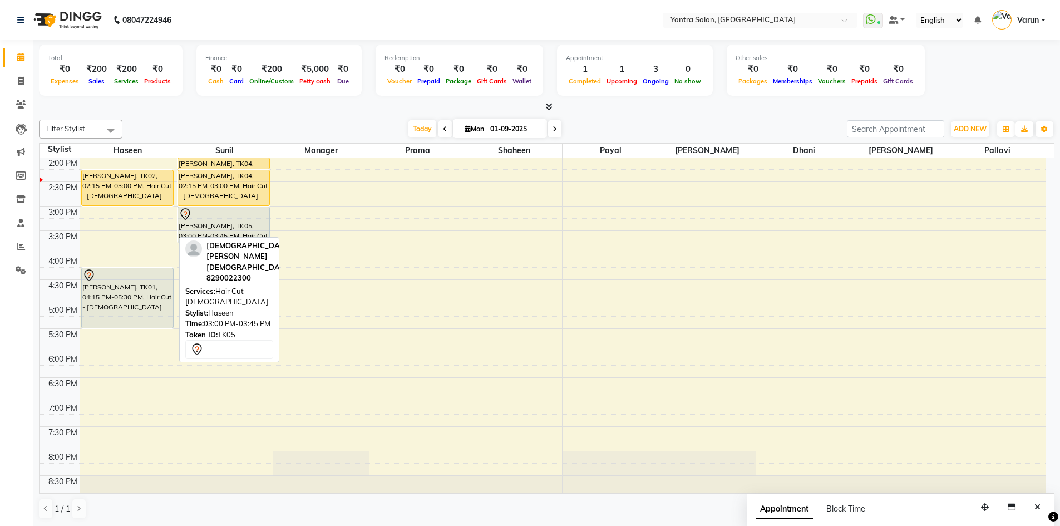
click at [562, 349] on div "8:00 AM 8:30 AM 9:00 AM 9:30 AM 10:00 AM 10:30 AM 11:00 AM 11:30 AM 12:00 PM 12…" at bounding box center [542, 182] width 1006 height 636
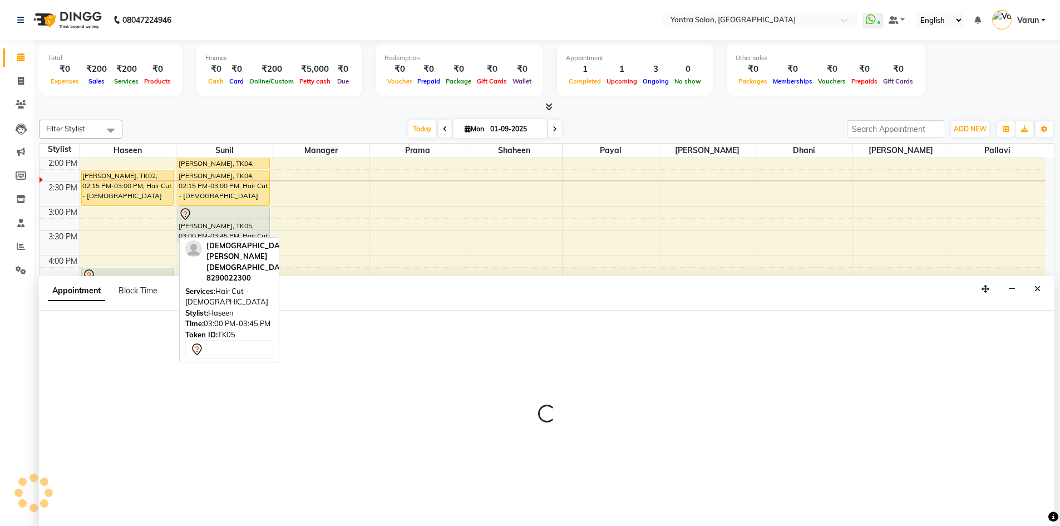
scroll to position [1, 0]
select select "79572"
select select "1065"
select select "tentative"
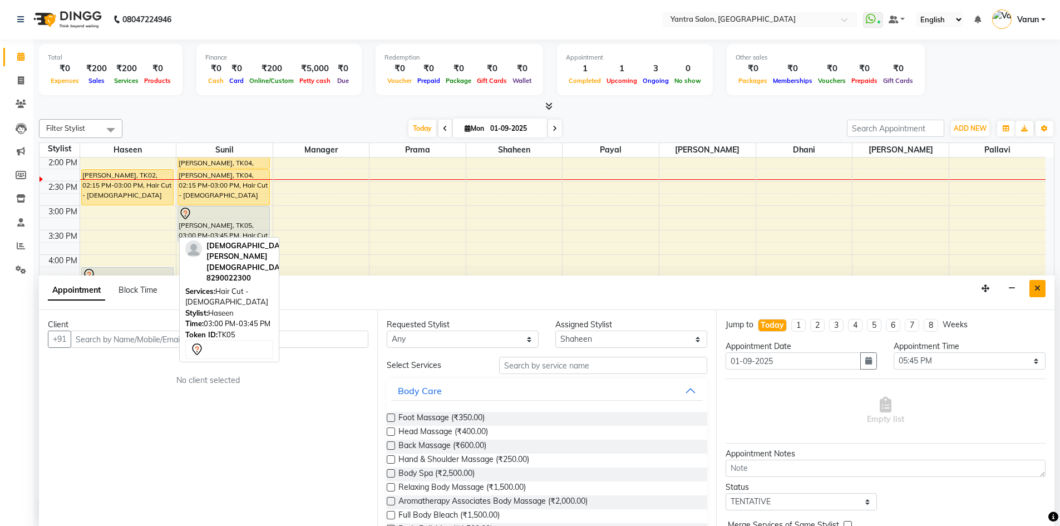
click at [1034, 289] on icon "Close" at bounding box center [1037, 288] width 6 height 8
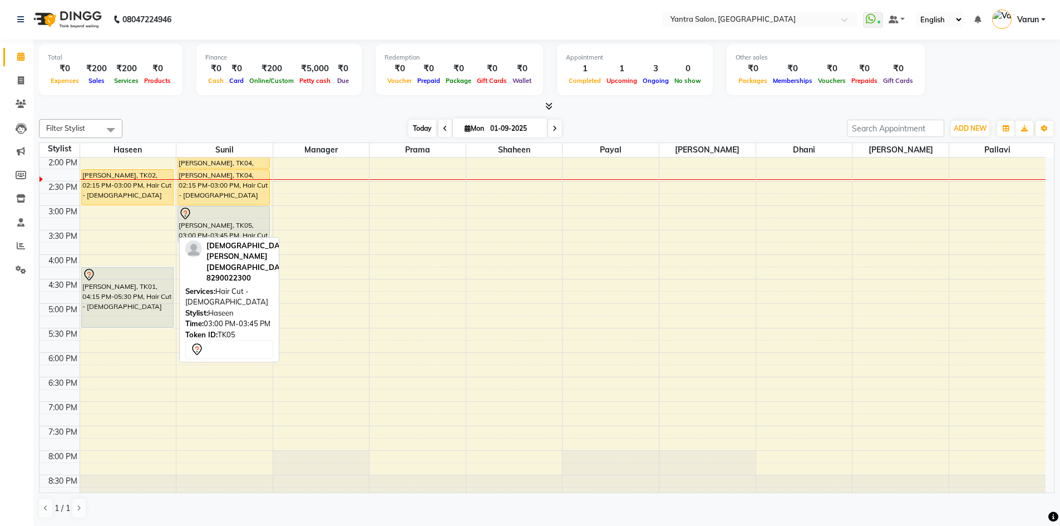
click at [415, 123] on span "Today" at bounding box center [422, 128] width 28 height 17
click at [386, 120] on div "[DATE] [DATE]" at bounding box center [484, 128] width 713 height 17
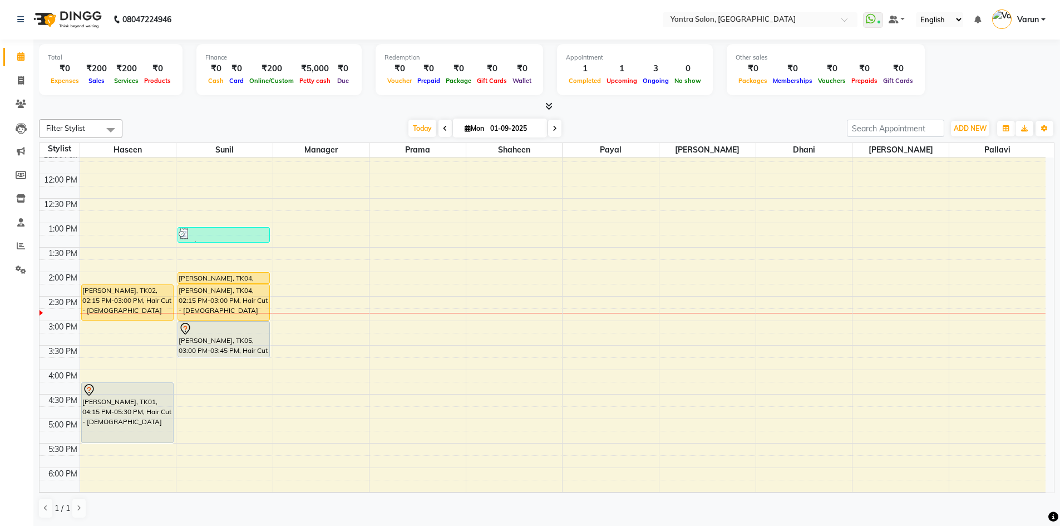
scroll to position [134, 0]
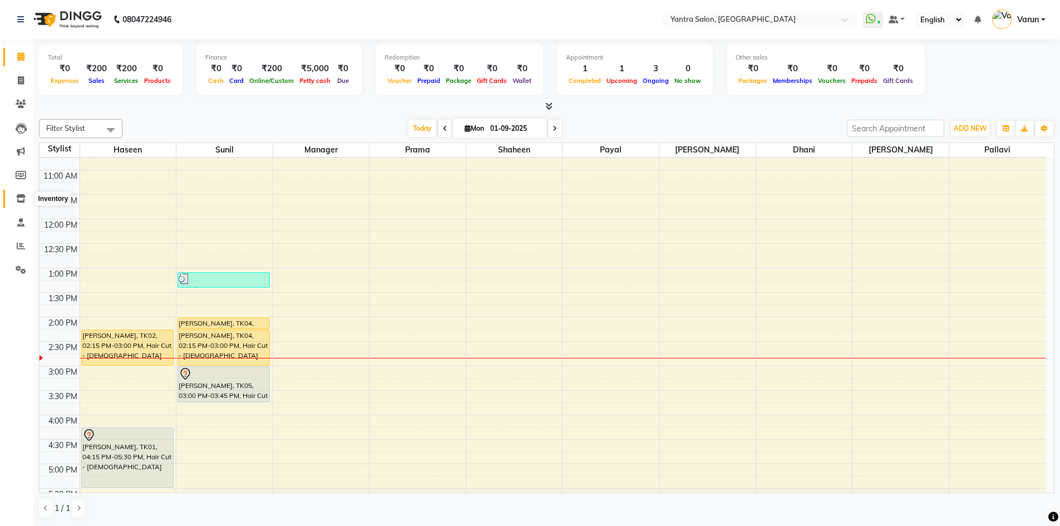
click at [18, 198] on icon at bounding box center [20, 198] width 9 height 8
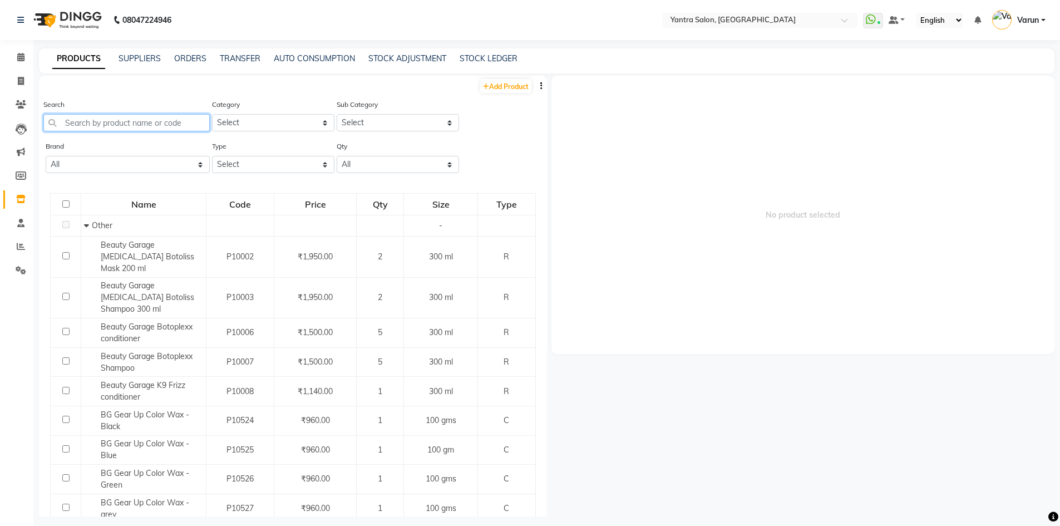
click at [70, 121] on input "text" at bounding box center [126, 122] width 166 height 17
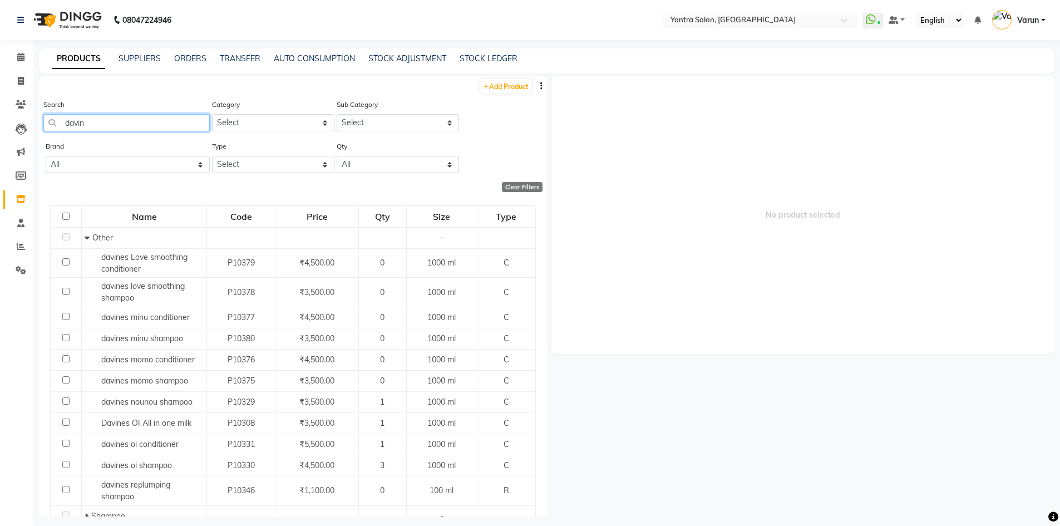
type input "davin"
click at [248, 170] on select "Select Both Retail Consumable" at bounding box center [273, 164] width 122 height 17
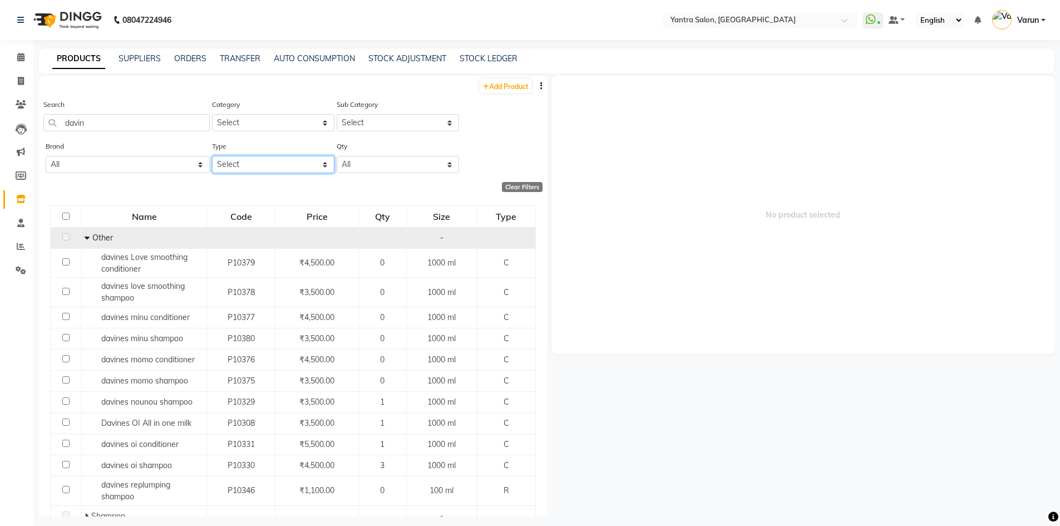
select select "C"
click at [212, 156] on select "Select Both Retail Consumable" at bounding box center [273, 164] width 122 height 17
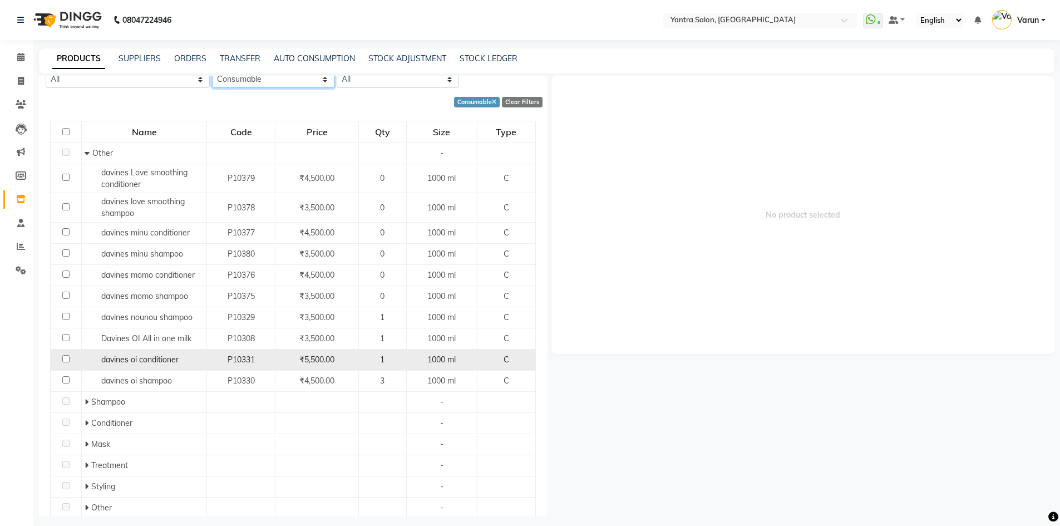
scroll to position [111, 0]
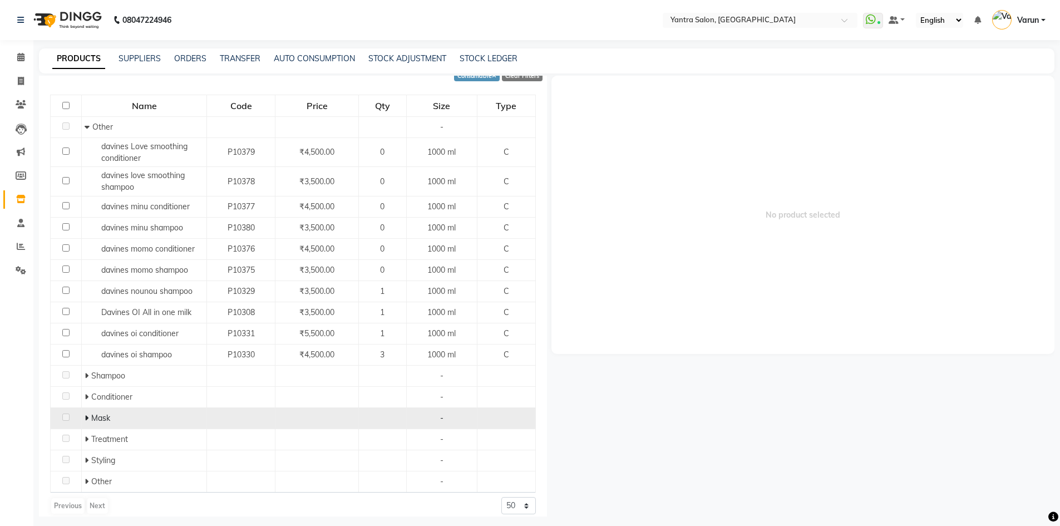
click at [112, 417] on div "Mask" at bounding box center [144, 418] width 119 height 12
click at [87, 417] on icon at bounding box center [87, 418] width 4 height 8
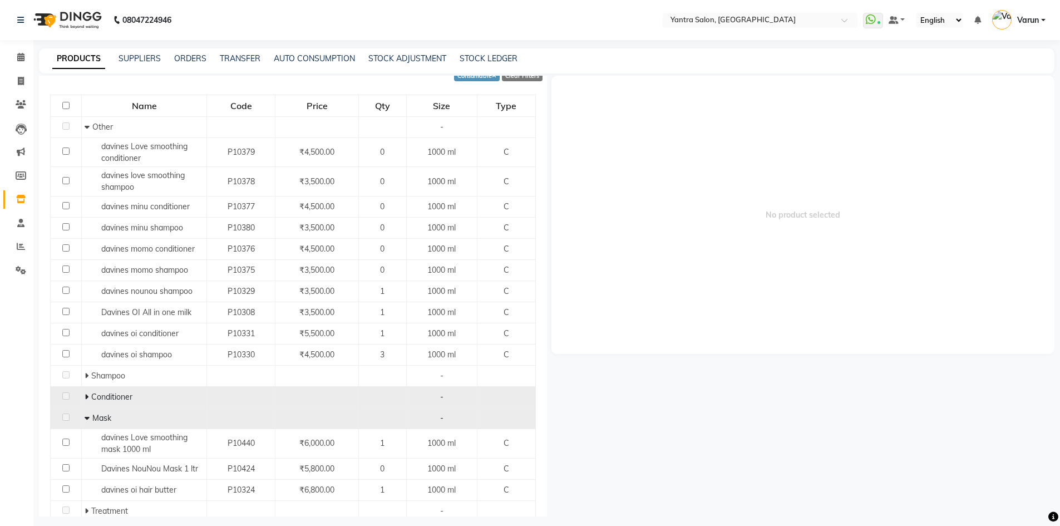
scroll to position [167, 0]
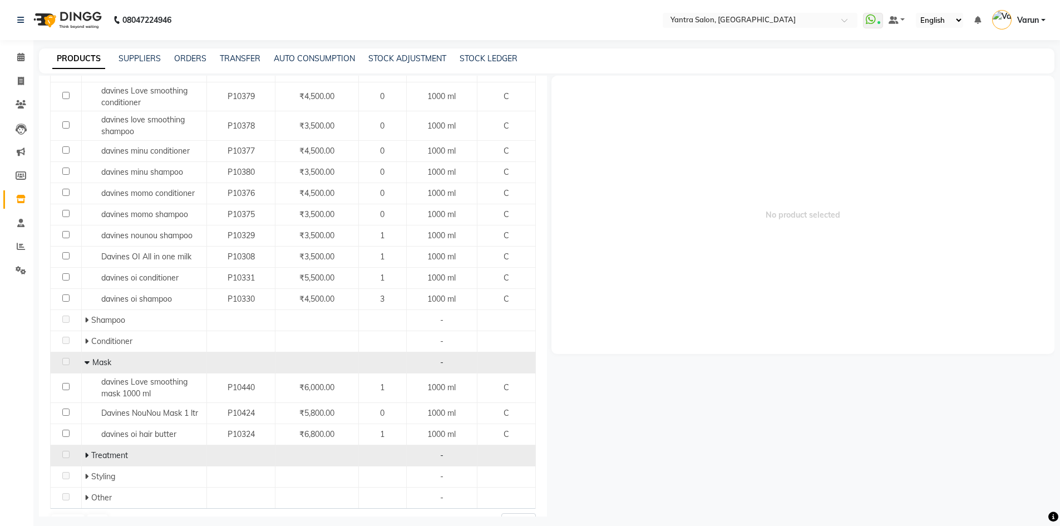
click at [89, 453] on span at bounding box center [88, 455] width 7 height 10
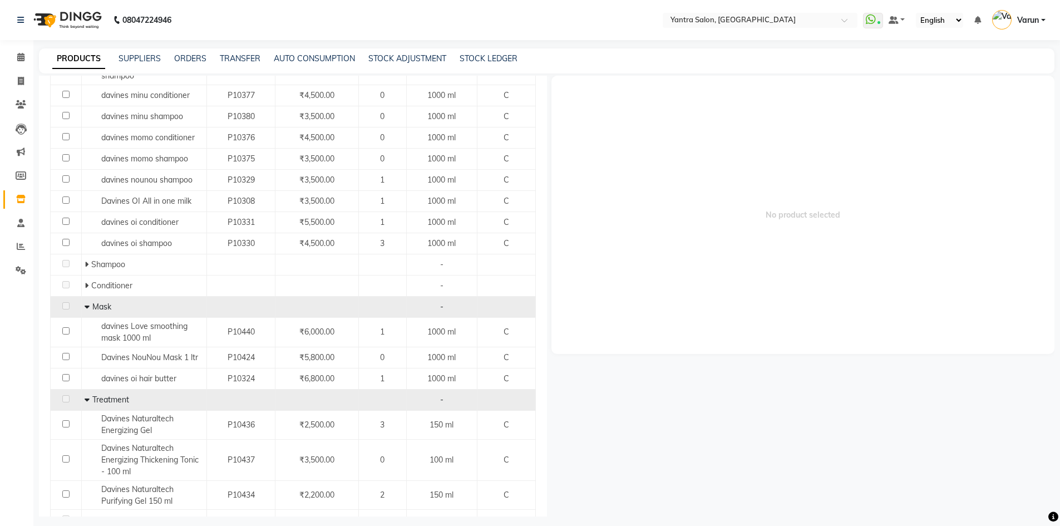
scroll to position [278, 0]
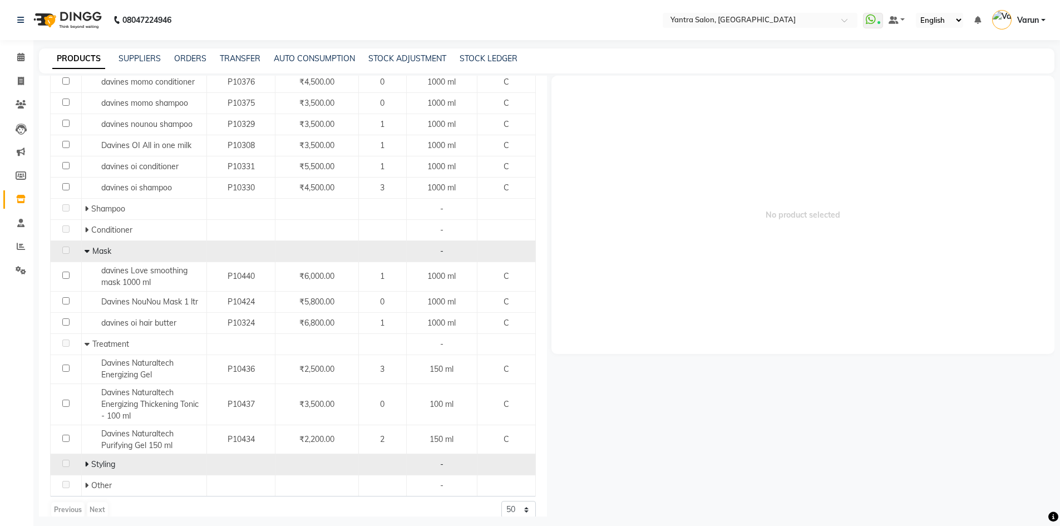
click at [85, 461] on icon at bounding box center [87, 464] width 4 height 8
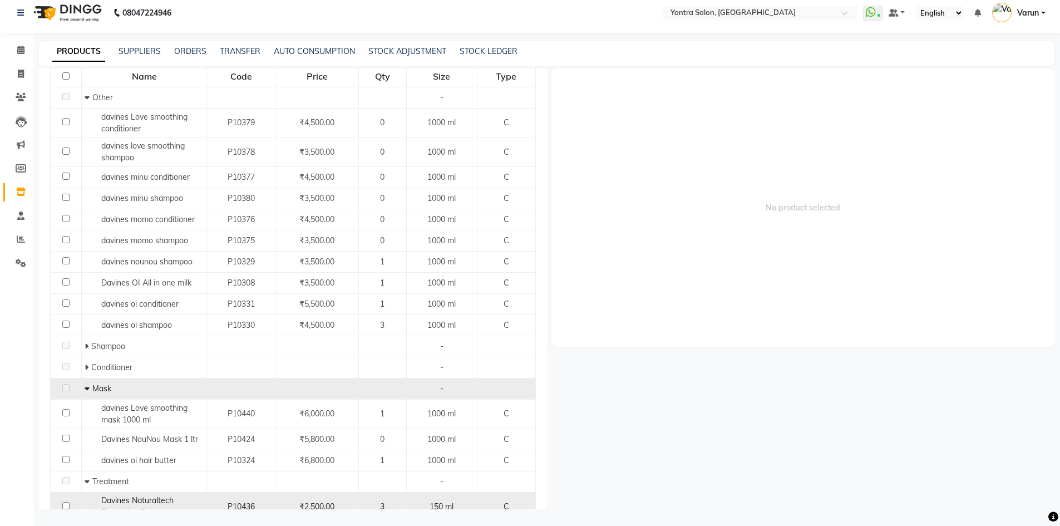
scroll to position [90, 0]
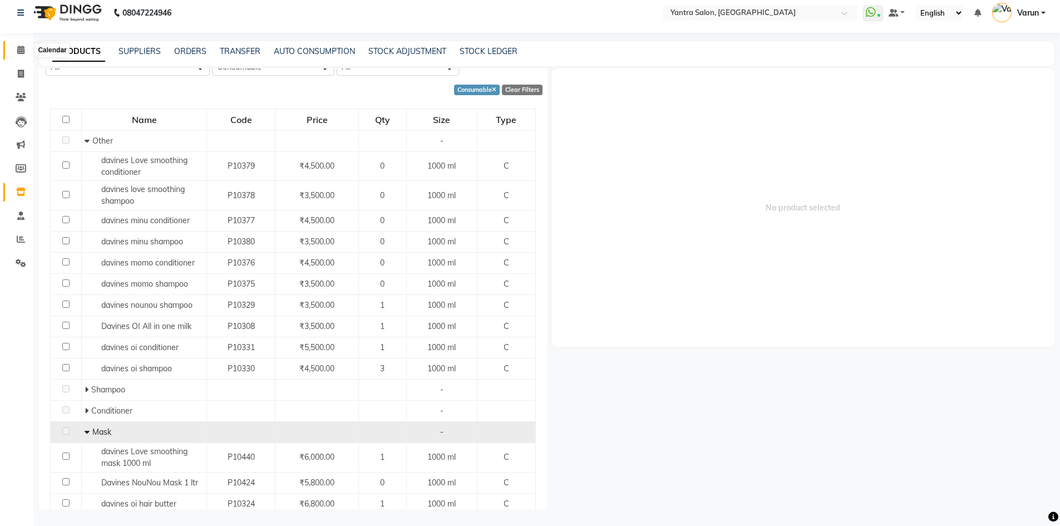
click at [22, 51] on icon at bounding box center [20, 50] width 7 height 8
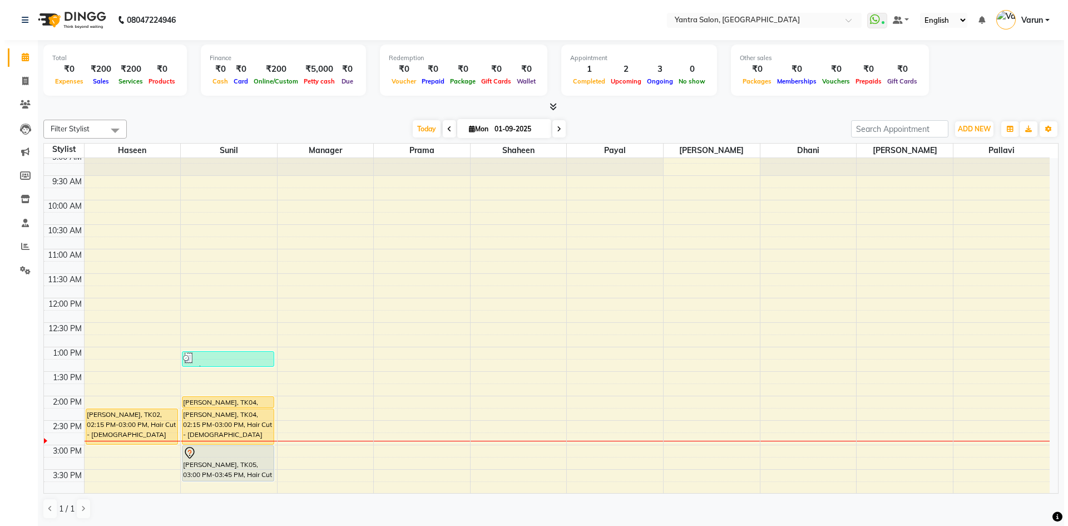
scroll to position [111, 0]
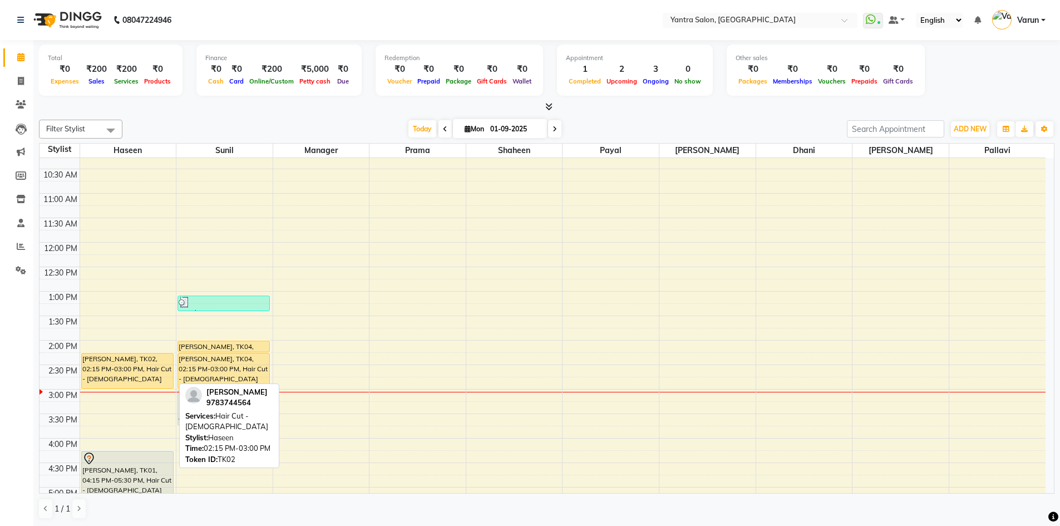
click at [150, 370] on div "[PERSON_NAME], TK02, 02:15 PM-03:00 PM, Hair Cut - [DEMOGRAPHIC_DATA]" at bounding box center [127, 370] width 91 height 35
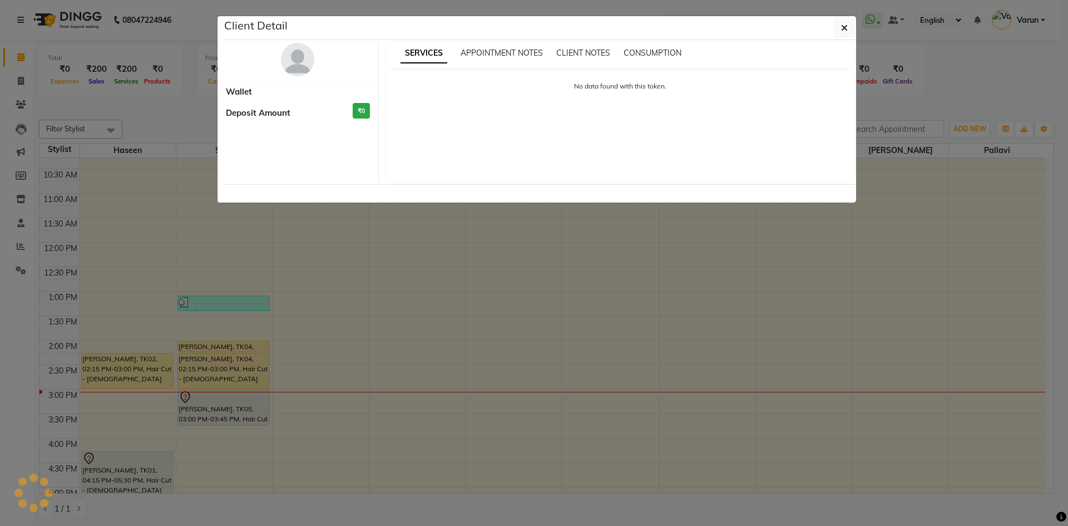
select select "1"
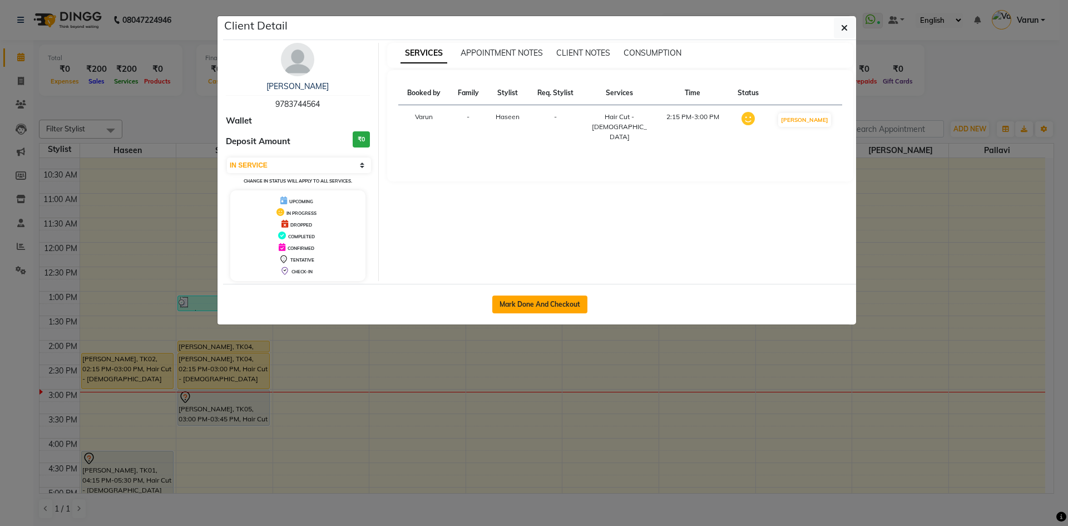
click at [561, 305] on button "Mark Done And Checkout" at bounding box center [539, 304] width 95 height 18
select select "service"
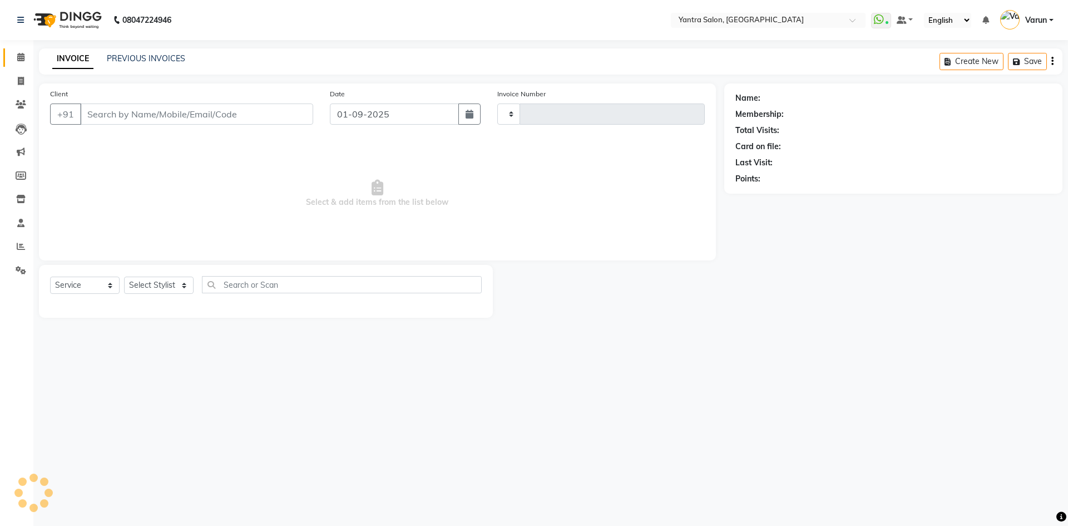
type input "2419"
select select "6253"
type input "9783744564"
select select "75926"
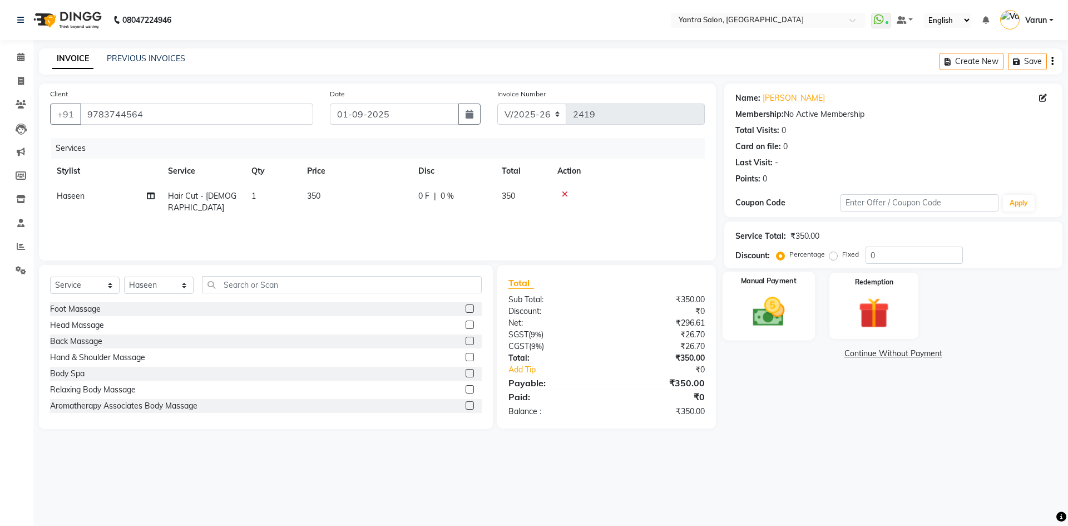
click at [789, 305] on img at bounding box center [769, 311] width 52 height 37
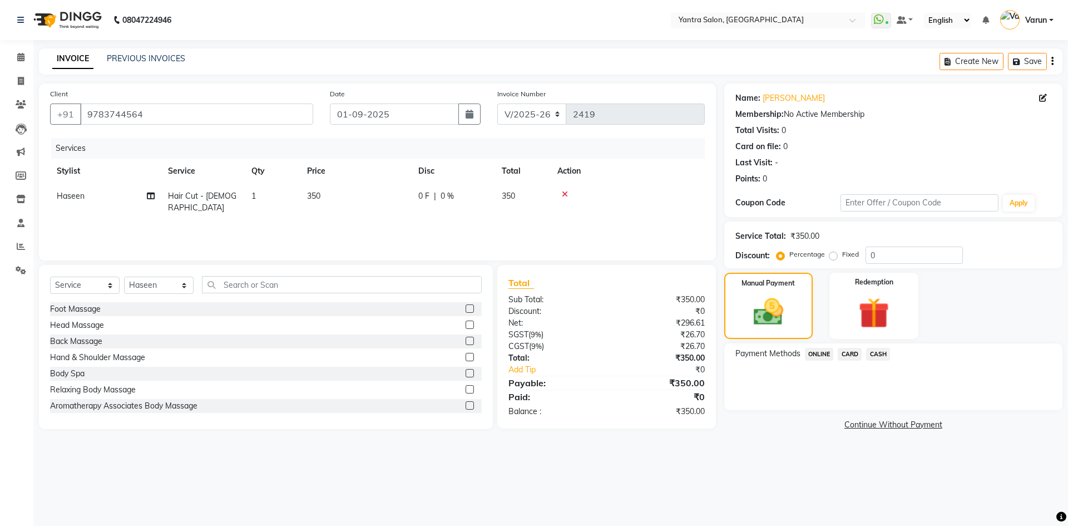
click at [822, 350] on span "ONLINE" at bounding box center [819, 354] width 29 height 13
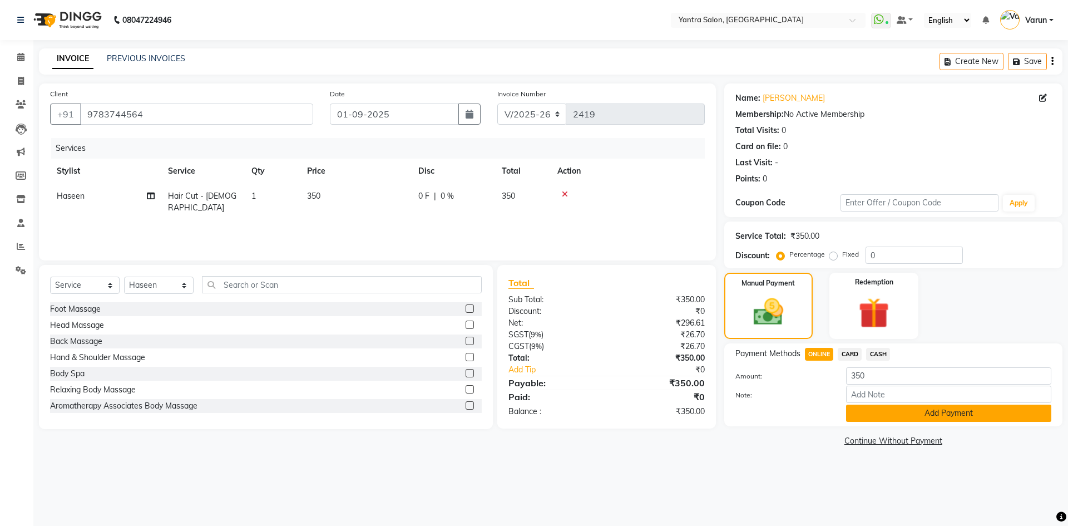
click at [885, 410] on button "Add Payment" at bounding box center [948, 412] width 205 height 17
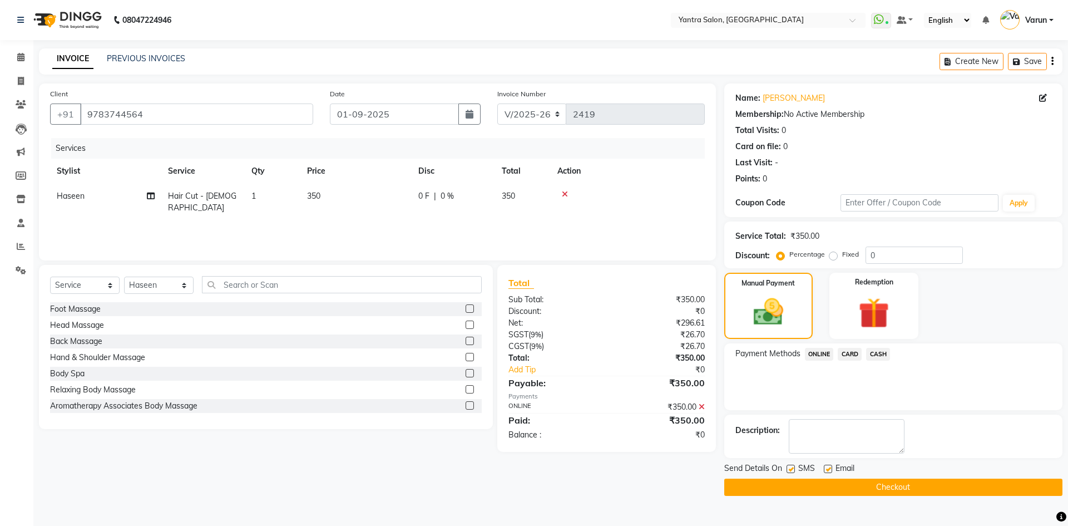
click at [908, 483] on button "Checkout" at bounding box center [893, 486] width 338 height 17
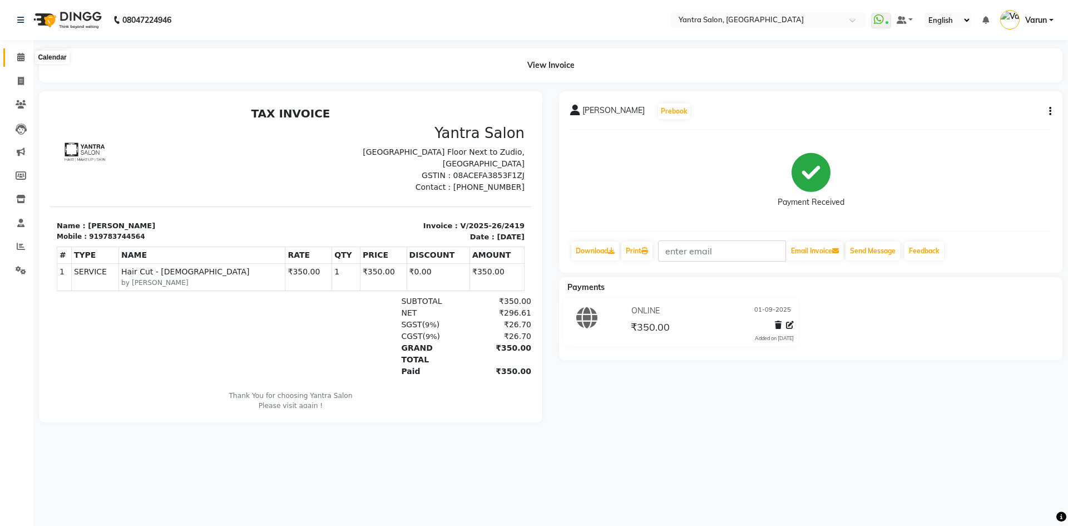
click at [25, 58] on span at bounding box center [20, 57] width 19 height 13
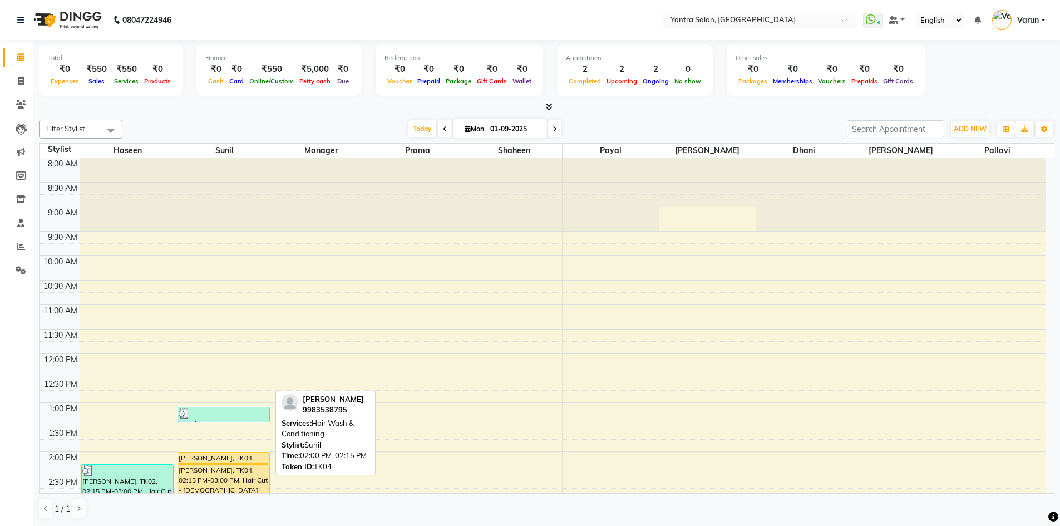
scroll to position [167, 0]
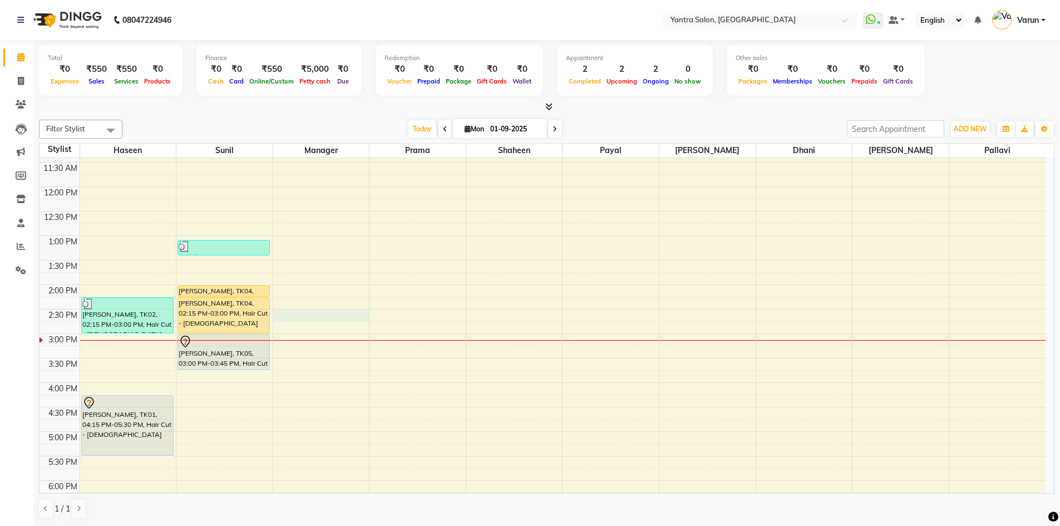
click at [272, 310] on td at bounding box center [563, 315] width 966 height 12
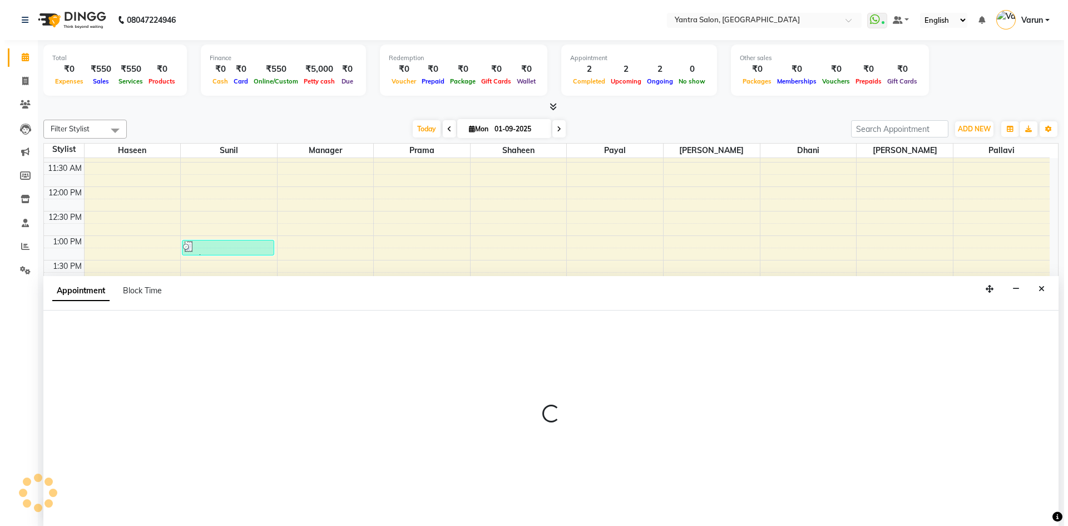
scroll to position [1, 0]
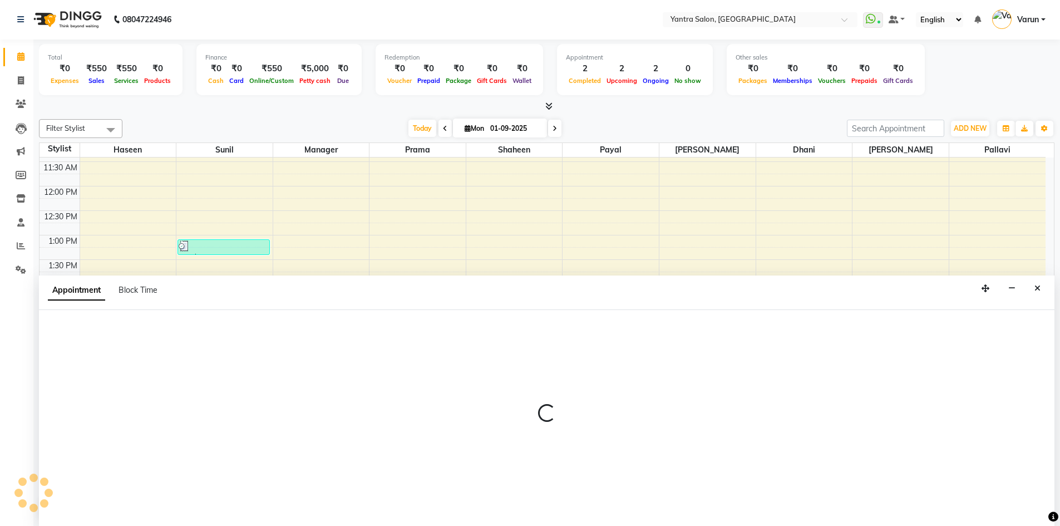
select select "46998"
select select "tentative"
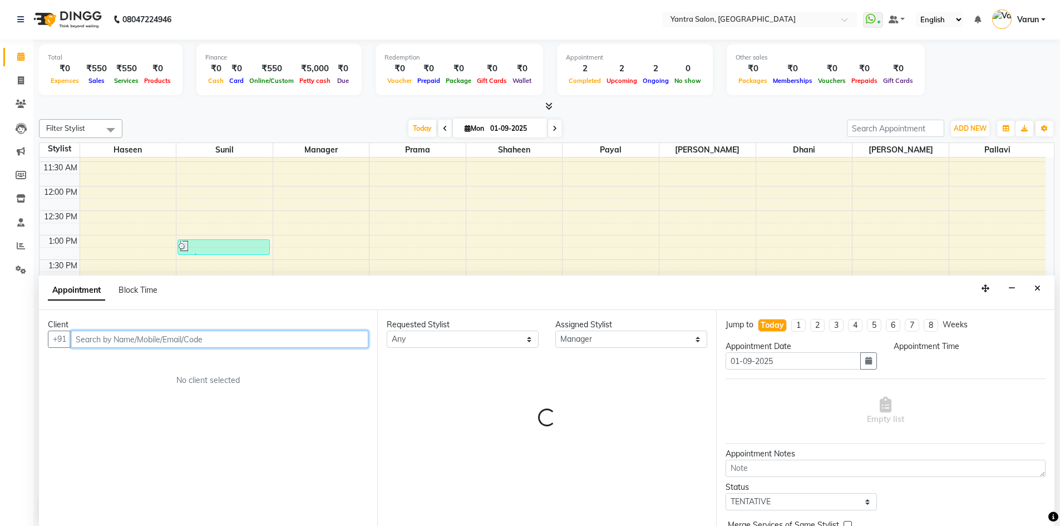
select select "870"
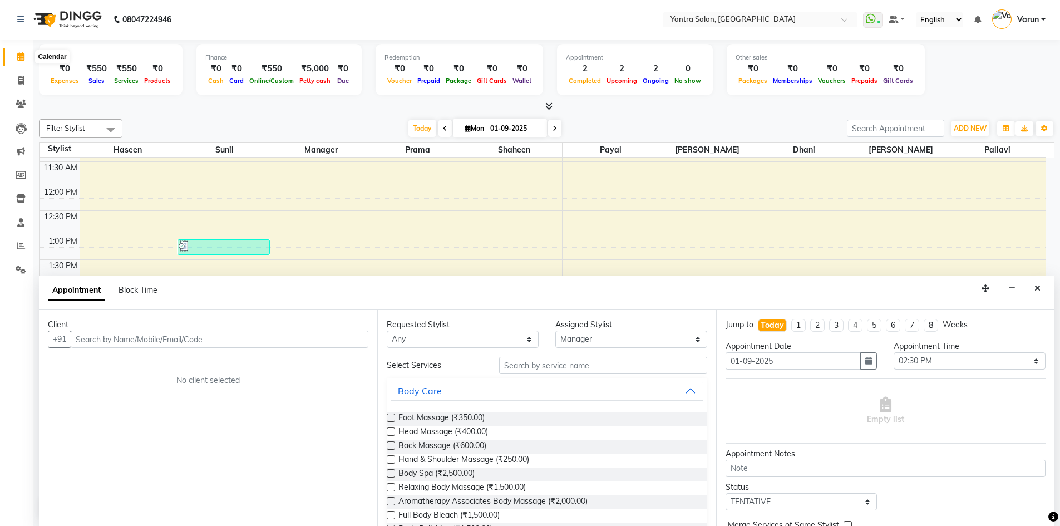
click at [22, 57] on icon at bounding box center [20, 56] width 7 height 8
drag, startPoint x: 1035, startPoint y: 289, endPoint x: 1015, endPoint y: 276, distance: 23.3
click at [1035, 289] on icon "Close" at bounding box center [1037, 288] width 6 height 8
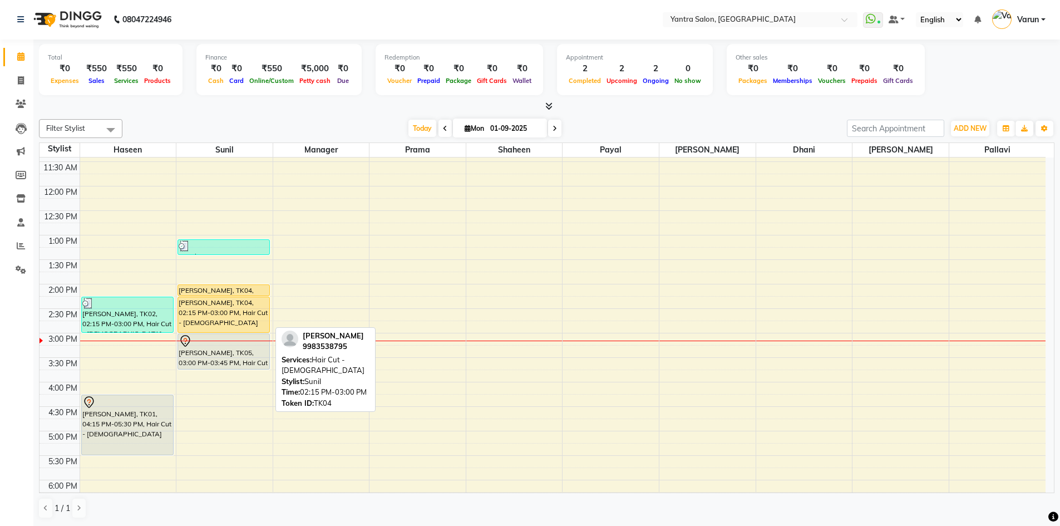
click at [194, 308] on div "[PERSON_NAME], TK04, 02:15 PM-03:00 PM, Hair Cut - [DEMOGRAPHIC_DATA]" at bounding box center [223, 314] width 91 height 35
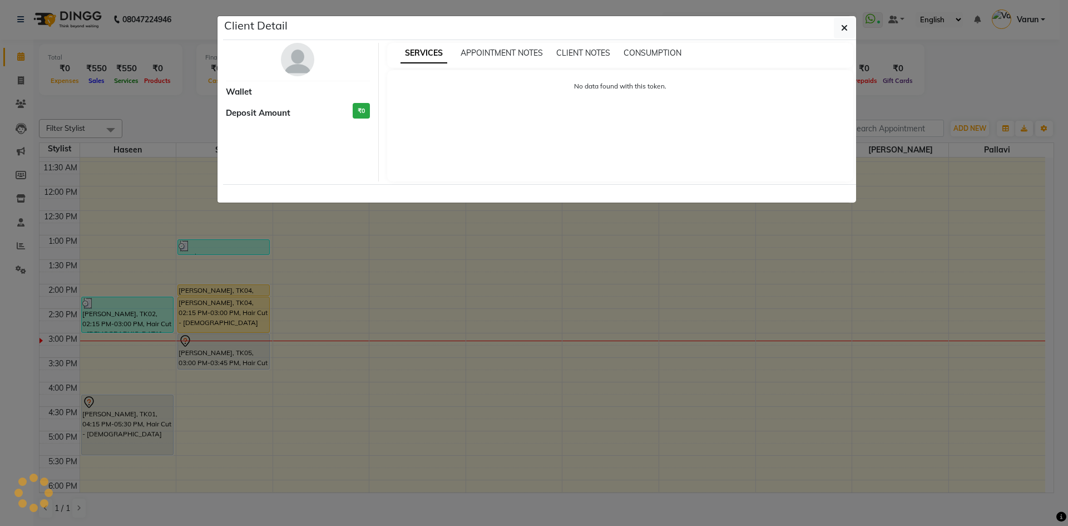
select select "1"
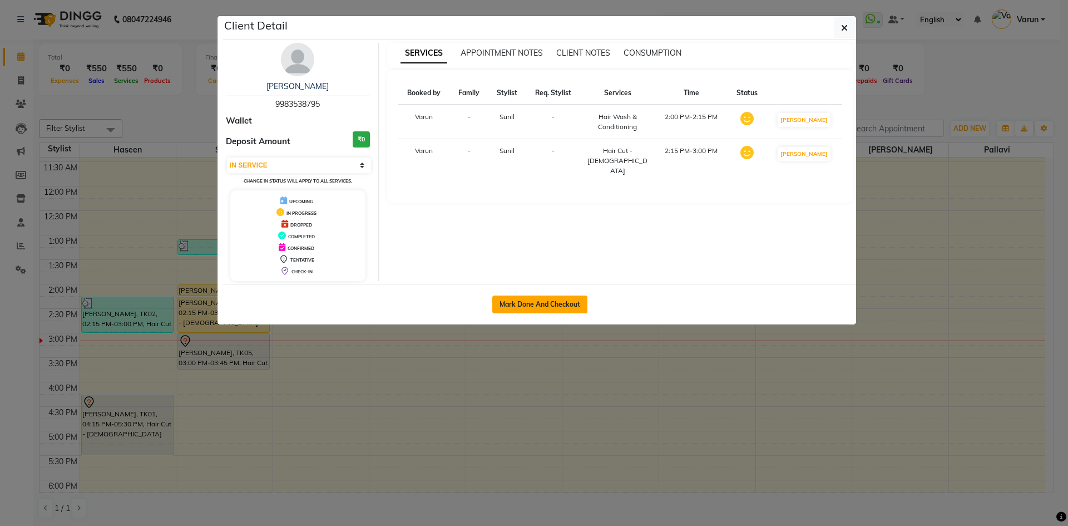
click at [528, 303] on button "Mark Done And Checkout" at bounding box center [539, 304] width 95 height 18
select select "service"
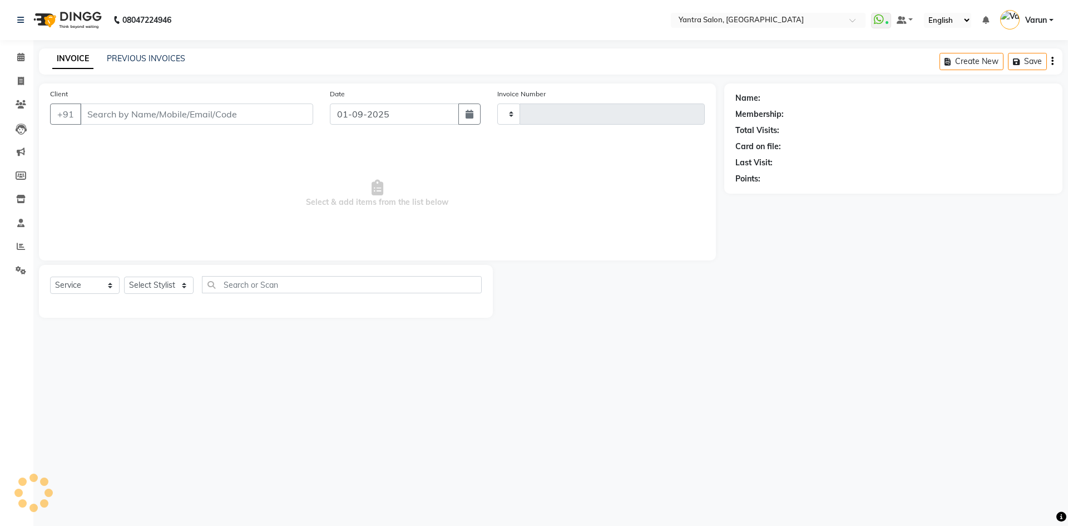
type input "2420"
select select "6253"
type input "9983538795"
select select "76999"
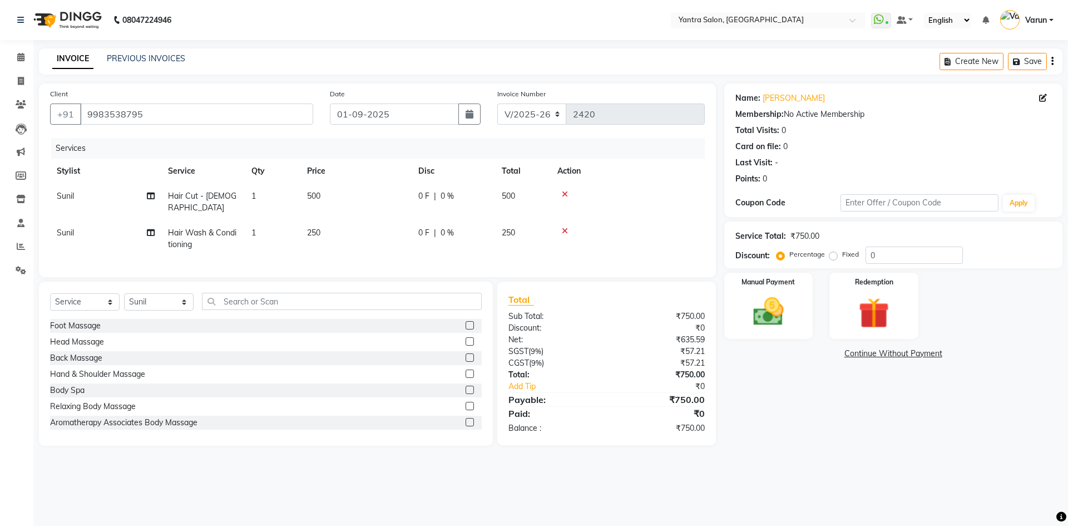
click at [316, 227] on span "250" at bounding box center [313, 232] width 13 height 10
select select "76999"
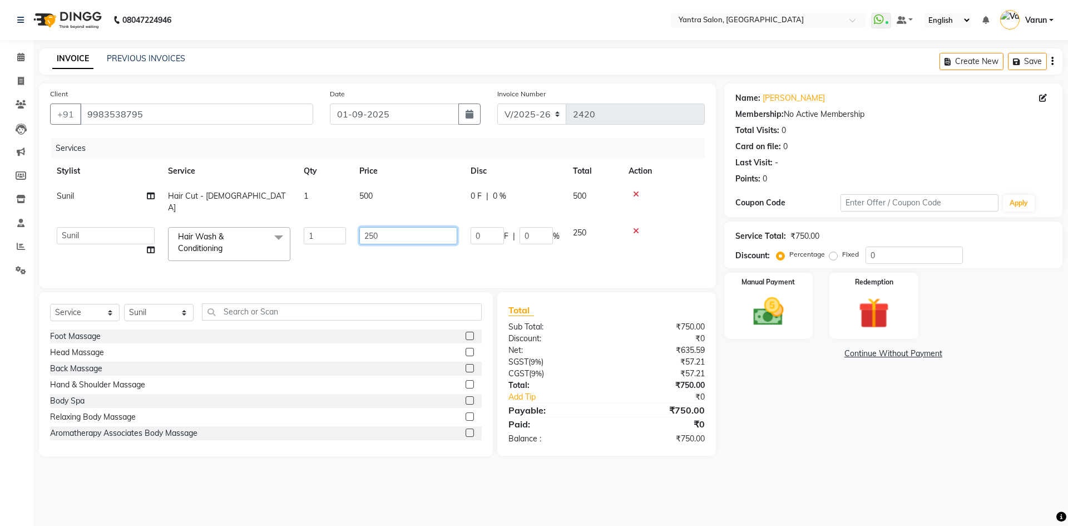
click at [375, 230] on input "250" at bounding box center [408, 235] width 98 height 17
type input "300"
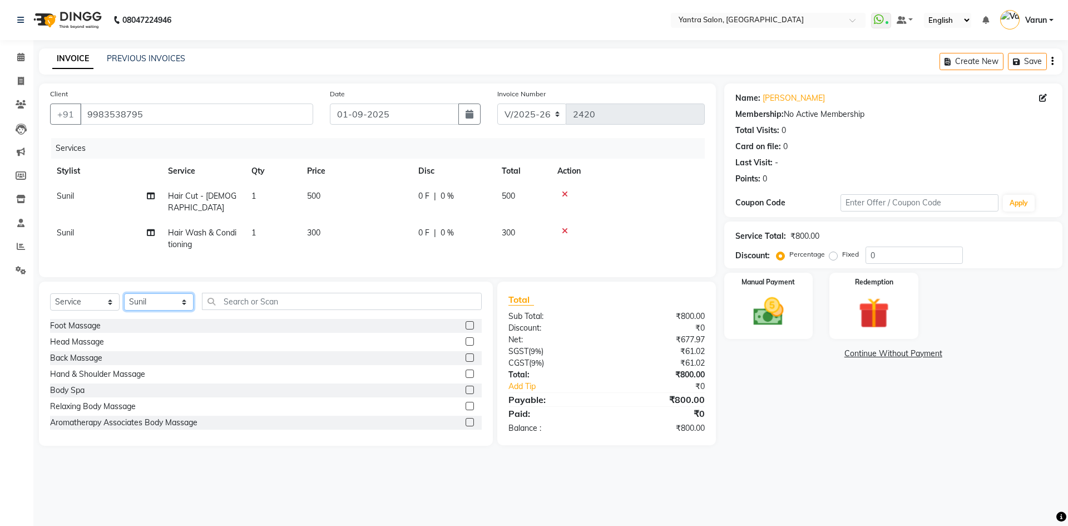
click at [144, 310] on div "Select Service Product Membership Package Voucher Prepaid Gift Card Select Styl…" at bounding box center [266, 306] width 432 height 26
select select "88995"
click at [124, 293] on select "Select Stylist admin [PERSON_NAME] Manager [PERSON_NAME] Prama [PERSON_NAME] [P…" at bounding box center [159, 301] width 70 height 17
click at [226, 299] on input "text" at bounding box center [342, 301] width 280 height 17
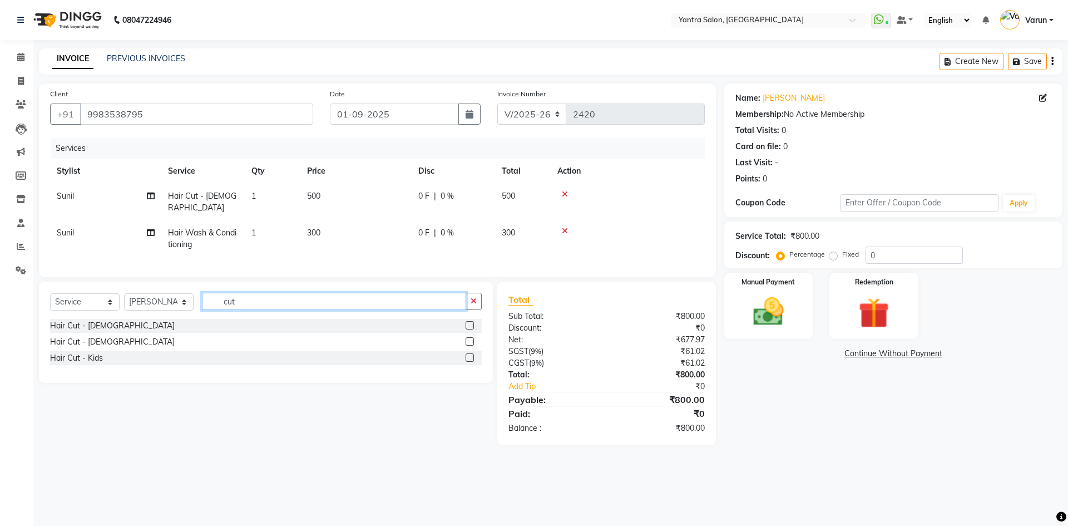
type input "cut"
click at [467, 339] on label at bounding box center [470, 341] width 8 height 8
click at [467, 339] on input "checkbox" at bounding box center [469, 341] width 7 height 7
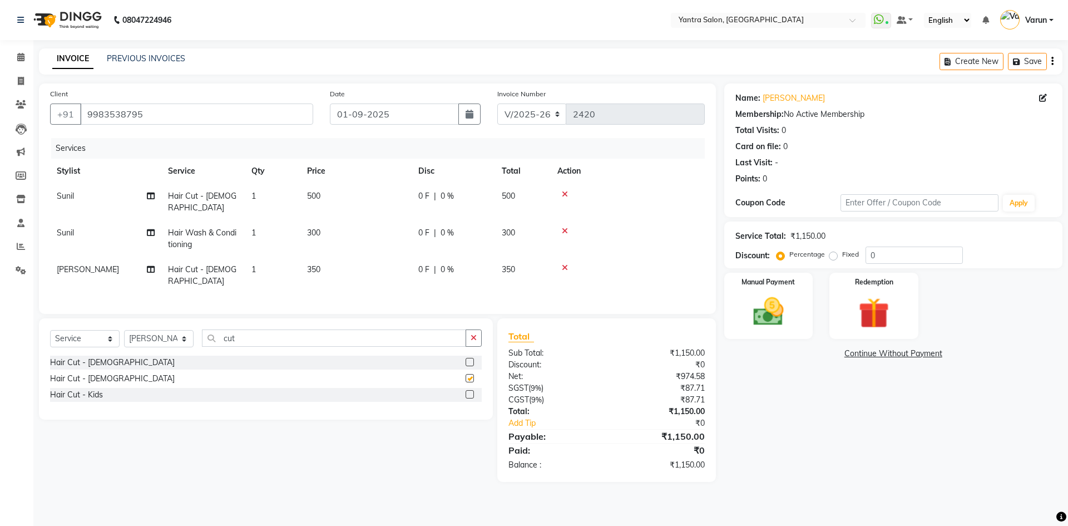
checkbox input "false"
click at [763, 306] on img at bounding box center [769, 311] width 52 height 37
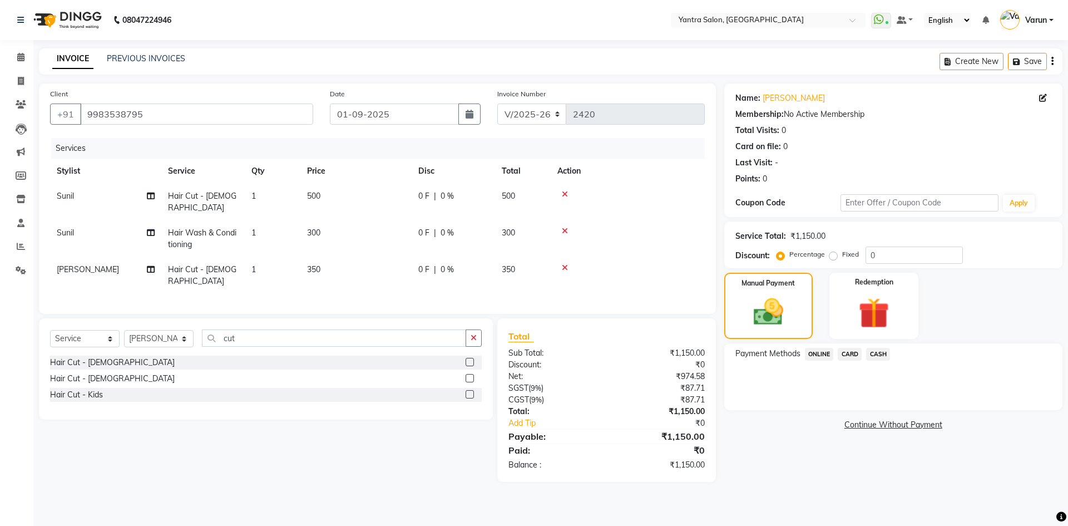
click at [827, 350] on span "ONLINE" at bounding box center [819, 354] width 29 height 13
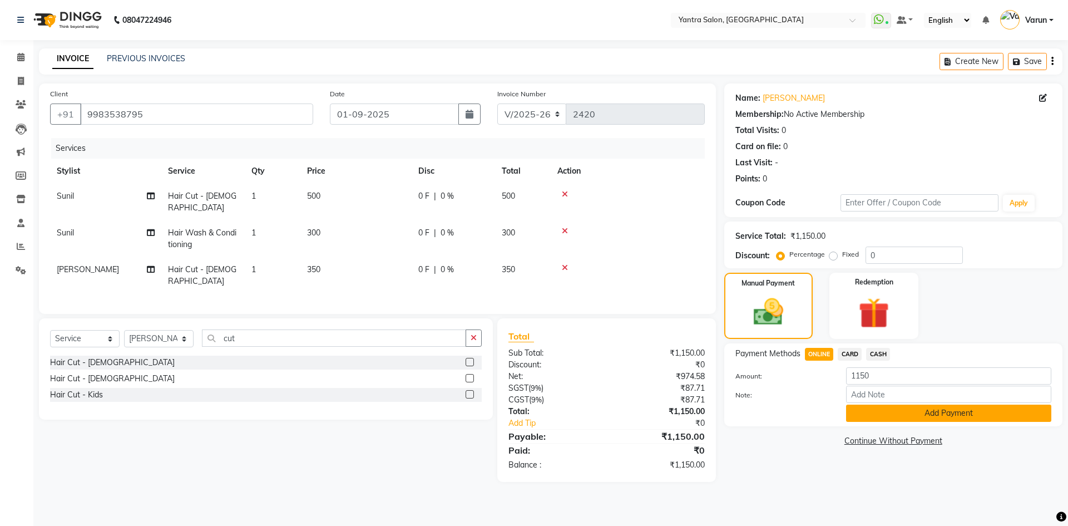
click at [876, 409] on button "Add Payment" at bounding box center [948, 412] width 205 height 17
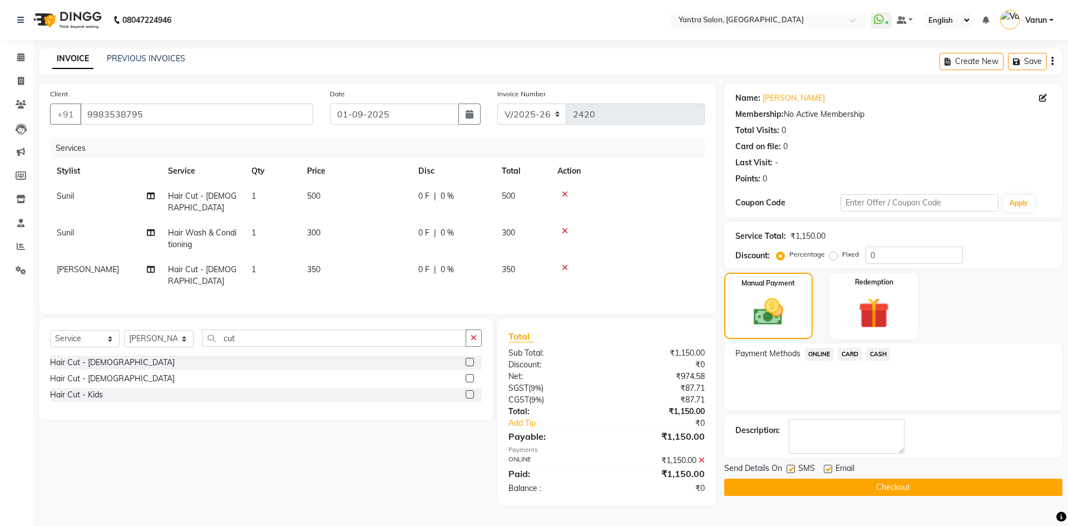
click at [887, 486] on button "Checkout" at bounding box center [893, 486] width 338 height 17
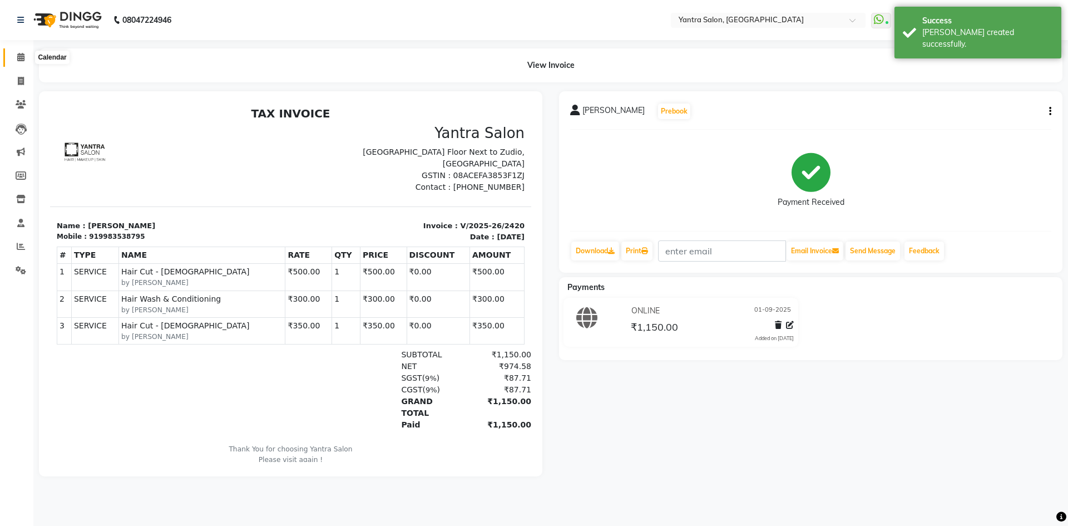
click at [18, 55] on icon at bounding box center [20, 57] width 7 height 8
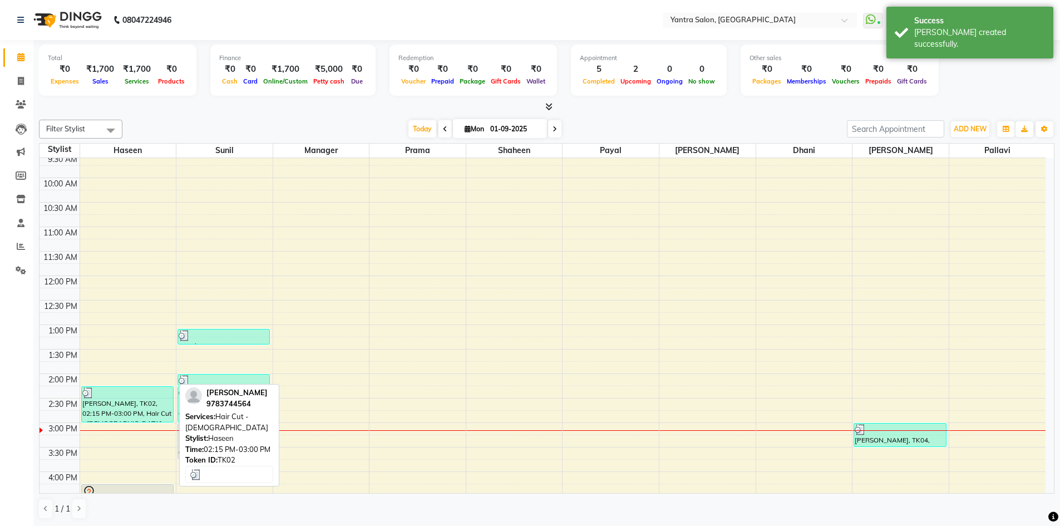
scroll to position [111, 0]
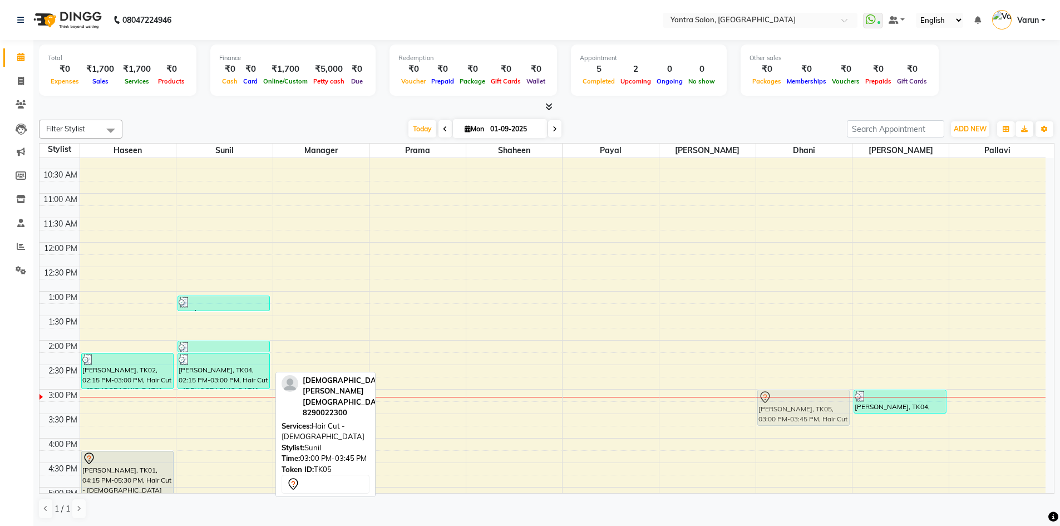
drag, startPoint x: 210, startPoint y: 411, endPoint x: 784, endPoint y: 416, distance: 573.5
click at [784, 416] on tr "[PERSON_NAME], TK02, 02:15 PM-03:00 PM, Hair Cut - [DEMOGRAPHIC_DATA] [PERSON_N…" at bounding box center [542, 365] width 1006 height 636
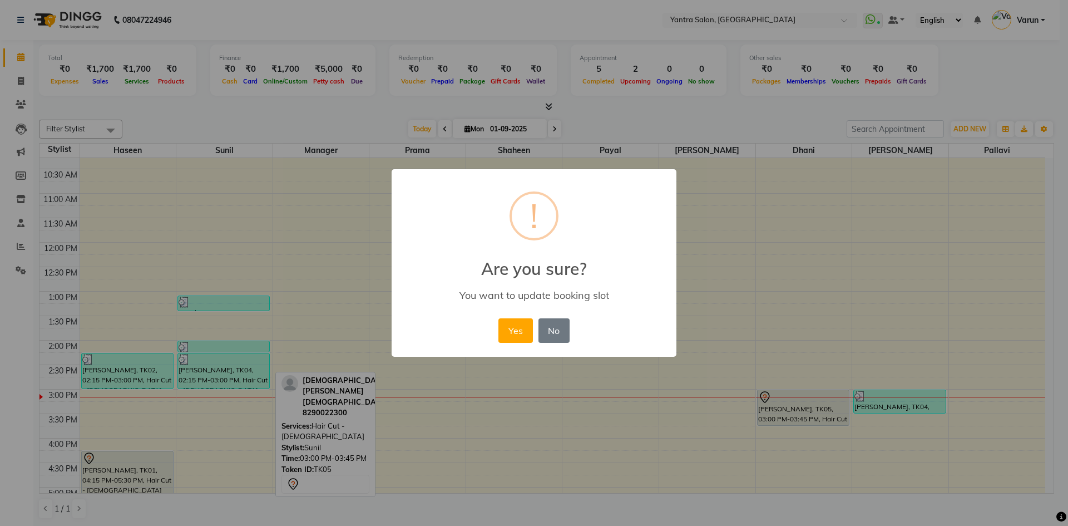
drag, startPoint x: 502, startPoint y: 335, endPoint x: 248, endPoint y: 238, distance: 271.7
click at [248, 238] on div "× ! Are you sure? You want to update booking slot Yes No No" at bounding box center [534, 263] width 1068 height 526
click at [249, 238] on div "× ! Are you sure? You want to update booking slot Yes No No" at bounding box center [534, 263] width 1068 height 526
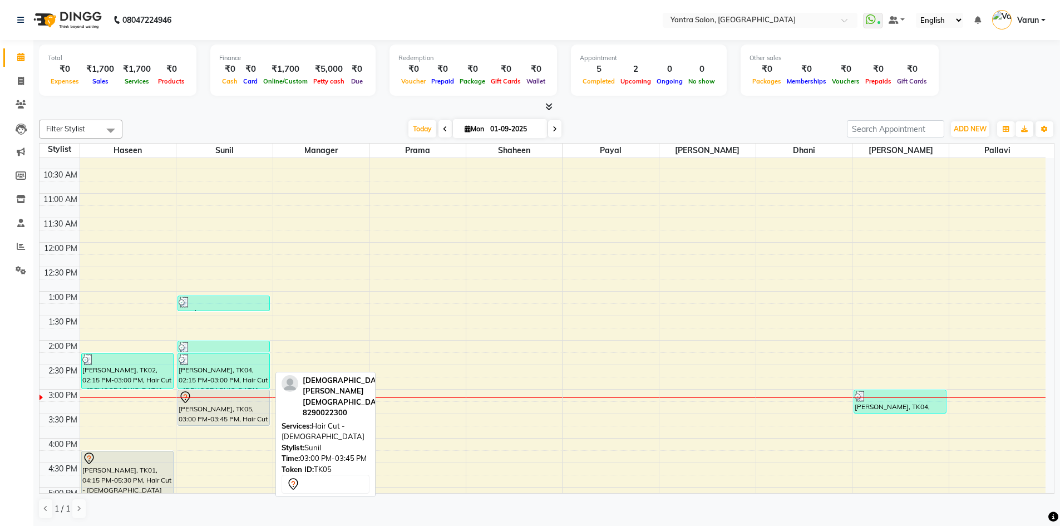
click at [482, 293] on div "8:00 AM 8:30 AM 9:00 AM 9:30 AM 10:00 AM 10:30 AM 11:00 AM 11:30 AM 12:00 PM 12…" at bounding box center [542, 365] width 1006 height 636
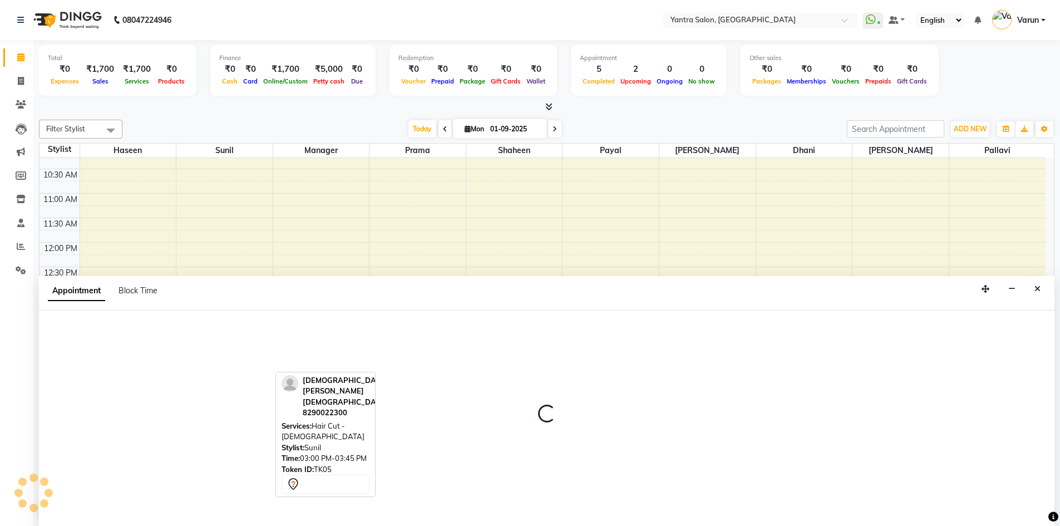
select select "79572"
select select "tentative"
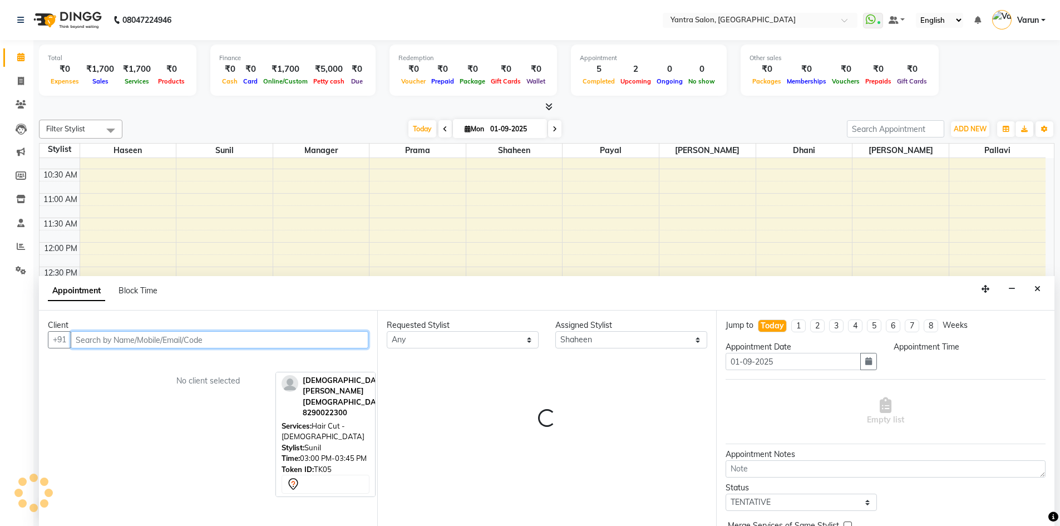
scroll to position [1, 0]
select select "780"
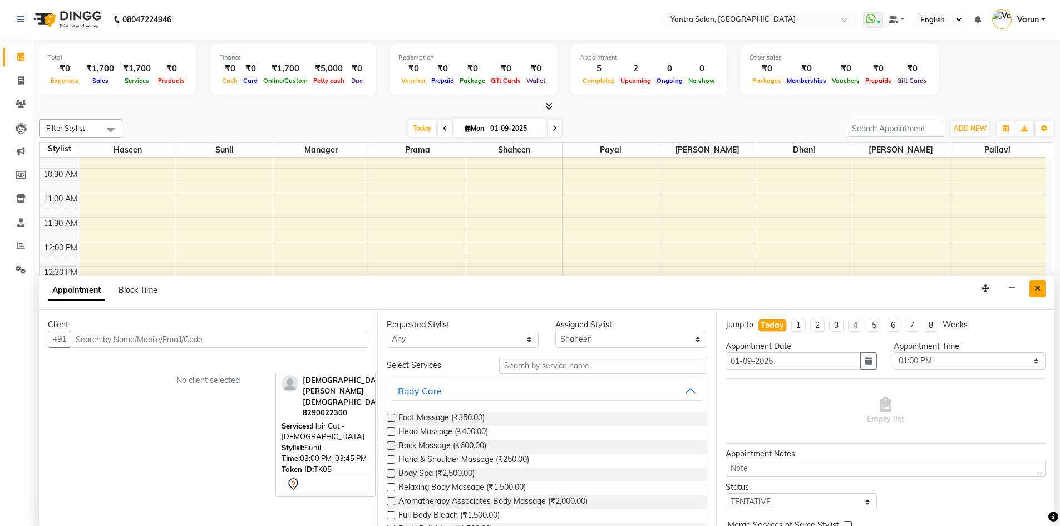
click at [1033, 290] on button "Close" at bounding box center [1037, 288] width 16 height 17
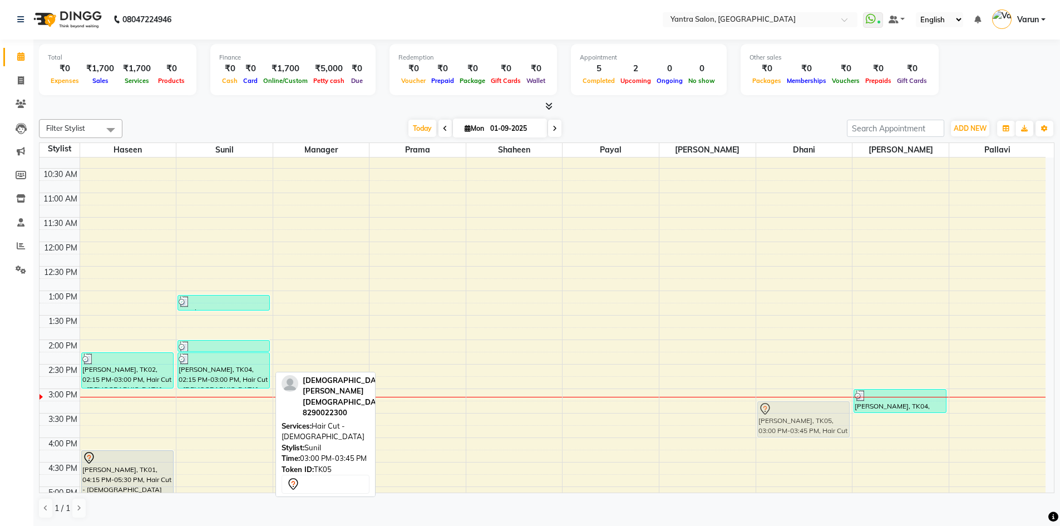
drag, startPoint x: 220, startPoint y: 417, endPoint x: 779, endPoint y: 432, distance: 559.2
click at [779, 432] on tr "[PERSON_NAME], TK02, 02:15 PM-03:00 PM, Hair Cut - [DEMOGRAPHIC_DATA] [PERSON_N…" at bounding box center [542, 364] width 1006 height 636
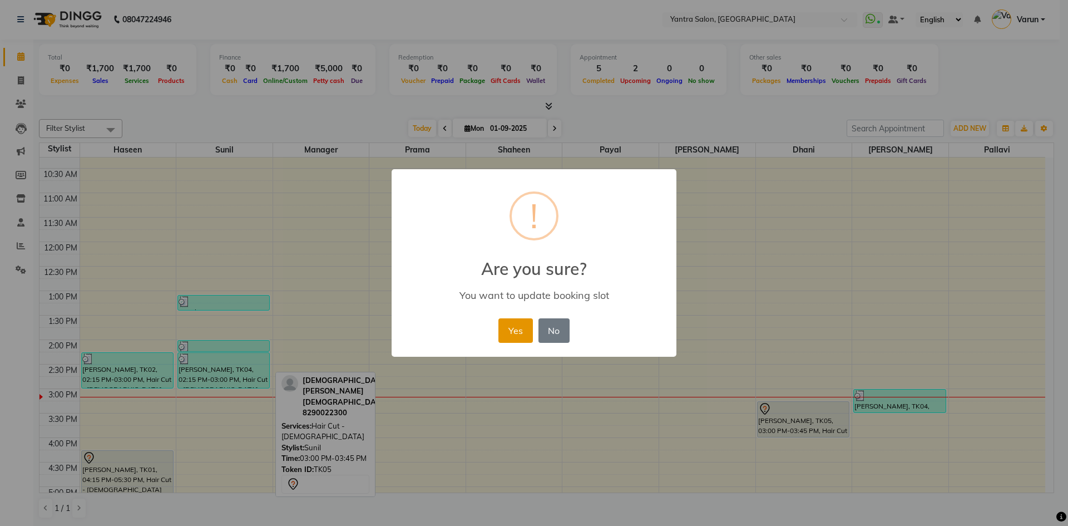
click at [523, 340] on button "Yes" at bounding box center [515, 330] width 34 height 24
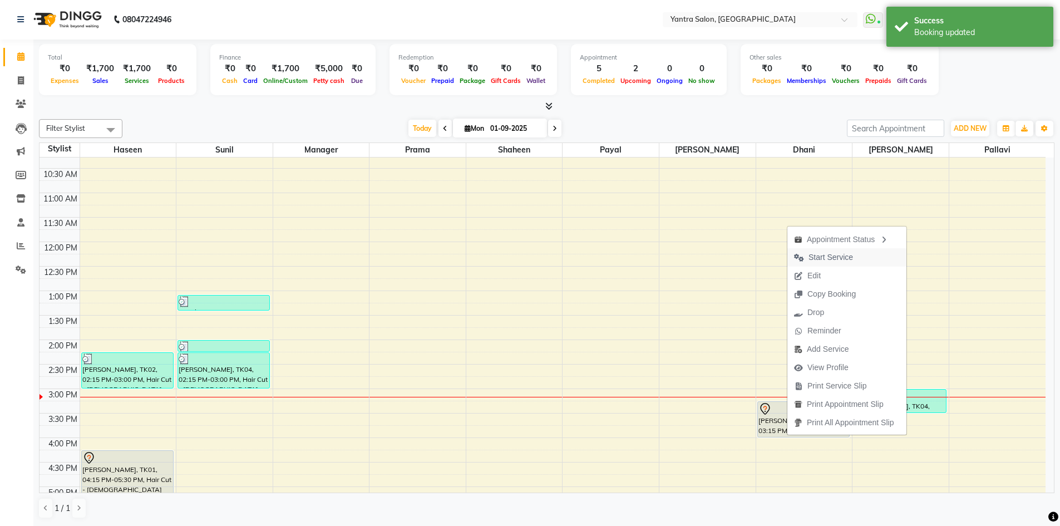
click at [834, 256] on span "Start Service" at bounding box center [830, 257] width 44 height 12
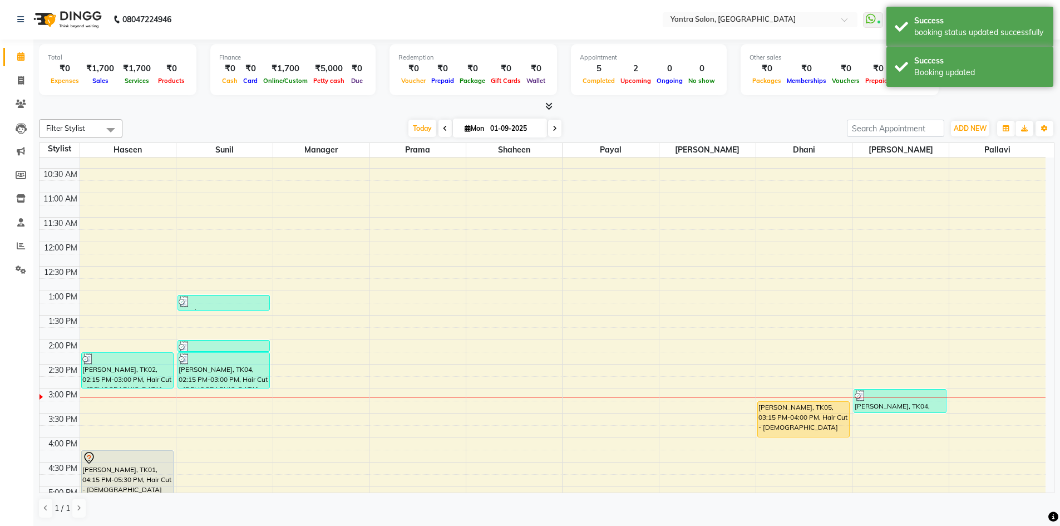
scroll to position [167, 0]
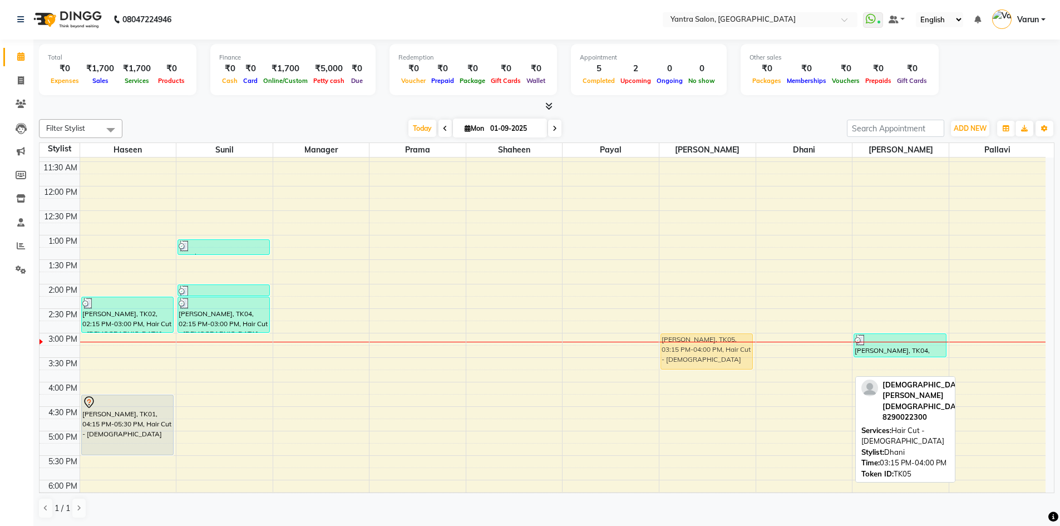
drag, startPoint x: 805, startPoint y: 350, endPoint x: 685, endPoint y: 343, distance: 119.8
click at [685, 343] on tr "[PERSON_NAME], TK02, 02:15 PM-03:00 PM, Hair Cut - [DEMOGRAPHIC_DATA] [PERSON_N…" at bounding box center [542, 309] width 1006 height 636
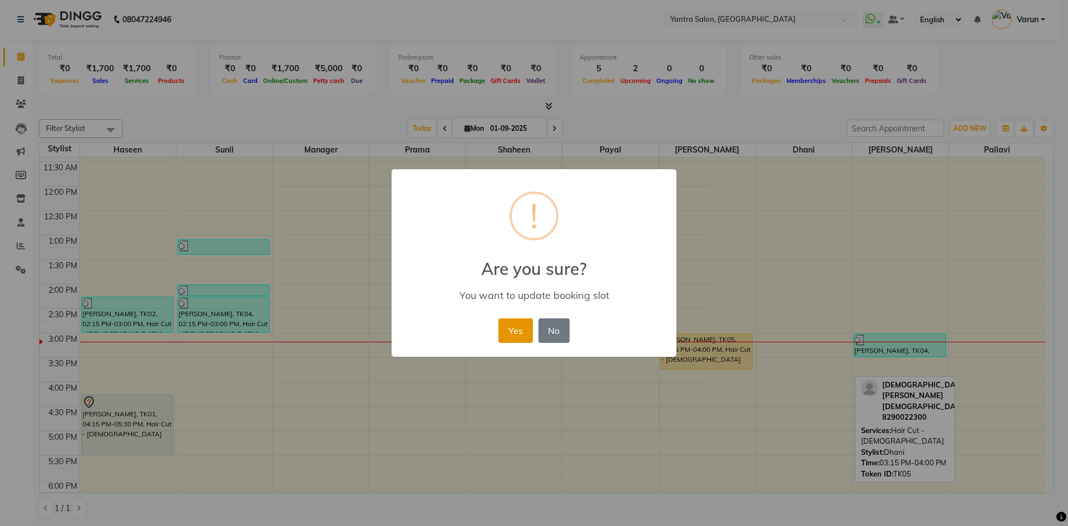
click at [513, 322] on button "Yes" at bounding box center [515, 330] width 34 height 24
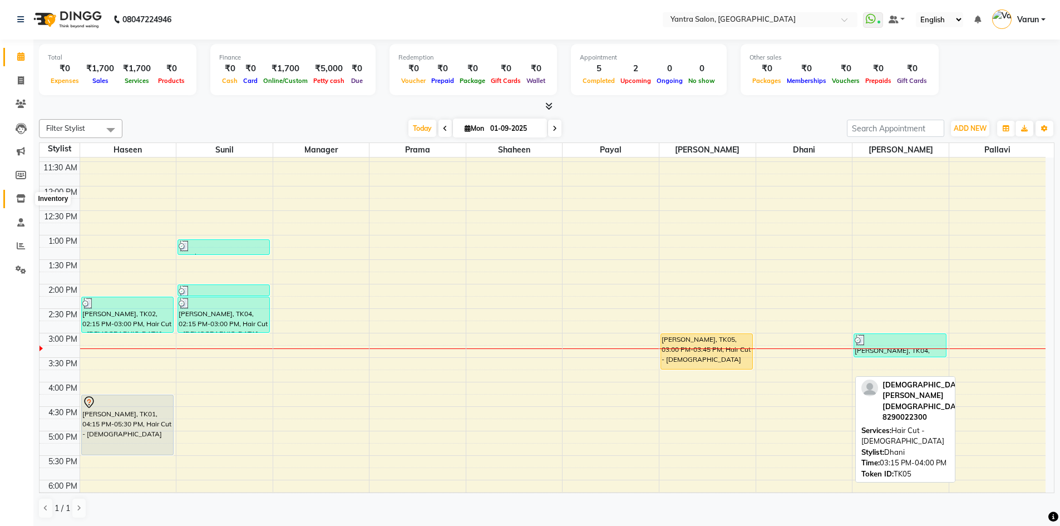
click at [22, 197] on icon at bounding box center [20, 198] width 9 height 8
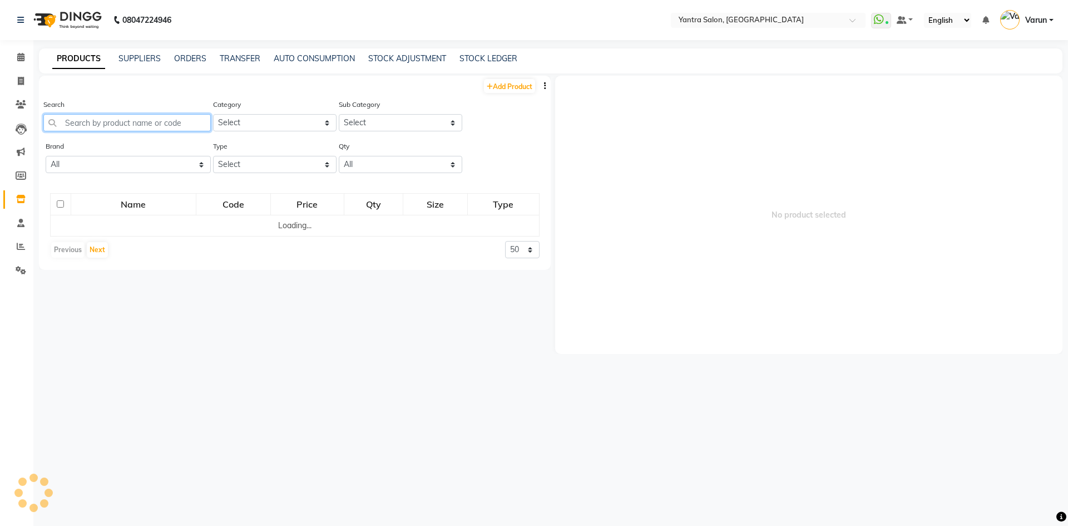
click at [87, 121] on input "text" at bounding box center [126, 122] width 167 height 17
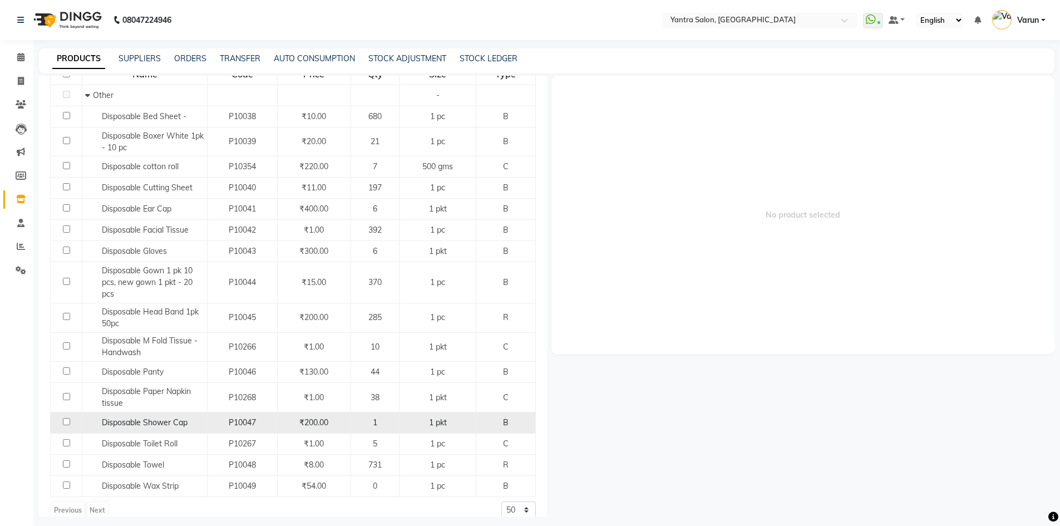
scroll to position [101, 0]
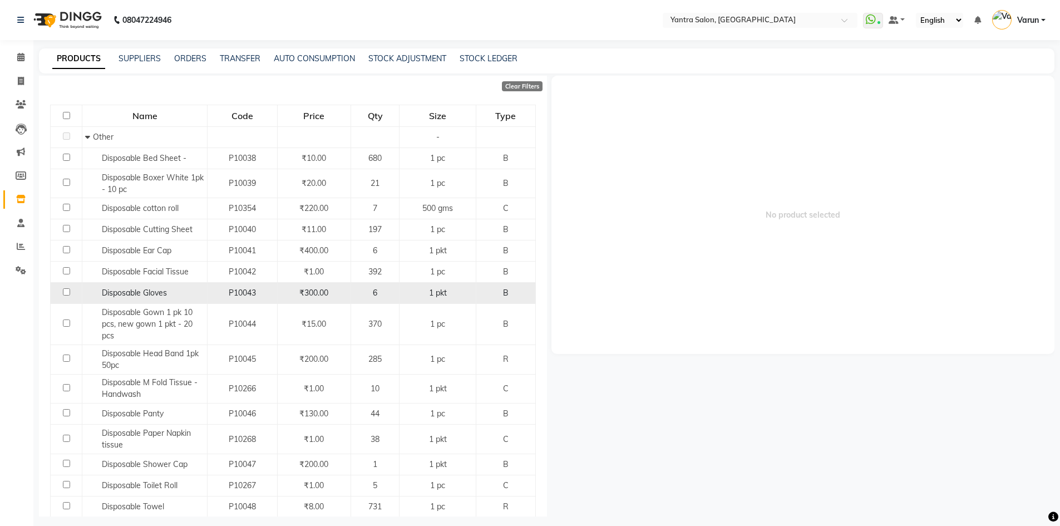
type input "dispo"
click at [159, 294] on span "Disposable Gloves" at bounding box center [134, 293] width 65 height 10
select select
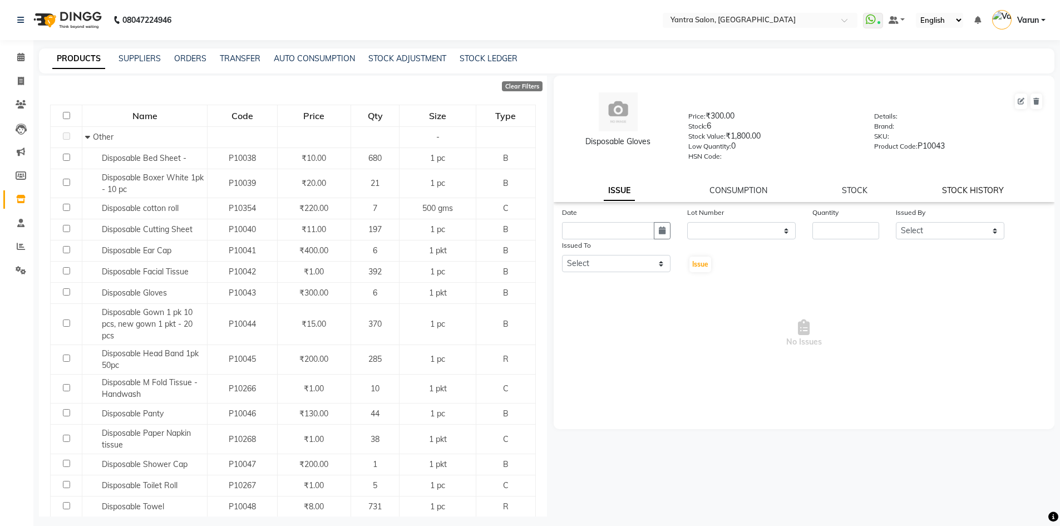
click at [973, 190] on link "STOCK HISTORY" at bounding box center [973, 190] width 62 height 10
select select "all"
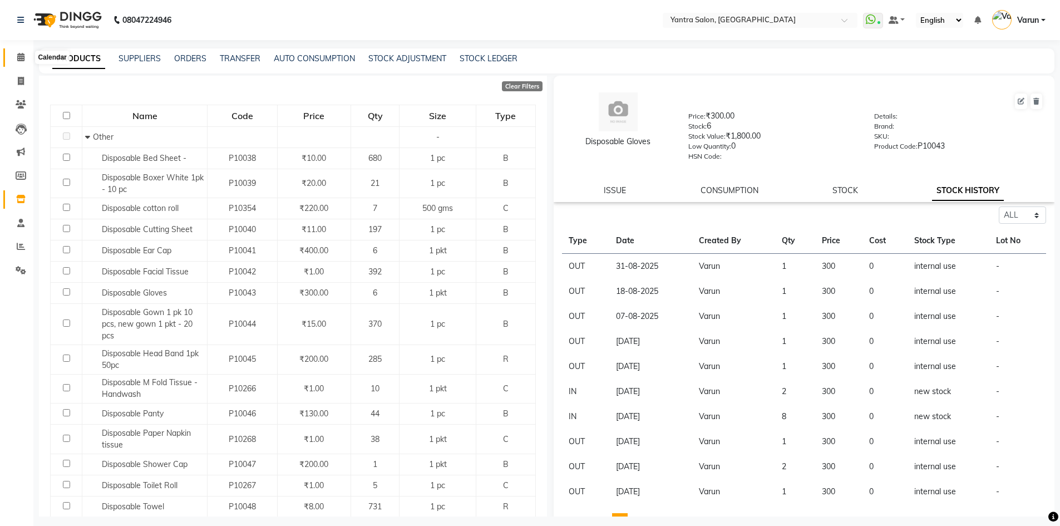
click at [19, 58] on icon at bounding box center [20, 57] width 7 height 8
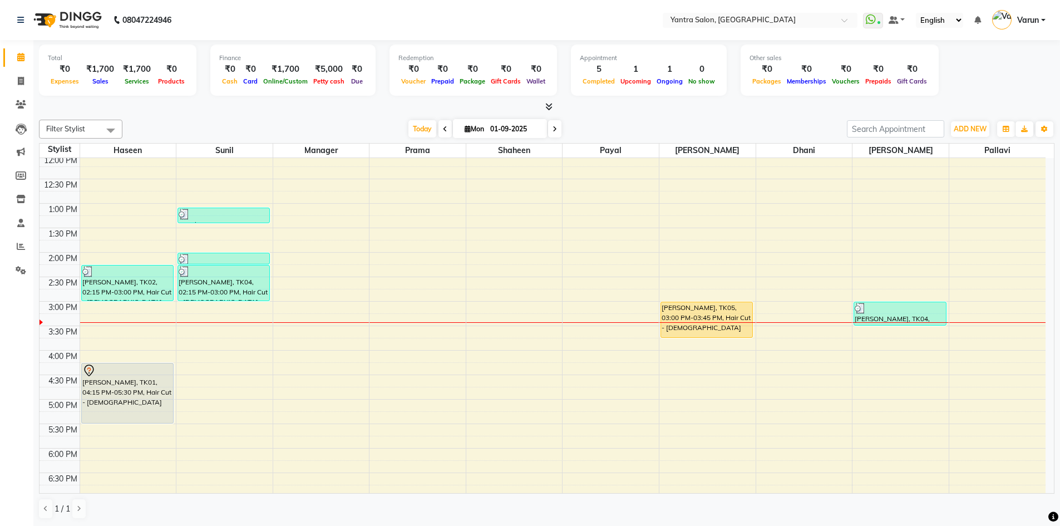
scroll to position [190, 0]
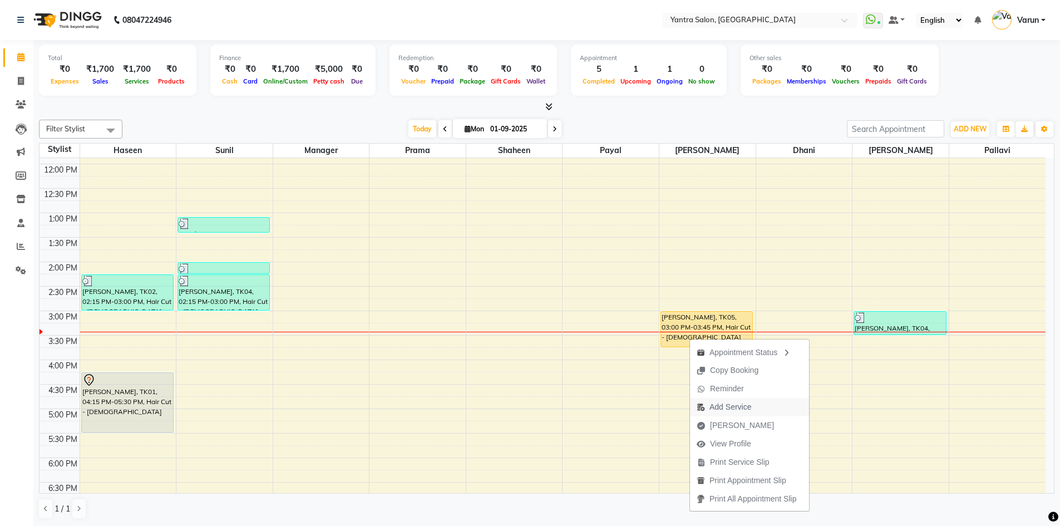
click at [737, 404] on span "Add Service" at bounding box center [730, 407] width 42 height 12
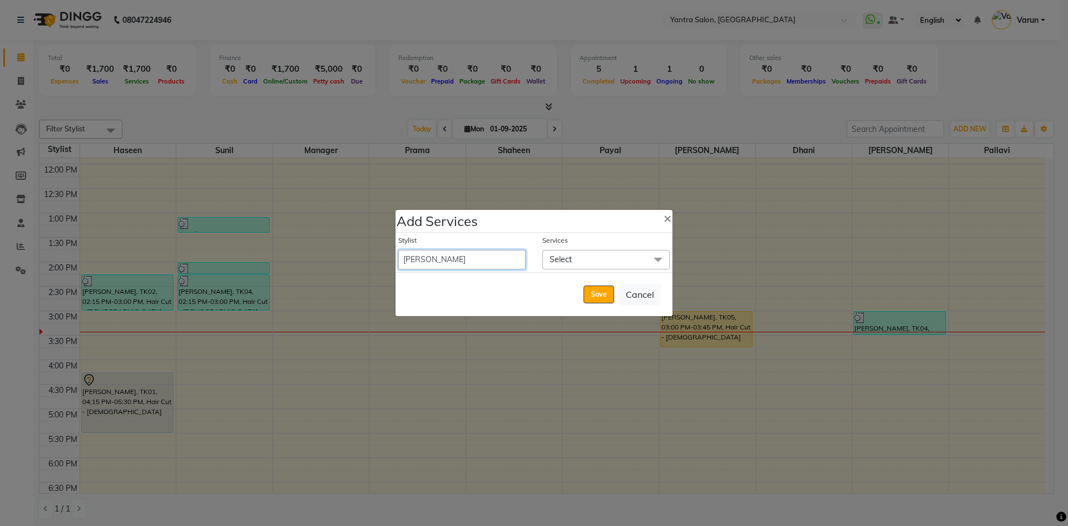
click at [419, 261] on select "admin [PERSON_NAME] Manager Pallavi [PERSON_NAME] Prama [PERSON_NAME] [PERSON_N…" at bounding box center [461, 259] width 127 height 19
select select "75926"
click at [398, 250] on select "admin [PERSON_NAME] Manager Pallavi [PERSON_NAME] Prama [PERSON_NAME] [PERSON_N…" at bounding box center [461, 259] width 127 height 19
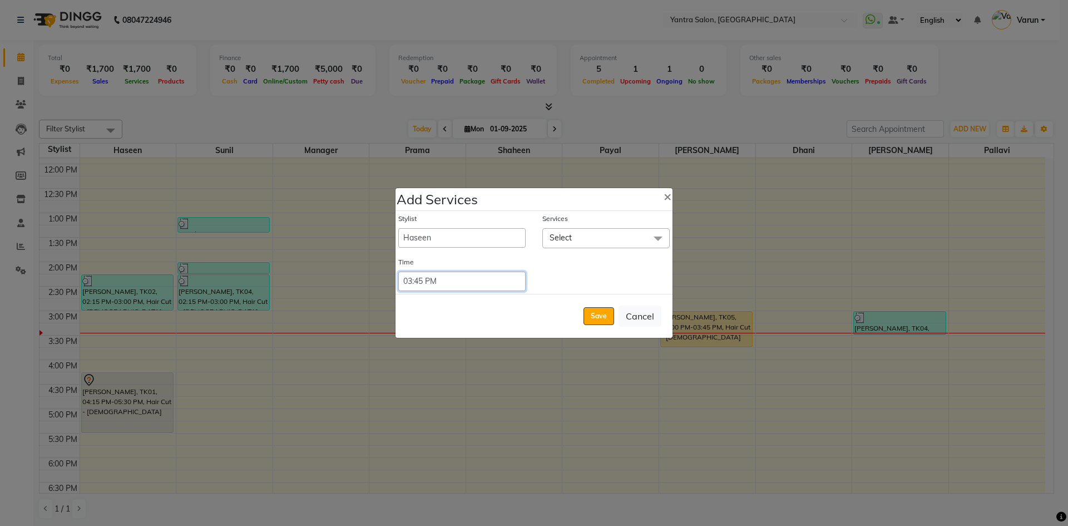
click at [409, 280] on select "Select 09:00 AM 09:15 AM 09:30 AM 09:45 AM 10:00 AM 10:15 AM 10:30 AM 10:45 AM …" at bounding box center [461, 280] width 127 height 19
select select "915"
click at [398, 271] on select "Select 09:00 AM 09:15 AM 09:30 AM 09:45 AM 10:00 AM 10:15 AM 10:30 AM 10:45 AM …" at bounding box center [461, 280] width 127 height 19
click at [579, 242] on span "Select" at bounding box center [605, 237] width 127 height 19
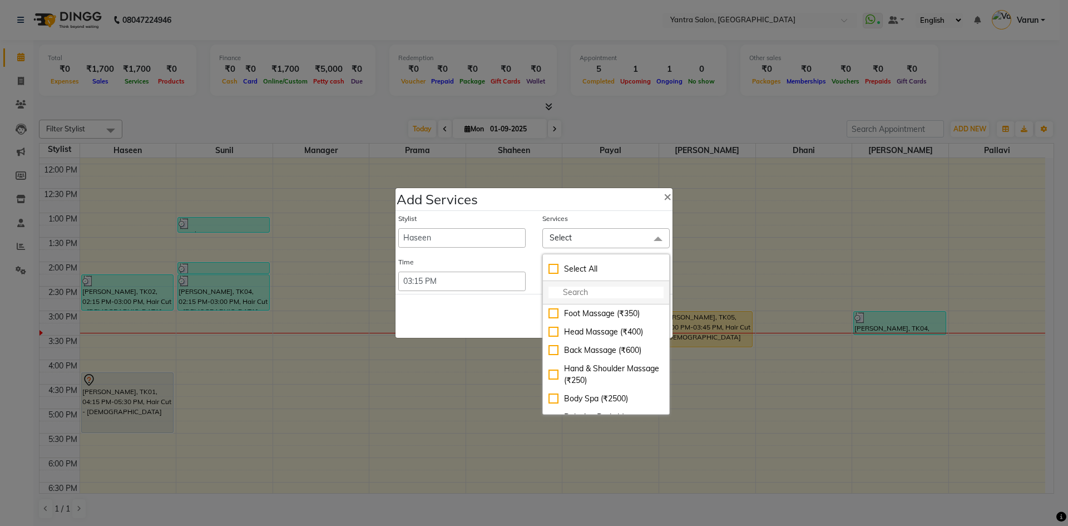
click at [575, 291] on input "multiselect-search" at bounding box center [605, 292] width 115 height 12
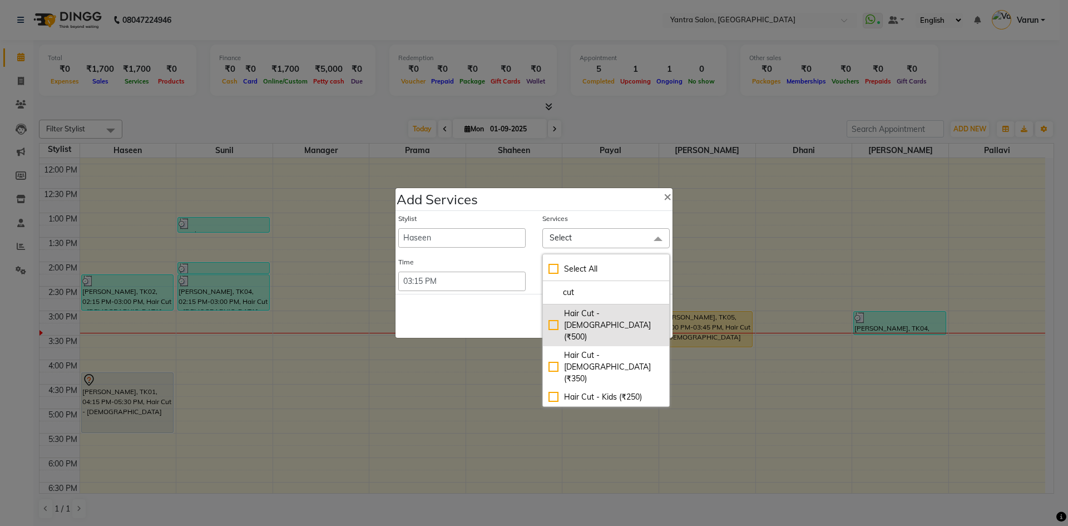
type input "cut"
click at [558, 312] on div "Hair Cut - [DEMOGRAPHIC_DATA] (₹500)" at bounding box center [605, 325] width 115 height 35
checkbox input "true"
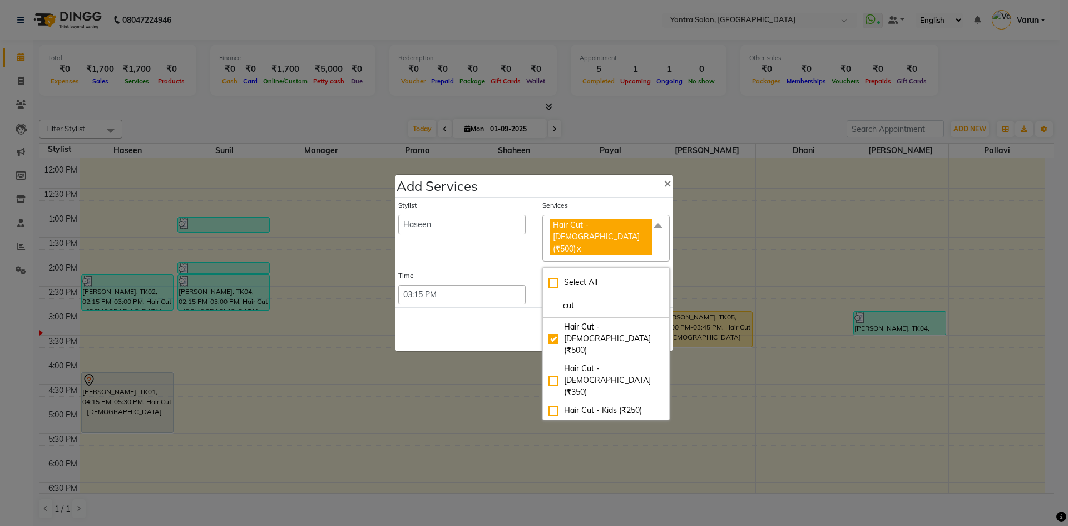
click at [659, 233] on span at bounding box center [658, 225] width 22 height 21
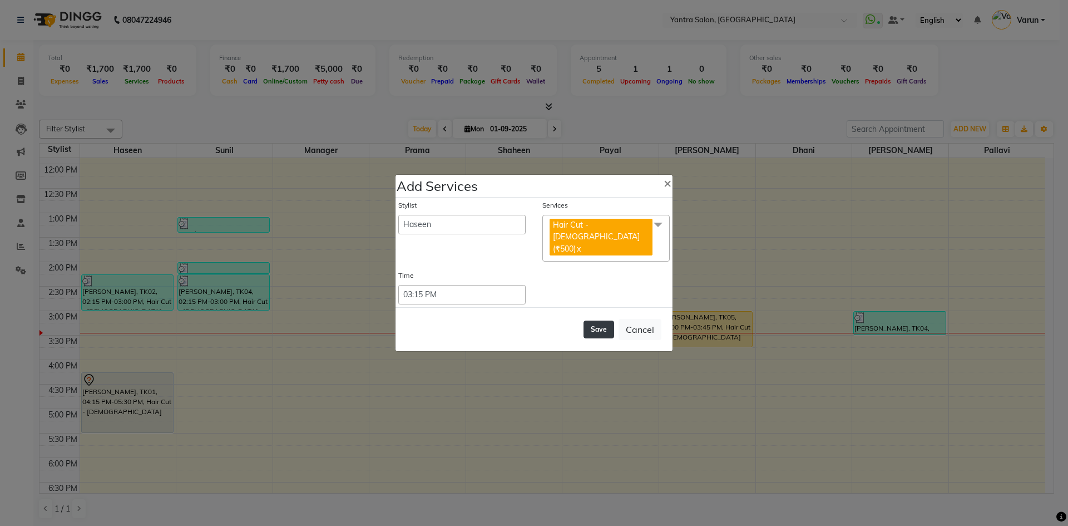
click at [604, 320] on button "Save" at bounding box center [598, 329] width 31 height 18
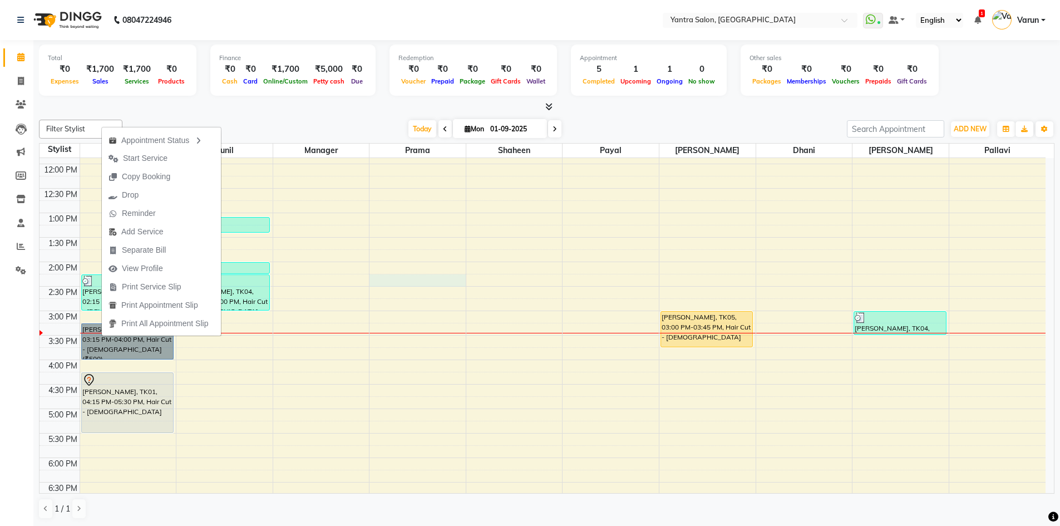
click at [411, 281] on div "8:00 AM 8:30 AM 9:00 AM 9:30 AM 10:00 AM 10:30 AM 11:00 AM 11:30 AM 12:00 PM 12…" at bounding box center [542, 286] width 1006 height 636
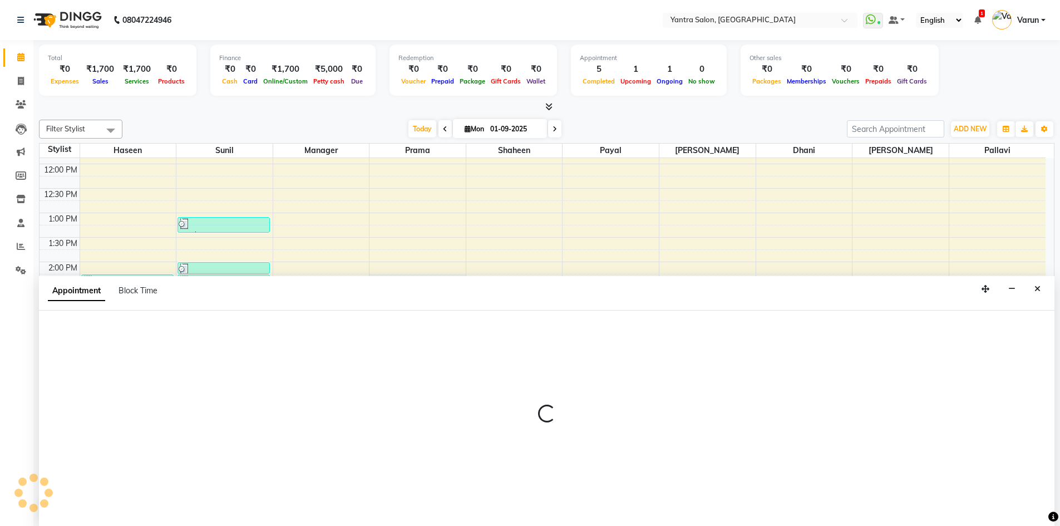
scroll to position [1, 0]
select select "73201"
select select "855"
select select "tentative"
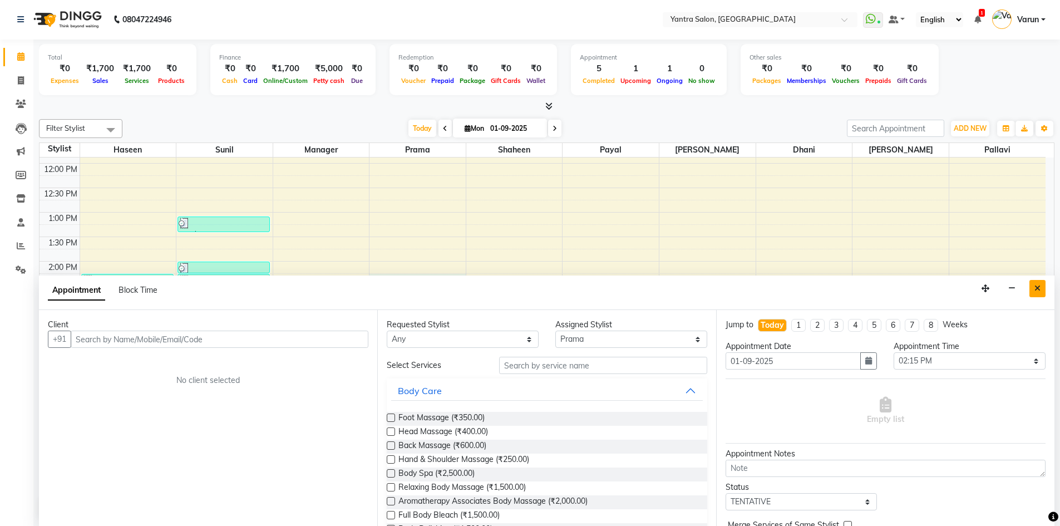
click at [1038, 290] on icon "Close" at bounding box center [1037, 288] width 6 height 8
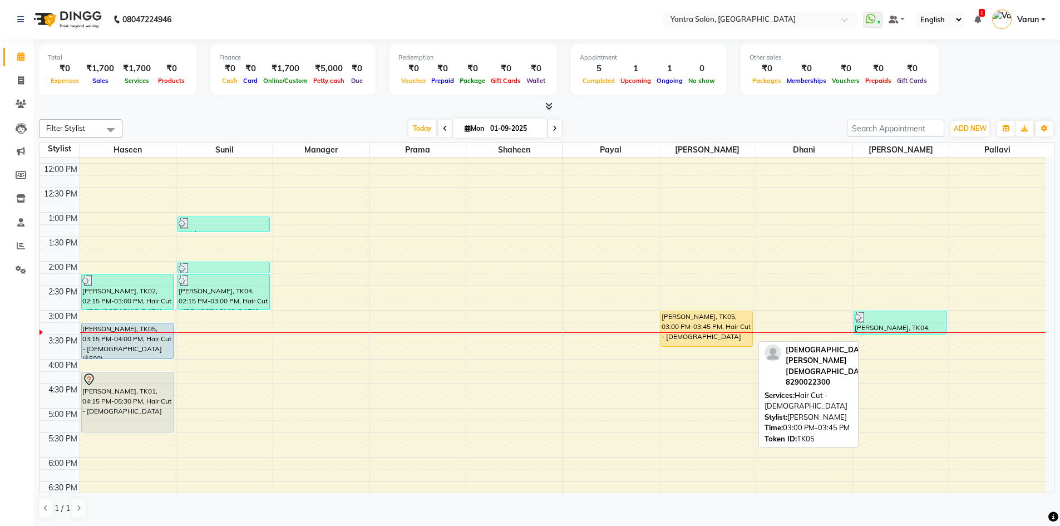
click at [704, 324] on div "[PERSON_NAME], TK05, 03:00 PM-03:45 PM, Hair Cut - [DEMOGRAPHIC_DATA]" at bounding box center [706, 328] width 91 height 35
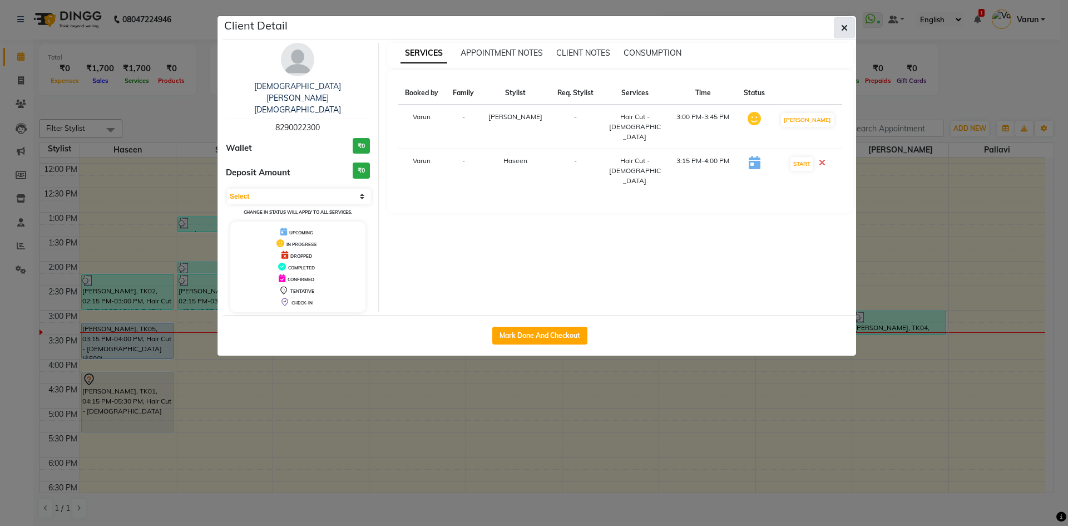
click at [844, 27] on icon "button" at bounding box center [844, 27] width 7 height 9
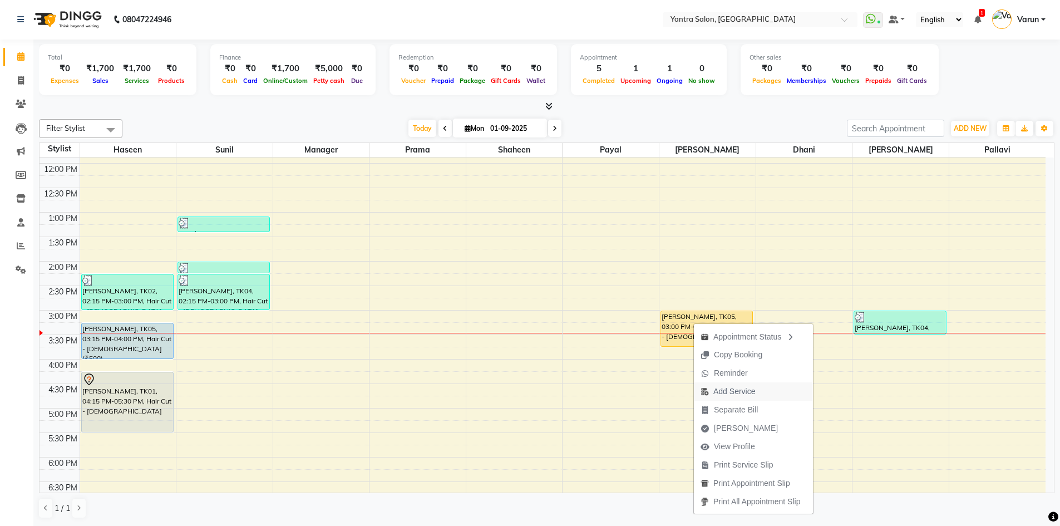
click at [725, 394] on span "Add Service" at bounding box center [734, 391] width 42 height 12
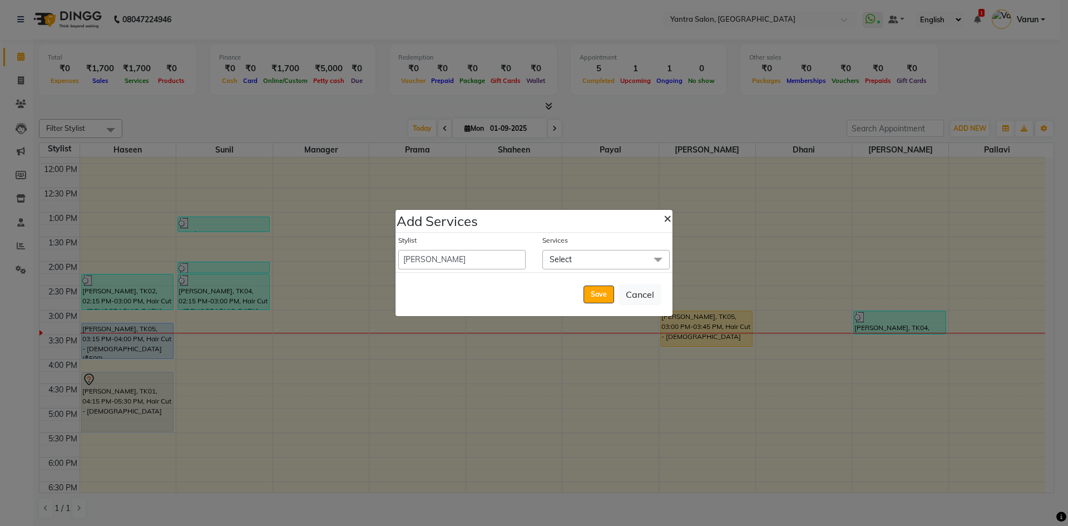
click at [667, 220] on span "×" at bounding box center [668, 217] width 8 height 17
select select "72664"
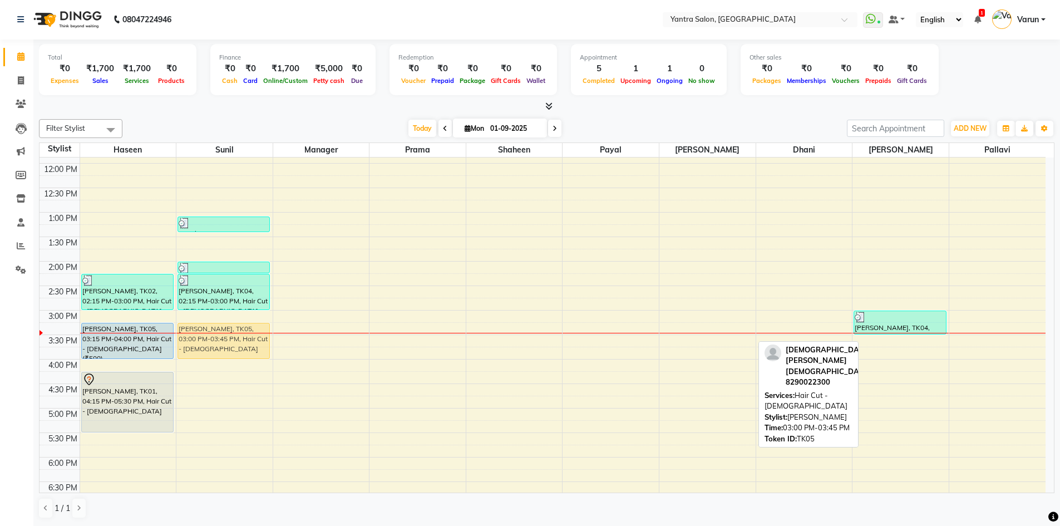
drag, startPoint x: 704, startPoint y: 323, endPoint x: 266, endPoint y: 345, distance: 438.3
click at [221, 339] on tr "[PERSON_NAME], TK02, 02:15 PM-03:00 PM, Hair Cut - [DEMOGRAPHIC_DATA] [PERSON_N…" at bounding box center [542, 286] width 1006 height 636
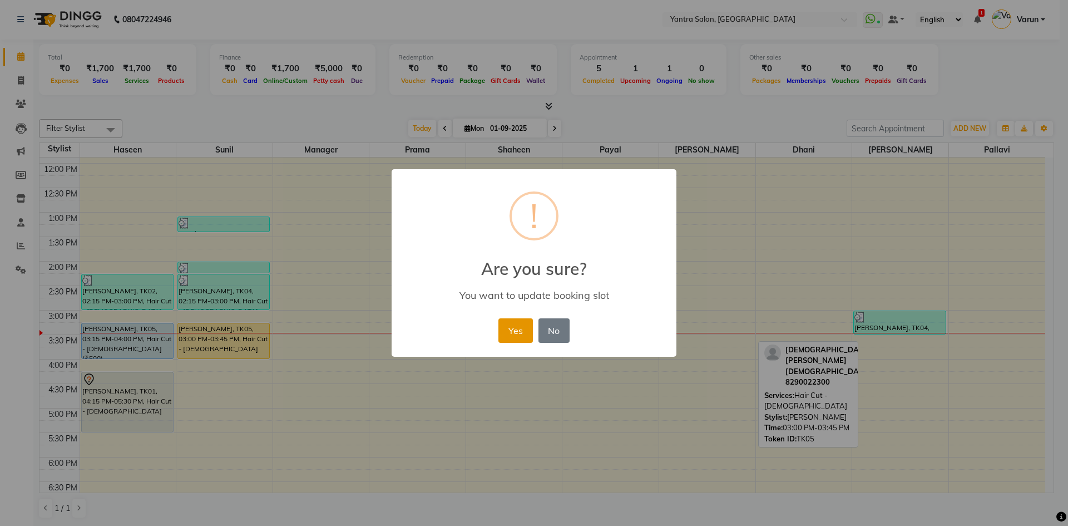
click at [514, 331] on button "Yes" at bounding box center [515, 330] width 34 height 24
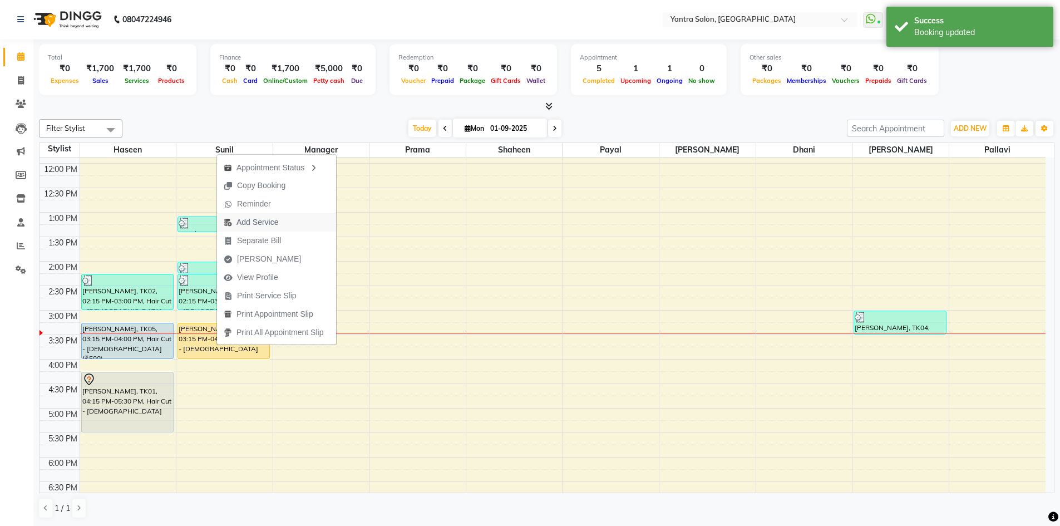
click at [264, 222] on span "Add Service" at bounding box center [257, 222] width 42 height 12
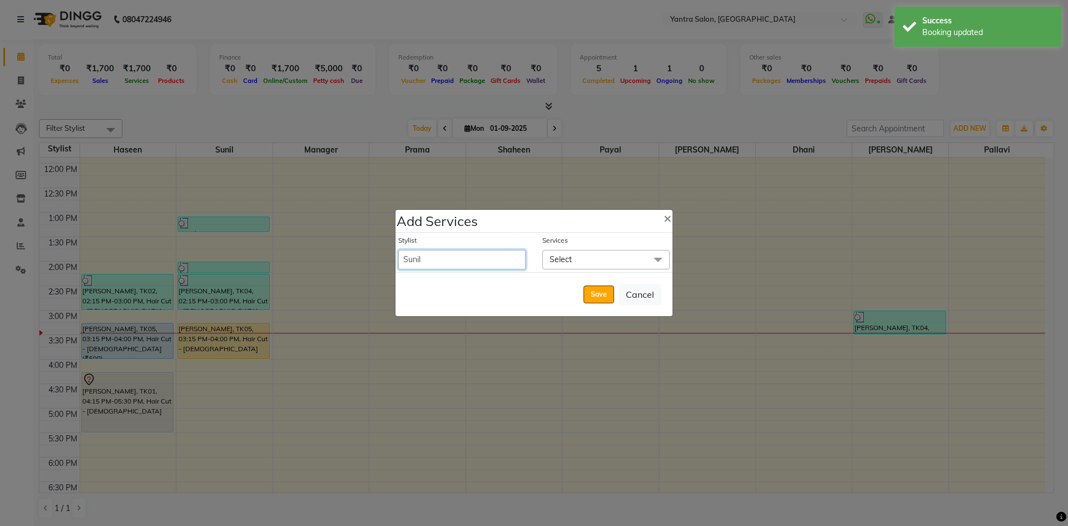
click at [412, 255] on select "admin [PERSON_NAME] Manager Pallavi [PERSON_NAME] Prama [PERSON_NAME] [PERSON_N…" at bounding box center [461, 259] width 127 height 19
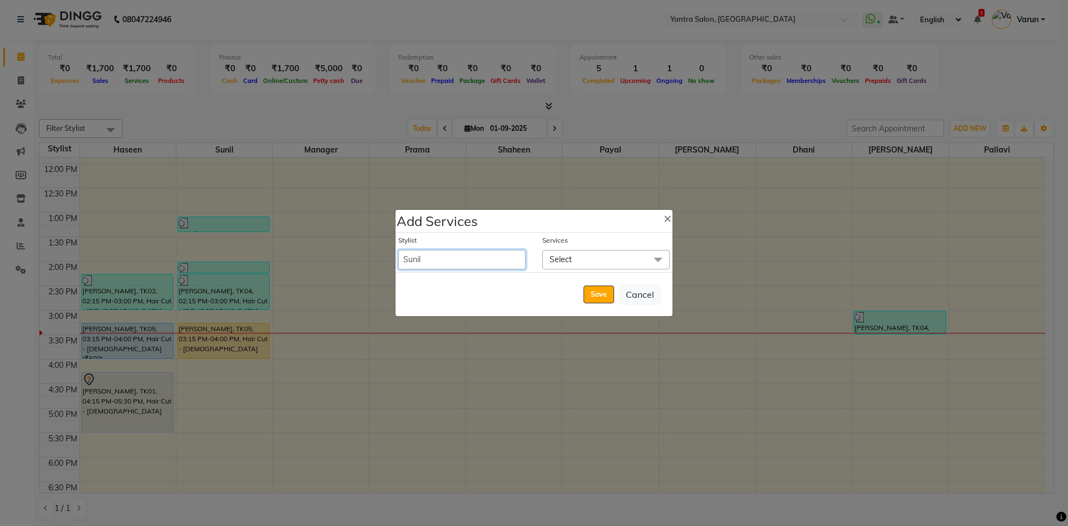
select select "46214"
click at [398, 250] on select "admin [PERSON_NAME] Manager Pallavi [PERSON_NAME] Prama [PERSON_NAME] [PERSON_N…" at bounding box center [461, 259] width 127 height 19
select select "960"
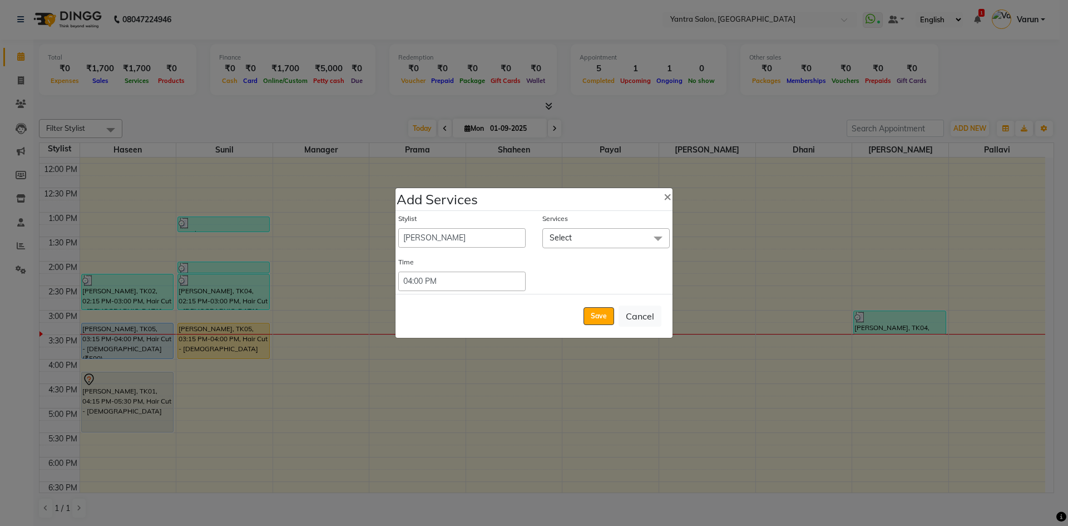
click at [565, 239] on span "Select" at bounding box center [561, 238] width 22 height 10
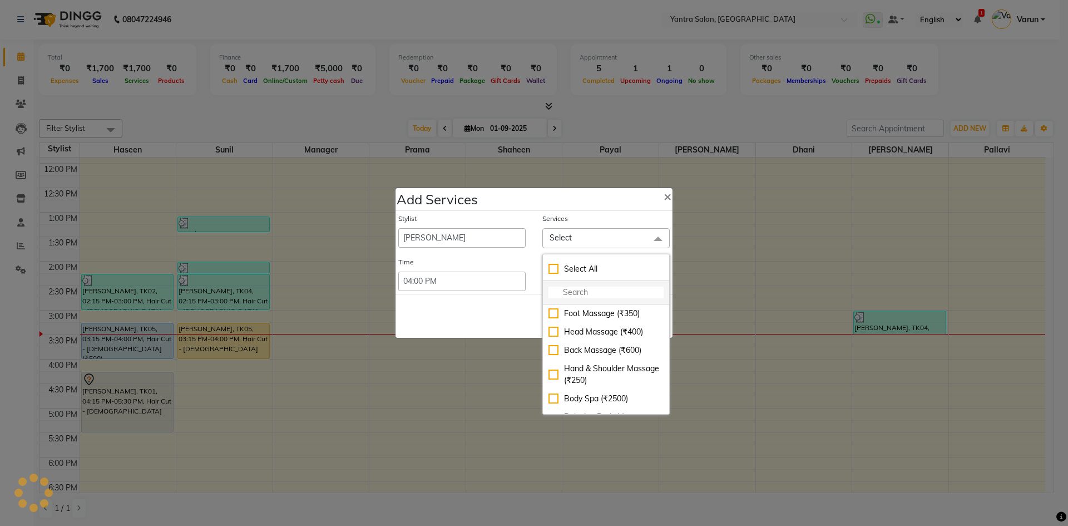
click at [552, 287] on input "multiselect-search" at bounding box center [605, 292] width 115 height 12
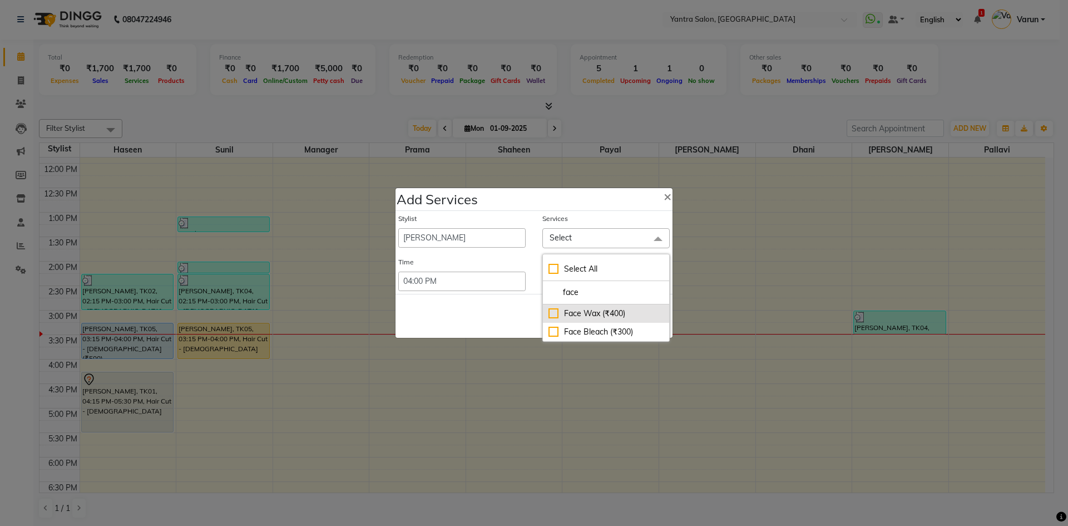
type input "face"
click at [552, 311] on div "Face Wax (₹400)" at bounding box center [605, 314] width 115 height 12
checkbox input "true"
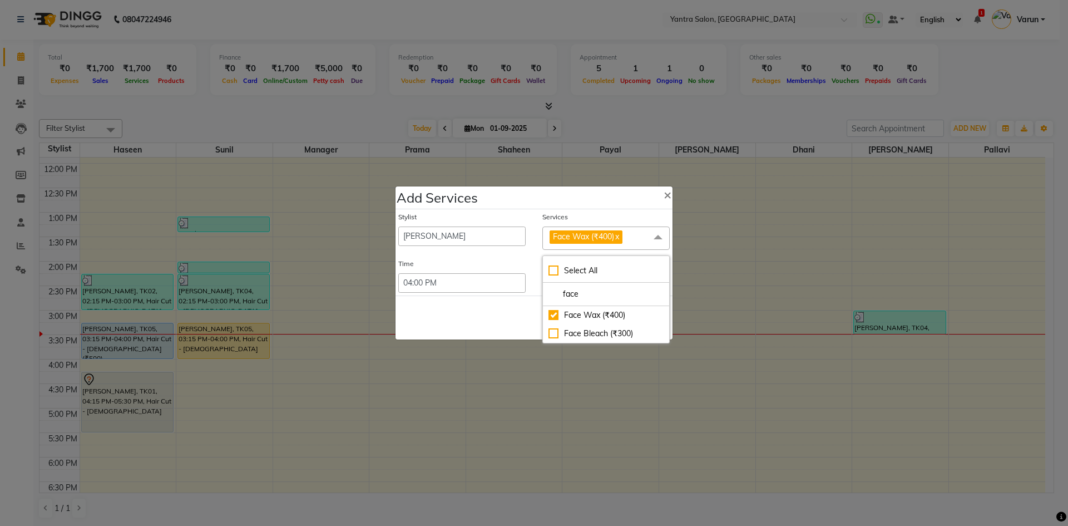
click at [657, 236] on span at bounding box center [658, 236] width 22 height 21
click at [598, 314] on button "Save" at bounding box center [598, 318] width 31 height 18
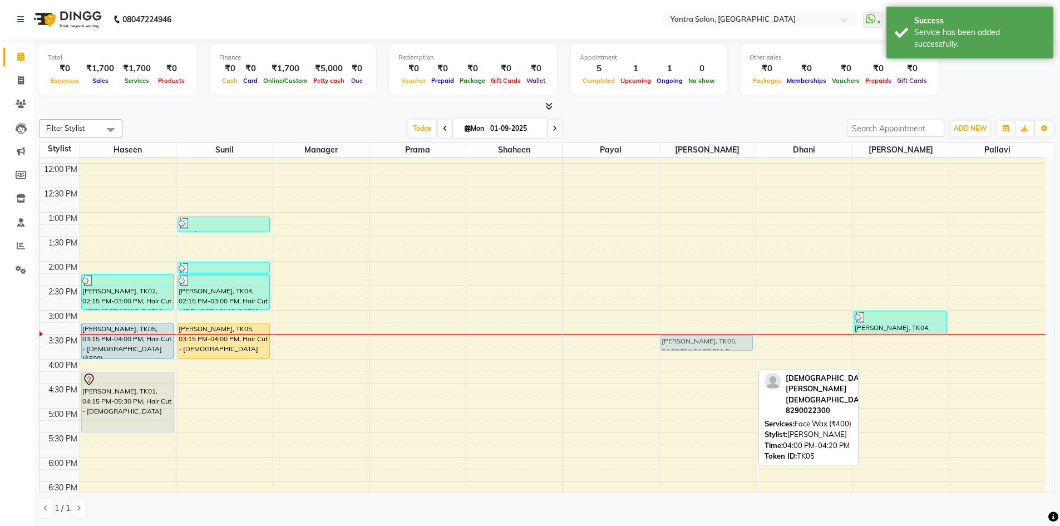
drag, startPoint x: 692, startPoint y: 364, endPoint x: 698, endPoint y: 336, distance: 28.8
click at [698, 336] on div "[PERSON_NAME], TK05, 04:00 PM-04:20 PM, Face Wax (₹400) [PERSON_NAME], TK05, 04…" at bounding box center [707, 286] width 96 height 636
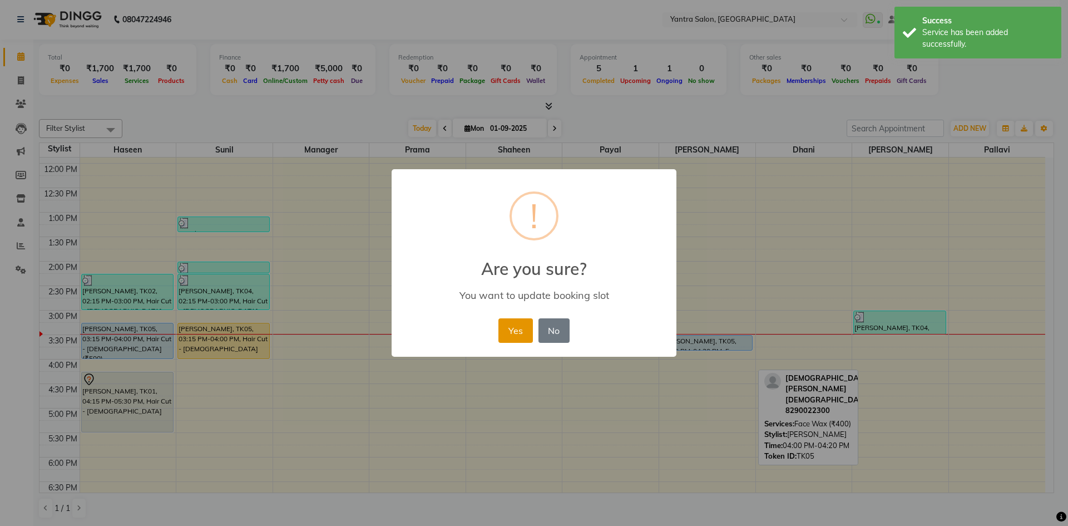
click at [510, 328] on button "Yes" at bounding box center [515, 330] width 34 height 24
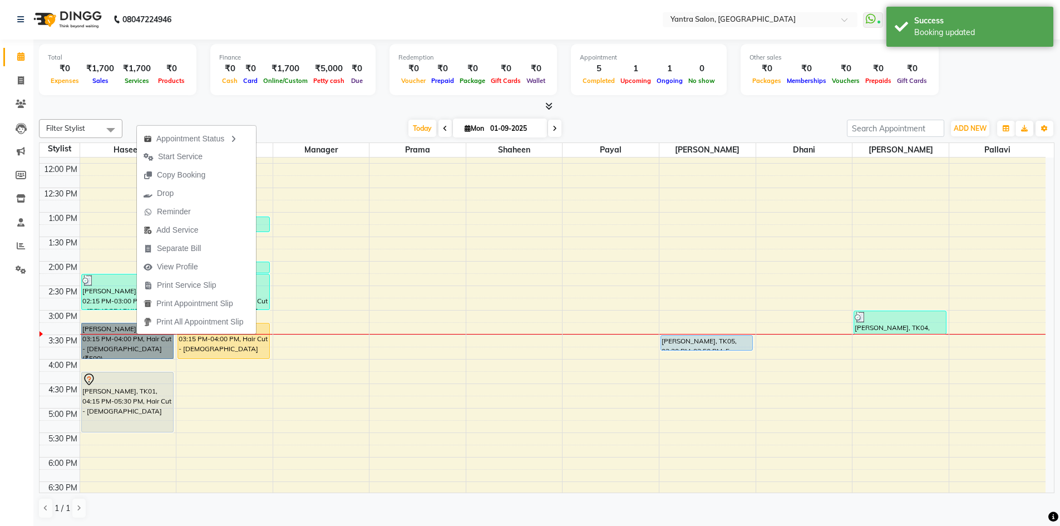
click at [545, 219] on div "8:00 AM 8:30 AM 9:00 AM 9:30 AM 10:00 AM 10:30 AM 11:00 AM 11:30 AM 12:00 PM 12…" at bounding box center [542, 286] width 1006 height 636
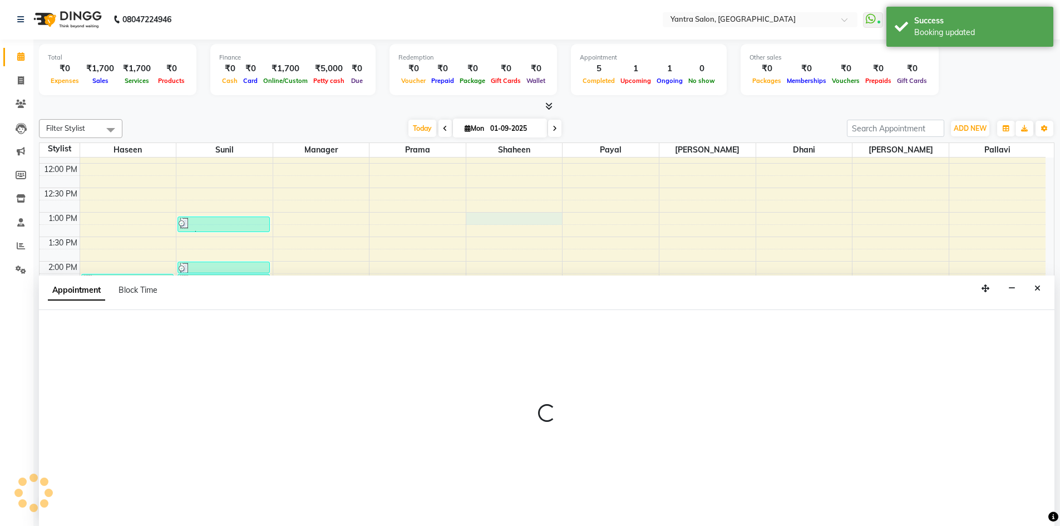
select select "79572"
select select "tentative"
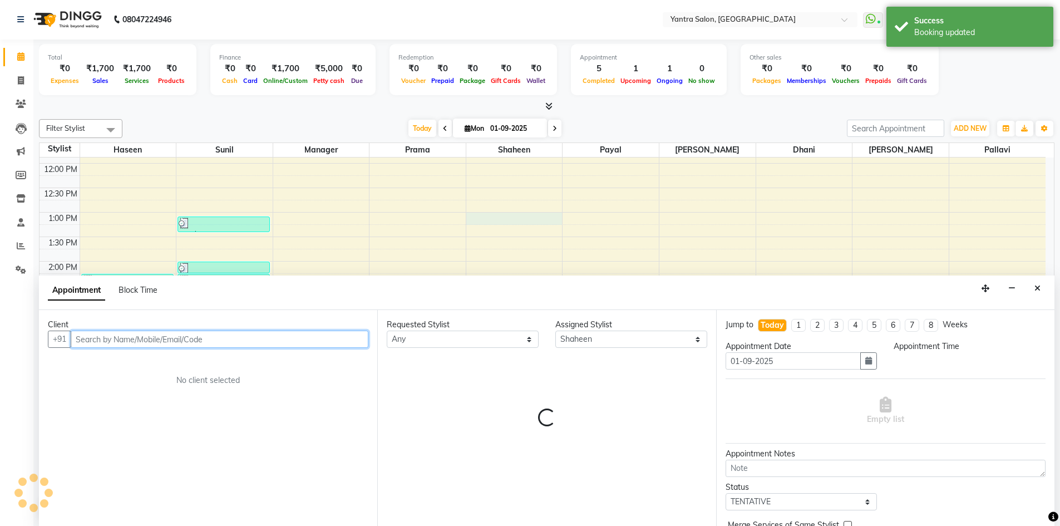
select select "780"
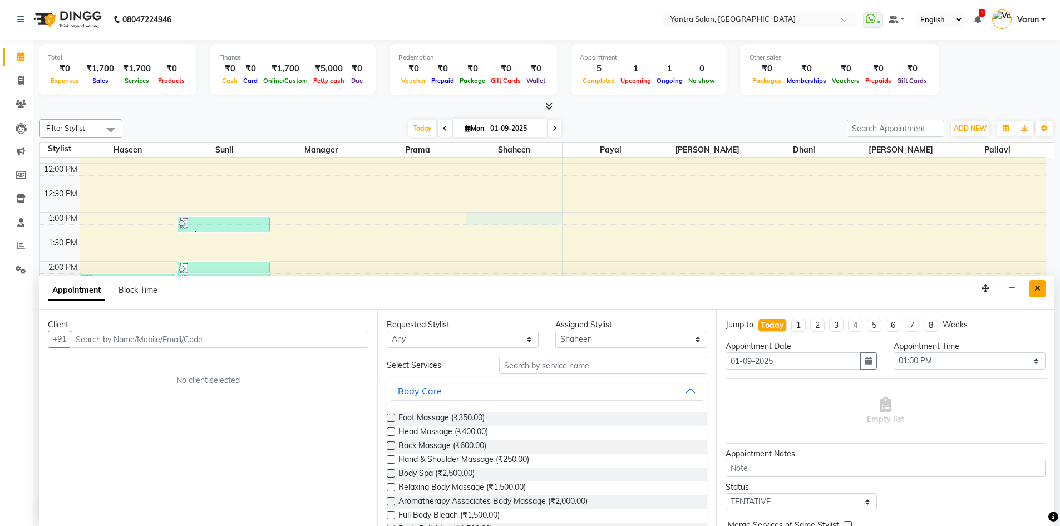
click at [1036, 290] on icon "Close" at bounding box center [1037, 288] width 6 height 8
